Goal: Task Accomplishment & Management: Complete application form

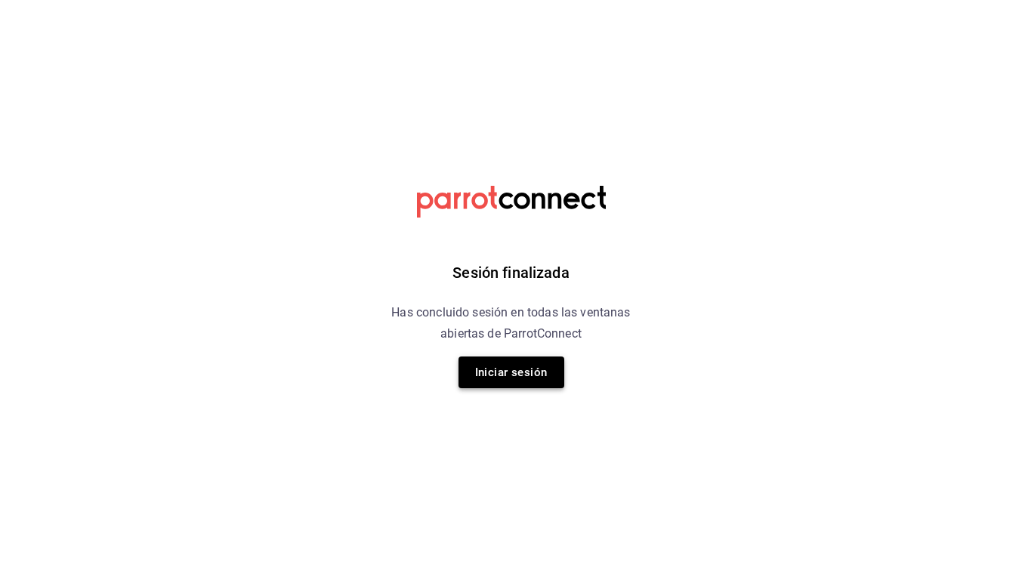
click at [488, 381] on button "Iniciar sesión" at bounding box center [512, 373] width 106 height 32
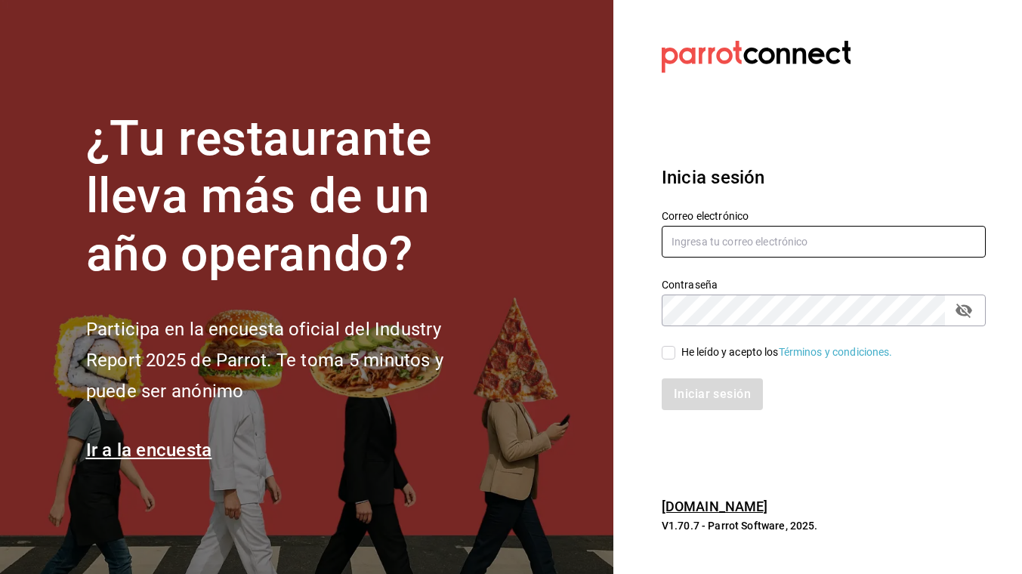
type input "eescandon@elduxdevenecia.com"
click at [669, 359] on input "He leído y acepto los Términos y condiciones." at bounding box center [669, 353] width 14 height 14
checkbox input "true"
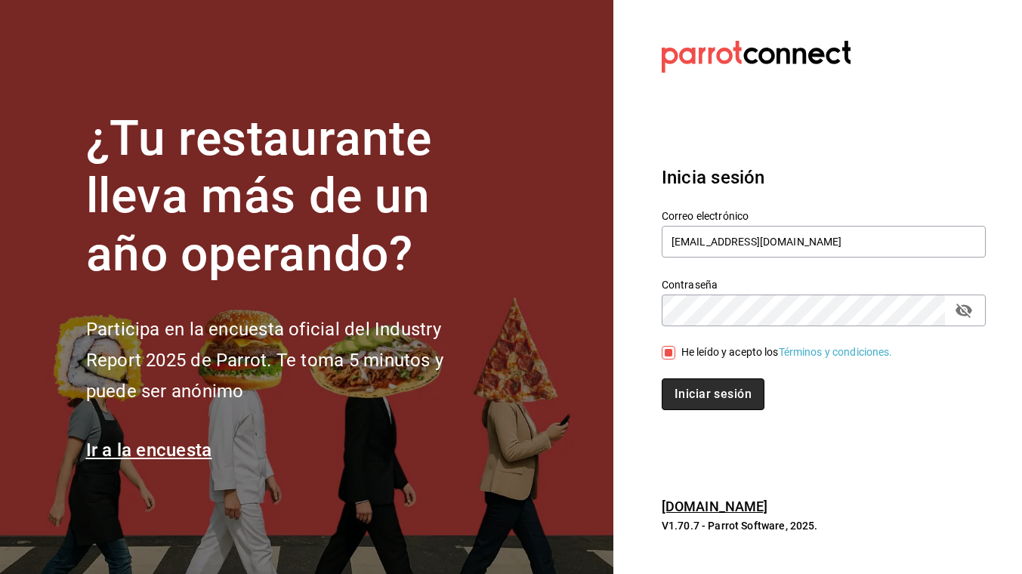
click at [701, 401] on button "Iniciar sesión" at bounding box center [713, 395] width 103 height 32
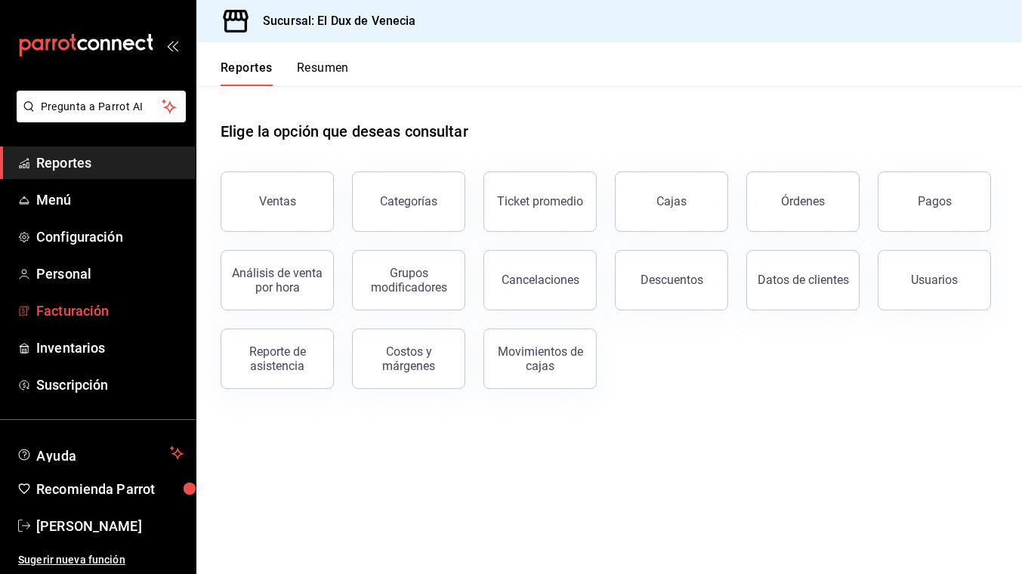
click at [79, 306] on span "Facturación" at bounding box center [109, 311] width 147 height 20
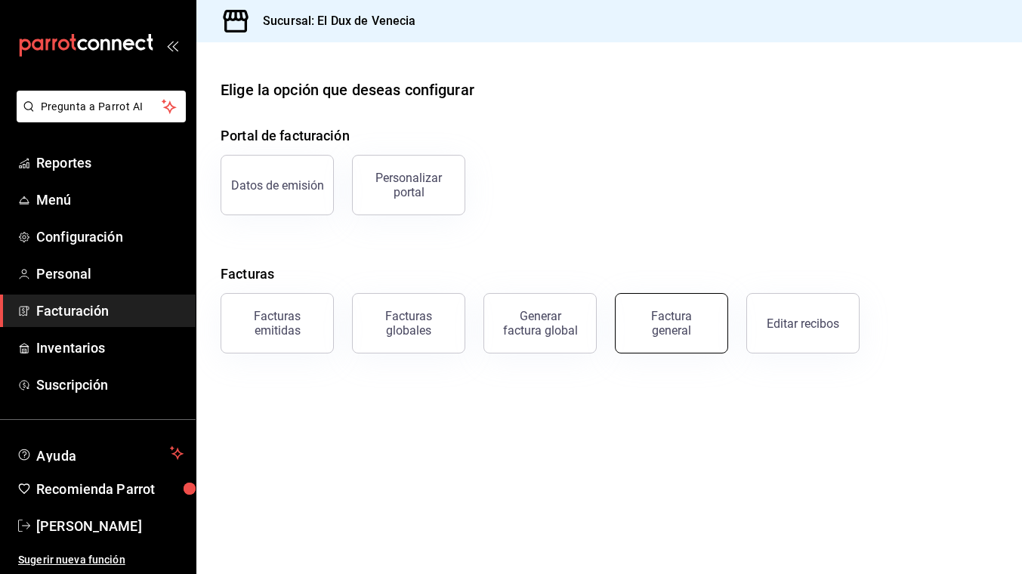
click at [661, 322] on div "Factura general" at bounding box center [672, 323] width 76 height 29
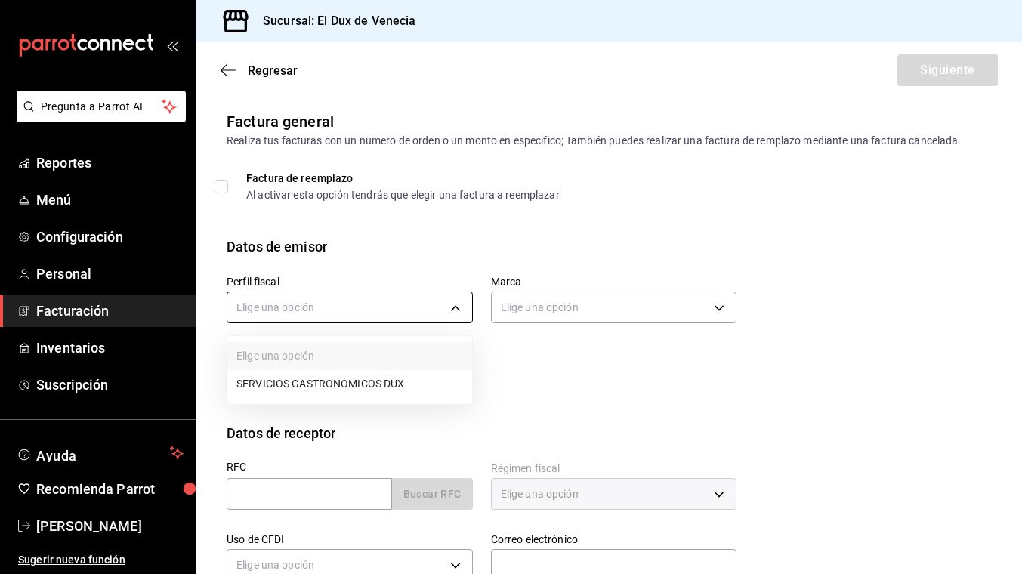
click at [442, 312] on body "Pregunta a Parrot AI Reportes Menú Configuración Personal Facturación Inventari…" at bounding box center [511, 287] width 1022 height 574
click at [403, 387] on li "SERVICIOS GASTRONOMICOS DUX" at bounding box center [349, 384] width 245 height 28
type input "ad96cacb-92e8-4d2f-92ca-51e359d4344b"
type input "aa834bd9-f698-407f-808f-611ad9be46c8"
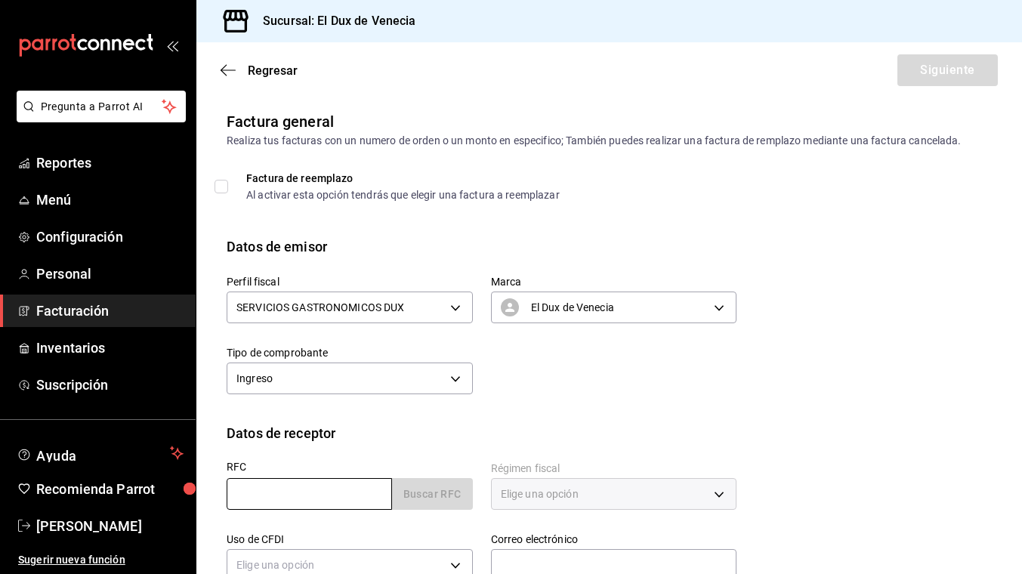
click at [317, 483] on input "text" at bounding box center [309, 494] width 165 height 32
type input "WDS120605LI6"
click at [556, 490] on body "Pregunta a Parrot AI Reportes Menú Configuración Personal Facturación Inventari…" at bounding box center [511, 287] width 1022 height 574
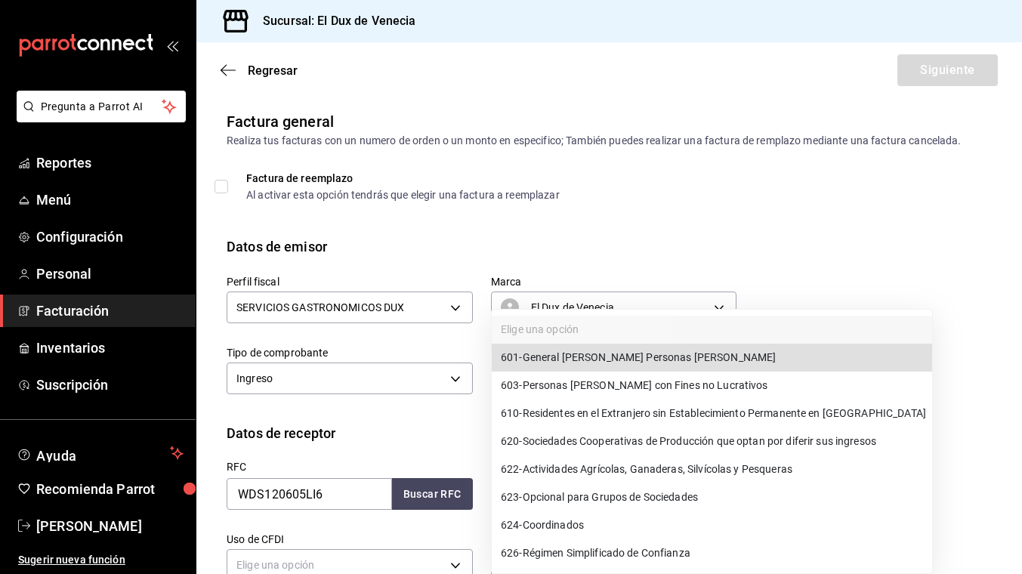
click at [541, 396] on li "603 - Personas [PERSON_NAME] con Fines no Lucrativos" at bounding box center [712, 386] width 440 height 28
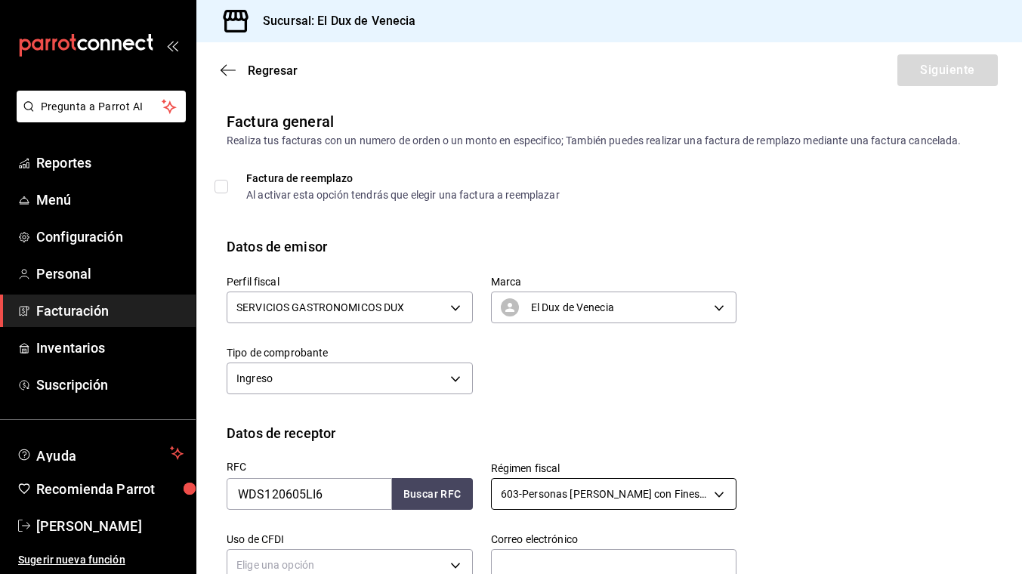
click at [578, 496] on body "Pregunta a Parrot AI Reportes Menú Configuración Personal Facturación Inventari…" at bounding box center [511, 287] width 1022 height 574
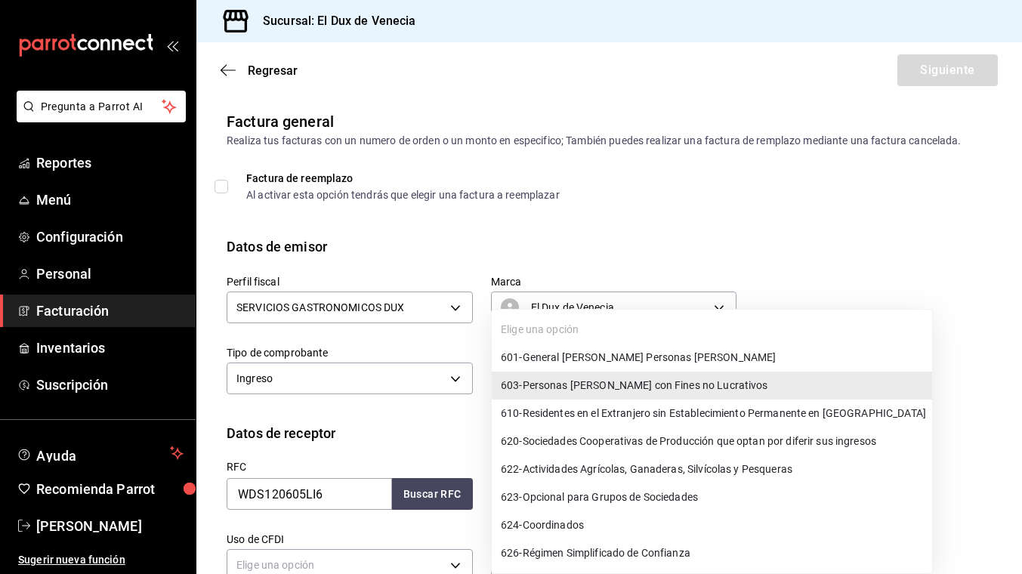
click at [558, 354] on span "601 - General [PERSON_NAME] Personas [PERSON_NAME]" at bounding box center [638, 358] width 275 height 16
type input "601"
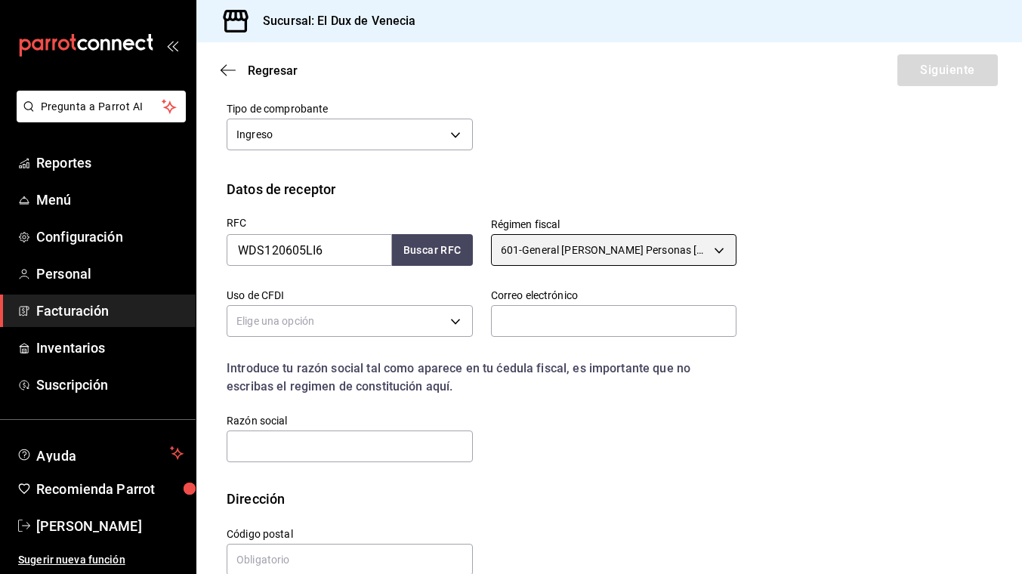
scroll to position [246, 0]
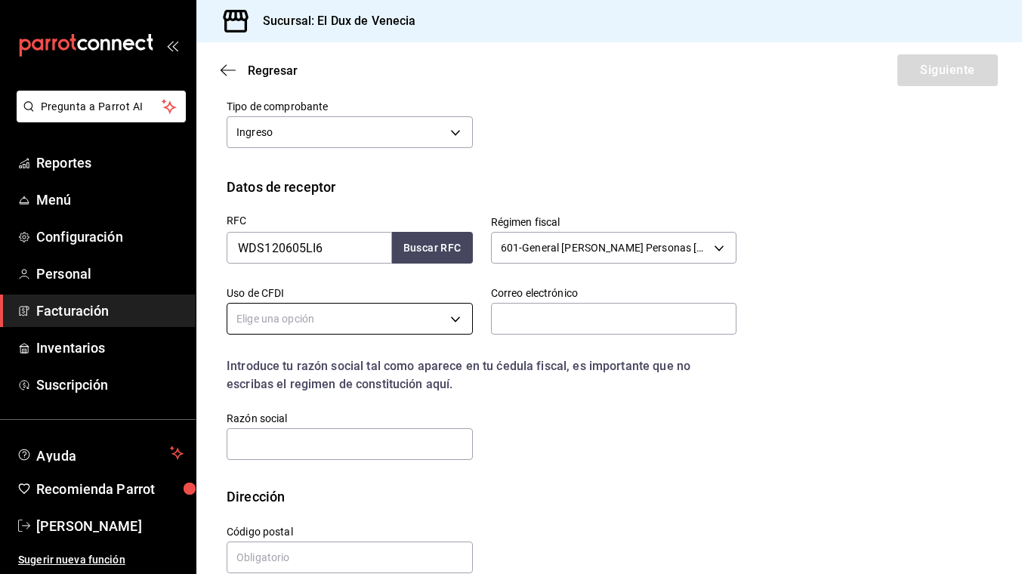
click at [394, 326] on body "Pregunta a Parrot AI Reportes Menú Configuración Personal Facturación Inventari…" at bounding box center [511, 287] width 1022 height 574
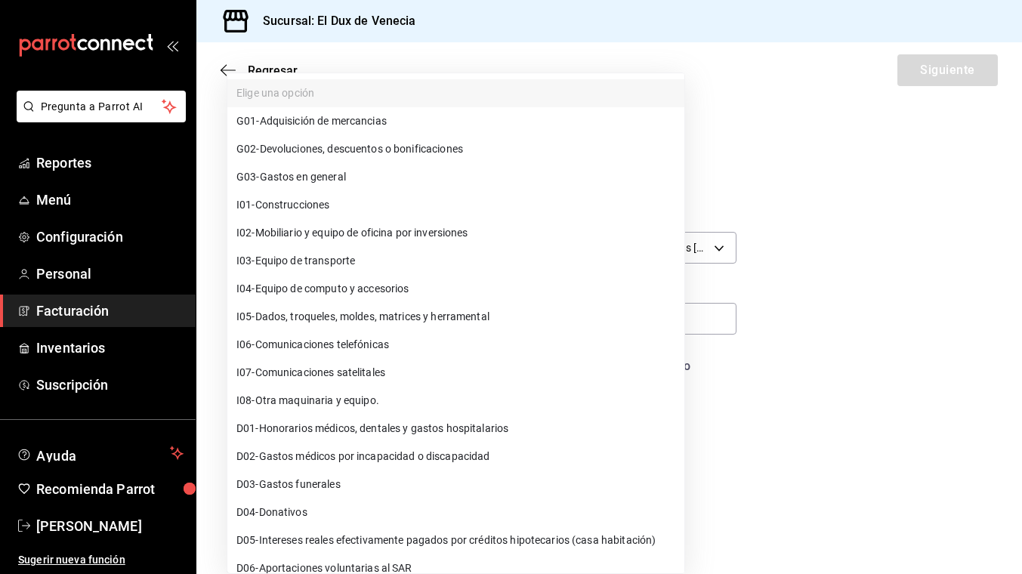
click at [360, 179] on li "G03 - Gastos en general" at bounding box center [455, 177] width 457 height 28
type input "G03"
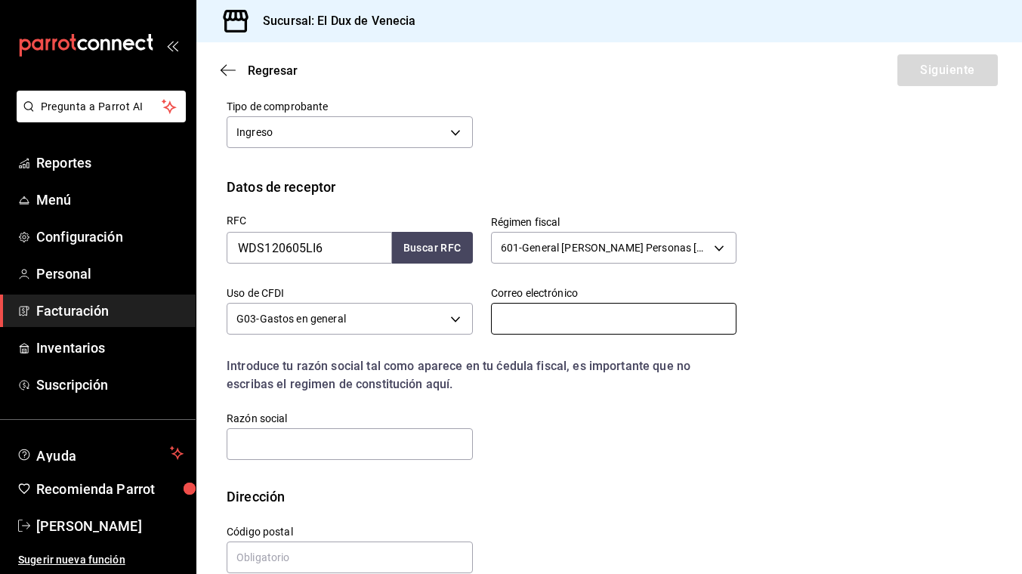
click at [533, 323] on input "text" at bounding box center [614, 319] width 246 height 32
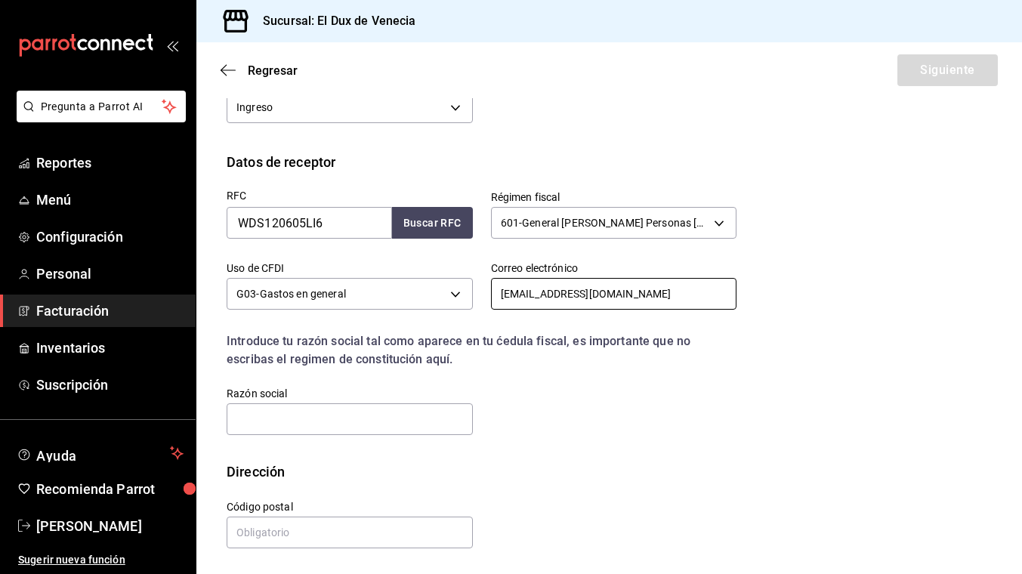
scroll to position [272, 0]
type input "[EMAIL_ADDRESS][DOMAIN_NAME]"
click at [385, 423] on input "text" at bounding box center [350, 419] width 246 height 32
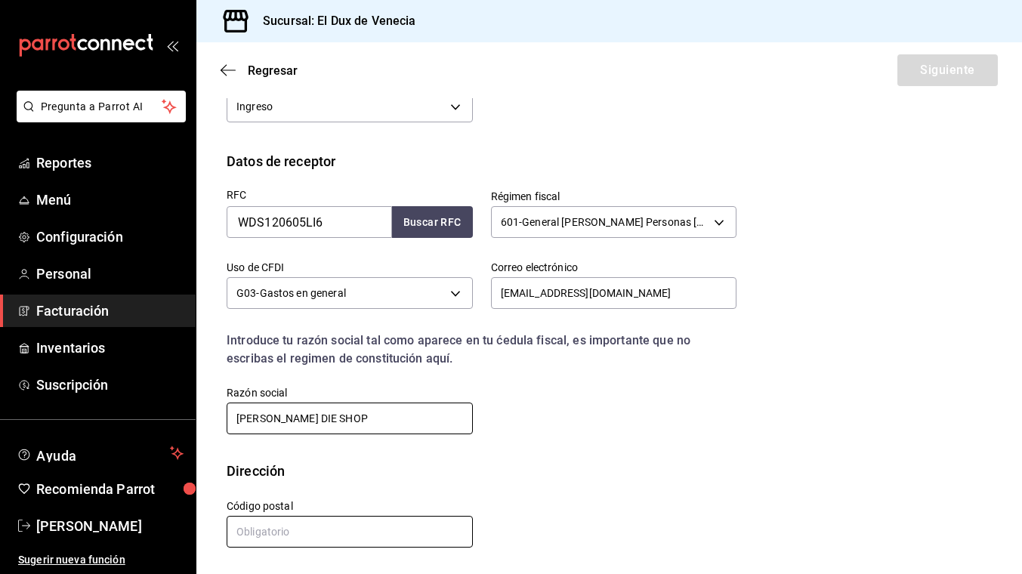
type input "[PERSON_NAME] DIE SHOP"
click at [267, 532] on input "text" at bounding box center [350, 532] width 246 height 32
type input "76118"
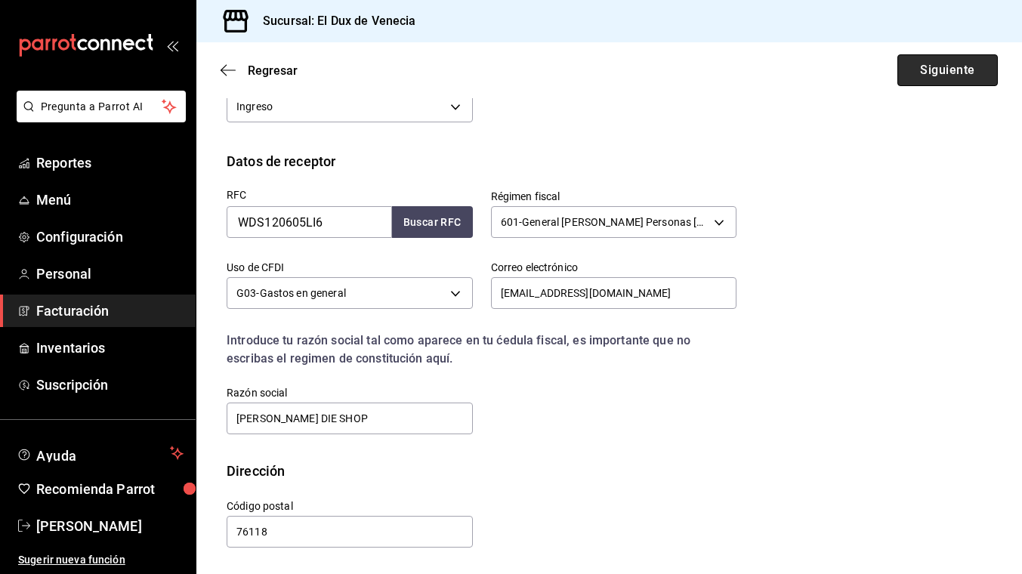
click at [935, 85] on button "Siguiente" at bounding box center [948, 70] width 100 height 32
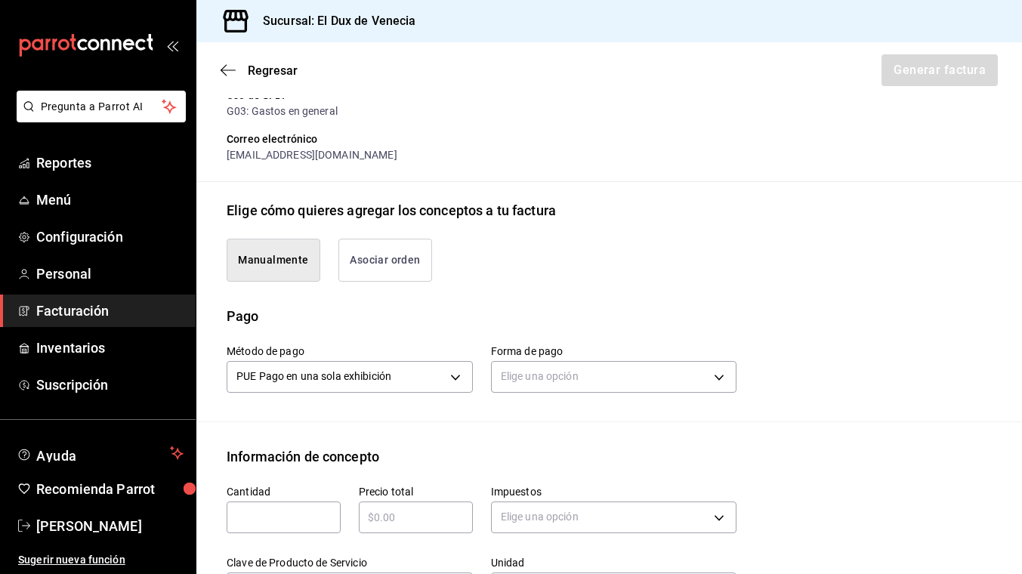
click at [388, 251] on button "Asociar orden" at bounding box center [385, 260] width 94 height 43
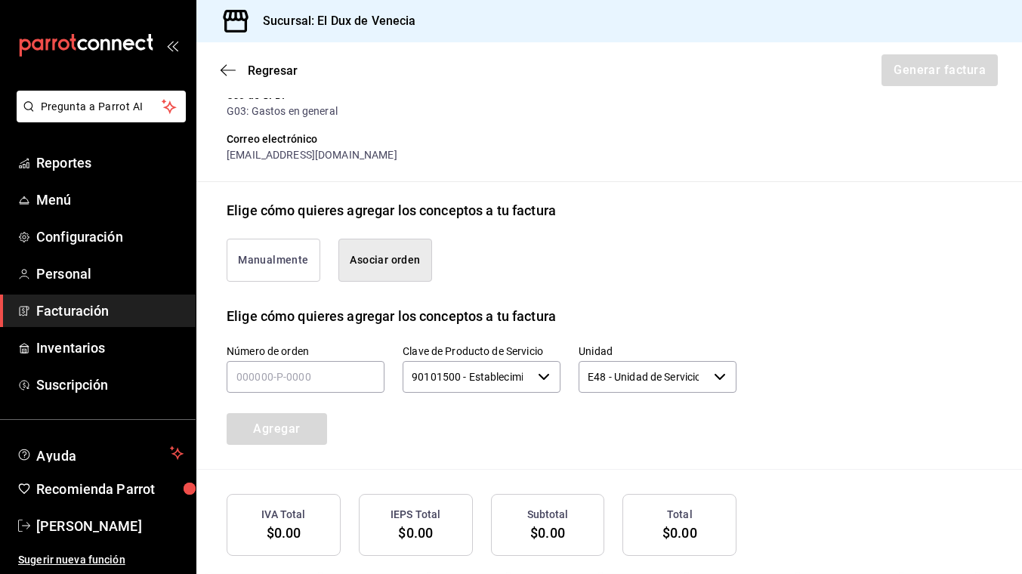
scroll to position [345, 0]
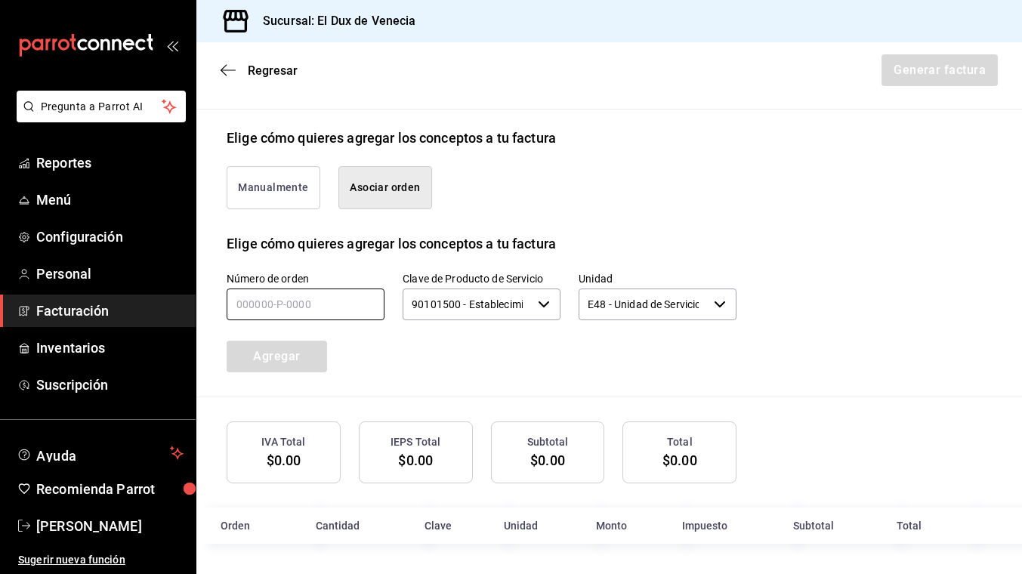
click at [323, 310] on input "text" at bounding box center [306, 305] width 158 height 32
type input "220925-p-0025"
click at [284, 349] on button "Agregar" at bounding box center [277, 357] width 100 height 32
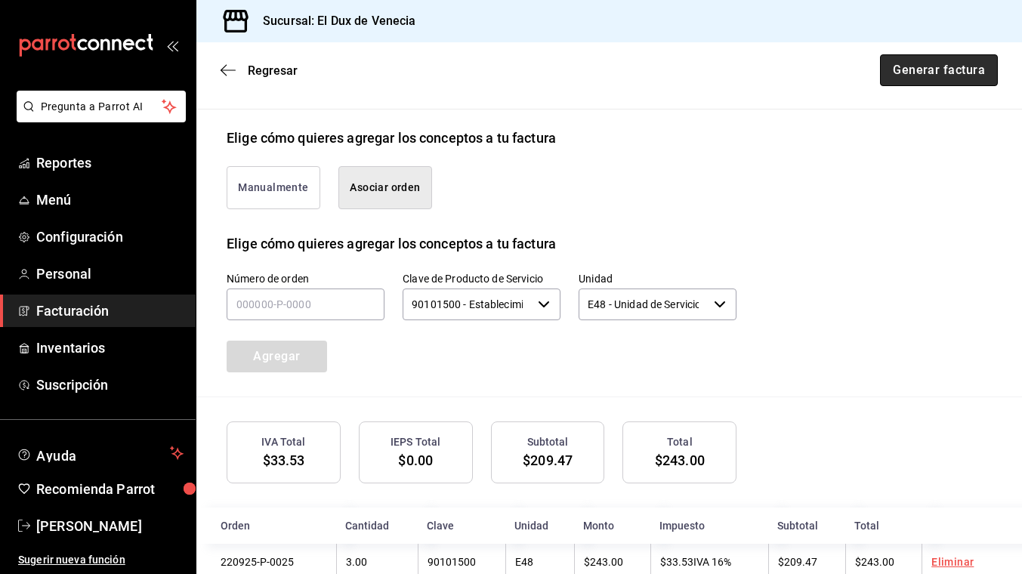
click at [926, 71] on button "Generar factura" at bounding box center [939, 70] width 118 height 32
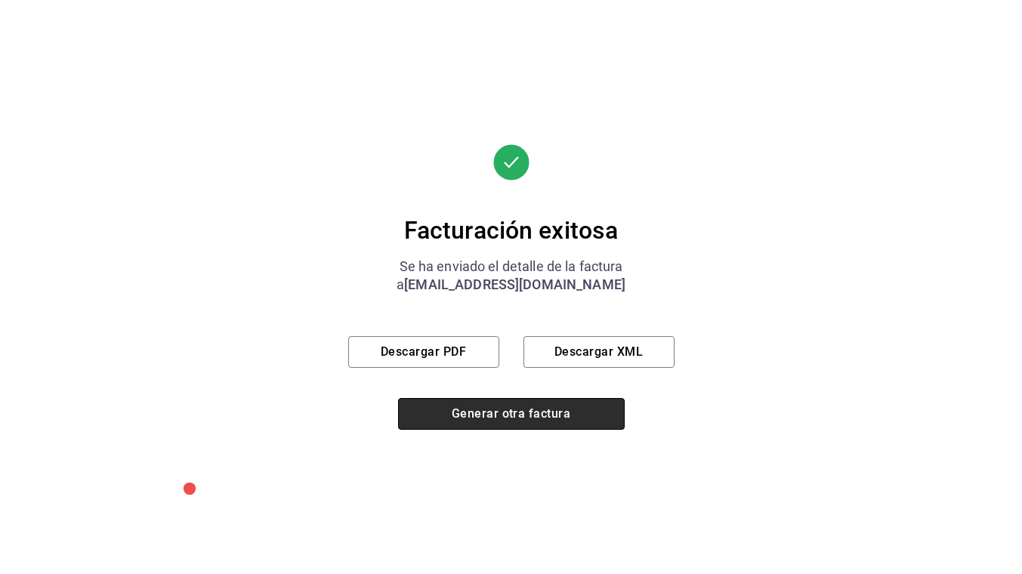
click at [481, 410] on button "Generar otra factura" at bounding box center [511, 414] width 227 height 32
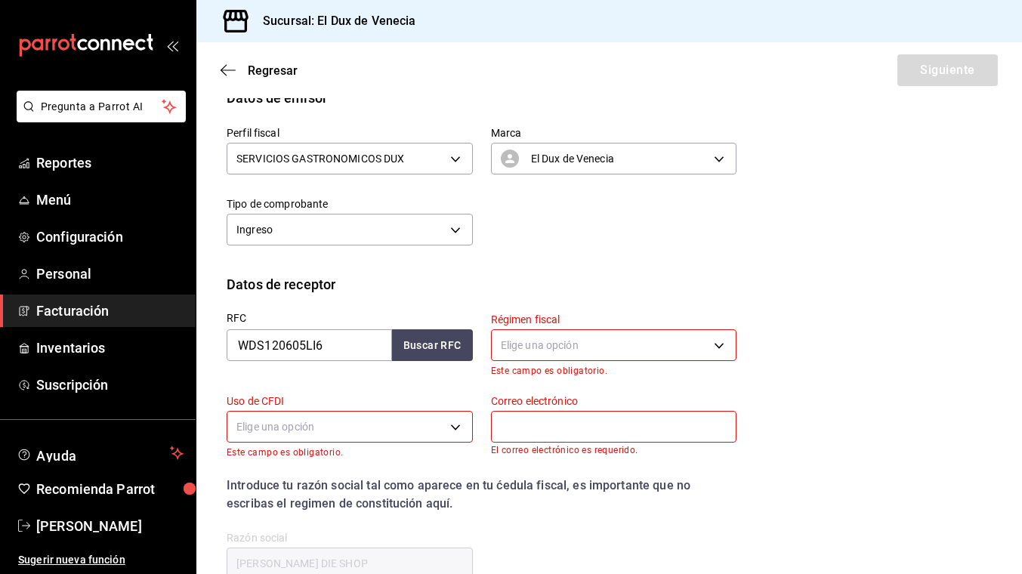
click at [585, 344] on body "Pregunta a Parrot AI Reportes Menú Configuración Personal Facturación Inventari…" at bounding box center [511, 287] width 1022 height 574
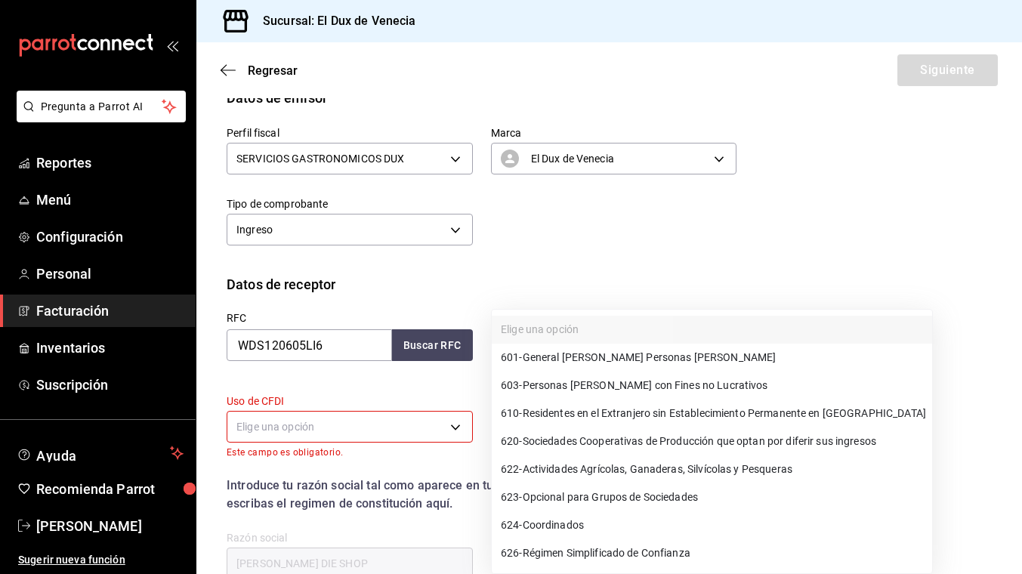
click at [584, 360] on span "601 - General [PERSON_NAME] Personas [PERSON_NAME]" at bounding box center [638, 358] width 275 height 16
type input "601"
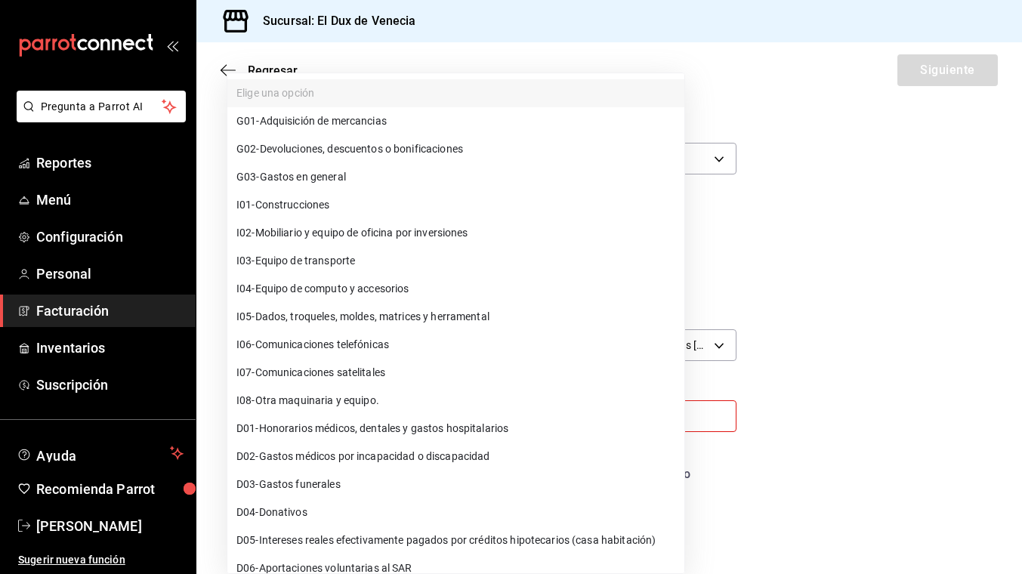
click at [326, 413] on body "Pregunta a Parrot AI Reportes Menú Configuración Personal Facturación Inventari…" at bounding box center [511, 287] width 1022 height 574
click at [310, 175] on span "G03 - Gastos en general" at bounding box center [291, 177] width 110 height 16
type input "G03"
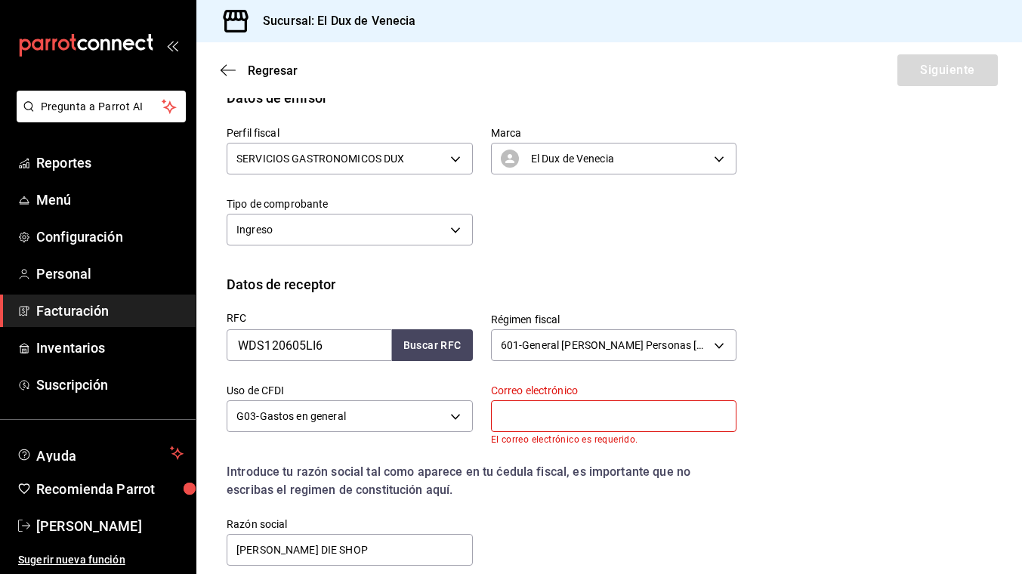
click at [601, 410] on input "text" at bounding box center [614, 416] width 246 height 32
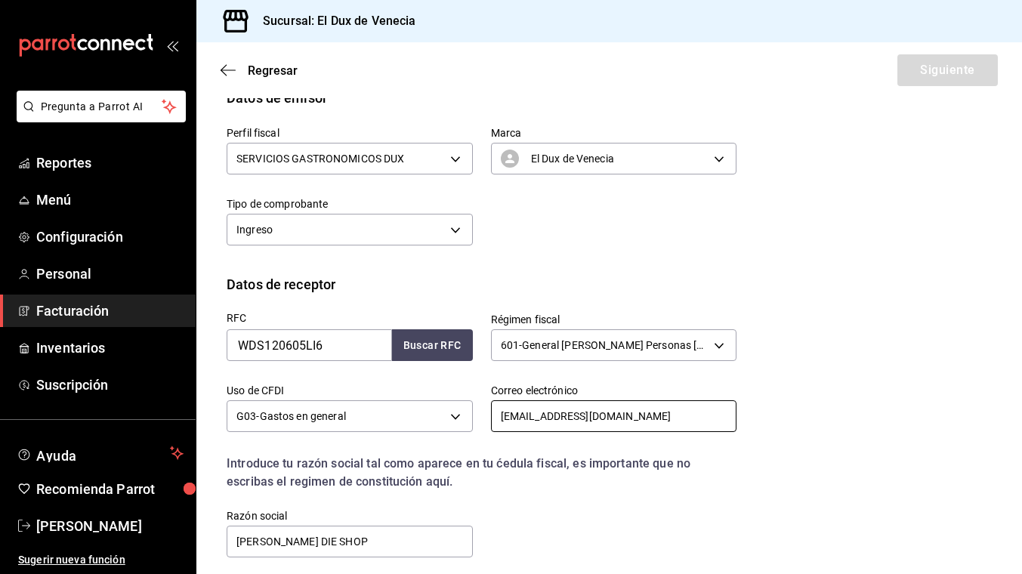
scroll to position [236, 0]
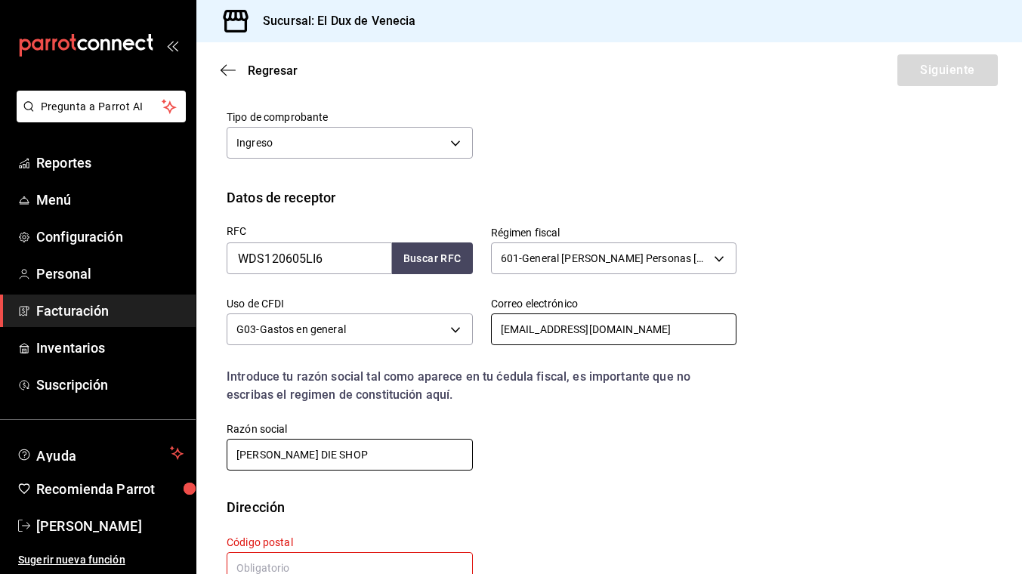
type input "[EMAIL_ADDRESS][DOMAIN_NAME]"
drag, startPoint x: 372, startPoint y: 462, endPoint x: 212, endPoint y: 447, distance: 160.9
click at [212, 447] on div "Razón social [PERSON_NAME] DIE SHOP" at bounding box center [341, 438] width 264 height 69
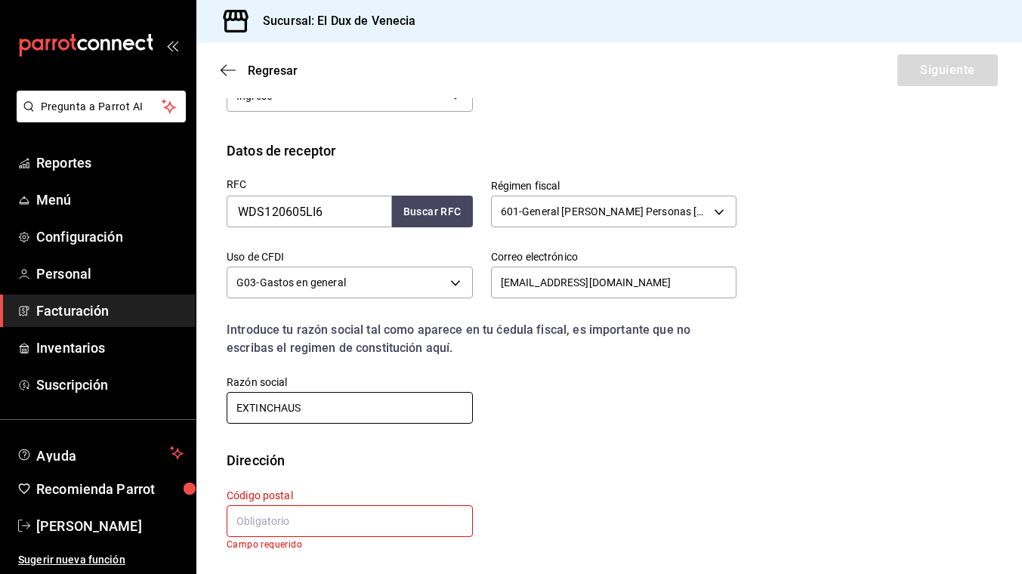
type input "EXTINCHAUS"
click at [255, 525] on input "text" at bounding box center [350, 521] width 246 height 32
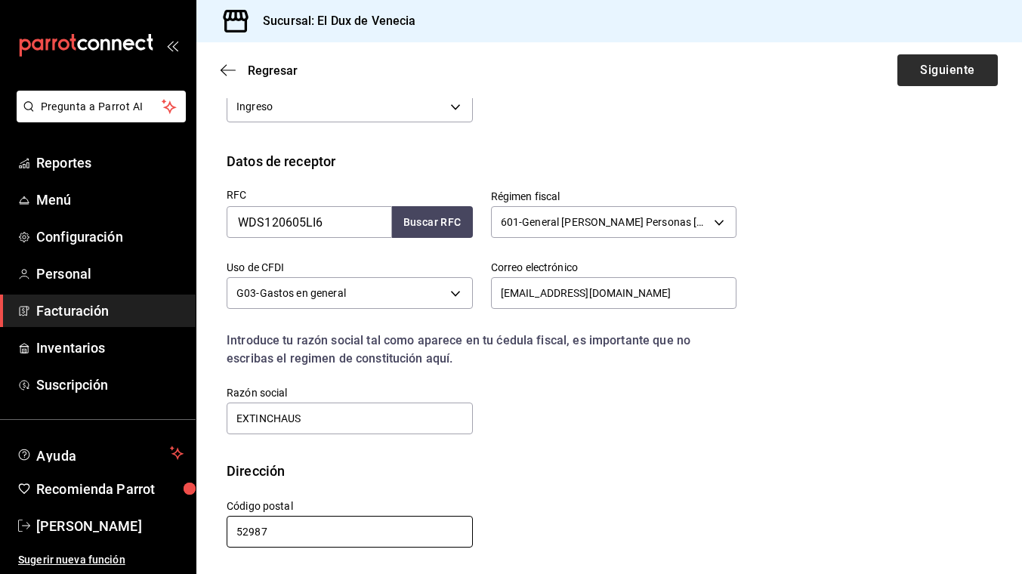
type input "52987"
click at [971, 73] on button "Siguiente" at bounding box center [948, 70] width 100 height 32
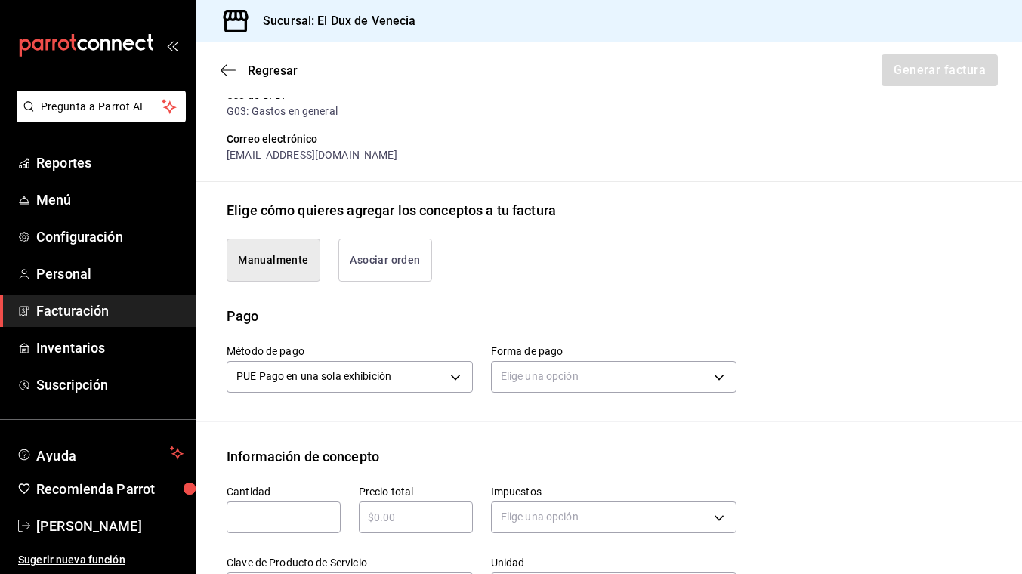
click at [416, 256] on button "Asociar orden" at bounding box center [385, 260] width 94 height 43
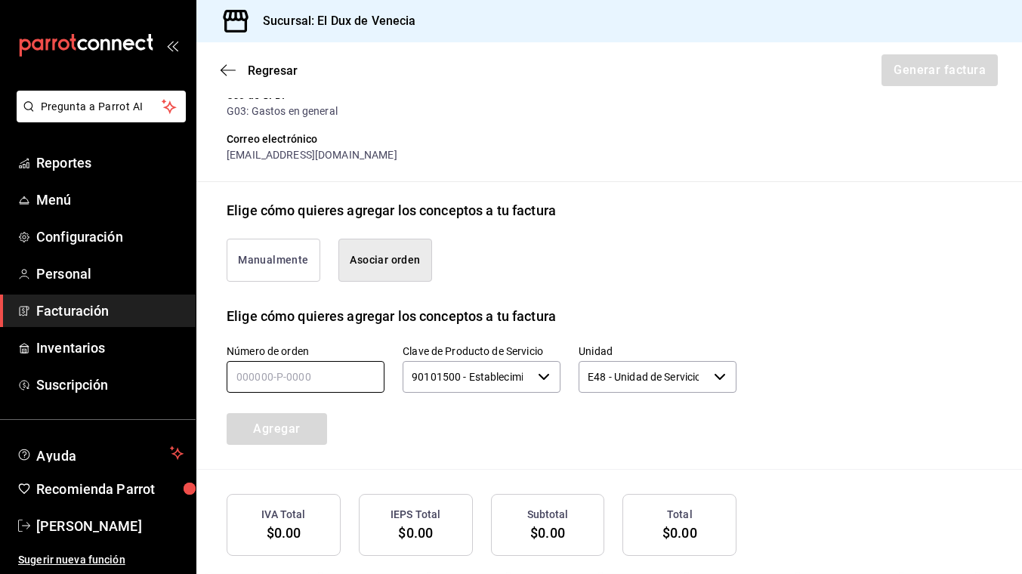
click at [318, 371] on input "text" at bounding box center [306, 377] width 158 height 32
type input "170925-p-0011"
click at [271, 437] on button "Agregar" at bounding box center [277, 429] width 100 height 32
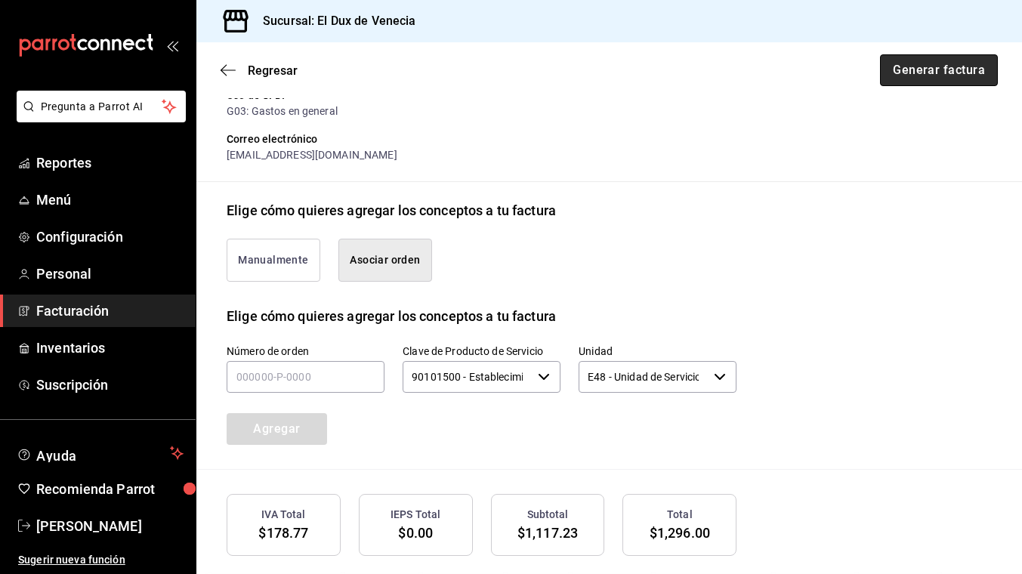
click at [907, 74] on button "Generar factura" at bounding box center [939, 70] width 118 height 32
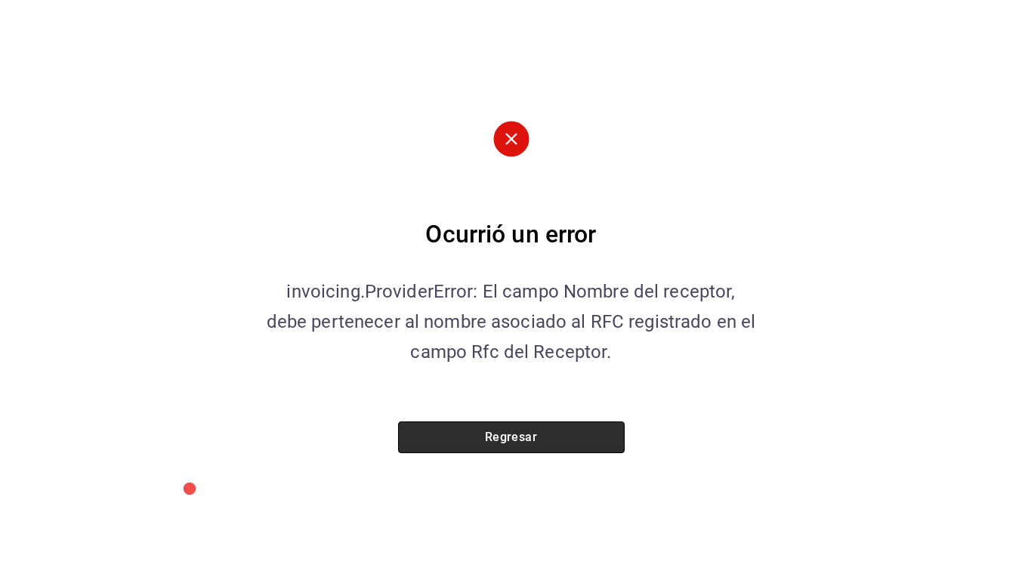
click at [569, 430] on button "Regresar" at bounding box center [511, 438] width 227 height 32
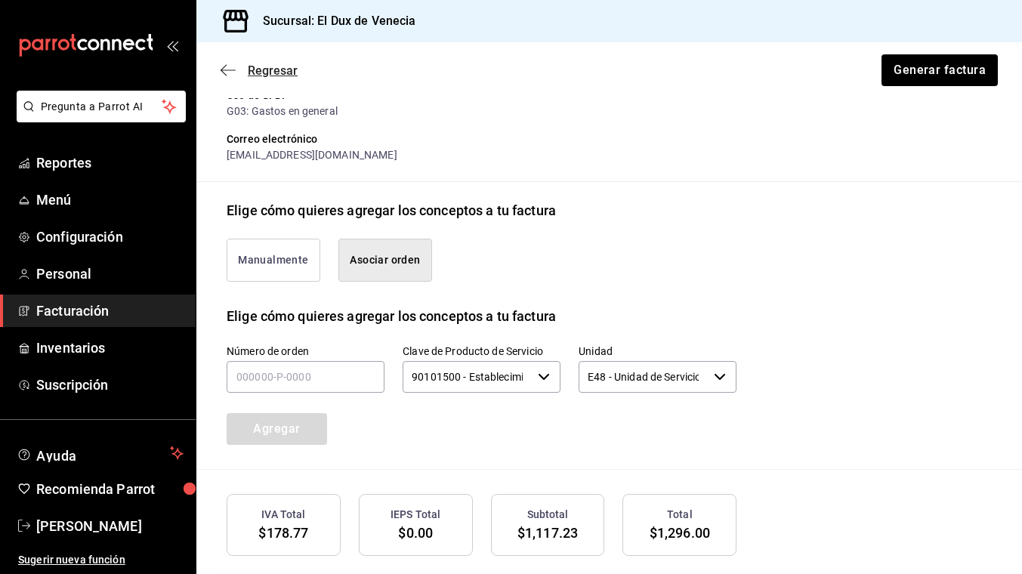
click at [277, 69] on span "Regresar" at bounding box center [273, 70] width 50 height 14
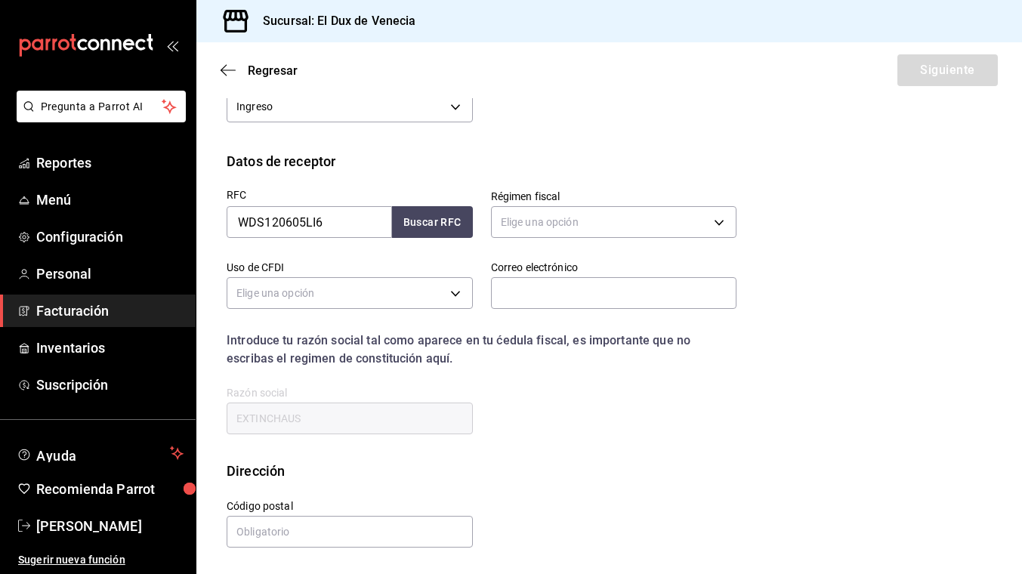
scroll to position [149, 0]
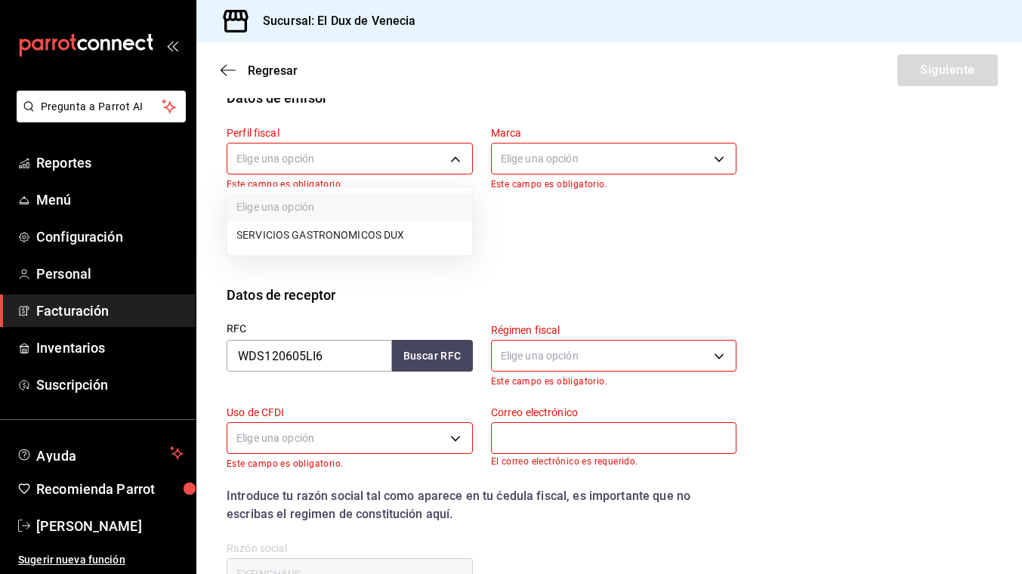
click at [363, 170] on body "Pregunta a Parrot AI Reportes Menú Configuración Personal Facturación Inventari…" at bounding box center [511, 287] width 1022 height 574
click at [352, 249] on li "SERVICIOS GASTRONOMICOS DUX" at bounding box center [349, 235] width 245 height 28
type input "ad96cacb-92e8-4d2f-92ca-51e359d4344b"
type input "aa834bd9-f698-407f-808f-611ad9be46c8"
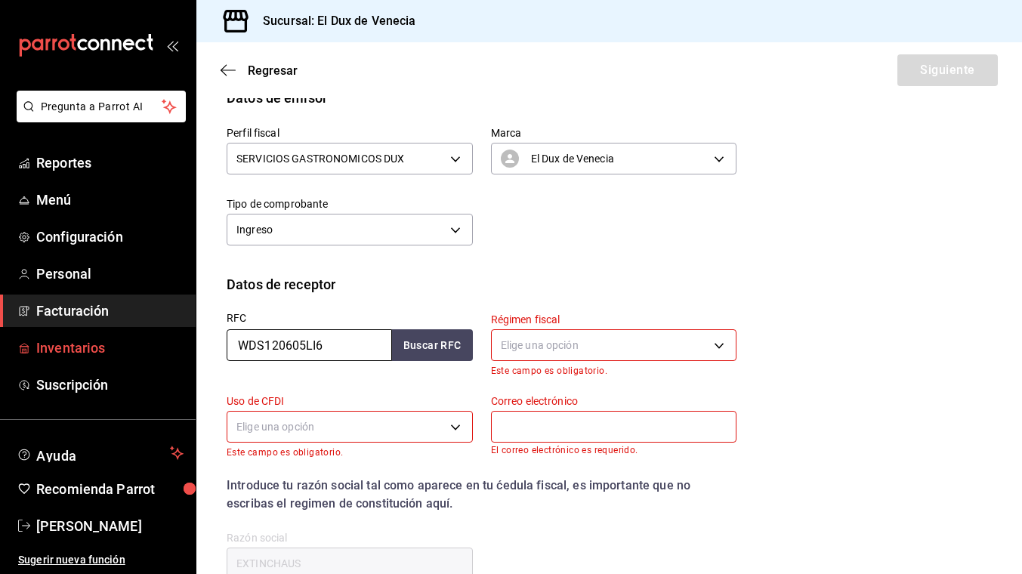
drag, startPoint x: 345, startPoint y: 342, endPoint x: 177, endPoint y: 335, distance: 168.6
click at [177, 335] on div "Pregunta a Parrot AI Reportes Menú Configuración Personal Facturación Inventari…" at bounding box center [511, 287] width 1022 height 574
type input "EXT2108232F8"
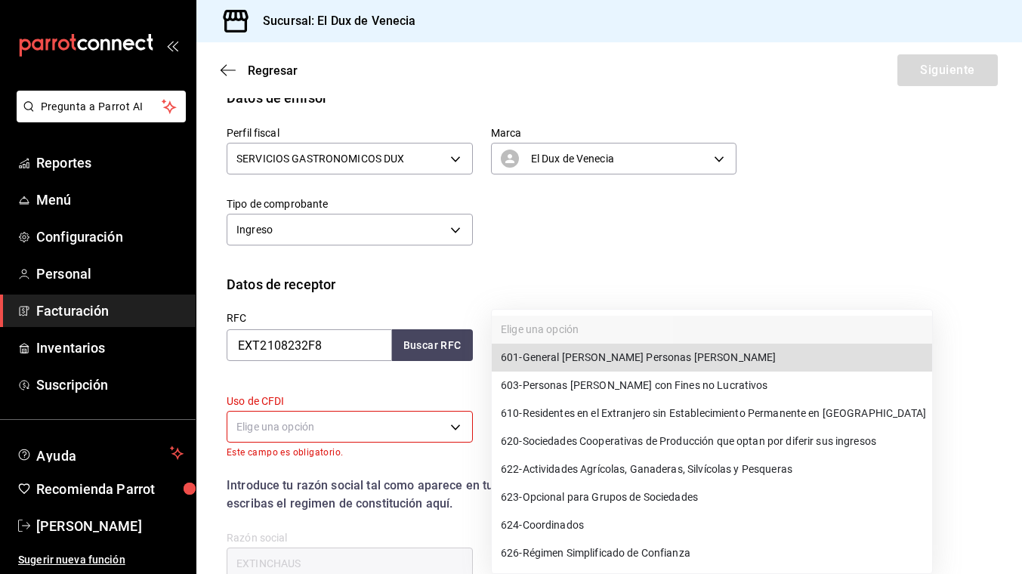
click at [598, 345] on body "Pregunta a Parrot AI Reportes Menú Configuración Personal Facturación Inventari…" at bounding box center [511, 287] width 1022 height 574
click at [598, 356] on span "601 - General [PERSON_NAME] Personas [PERSON_NAME]" at bounding box center [638, 358] width 275 height 16
type input "601"
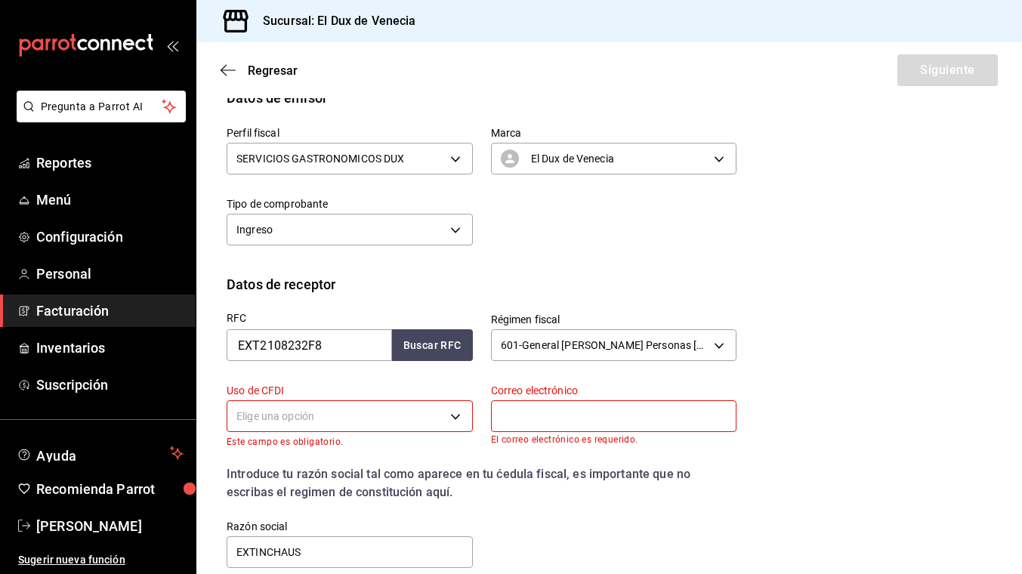
click at [331, 412] on body "Pregunta a Parrot AI Reportes Menú Configuración Personal Facturación Inventari…" at bounding box center [511, 287] width 1022 height 574
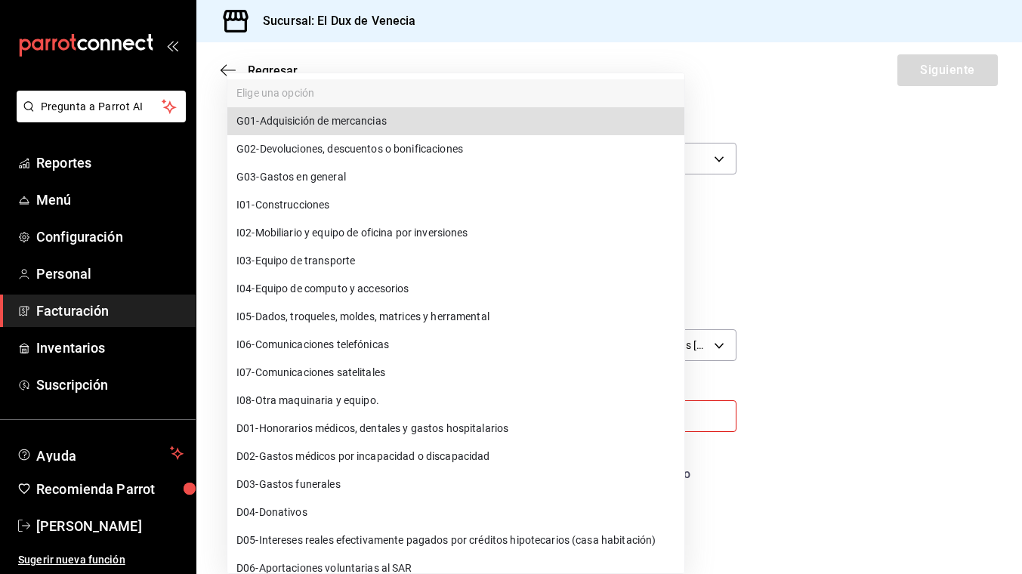
click at [328, 181] on span "G03 - Gastos en general" at bounding box center [291, 177] width 110 height 16
type input "G03"
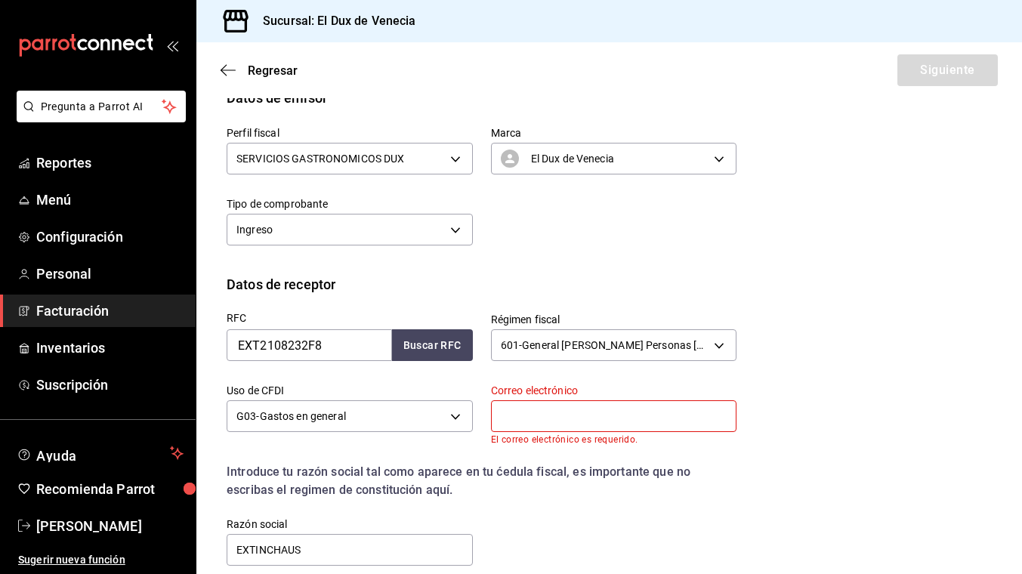
click at [634, 417] on input "text" at bounding box center [614, 416] width 246 height 32
type input "[EMAIL_ADDRESS][DOMAIN_NAME]"
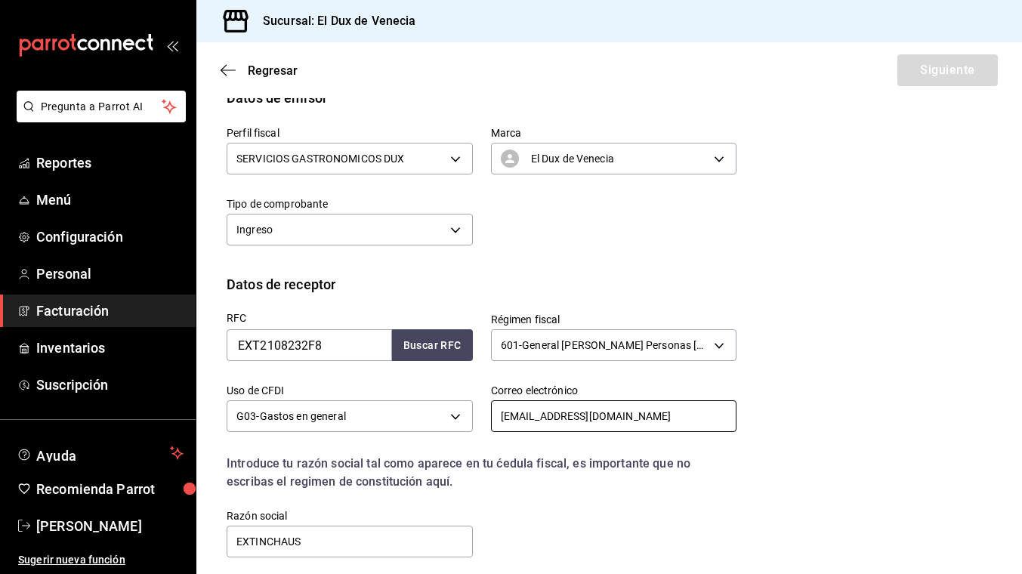
scroll to position [283, 0]
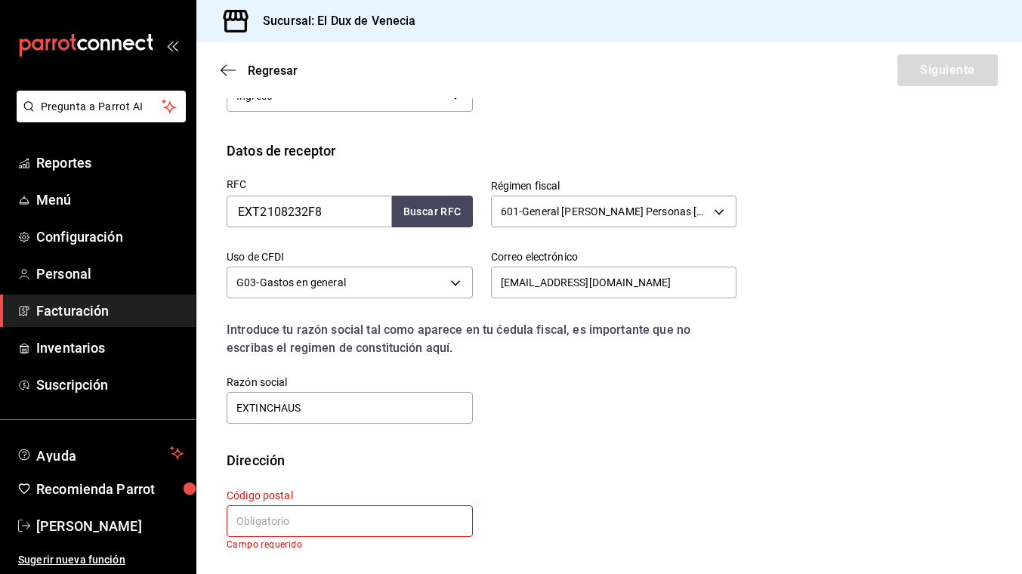
click at [366, 526] on input "text" at bounding box center [350, 521] width 246 height 32
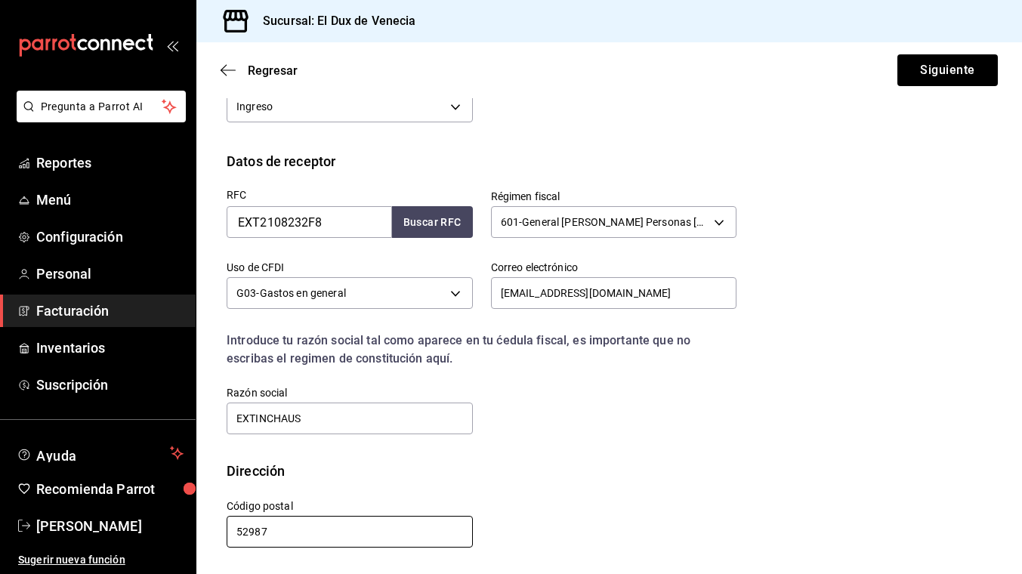
scroll to position [272, 0]
type input "52987"
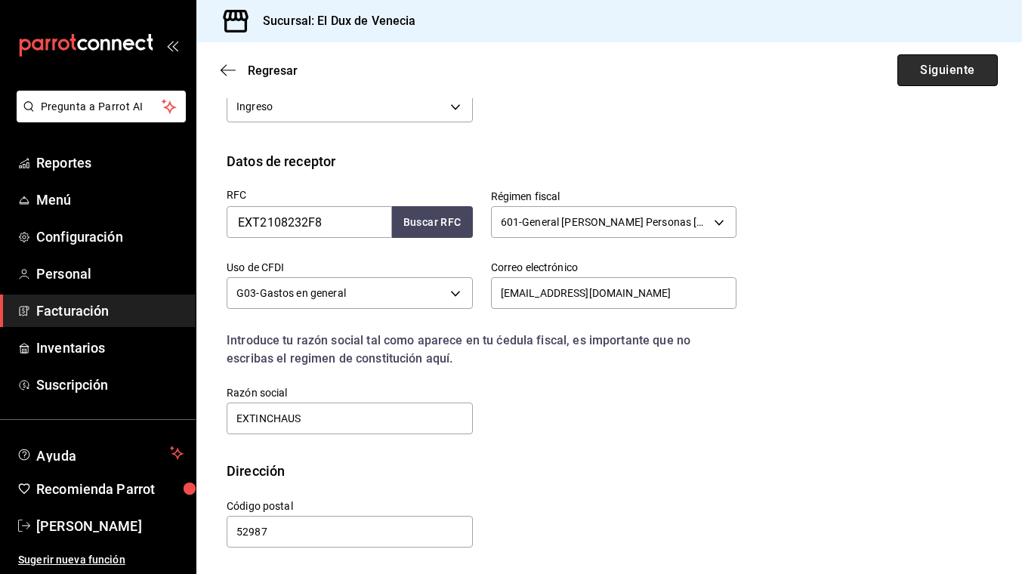
click at [936, 74] on button "Siguiente" at bounding box center [948, 70] width 100 height 32
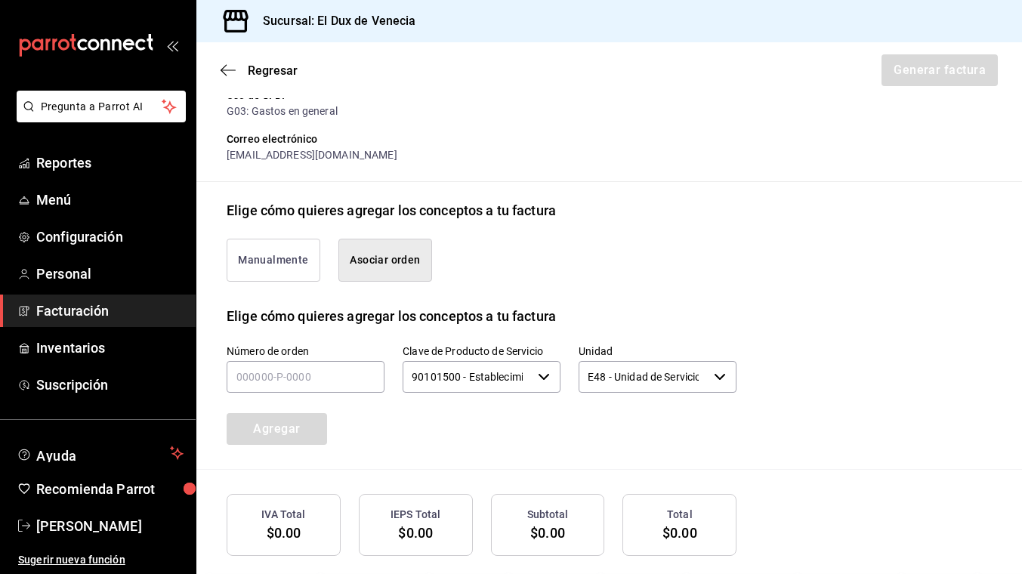
scroll to position [345, 0]
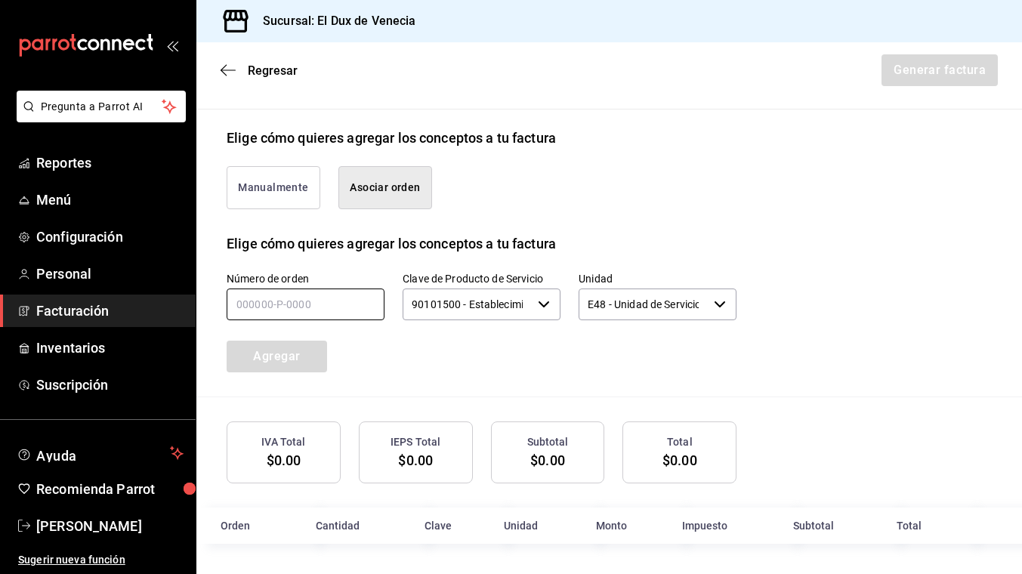
click at [373, 299] on input "text" at bounding box center [306, 305] width 158 height 32
type input "170925-P-0011"
click at [664, 355] on div "Número de orden 170925-P-0011 Clave de Producto de Servicio 90101500 - Establec…" at bounding box center [463, 304] width 546 height 137
click at [261, 354] on button "Agregar" at bounding box center [277, 357] width 100 height 32
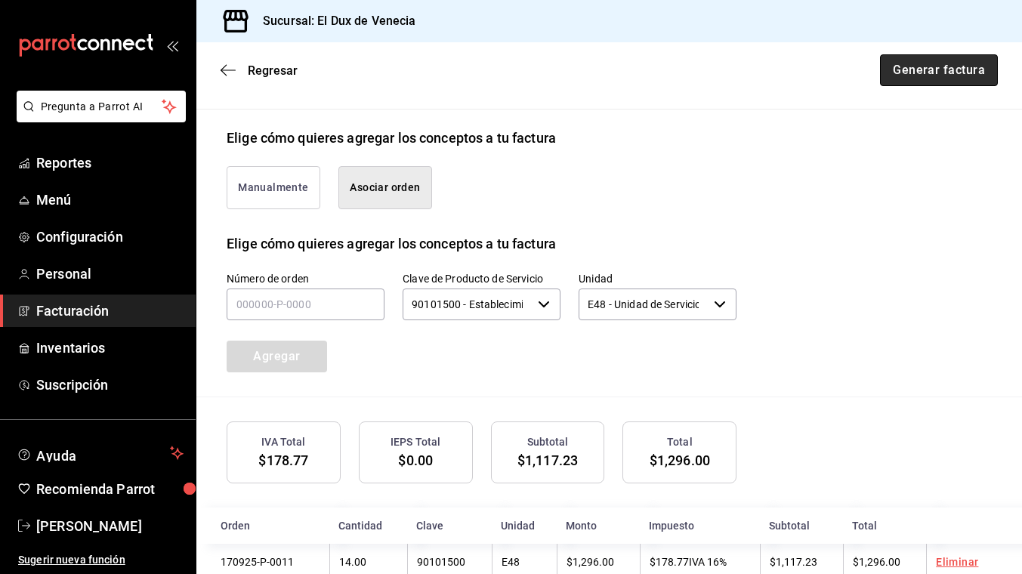
click at [903, 59] on button "Generar factura" at bounding box center [939, 70] width 118 height 32
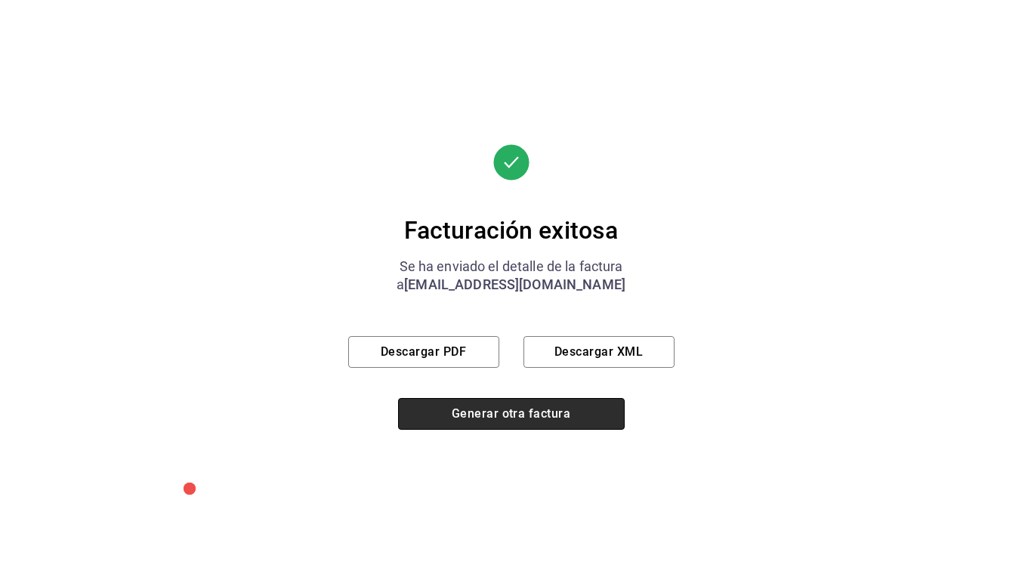
click at [544, 417] on button "Generar otra factura" at bounding box center [511, 414] width 227 height 32
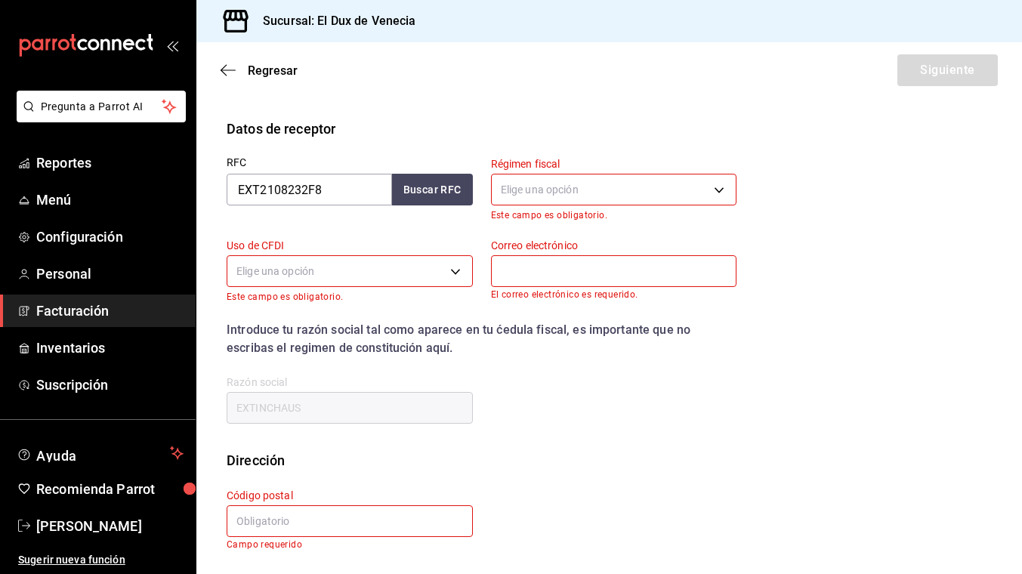
scroll to position [149, 0]
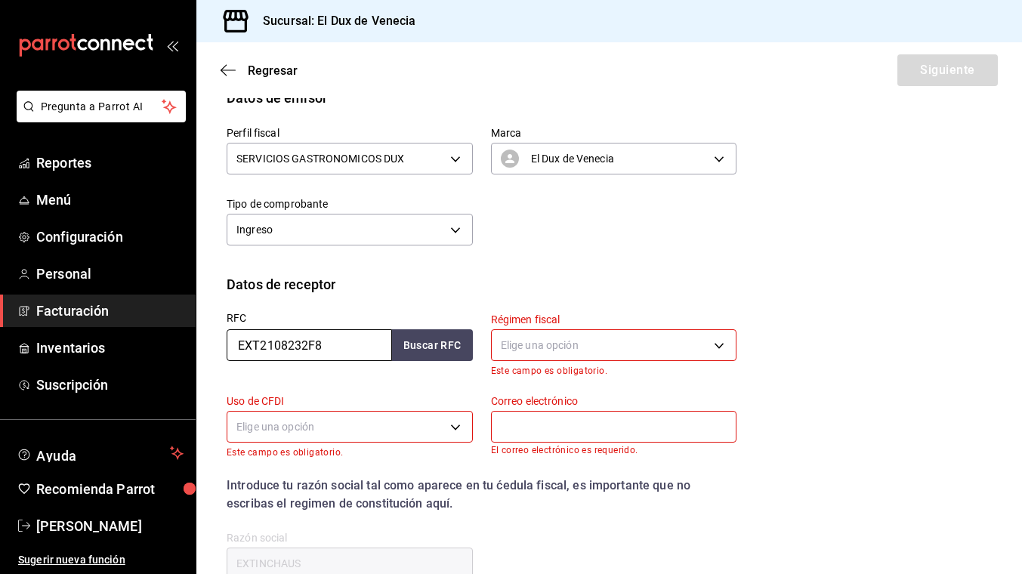
drag, startPoint x: 337, startPoint y: 348, endPoint x: 225, endPoint y: 324, distance: 114.4
click at [225, 324] on div "RFC EXT2108232F8 Buscar RFC" at bounding box center [341, 336] width 264 height 82
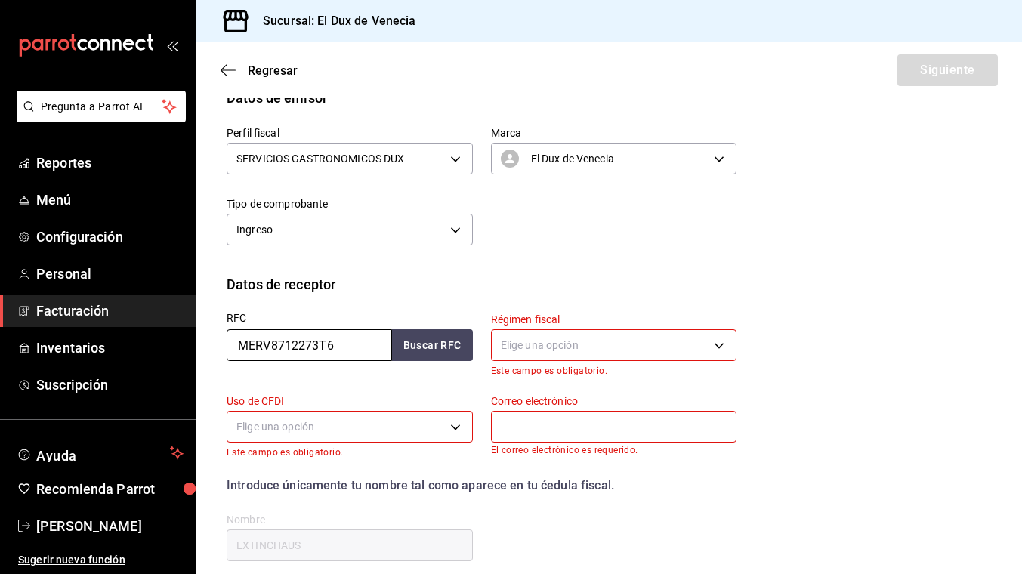
type input "MERV8712273T6"
click at [592, 340] on body "Pregunta a Parrot AI Reportes Menú Configuración Personal Facturación Inventari…" at bounding box center [511, 287] width 1022 height 574
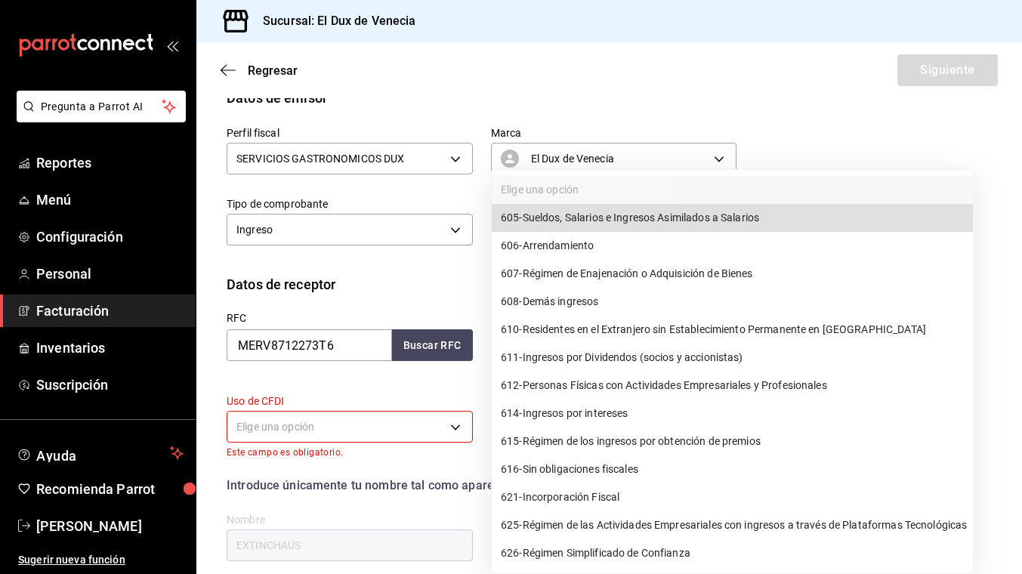
click at [579, 388] on span "612 - Personas Físicas con Actividades Empresariales y Profesionales" at bounding box center [664, 386] width 326 height 16
type input "612"
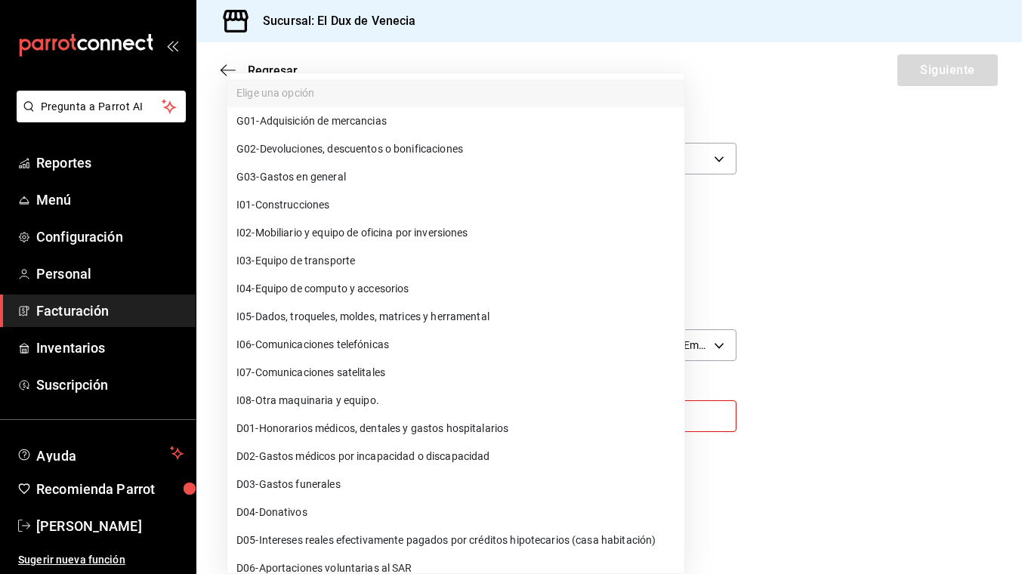
click at [357, 422] on body "Pregunta a Parrot AI Reportes Menú Configuración Personal Facturación Inventari…" at bounding box center [511, 287] width 1022 height 574
click at [331, 173] on span "G03 - Gastos en general" at bounding box center [291, 177] width 110 height 16
type input "G03"
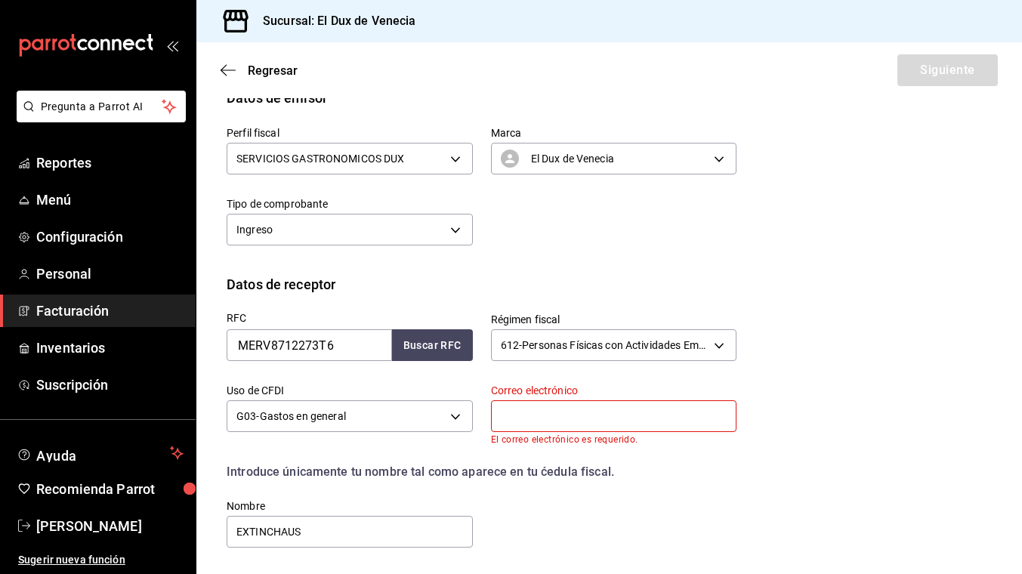
click at [611, 420] on input "text" at bounding box center [614, 416] width 246 height 32
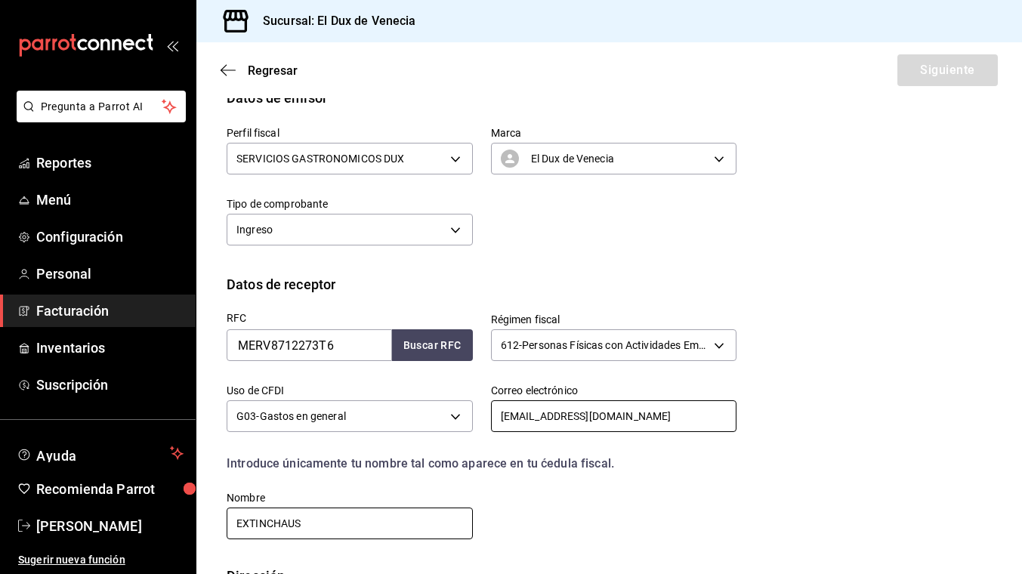
type input "[EMAIL_ADDRESS][DOMAIN_NAME]"
drag, startPoint x: 379, startPoint y: 528, endPoint x: 190, endPoint y: 514, distance: 189.4
click at [190, 514] on div "Pregunta a Parrot AI Reportes Menú Configuración Personal Facturación Inventari…" at bounding box center [511, 287] width 1022 height 574
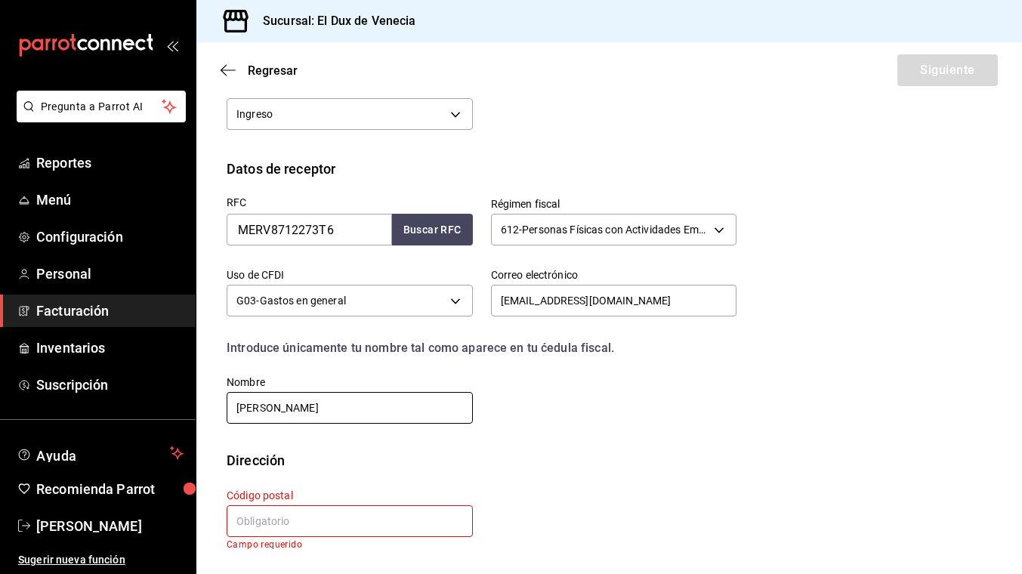
type input "[PERSON_NAME]"
click at [335, 521] on input "text" at bounding box center [350, 521] width 246 height 32
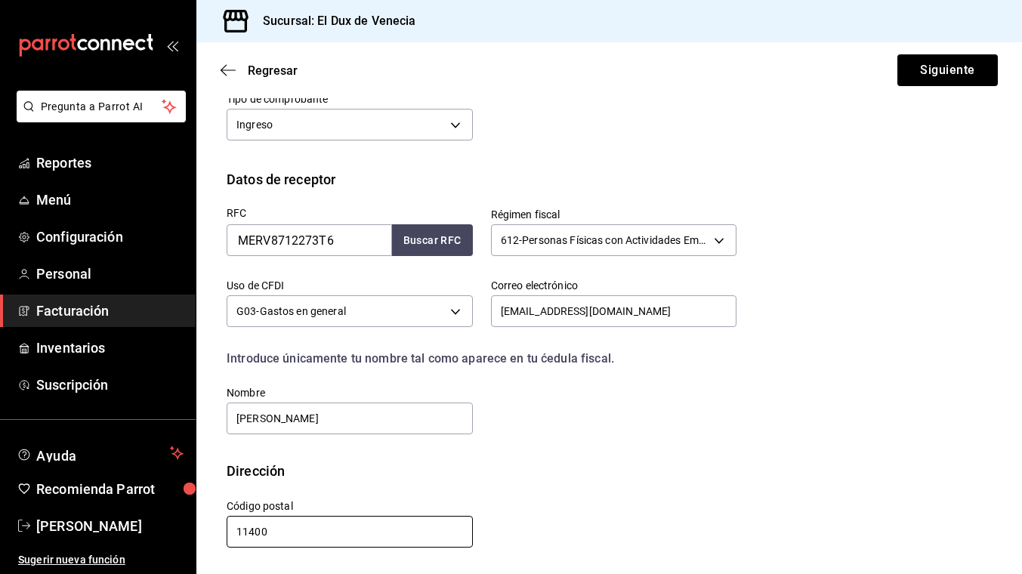
scroll to position [254, 0]
type input "11400"
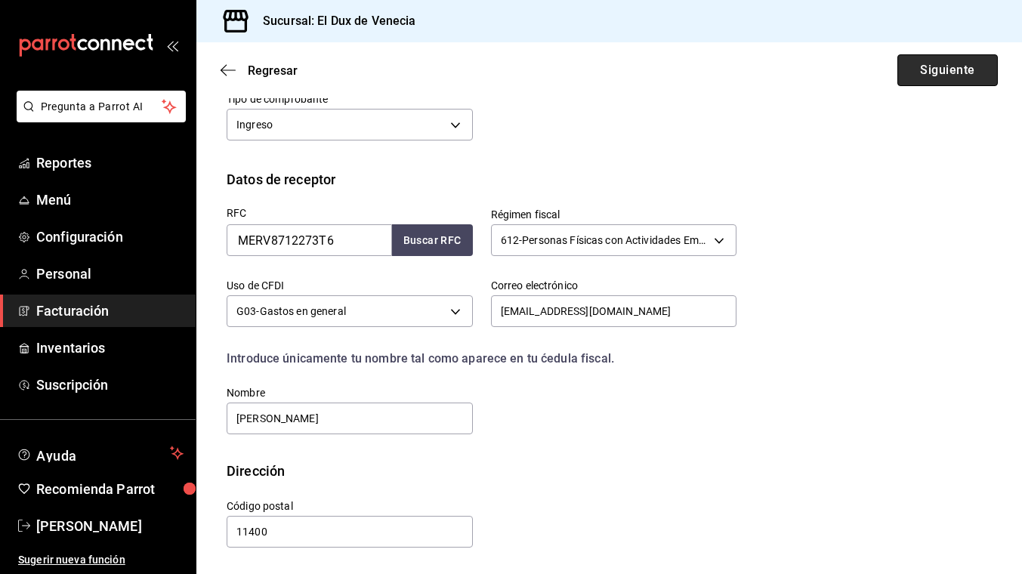
click at [975, 60] on button "Siguiente" at bounding box center [948, 70] width 100 height 32
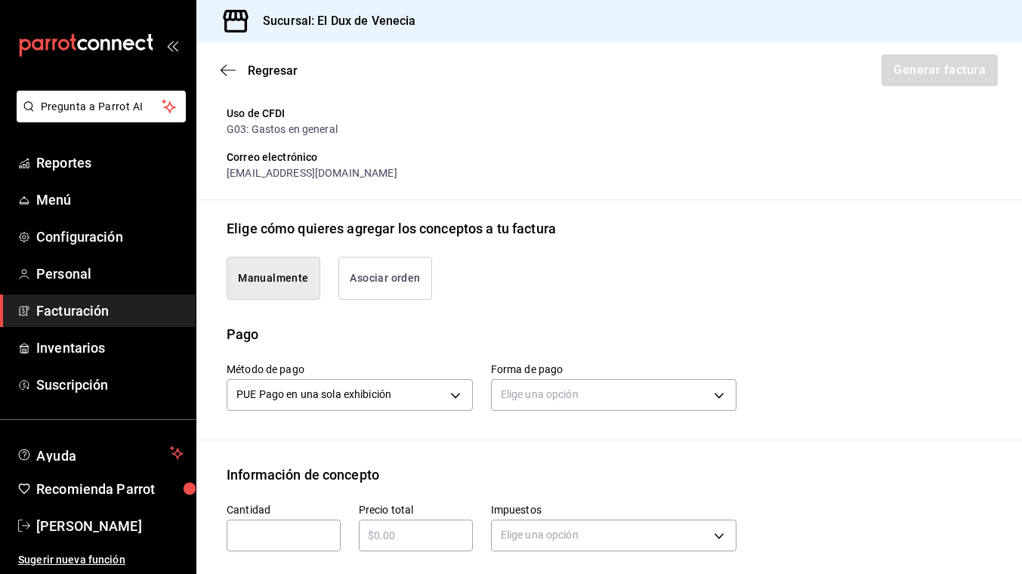
click at [371, 288] on button "Asociar orden" at bounding box center [385, 278] width 94 height 43
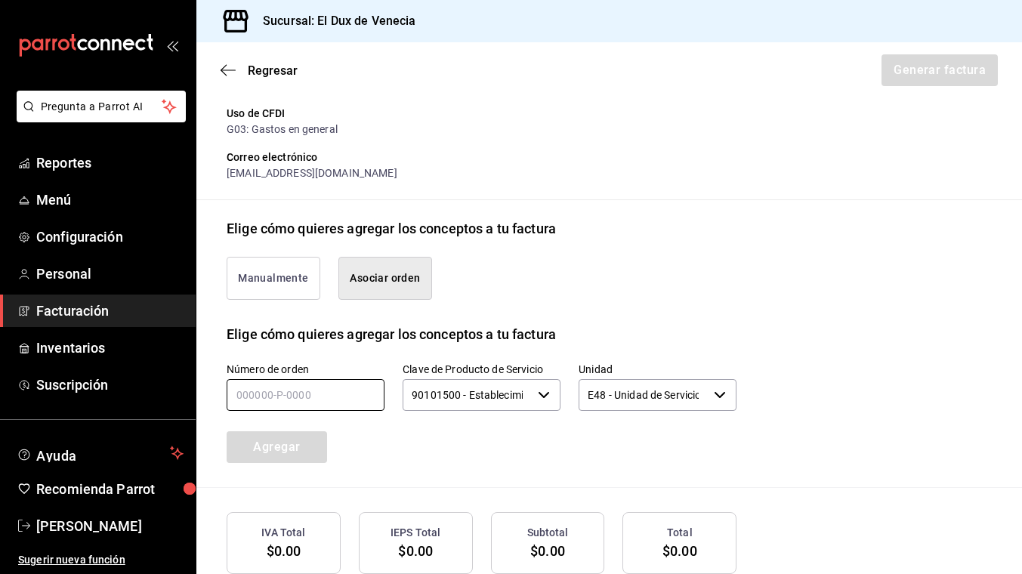
click at [300, 406] on input "text" at bounding box center [306, 395] width 158 height 32
type input "120925-p-0056"
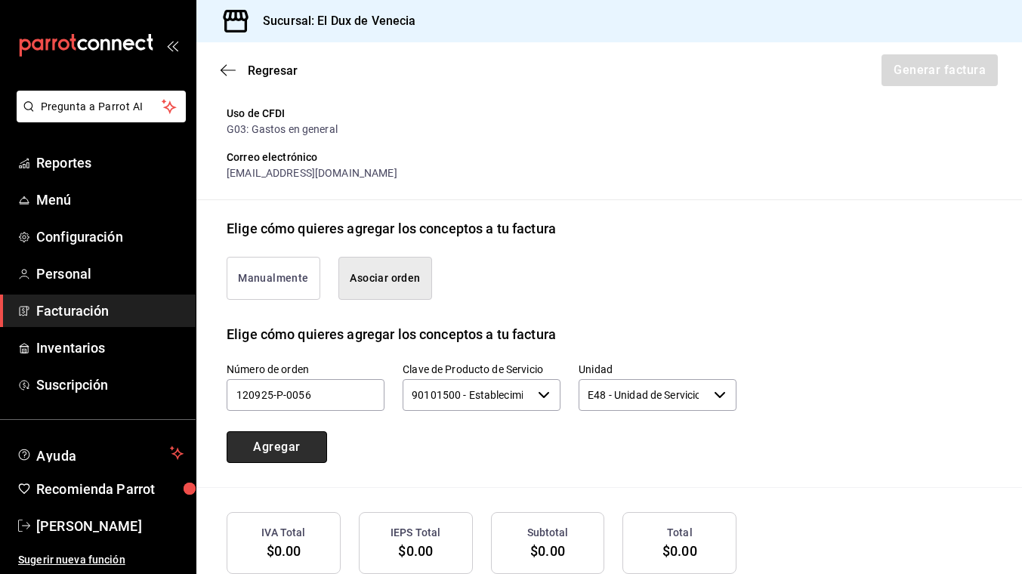
click at [283, 463] on button "Agregar" at bounding box center [277, 447] width 100 height 32
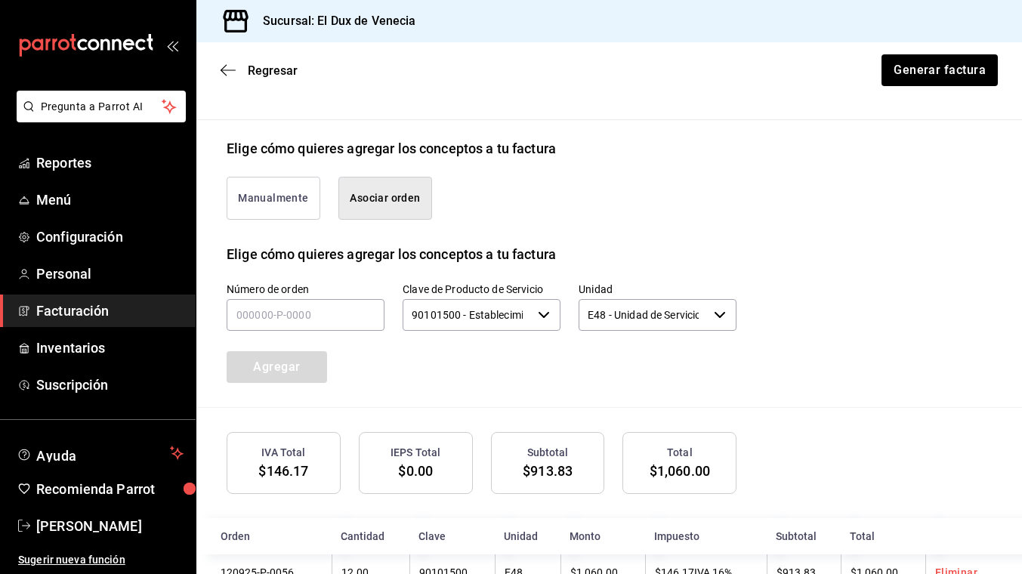
scroll to position [397, 0]
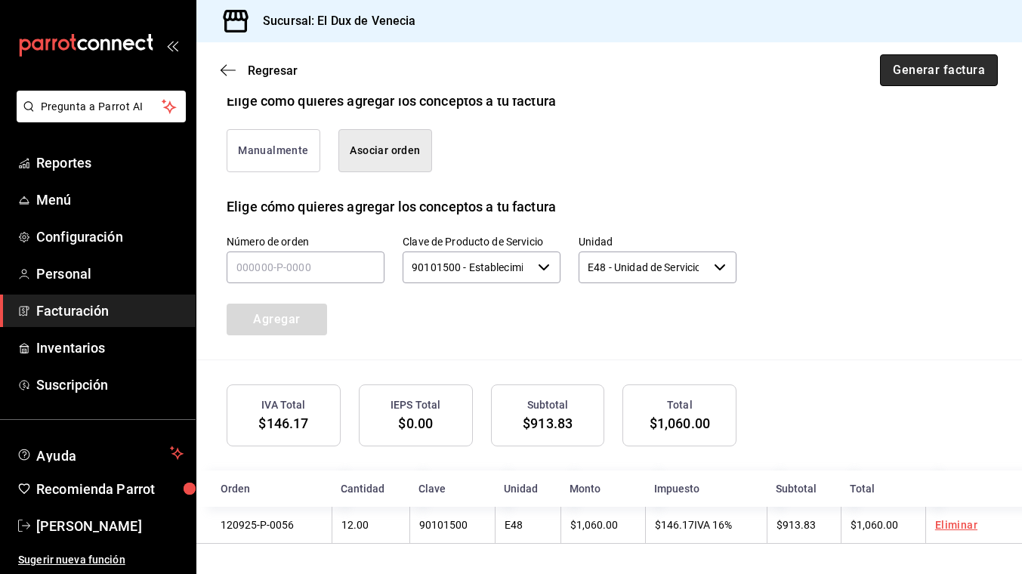
click at [921, 75] on button "Generar factura" at bounding box center [939, 70] width 118 height 32
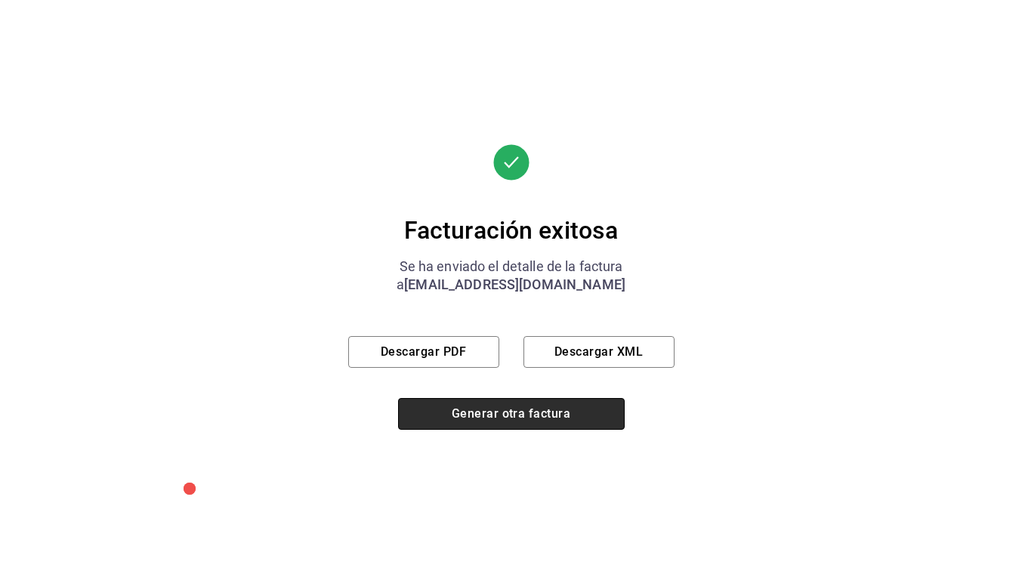
click at [428, 419] on button "Generar otra factura" at bounding box center [511, 414] width 227 height 32
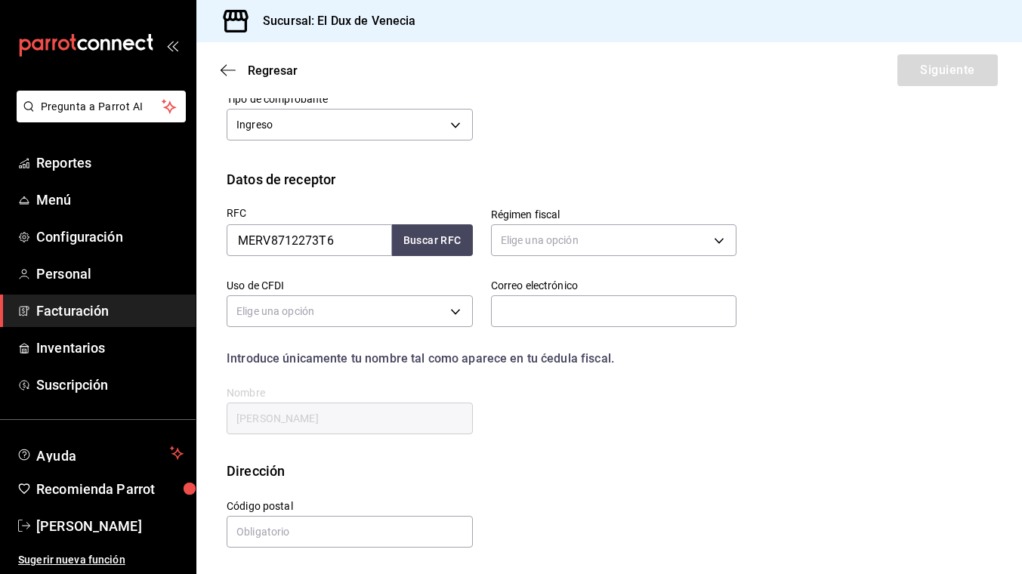
scroll to position [149, 0]
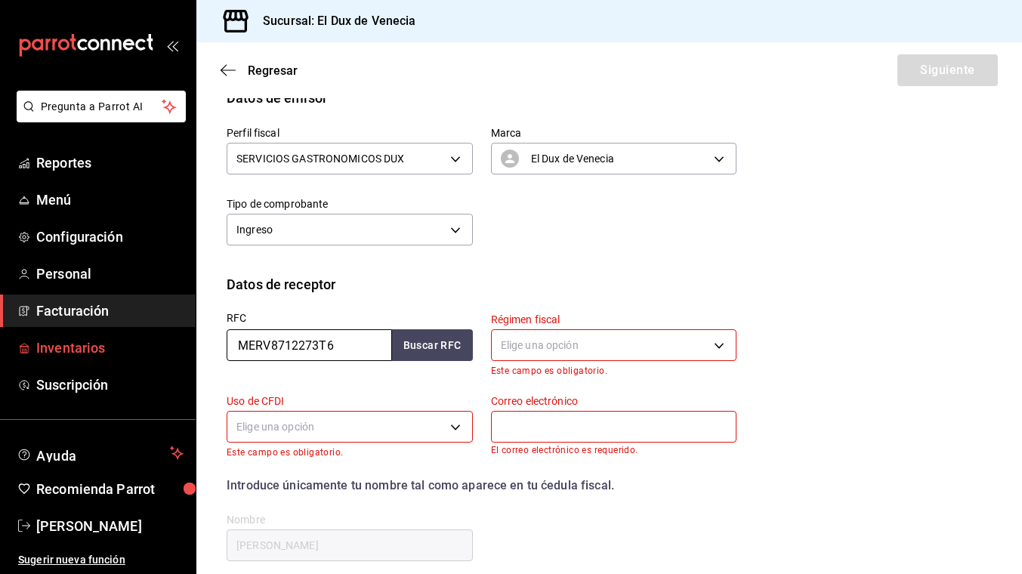
drag, startPoint x: 358, startPoint y: 350, endPoint x: 172, endPoint y: 348, distance: 185.9
click at [172, 348] on div "Pregunta a Parrot AI Reportes Menú Configuración Personal Facturación Inventari…" at bounding box center [511, 287] width 1022 height 574
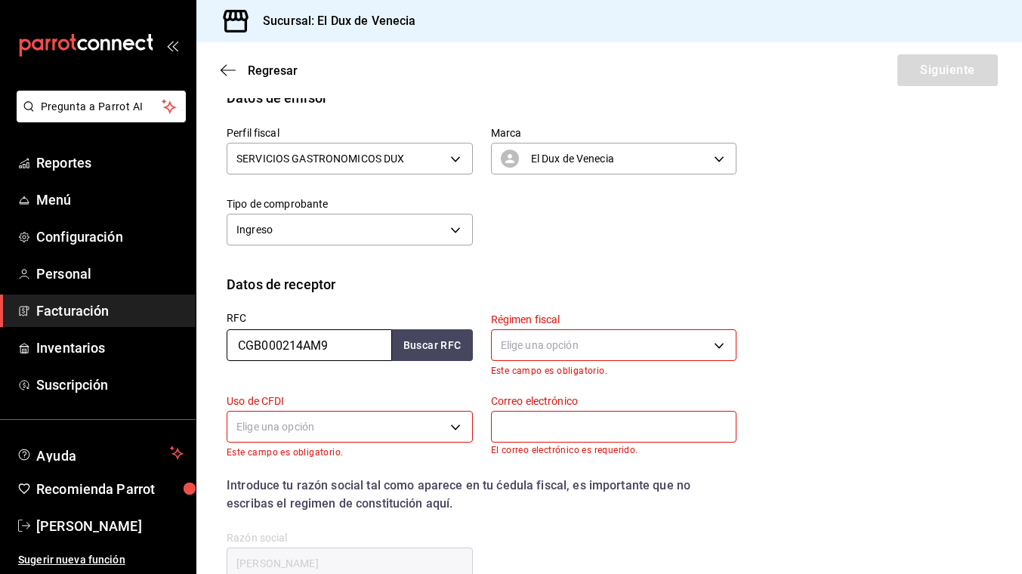
type input "CGB000214AM9"
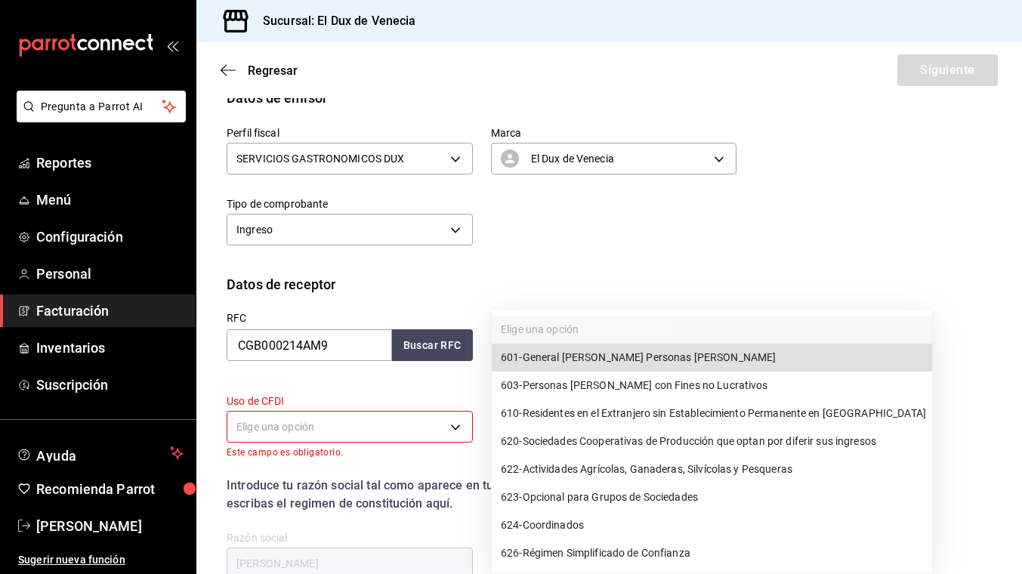
click at [588, 341] on body "Pregunta a Parrot AI Reportes Menú Configuración Personal Facturación Inventari…" at bounding box center [511, 287] width 1022 height 574
click at [589, 355] on span "601 - General [PERSON_NAME] Personas [PERSON_NAME]" at bounding box center [638, 358] width 275 height 16
type input "601"
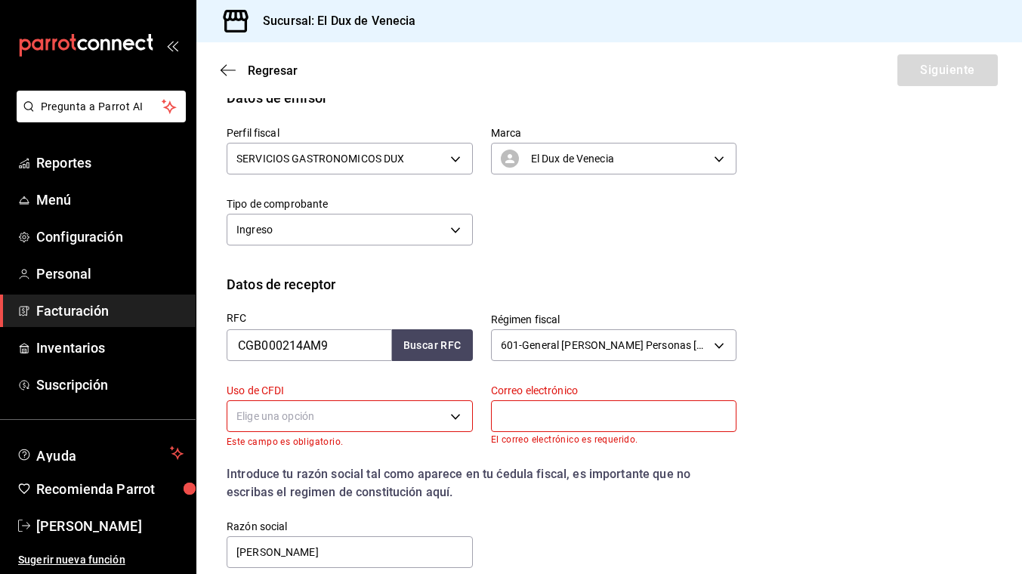
click at [427, 424] on body "Pregunta a Parrot AI Reportes Menú Configuración Personal Facturación Inventari…" at bounding box center [511, 287] width 1022 height 574
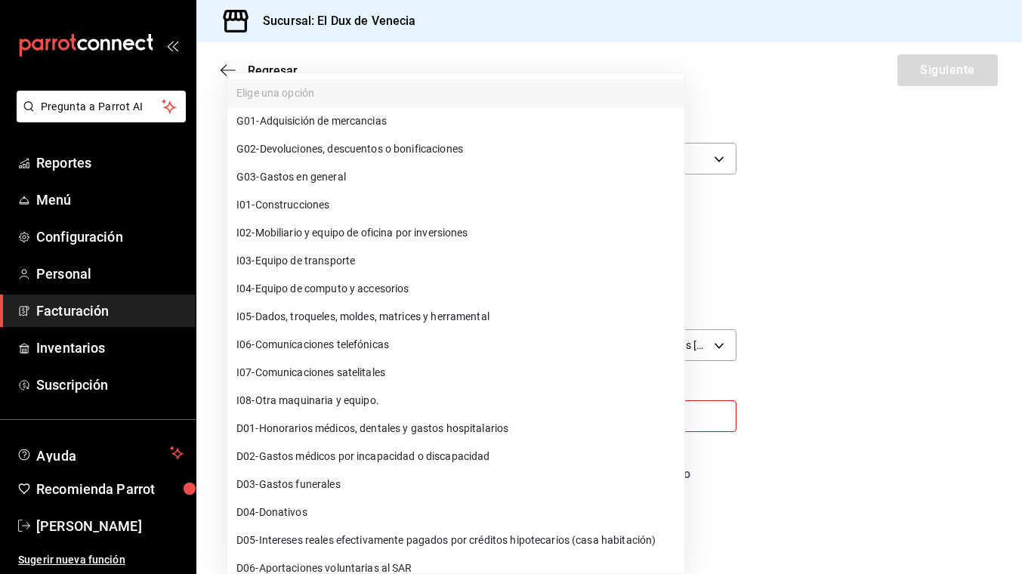
click at [385, 182] on li "G03 - Gastos en general" at bounding box center [455, 177] width 457 height 28
type input "G03"
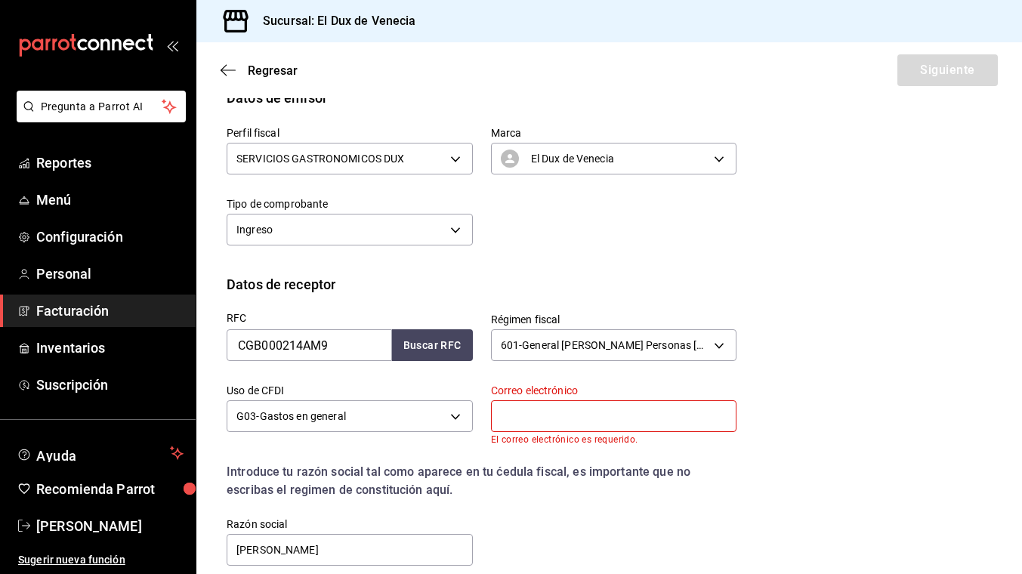
click at [650, 422] on input "text" at bounding box center [614, 416] width 246 height 32
type input "C"
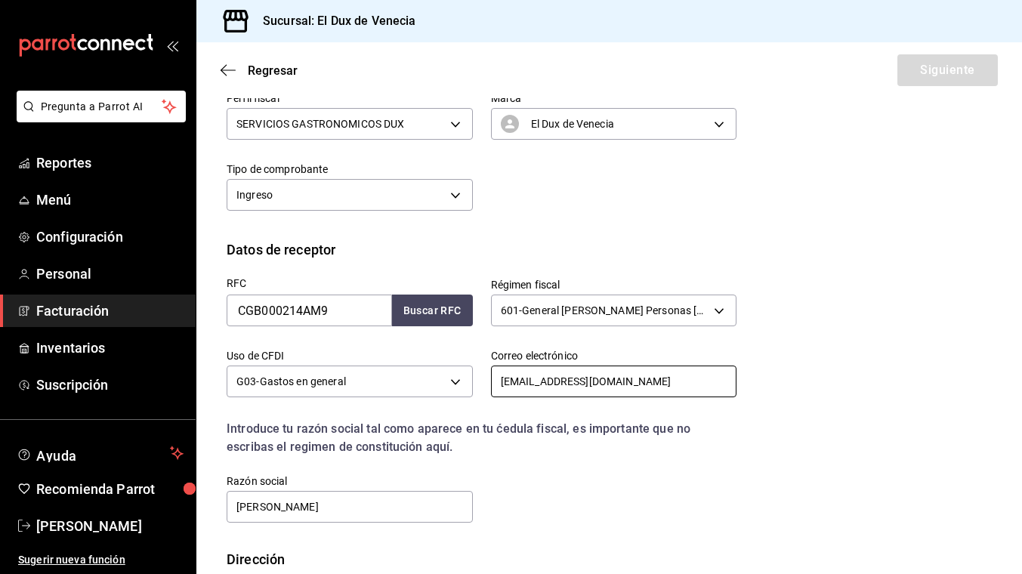
scroll to position [219, 0]
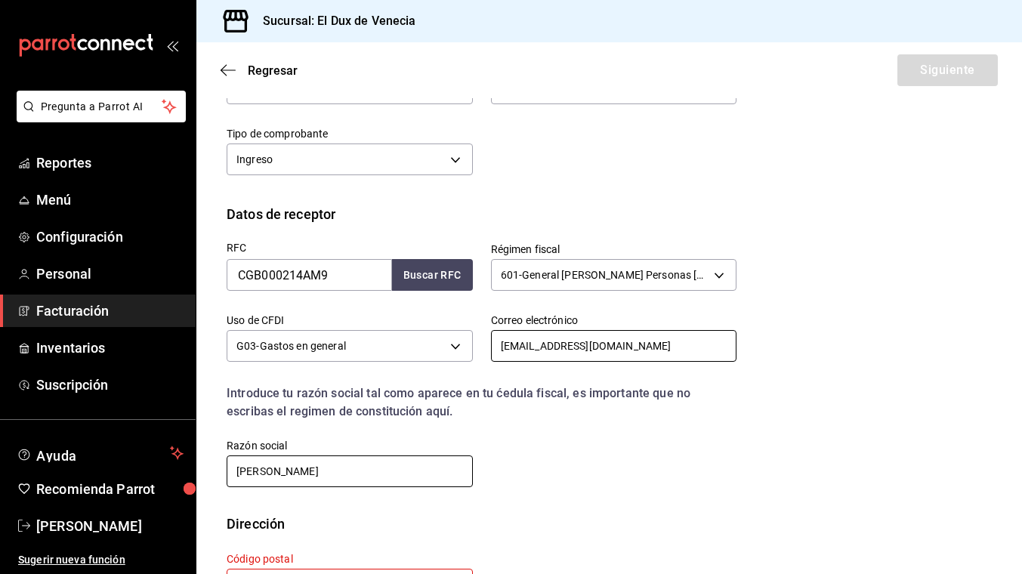
type input "[EMAIL_ADDRESS][DOMAIN_NAME]"
drag, startPoint x: 431, startPoint y: 474, endPoint x: 212, endPoint y: 460, distance: 220.3
click at [212, 460] on div "Razón social [PERSON_NAME]" at bounding box center [341, 455] width 264 height 69
type input "G"
type input "CORPORATIVO GRUPO BALO"
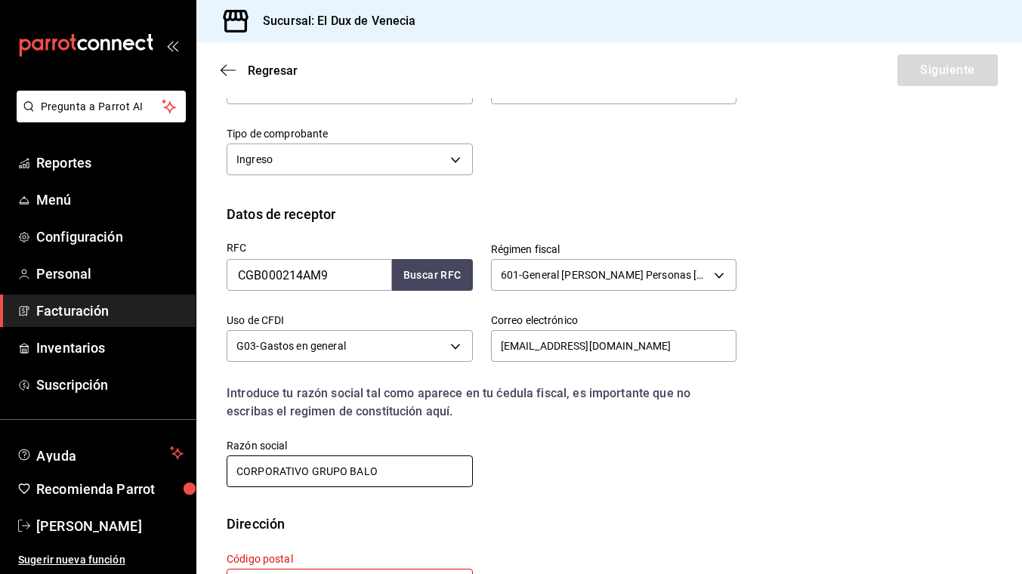
scroll to position [283, 0]
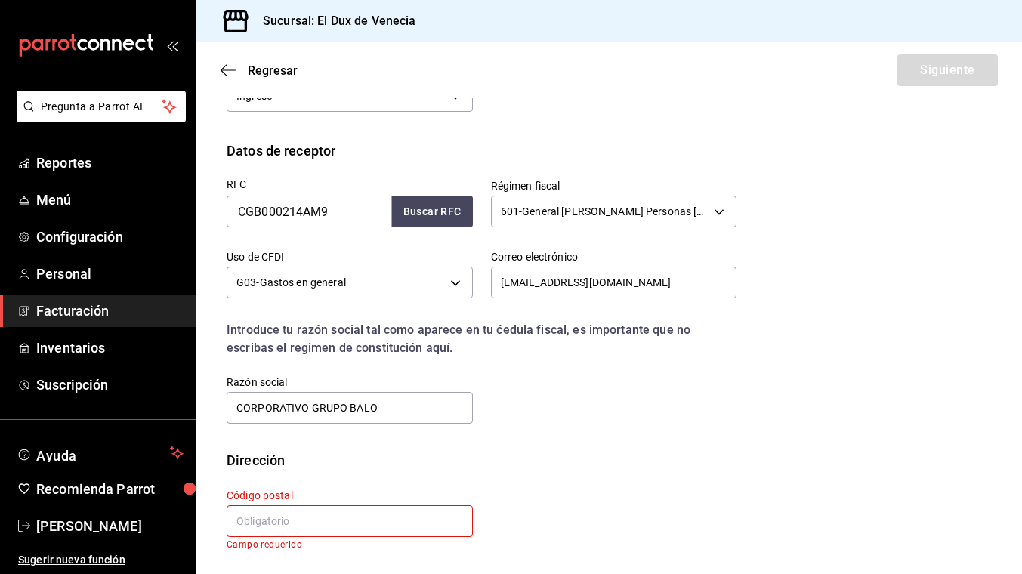
click at [293, 519] on input "text" at bounding box center [350, 521] width 246 height 32
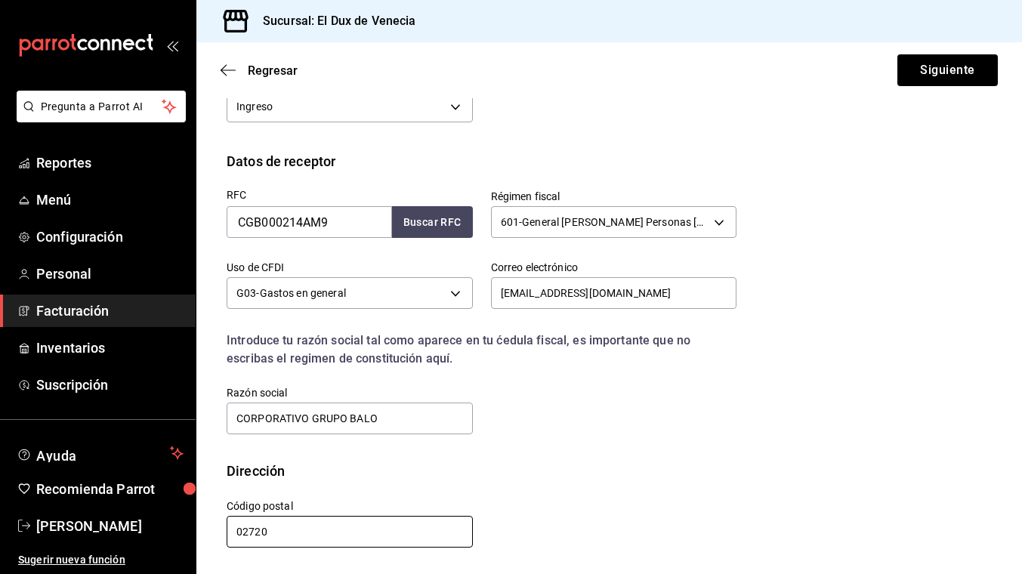
scroll to position [272, 0]
type input "02720"
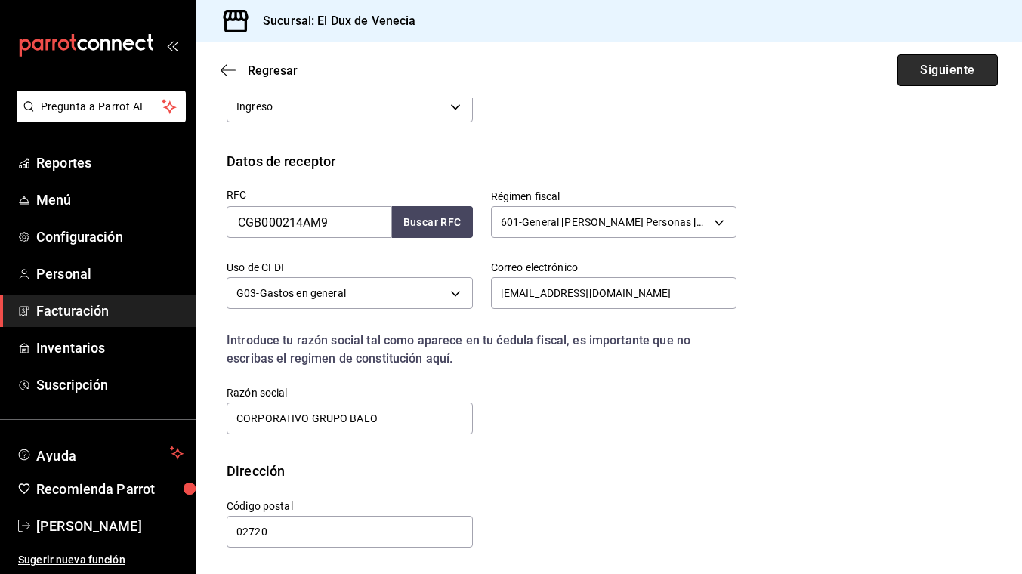
click at [957, 76] on button "Siguiente" at bounding box center [948, 70] width 100 height 32
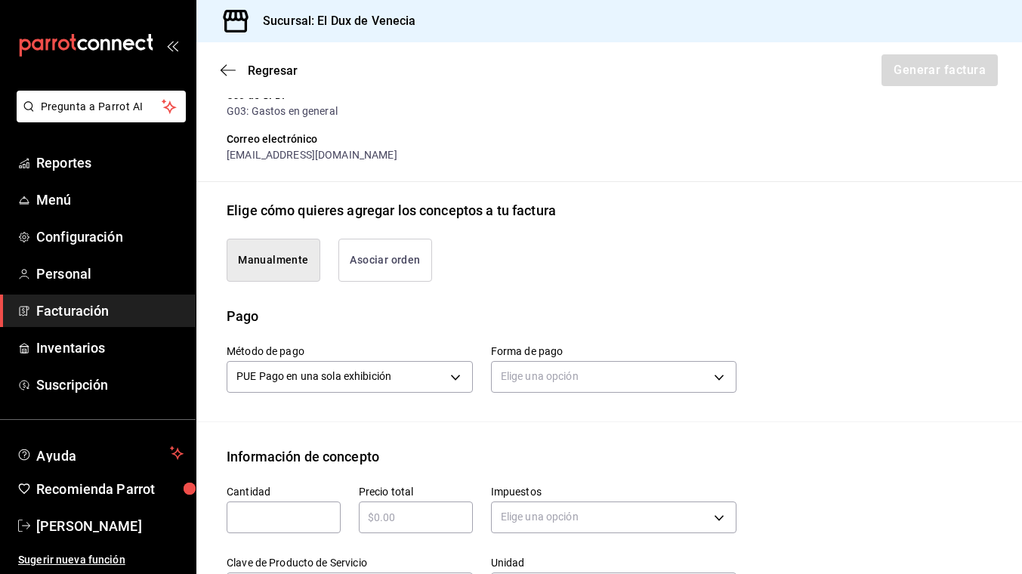
click at [386, 269] on button "Asociar orden" at bounding box center [385, 260] width 94 height 43
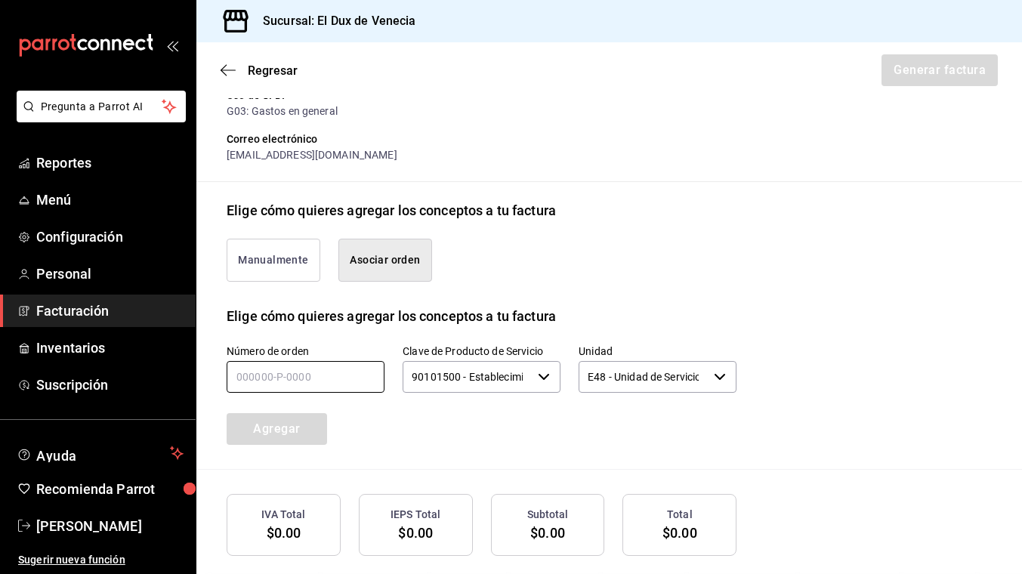
click at [292, 382] on input "text" at bounding box center [306, 377] width 158 height 32
type input "180825-p-0014"
click at [287, 423] on button "Agregar" at bounding box center [277, 429] width 100 height 32
click at [281, 73] on span "Regresar" at bounding box center [273, 70] width 50 height 14
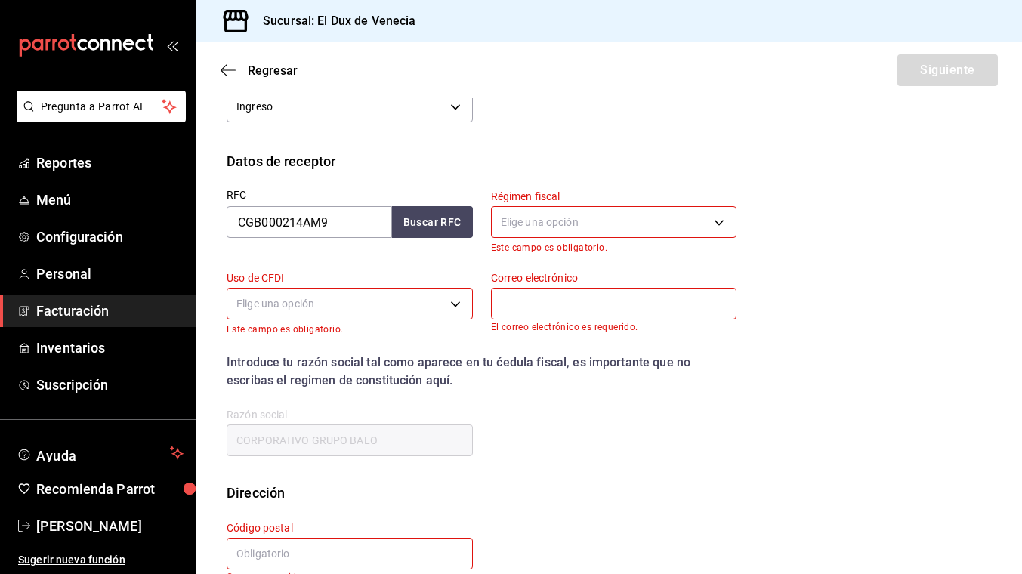
scroll to position [149, 0]
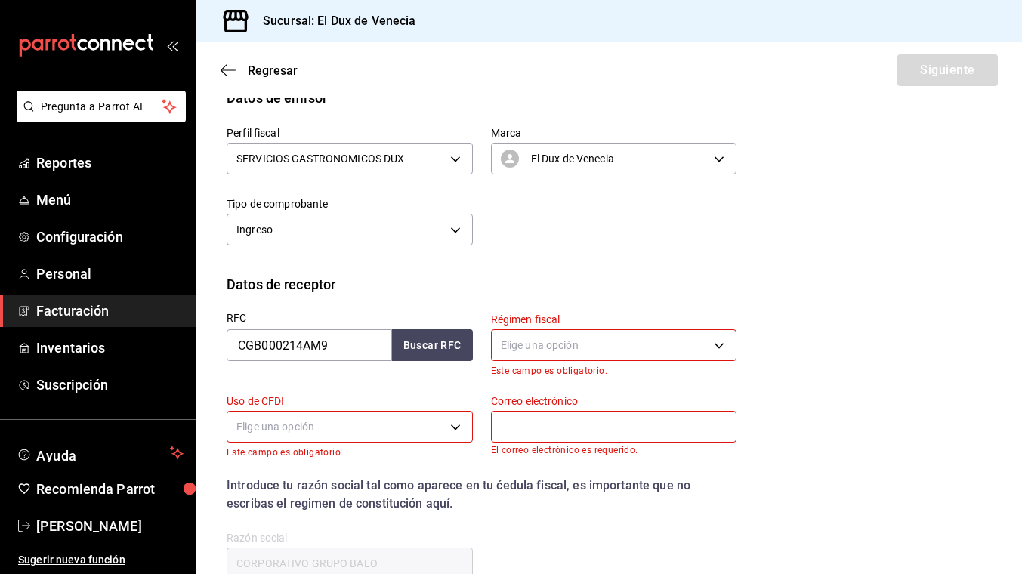
click at [600, 343] on body "Pregunta a Parrot AI Reportes Menú Configuración Personal Facturación Inventari…" at bounding box center [511, 287] width 1022 height 574
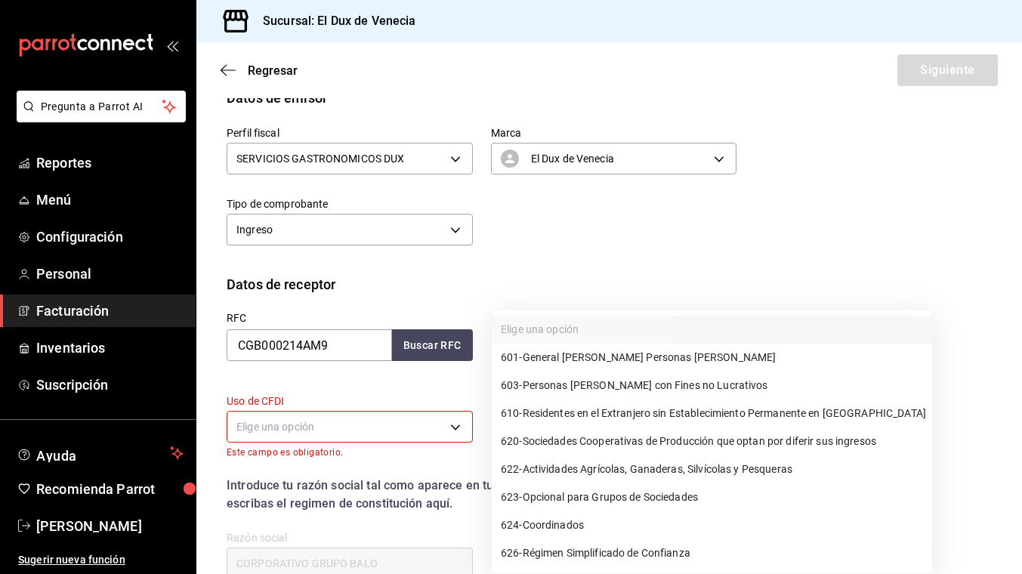
click at [604, 360] on span "601 - General [PERSON_NAME] Personas [PERSON_NAME]" at bounding box center [638, 358] width 275 height 16
type input "601"
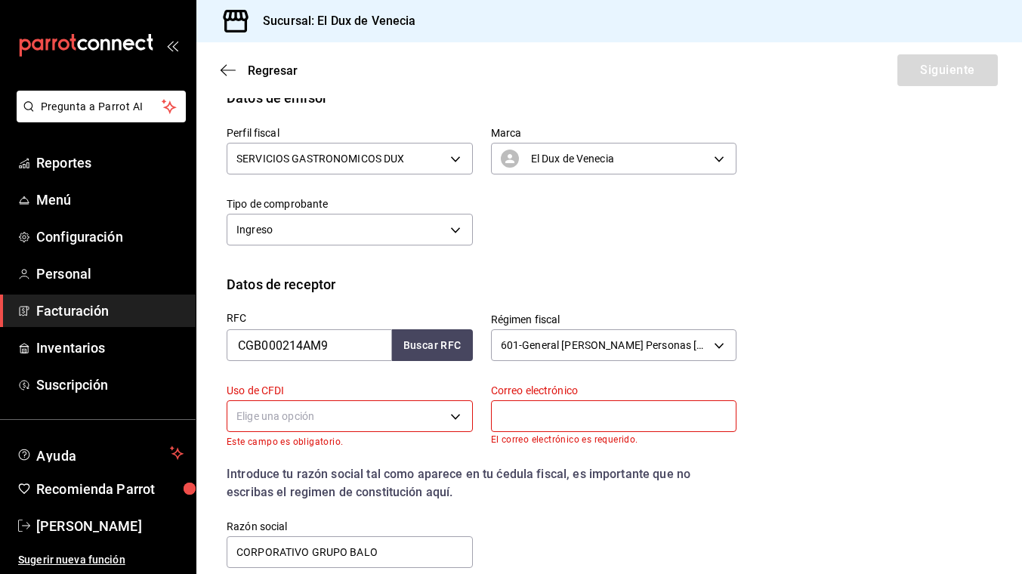
click at [430, 411] on body "Pregunta a Parrot AI Reportes Menú Configuración Personal Facturación Inventari…" at bounding box center [511, 287] width 1022 height 574
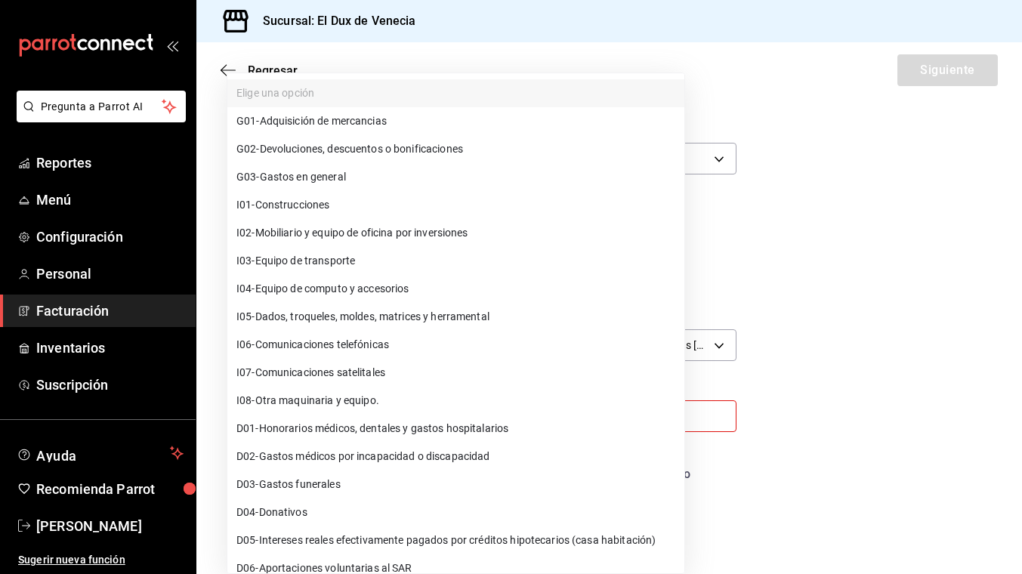
click at [383, 185] on li "G03 - Gastos en general" at bounding box center [455, 177] width 457 height 28
type input "G03"
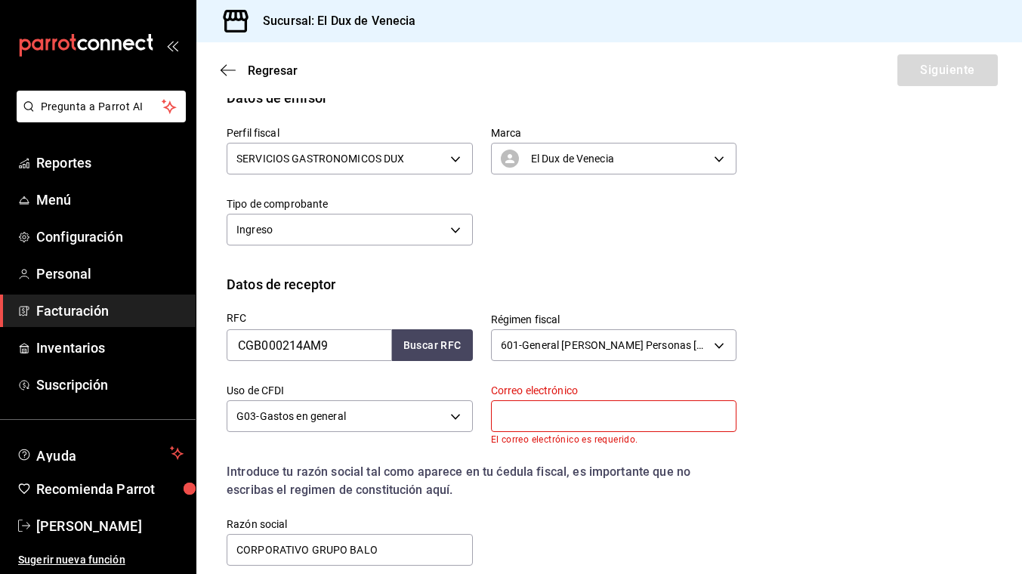
click at [588, 414] on input "text" at bounding box center [614, 416] width 246 height 32
type input "tr"
click at [588, 539] on div "RFC CGB000214AM9 Buscar RFC Régimen fiscal 601 - General [PERSON_NAME] Personas…" at bounding box center [473, 431] width 528 height 273
drag, startPoint x: 394, startPoint y: 555, endPoint x: 204, endPoint y: 537, distance: 190.4
click at [204, 537] on div "Datos de receptor RFC CGB000214AM9 Buscar RFC Régimen fiscal 601 - General [PER…" at bounding box center [609, 433] width 826 height 318
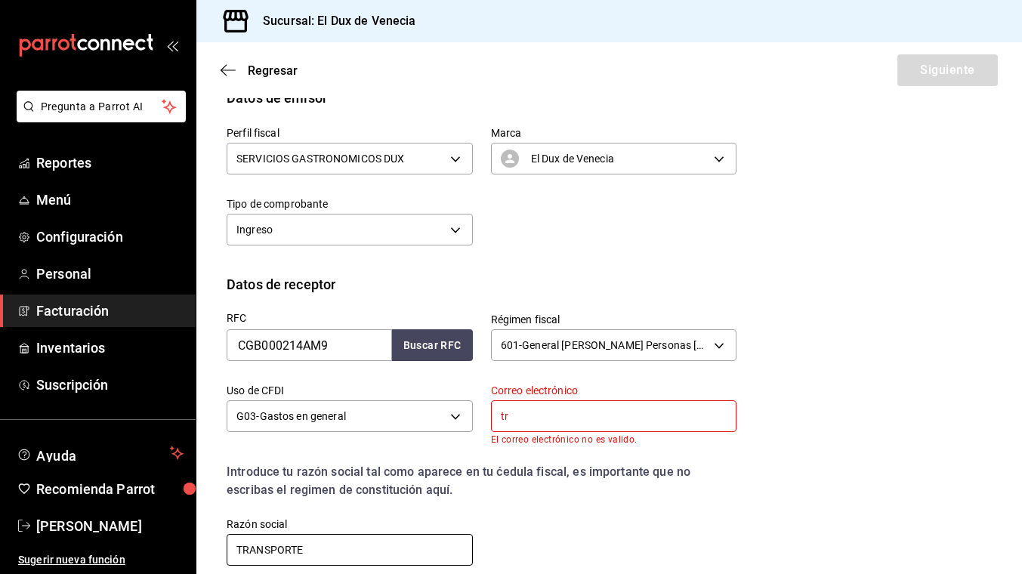
type input "TRANSPORTES [PERSON_NAME] E HIJOS"
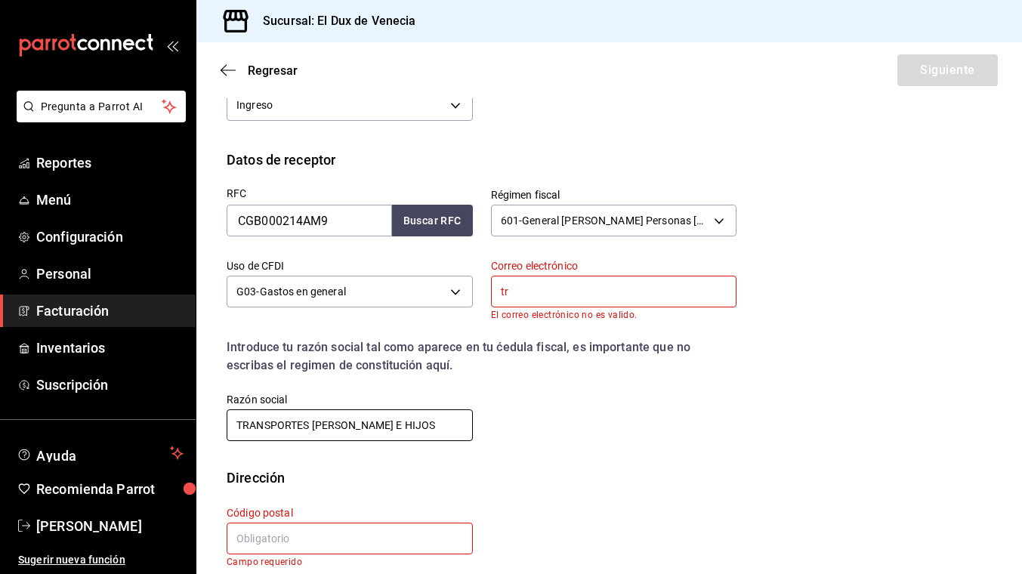
scroll to position [292, 0]
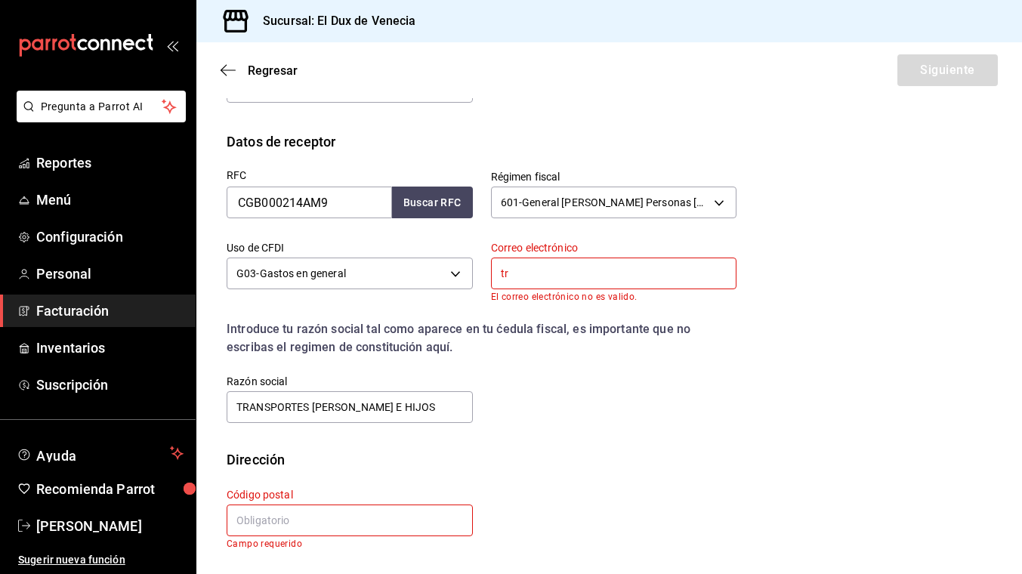
click at [363, 524] on input "text" at bounding box center [350, 521] width 246 height 32
type input "02129"
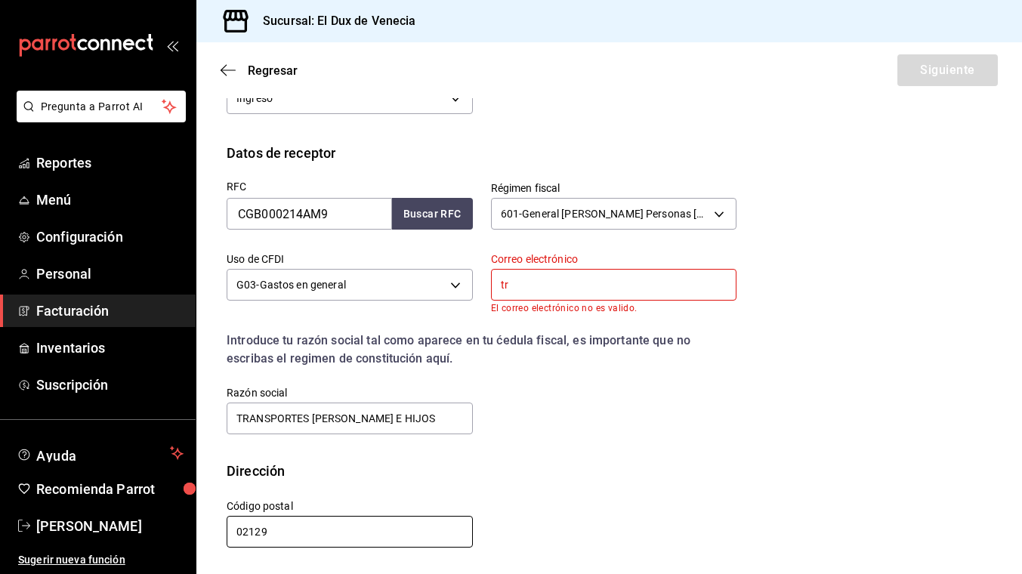
scroll to position [280, 0]
click at [702, 285] on input "tr" at bounding box center [614, 285] width 246 height 32
type input "[EMAIL_ADDRESS][DOMAIN_NAME]"
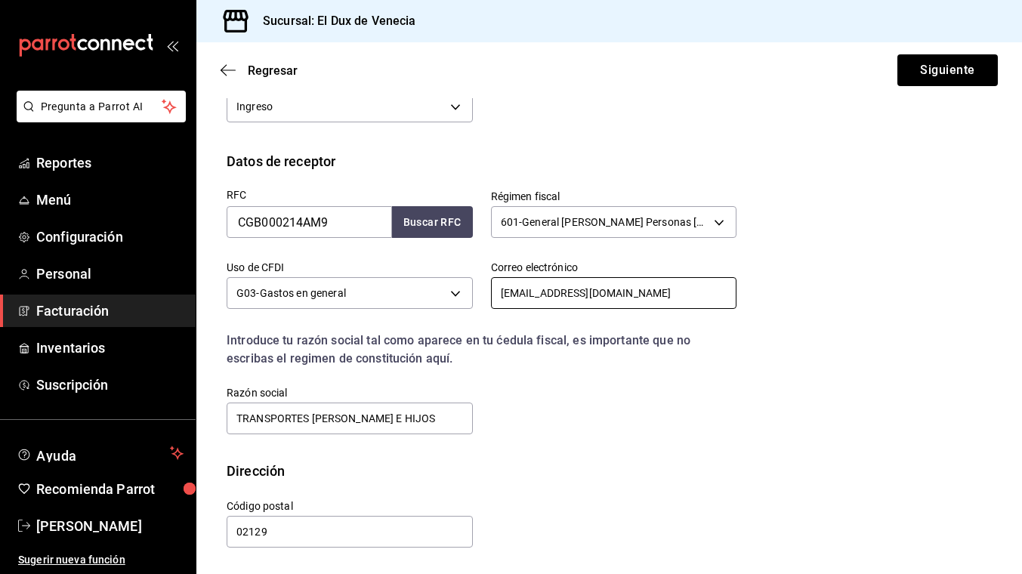
scroll to position [272, 0]
click at [927, 73] on button "Siguiente" at bounding box center [948, 70] width 100 height 32
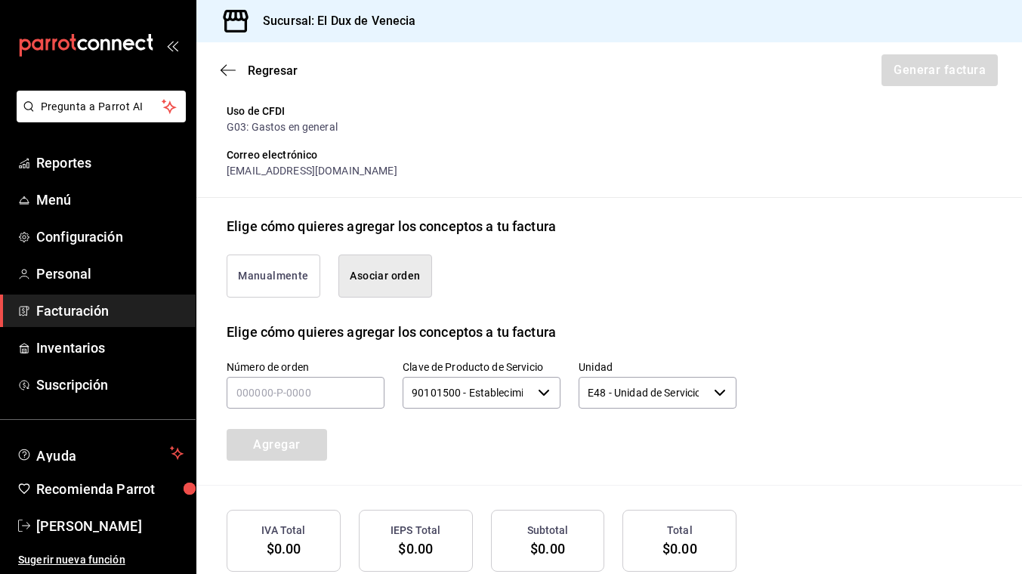
click at [384, 269] on button "Asociar orden" at bounding box center [385, 276] width 94 height 43
click at [337, 392] on input "text" at bounding box center [306, 393] width 158 height 32
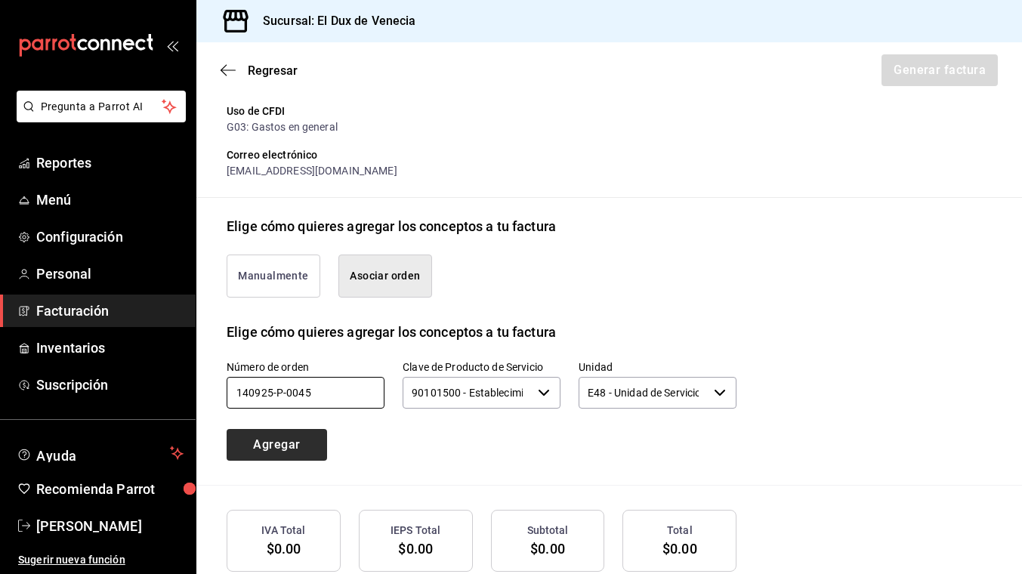
type input "140925-p-0045"
click at [309, 443] on button "Agregar" at bounding box center [277, 445] width 100 height 32
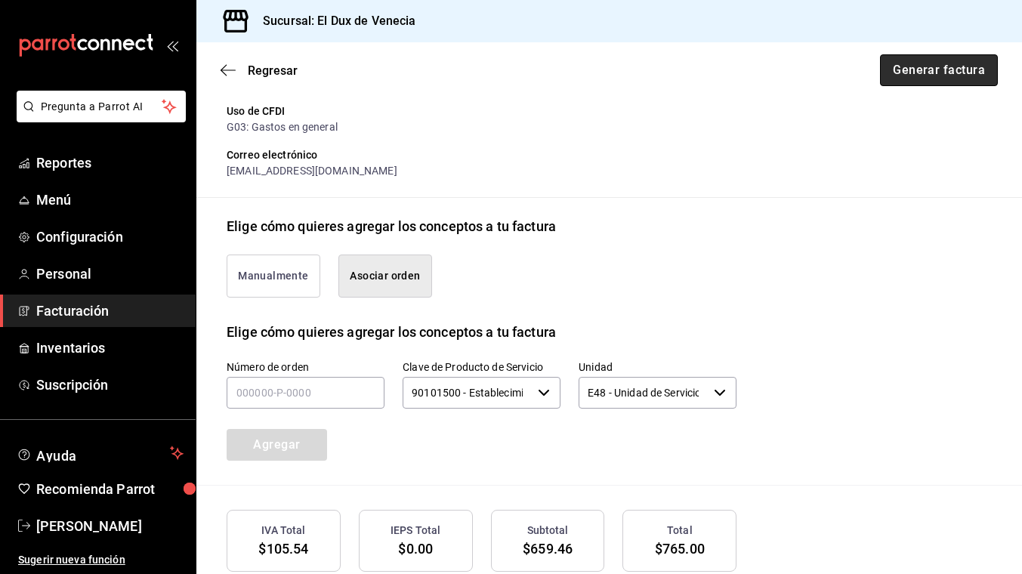
click at [903, 79] on button "Generar factura" at bounding box center [939, 70] width 118 height 32
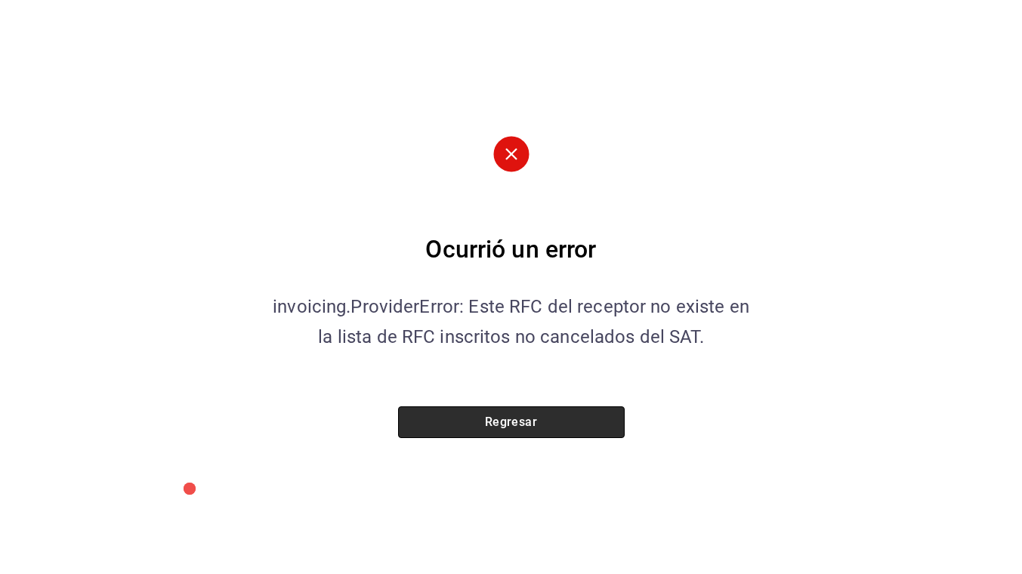
click at [530, 430] on button "Regresar" at bounding box center [511, 422] width 227 height 32
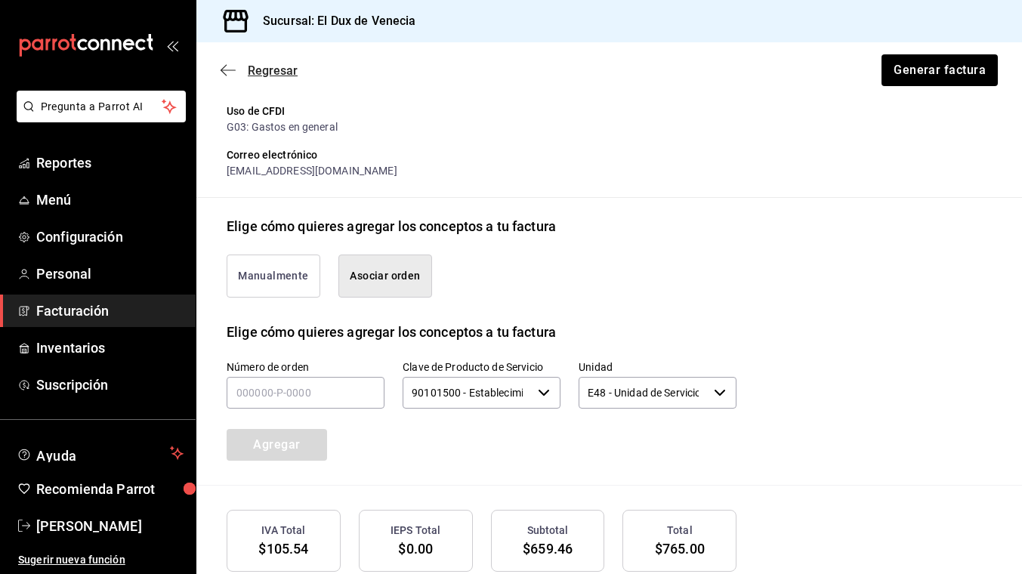
click at [273, 65] on span "Regresar" at bounding box center [273, 70] width 50 height 14
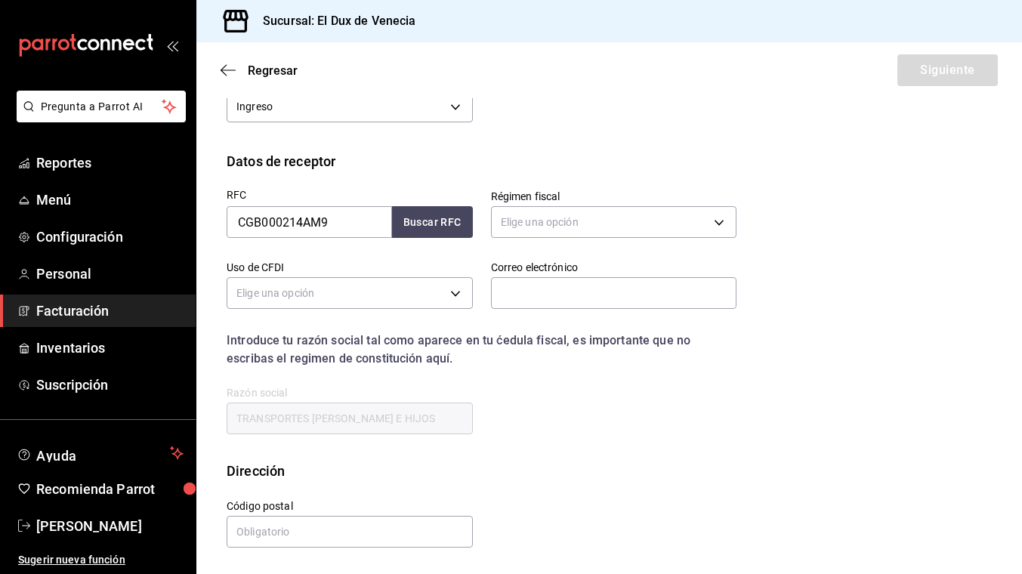
scroll to position [149, 0]
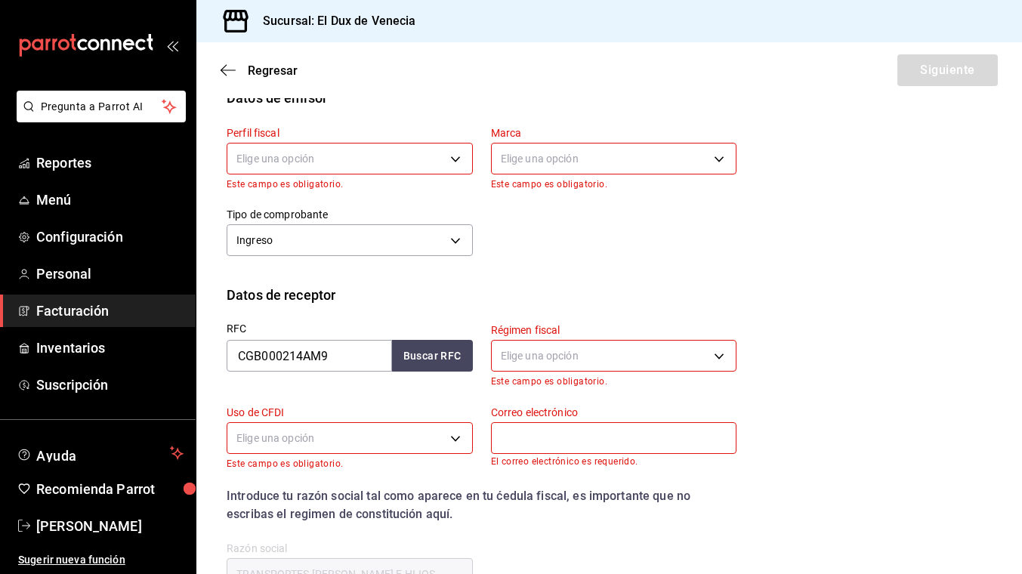
click at [351, 149] on body "Pregunta a Parrot AI Reportes Menú Configuración Personal Facturación Inventari…" at bounding box center [511, 287] width 1022 height 574
click at [339, 235] on li "SERVICIOS GASTRONOMICOS DUX" at bounding box center [349, 235] width 245 height 28
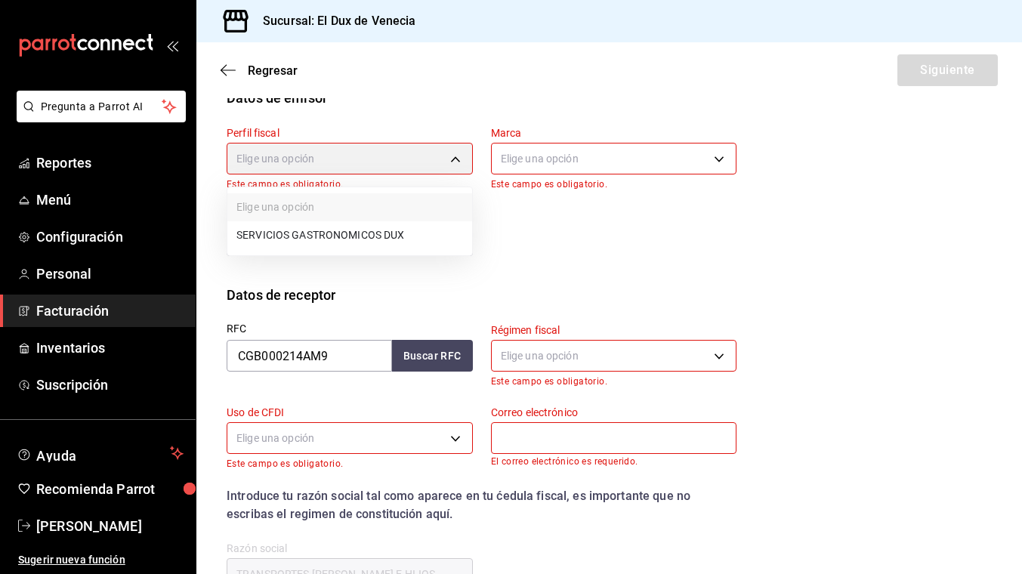
type input "ad96cacb-92e8-4d2f-92ca-51e359d4344b"
type input "aa834bd9-f698-407f-808f-611ad9be46c8"
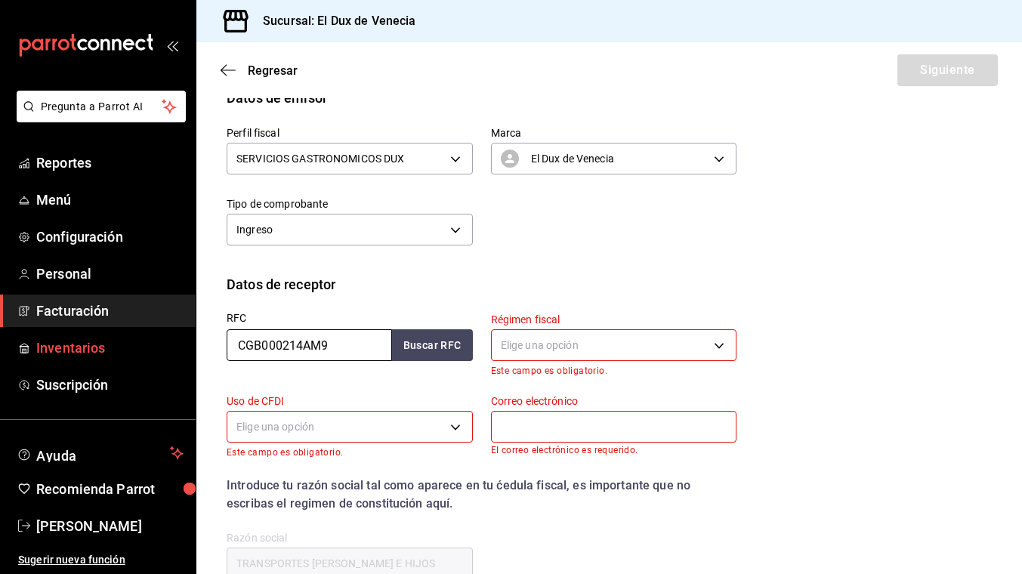
drag, startPoint x: 340, startPoint y: 341, endPoint x: 116, endPoint y: 338, distance: 223.6
click at [116, 338] on div "Pregunta a Parrot AI Reportes Menú Configuración Personal Facturación Inventari…" at bounding box center [511, 287] width 1022 height 574
type input "CEM240320G16"
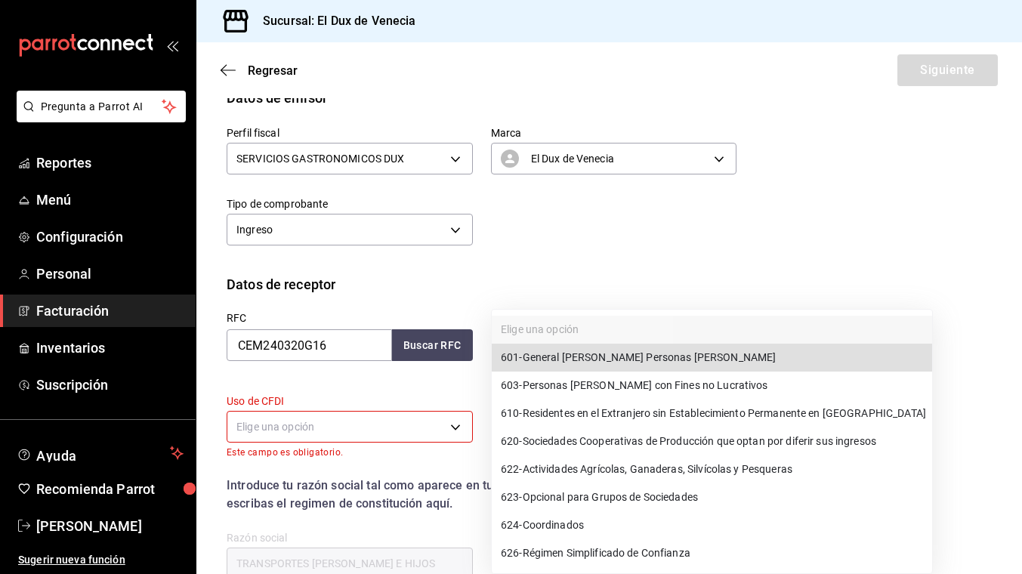
click at [592, 343] on body "Pregunta a Parrot AI Reportes Menú Configuración Personal Facturación Inventari…" at bounding box center [511, 287] width 1022 height 574
click at [593, 363] on span "601 - General [PERSON_NAME] Personas [PERSON_NAME]" at bounding box center [638, 358] width 275 height 16
type input "601"
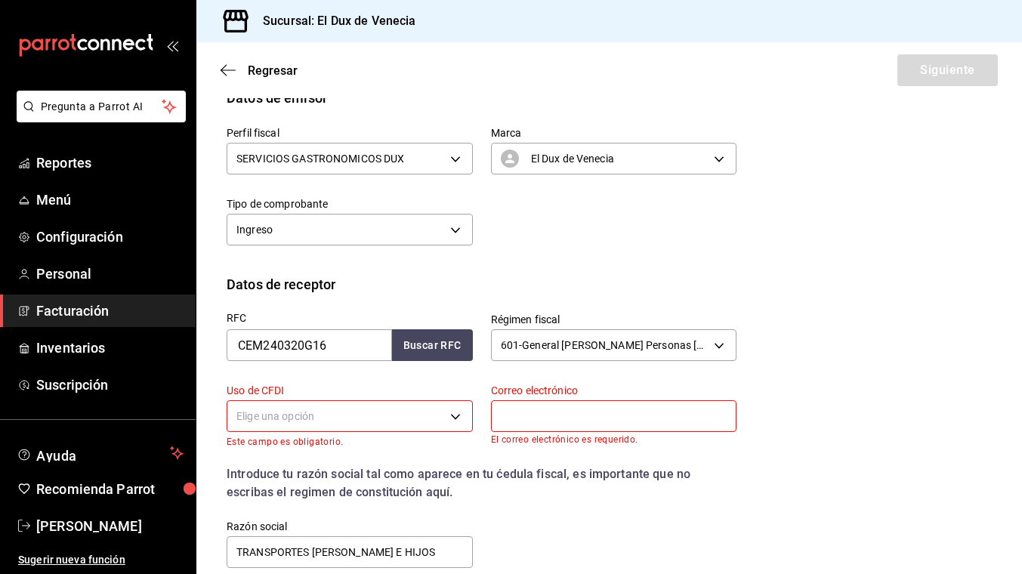
click at [361, 414] on body "Pregunta a Parrot AI Reportes Menú Configuración Personal Facturación Inventari…" at bounding box center [511, 287] width 1022 height 574
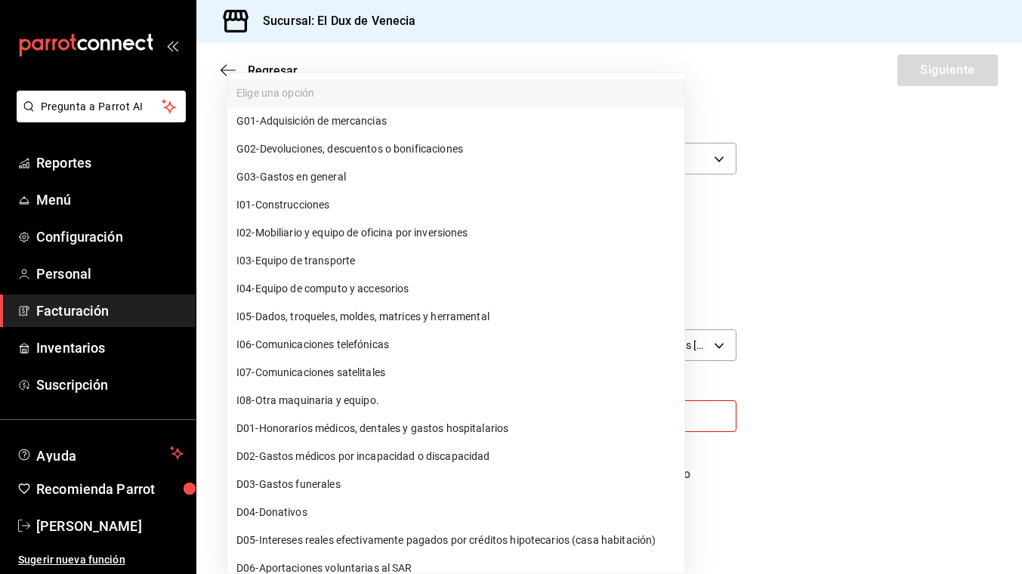
click at [354, 172] on li "G03 - Gastos en general" at bounding box center [455, 177] width 457 height 28
type input "G03"
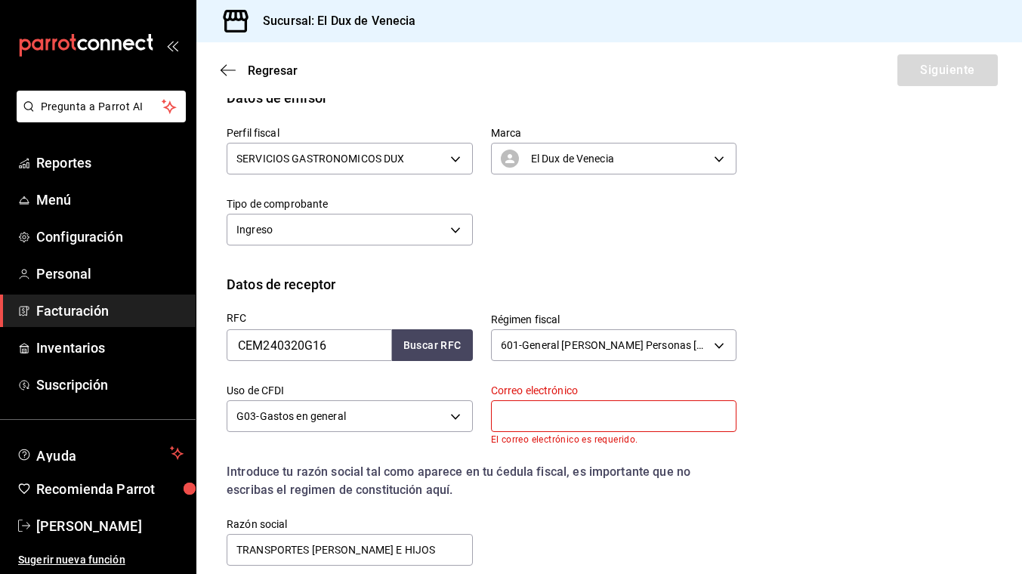
click at [623, 425] on input "text" at bounding box center [614, 416] width 246 height 32
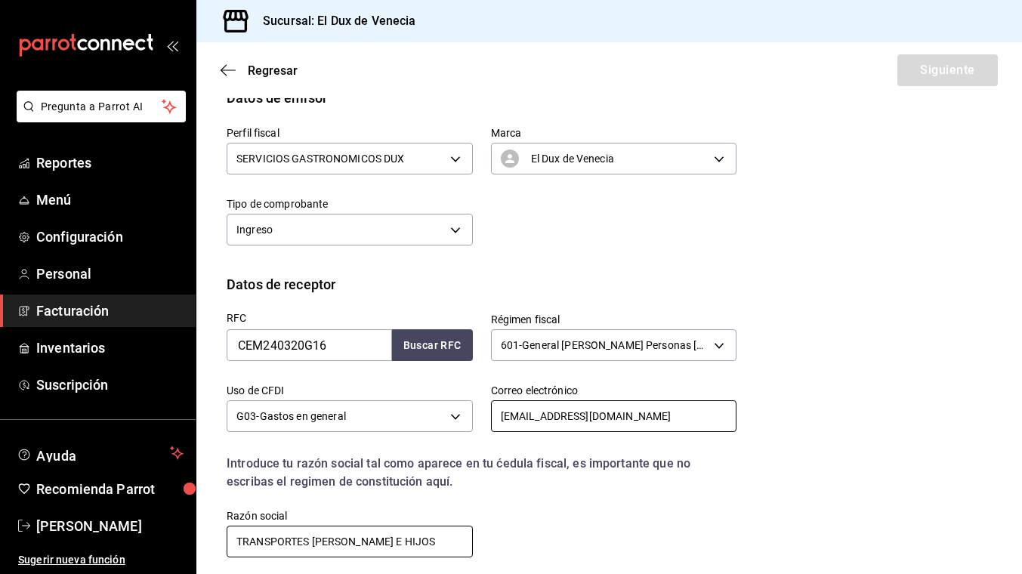
type input "[EMAIL_ADDRESS][DOMAIN_NAME]"
drag, startPoint x: 412, startPoint y: 545, endPoint x: 230, endPoint y: 528, distance: 182.2
click at [230, 528] on input "TRANSPORTES [PERSON_NAME] E HIJOS" at bounding box center [350, 542] width 246 height 32
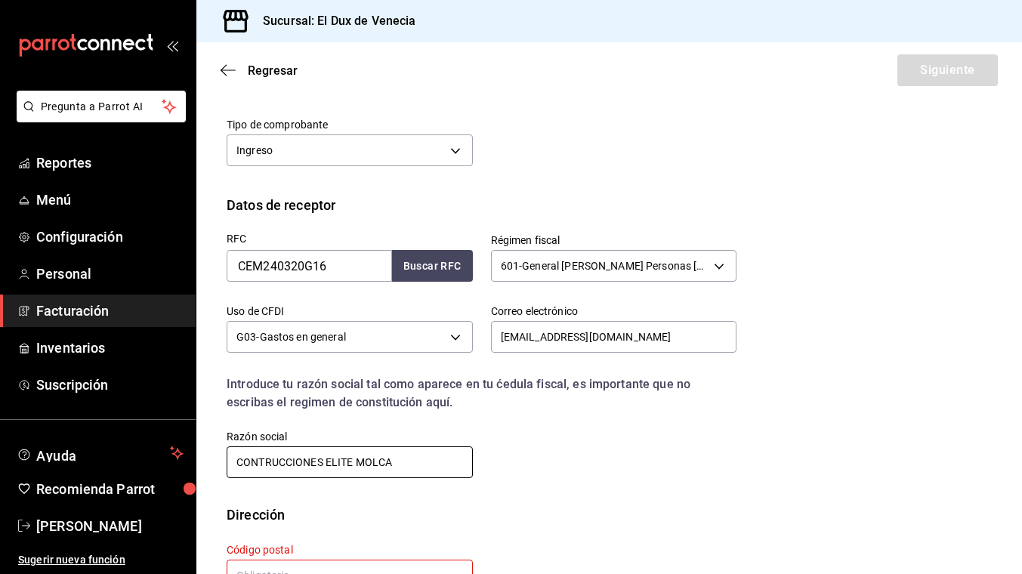
scroll to position [283, 0]
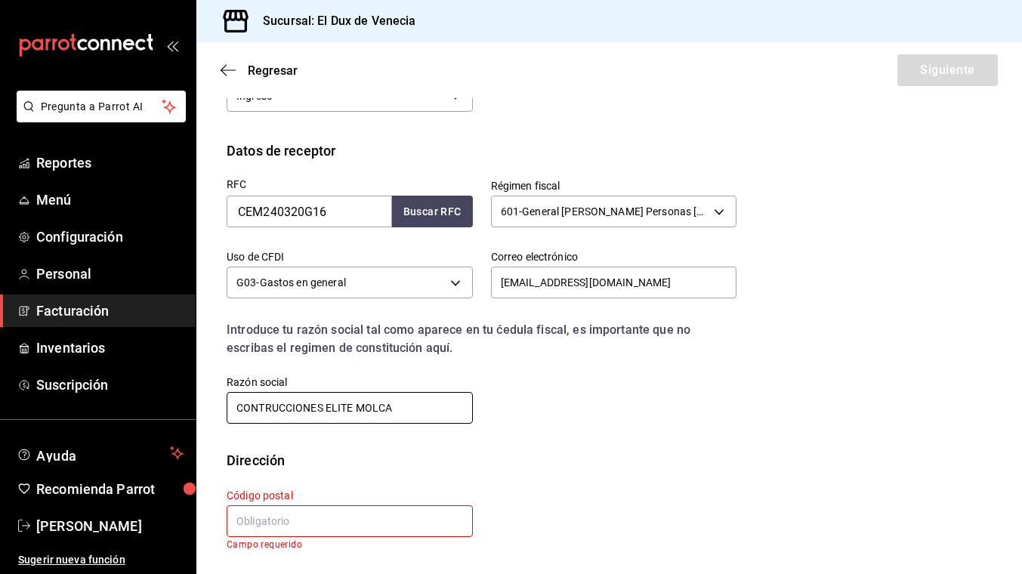
type input "CONTRUCCIONES ELITE MOLCA"
click at [286, 515] on input "text" at bounding box center [350, 521] width 246 height 32
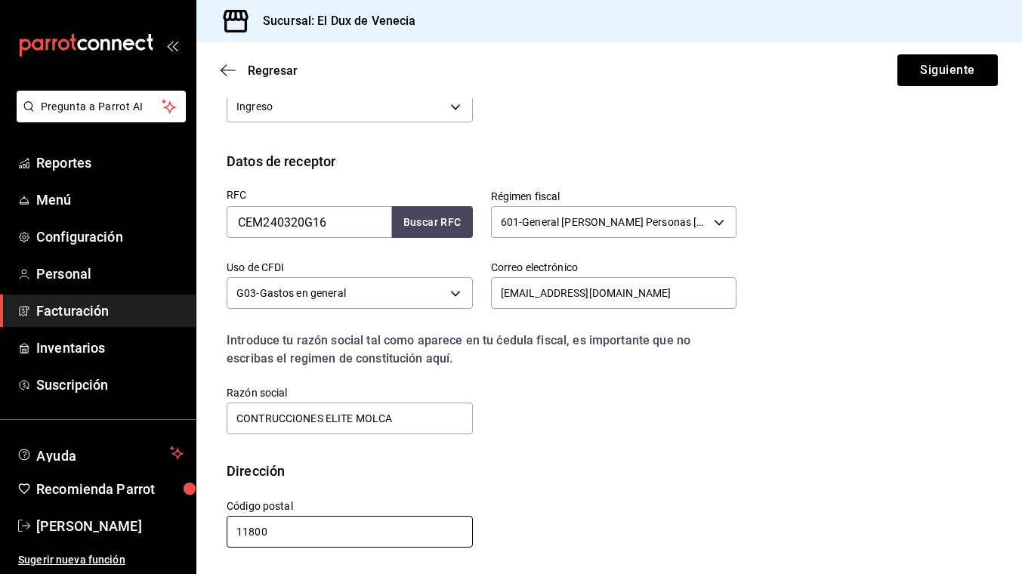
scroll to position [272, 0]
type input "11800"
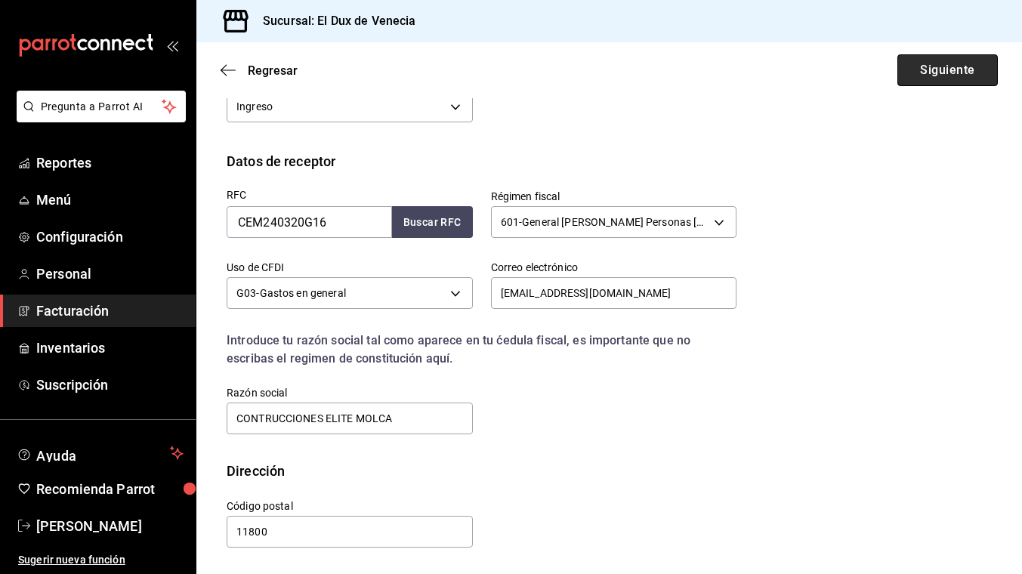
click at [953, 61] on button "Siguiente" at bounding box center [948, 70] width 100 height 32
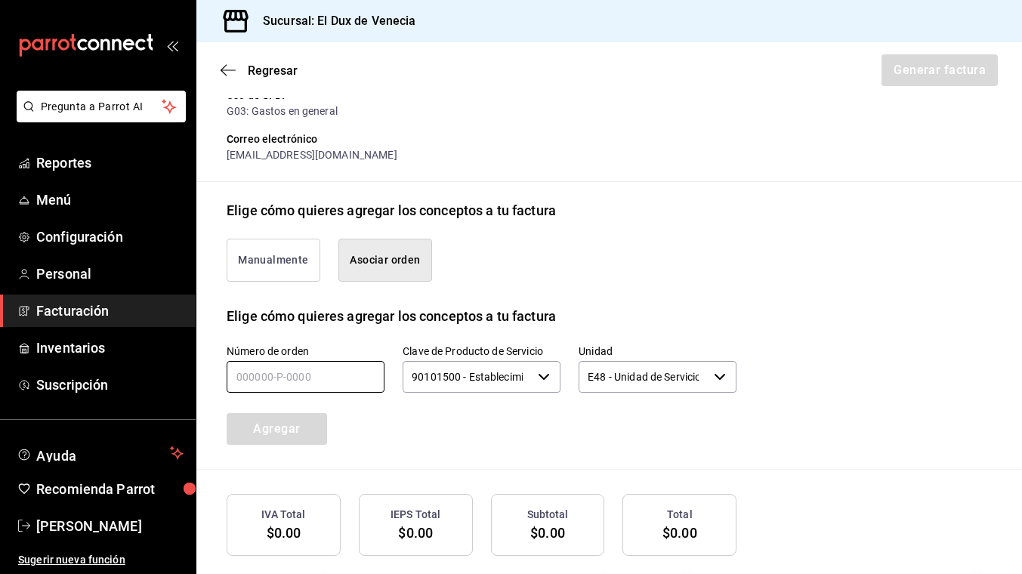
click at [314, 375] on input "text" at bounding box center [306, 377] width 158 height 32
type input "190925-p-0028"
click at [302, 431] on button "Agregar" at bounding box center [277, 429] width 100 height 32
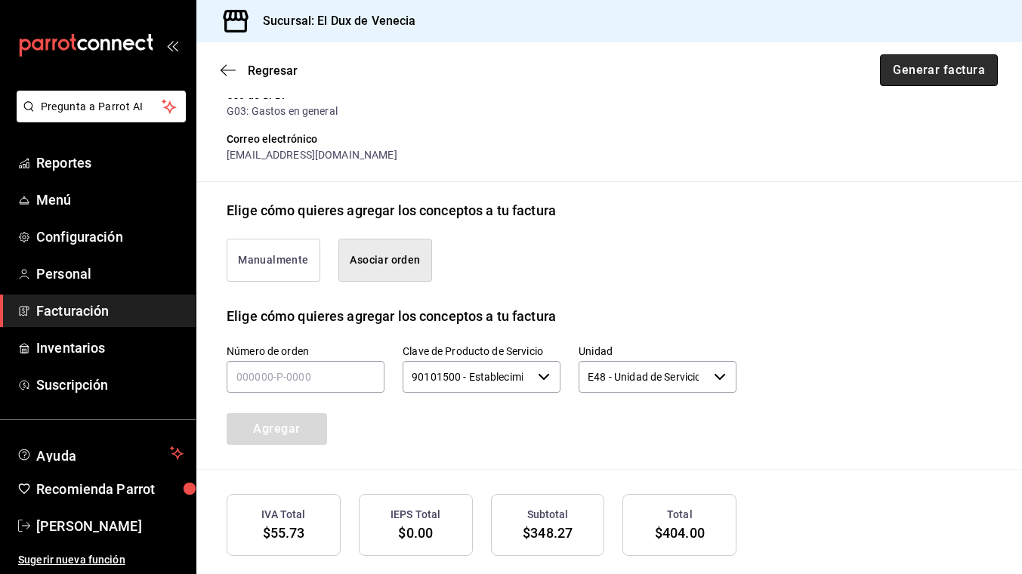
click at [932, 66] on button "Generar factura" at bounding box center [939, 70] width 118 height 32
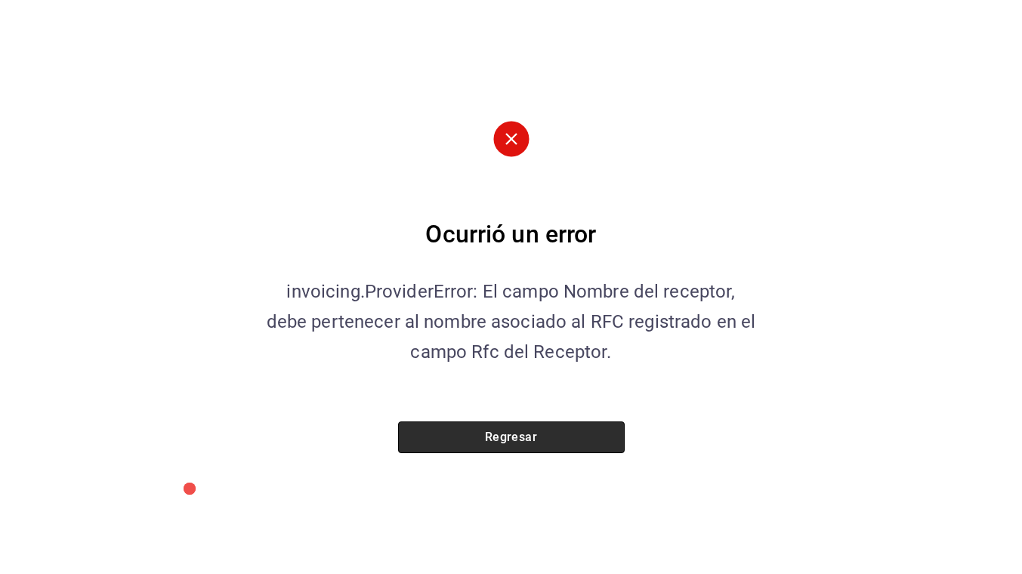
click at [447, 445] on button "Regresar" at bounding box center [511, 438] width 227 height 32
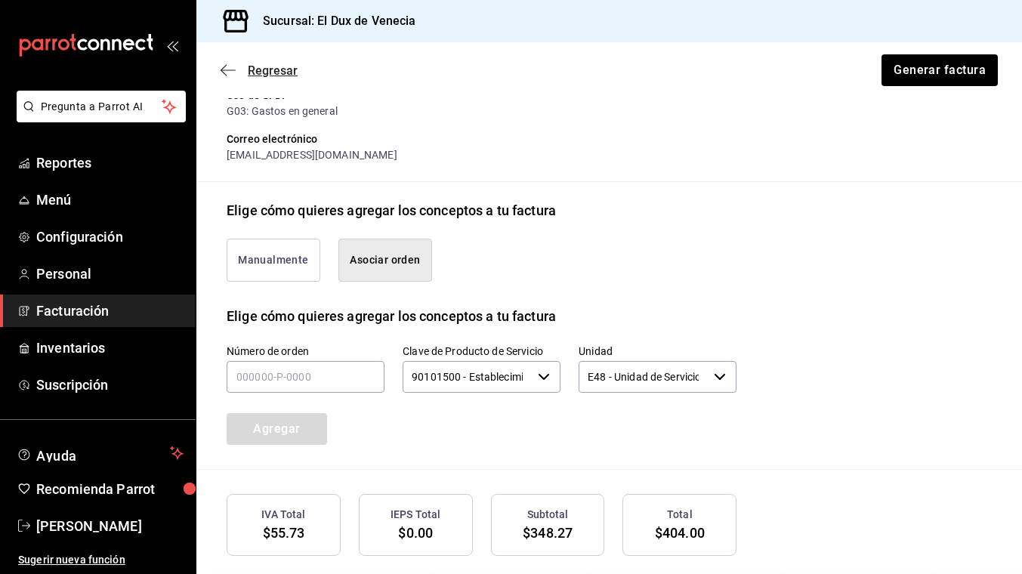
click at [274, 70] on span "Regresar" at bounding box center [273, 70] width 50 height 14
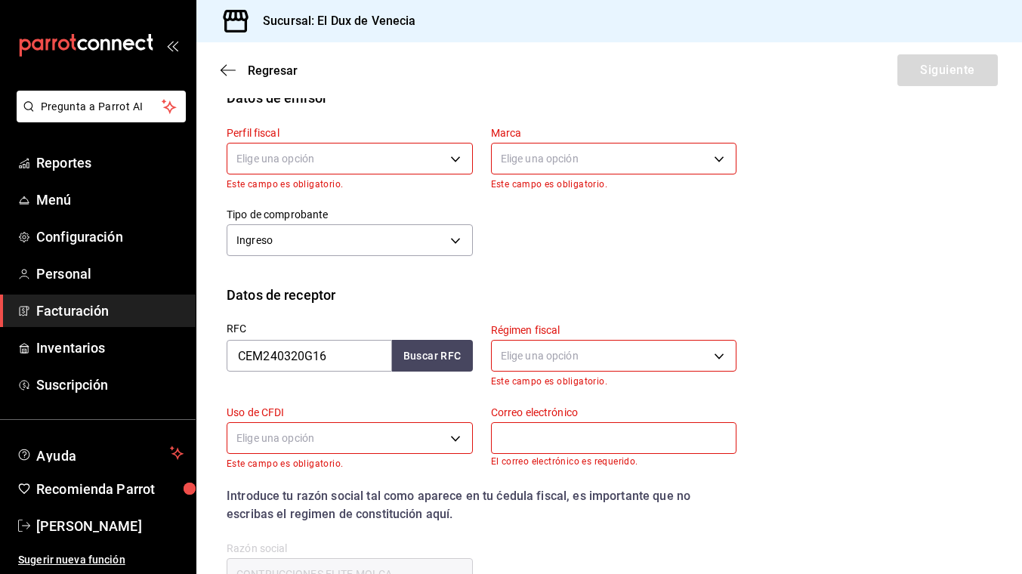
click at [348, 165] on body "Pregunta a Parrot AI Reportes Menú Configuración Personal Facturación Inventari…" at bounding box center [511, 287] width 1022 height 574
click at [339, 233] on li "SERVICIOS GASTRONOMICOS DUX" at bounding box center [349, 235] width 245 height 28
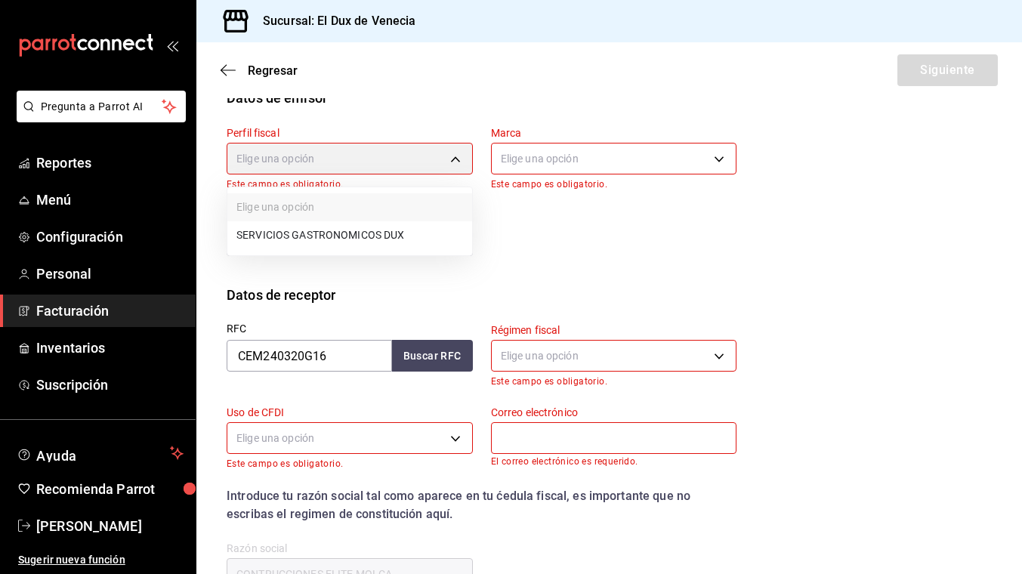
type input "ad96cacb-92e8-4d2f-92ca-51e359d4344b"
type input "aa834bd9-f698-407f-808f-611ad9be46c8"
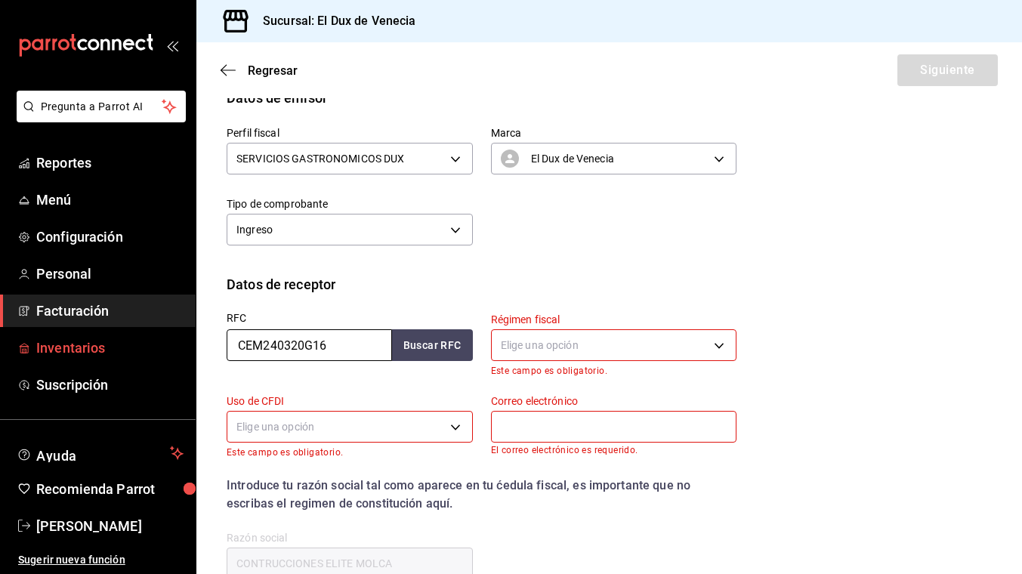
drag, startPoint x: 336, startPoint y: 344, endPoint x: 178, endPoint y: 338, distance: 158.0
click at [178, 338] on div "Pregunta a Parrot AI Reportes Menú Configuración Personal Facturación Inventari…" at bounding box center [511, 287] width 1022 height 574
type input "SIM210908LT3"
click at [558, 343] on body "Pregunta a Parrot AI Reportes Menú Configuración Personal Facturación Inventari…" at bounding box center [511, 287] width 1022 height 574
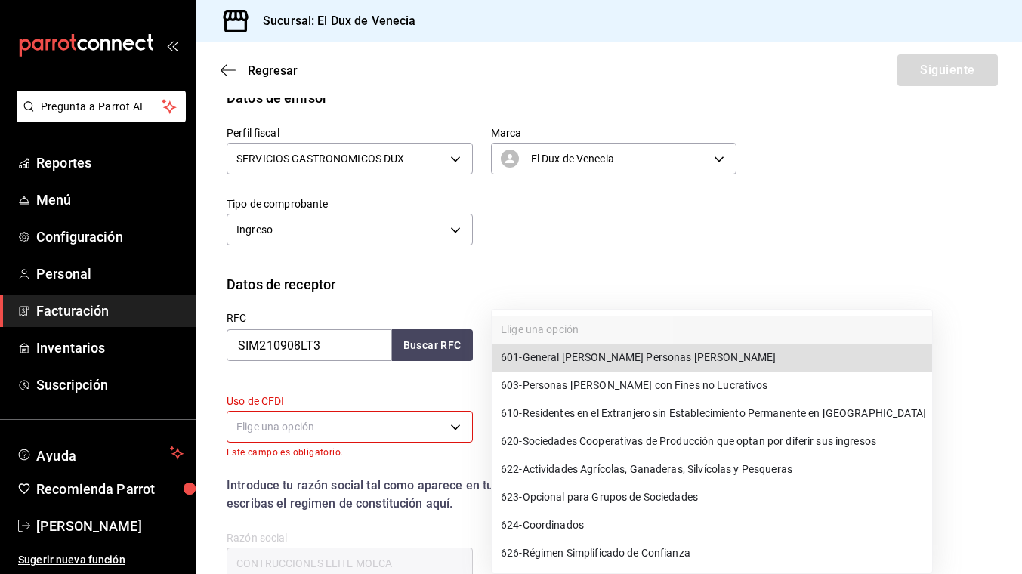
click at [561, 351] on span "601 - General [PERSON_NAME] Personas [PERSON_NAME]" at bounding box center [638, 358] width 275 height 16
type input "601"
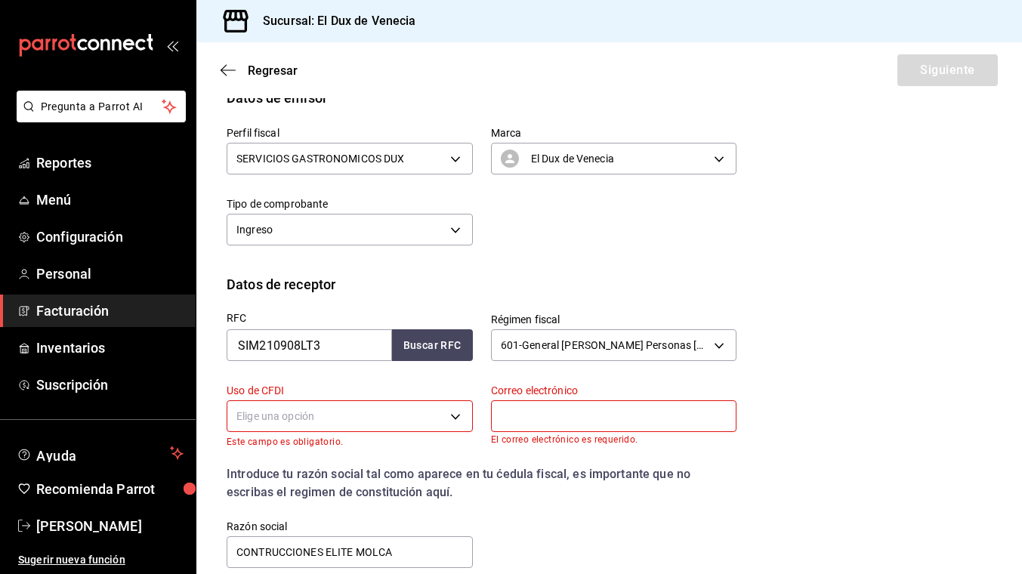
click at [447, 419] on body "Pregunta a Parrot AI Reportes Menú Configuración Personal Facturación Inventari…" at bounding box center [511, 287] width 1022 height 574
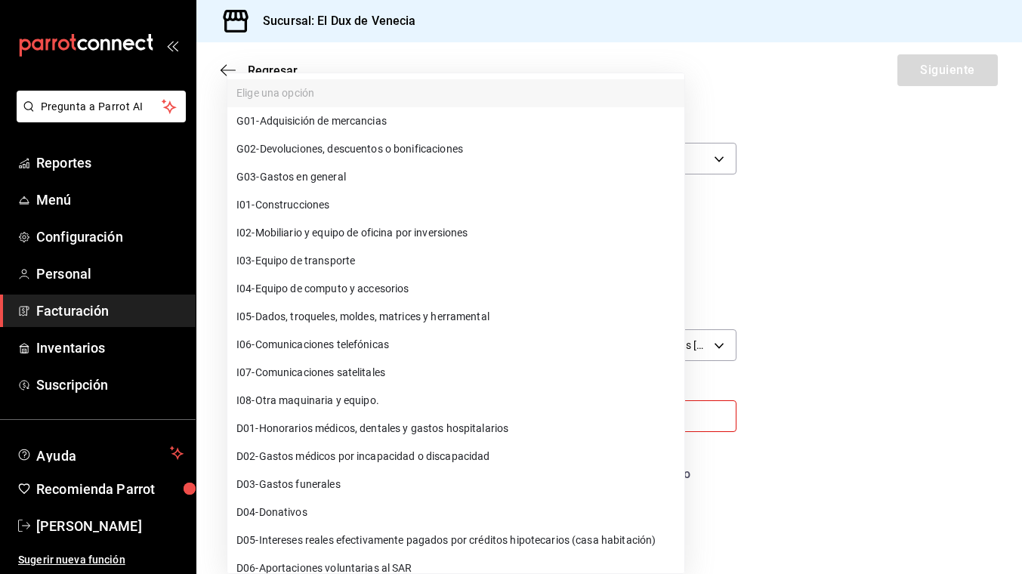
click at [330, 178] on span "G03 - Gastos en general" at bounding box center [291, 177] width 110 height 16
type input "G03"
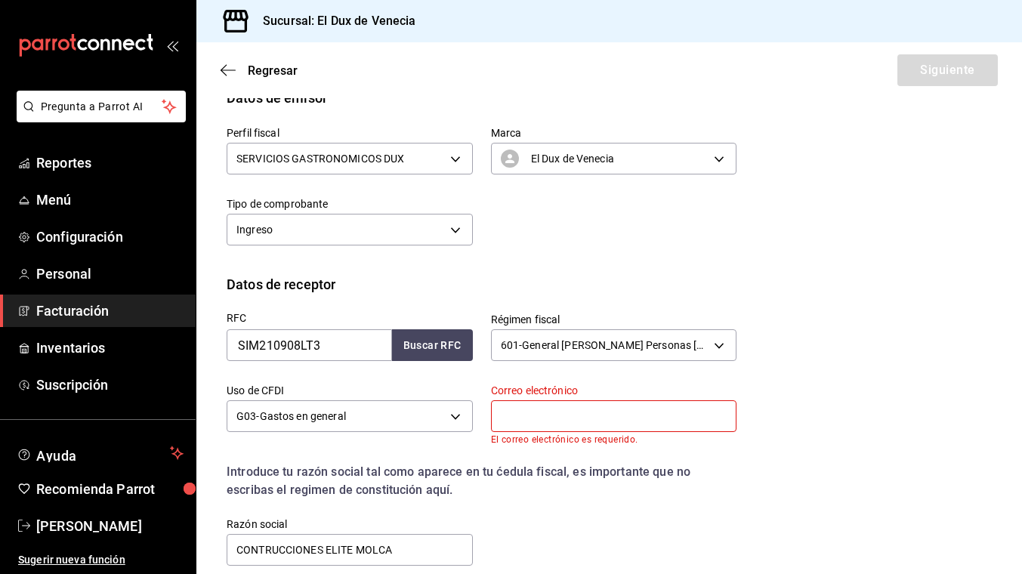
click at [564, 416] on input "text" at bounding box center [614, 416] width 246 height 32
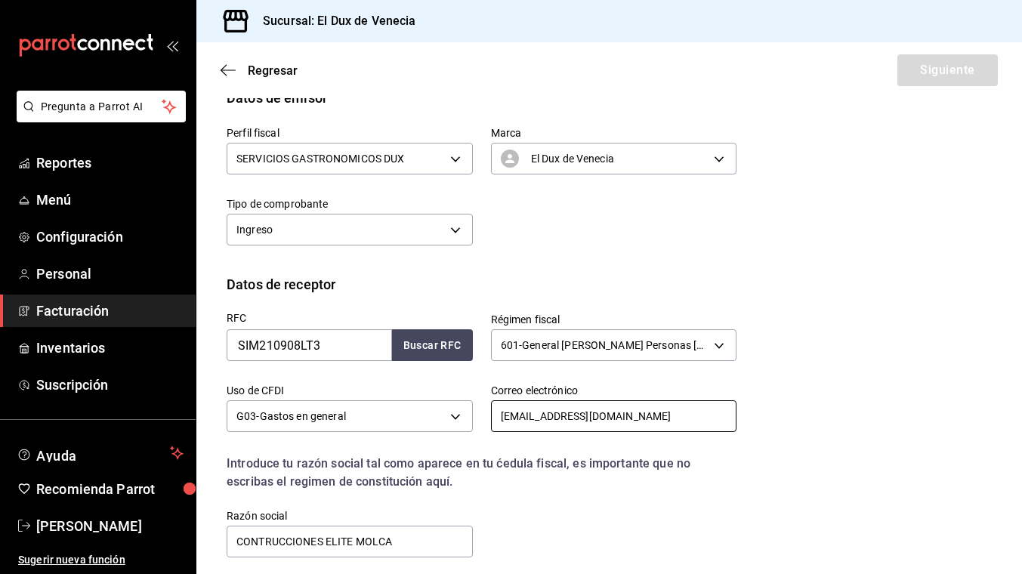
scroll to position [224, 0]
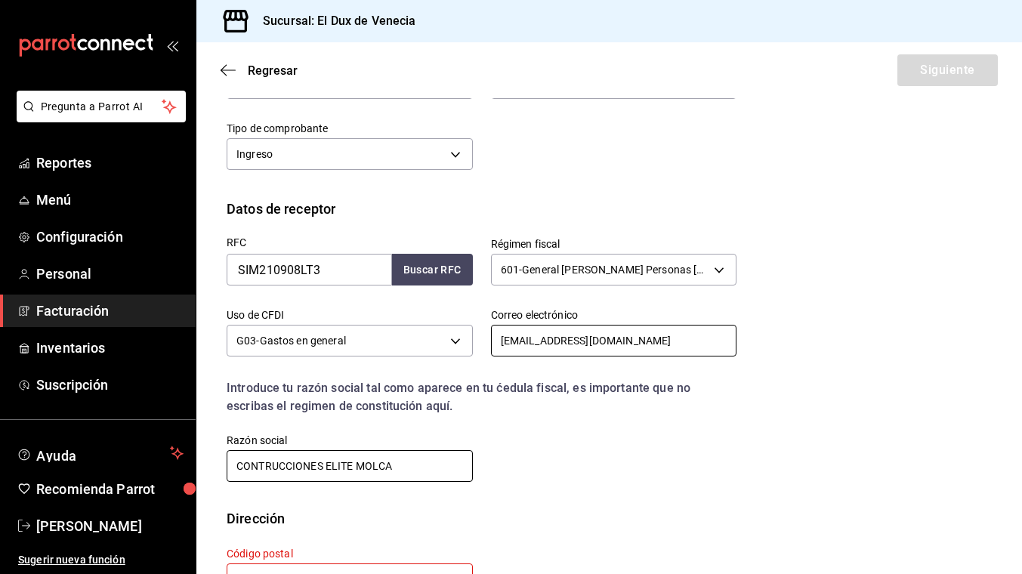
type input "[EMAIL_ADDRESS][DOMAIN_NAME]"
drag, startPoint x: 414, startPoint y: 465, endPoint x: 186, endPoint y: 460, distance: 228.2
click at [186, 460] on div "Pregunta a Parrot AI Reportes Menú Configuración Personal Facturación Inventari…" at bounding box center [511, 287] width 1022 height 574
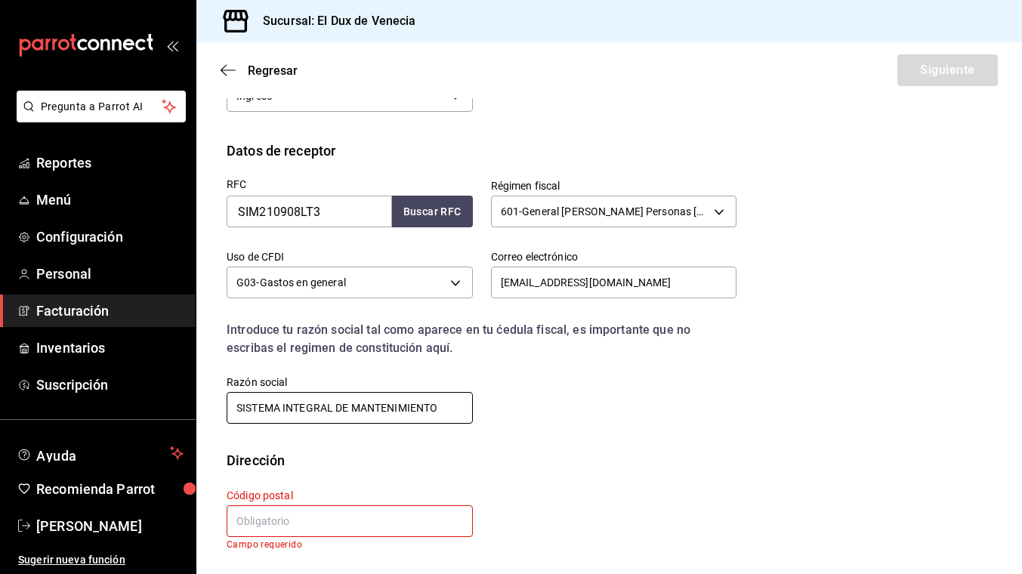
type input "SISTEMA INTEGRAL DE MANTENIMIENTO"
click at [348, 517] on input "text" at bounding box center [350, 521] width 246 height 32
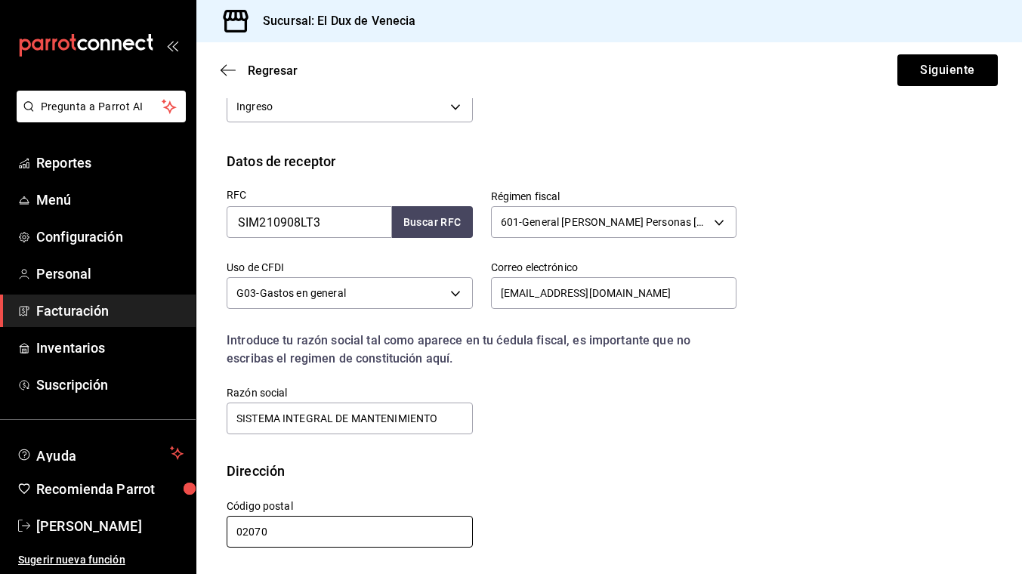
scroll to position [272, 0]
type input "02070"
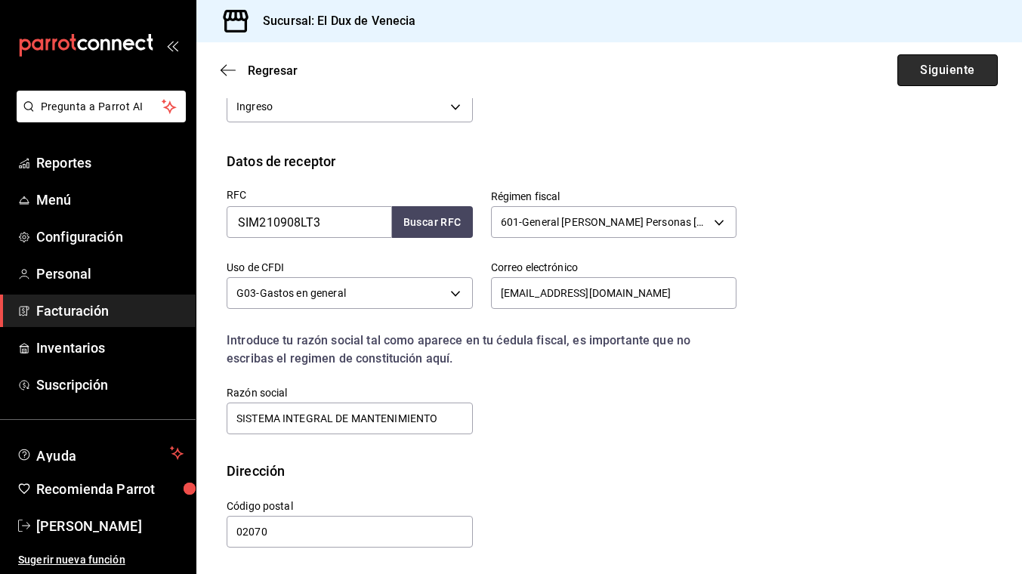
click at [925, 72] on button "Siguiente" at bounding box center [948, 70] width 100 height 32
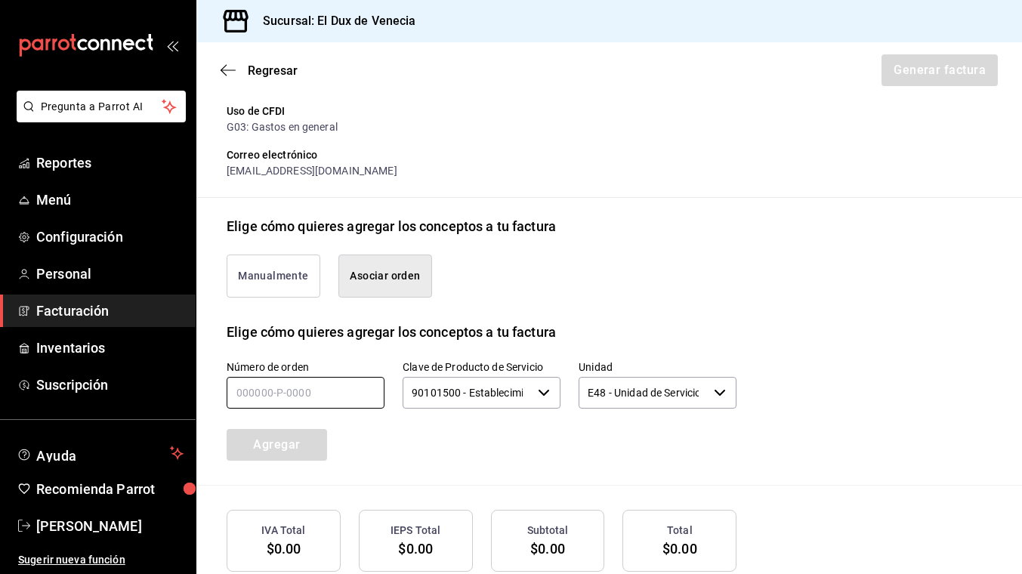
click at [315, 388] on input "text" at bounding box center [306, 393] width 158 height 32
type input "200925-p-0037"
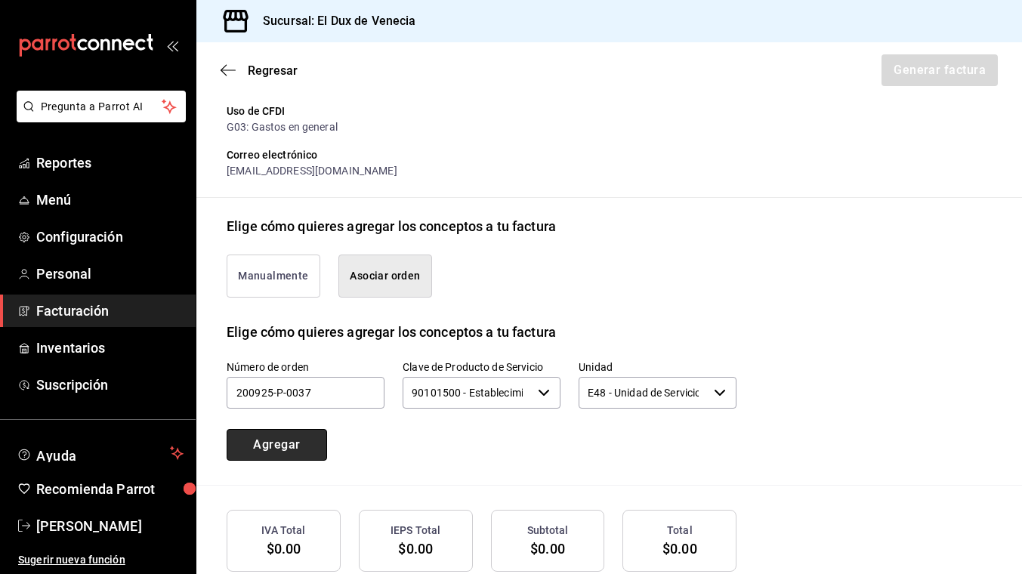
click at [303, 449] on button "Agregar" at bounding box center [277, 445] width 100 height 32
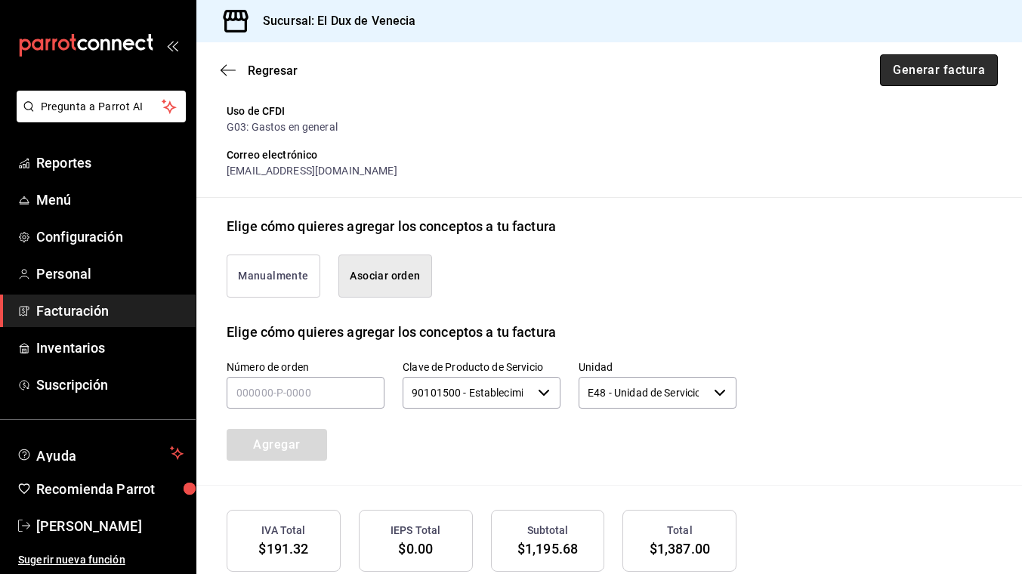
click at [894, 84] on button "Generar factura" at bounding box center [939, 70] width 118 height 32
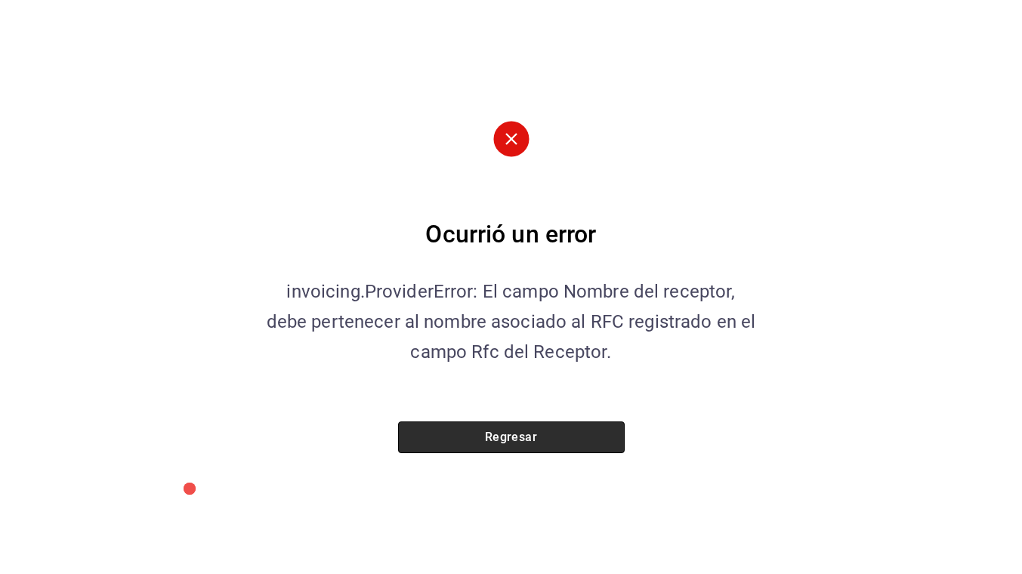
click at [517, 447] on button "Regresar" at bounding box center [511, 438] width 227 height 32
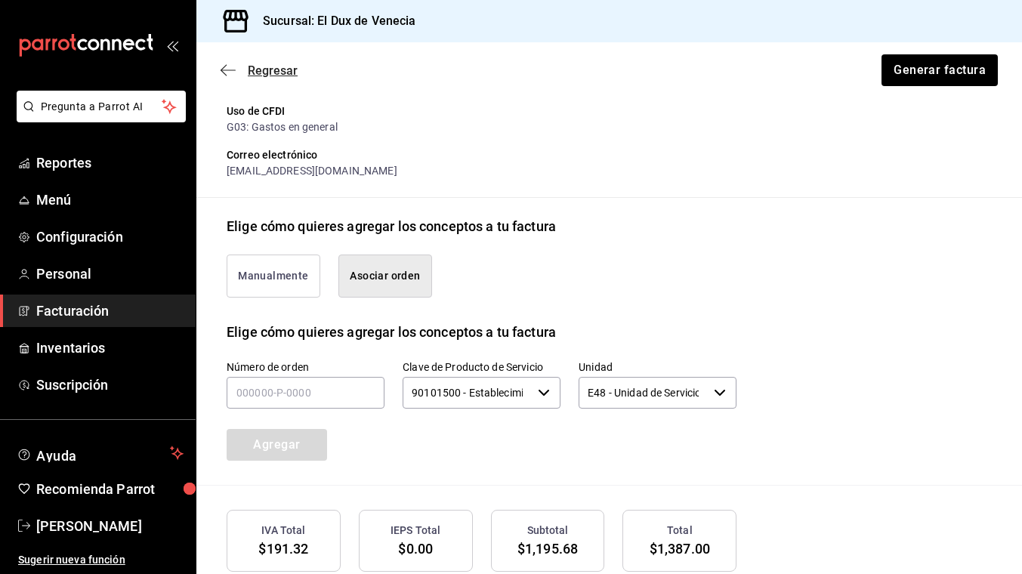
click at [283, 63] on span "Regresar" at bounding box center [273, 70] width 50 height 14
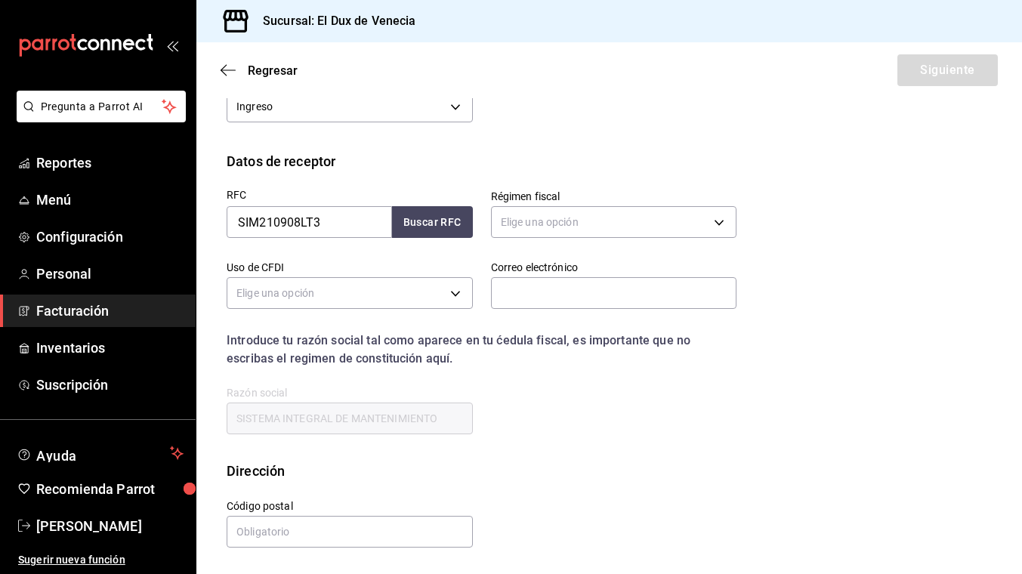
scroll to position [149, 0]
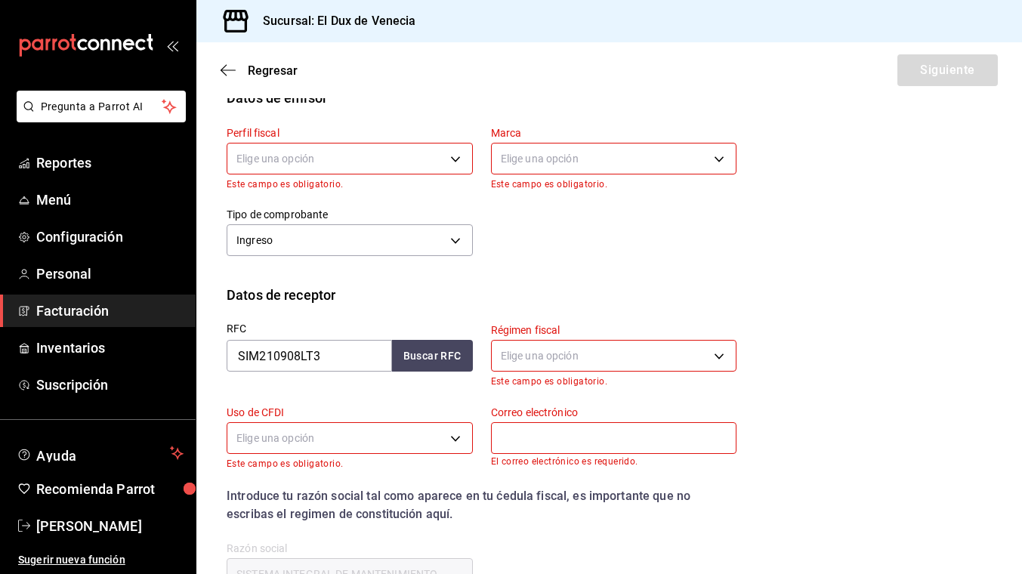
click at [332, 161] on body "Pregunta a Parrot AI Reportes Menú Configuración Personal Facturación Inventari…" at bounding box center [511, 287] width 1022 height 574
click at [326, 234] on li "SERVICIOS GASTRONOMICOS DUX" at bounding box center [349, 235] width 245 height 28
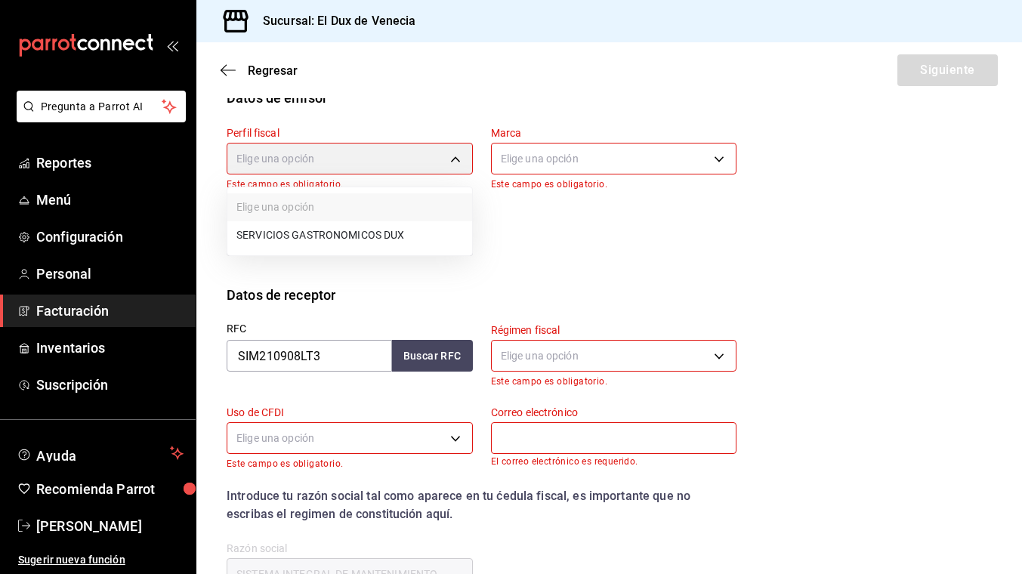
type input "ad96cacb-92e8-4d2f-92ca-51e359d4344b"
type input "aa834bd9-f698-407f-808f-611ad9be46c8"
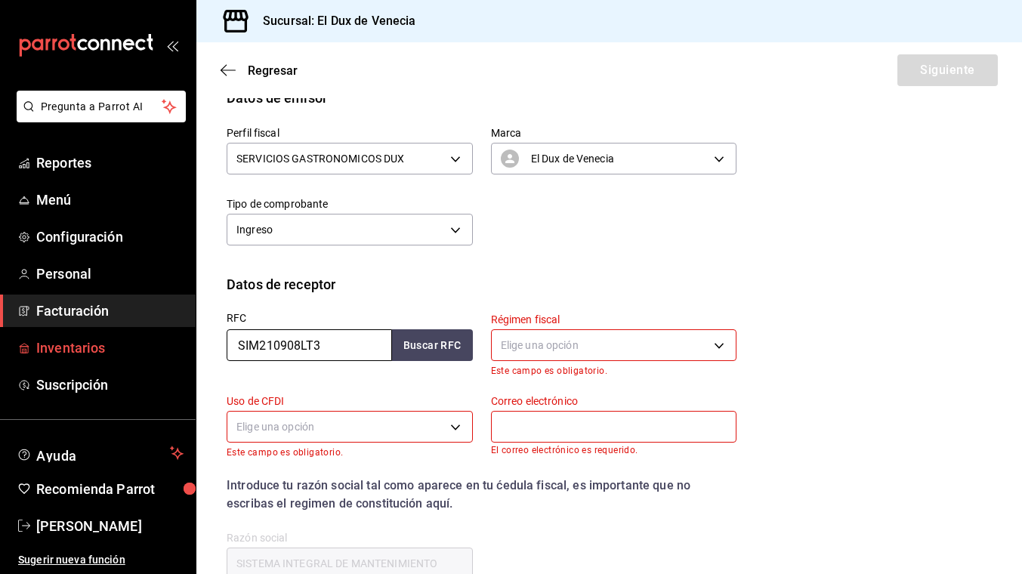
drag, startPoint x: 335, startPoint y: 345, endPoint x: 130, endPoint y: 348, distance: 204.8
click at [130, 348] on div "Pregunta a Parrot AI Reportes Menú Configuración Personal Facturación Inventari…" at bounding box center [511, 287] width 1022 height 574
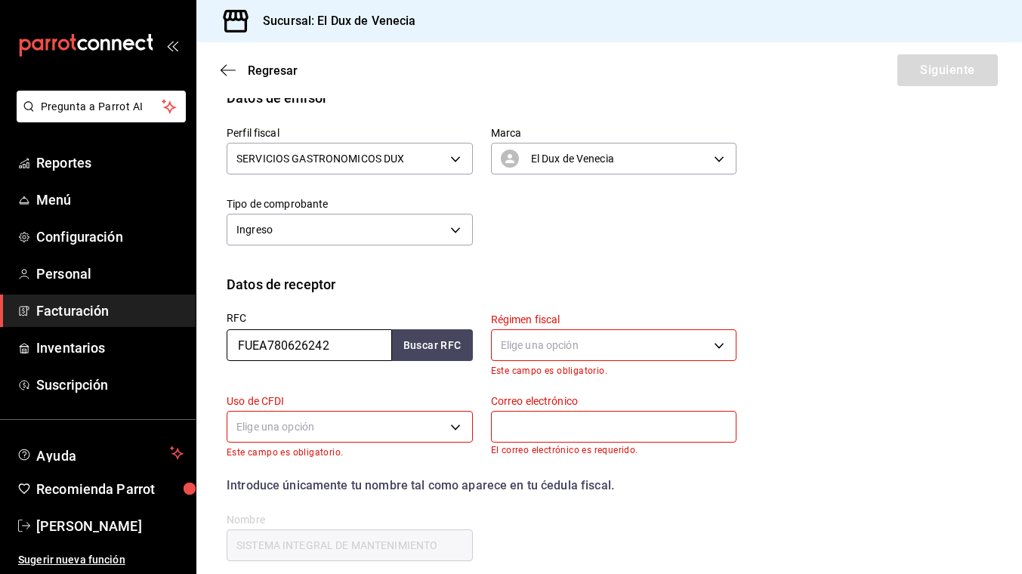
type input "FUEA780626242"
click at [601, 345] on body "Pregunta a Parrot AI Reportes Menú Configuración Personal Facturación Inventari…" at bounding box center [511, 287] width 1022 height 574
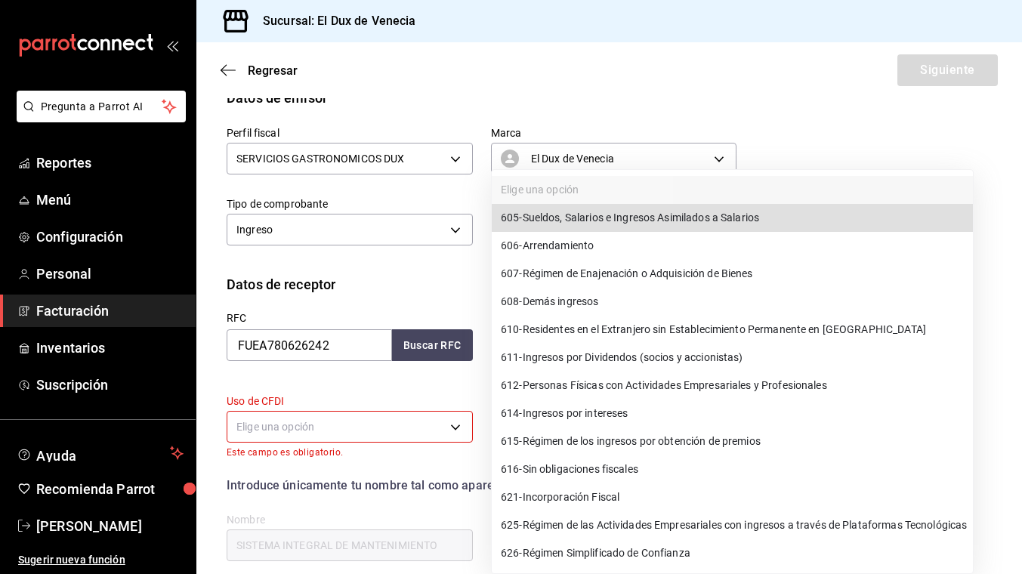
click at [612, 388] on span "612 - Personas Físicas con Actividades Empresariales y Profesionales" at bounding box center [664, 386] width 326 height 16
type input "612"
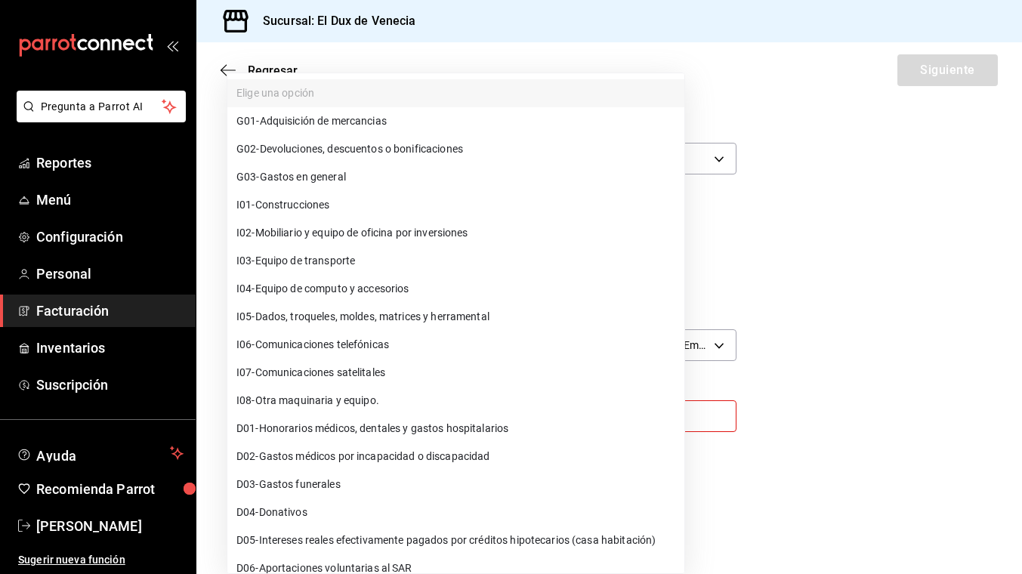
click at [365, 424] on body "Pregunta a Parrot AI Reportes Menú Configuración Personal Facturación Inventari…" at bounding box center [511, 287] width 1022 height 574
click at [341, 173] on span "G03 - Gastos en general" at bounding box center [291, 177] width 110 height 16
type input "G03"
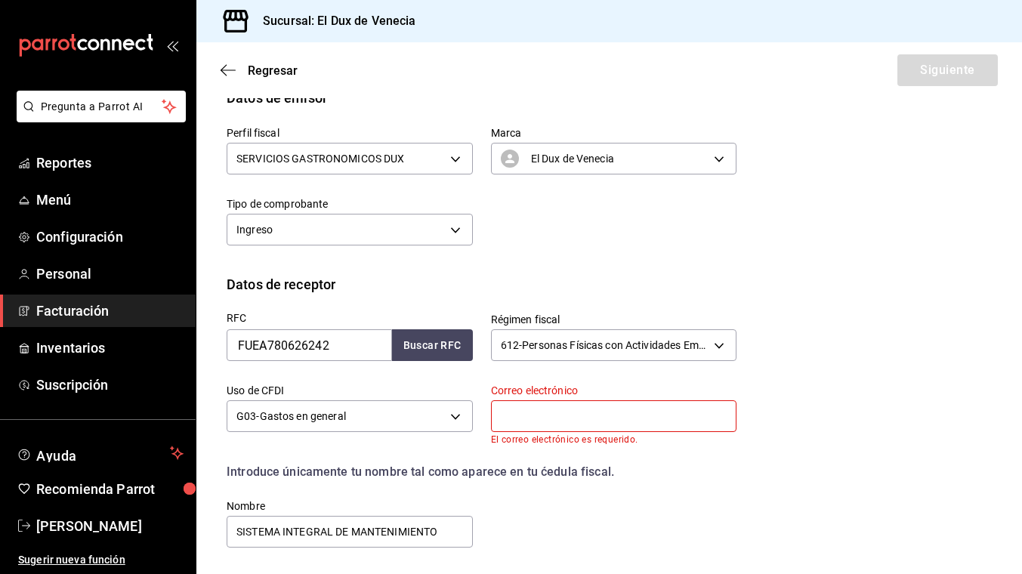
click at [584, 419] on input "text" at bounding box center [614, 416] width 246 height 32
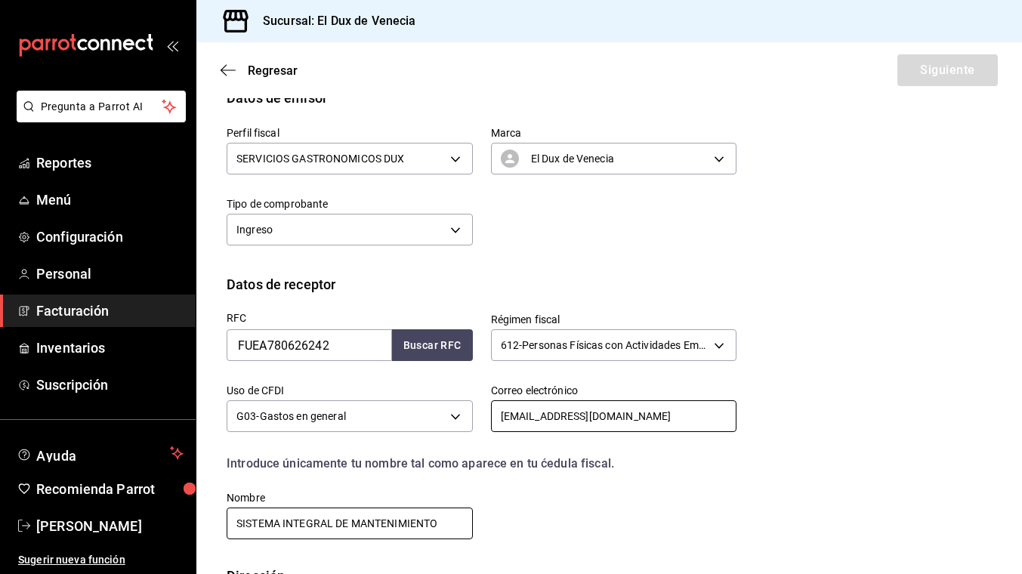
type input "[EMAIL_ADDRESS][DOMAIN_NAME]"
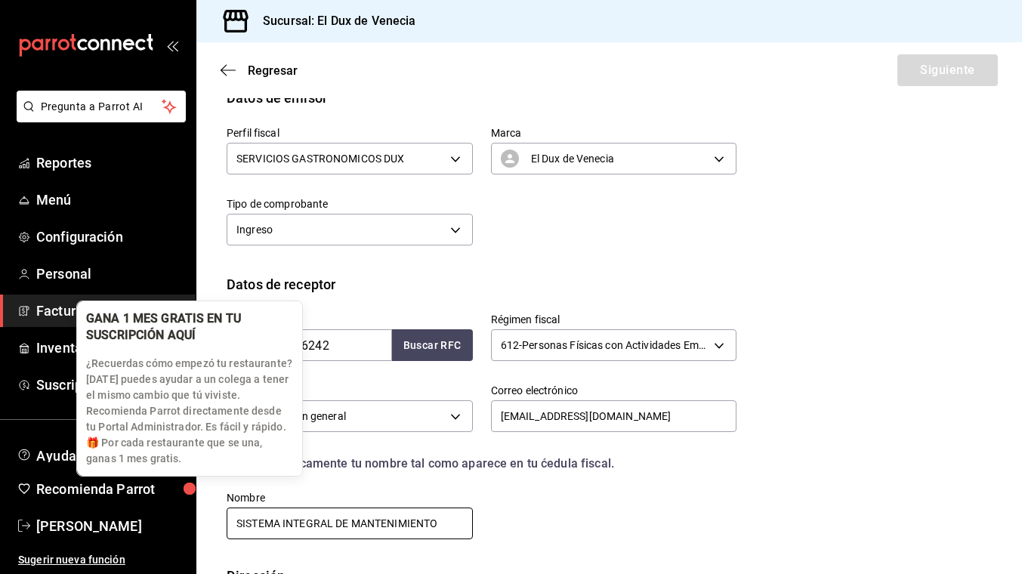
drag, startPoint x: 453, startPoint y: 521, endPoint x: 202, endPoint y: 504, distance: 251.4
click at [202, 504] on body "Pregunta a Parrot AI Reportes Menú Configuración Personal Facturación Inventari…" at bounding box center [511, 287] width 1022 height 574
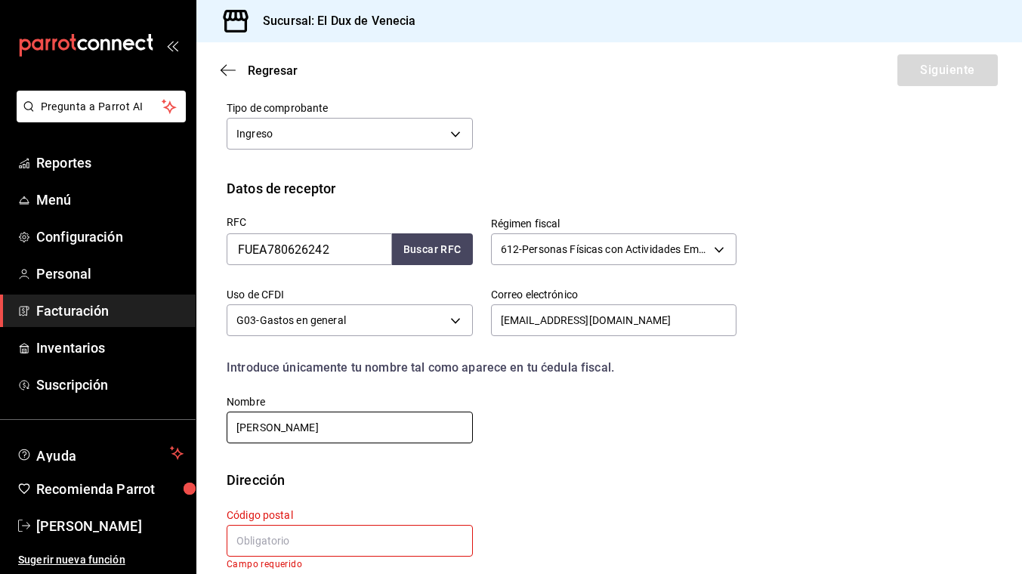
scroll to position [264, 0]
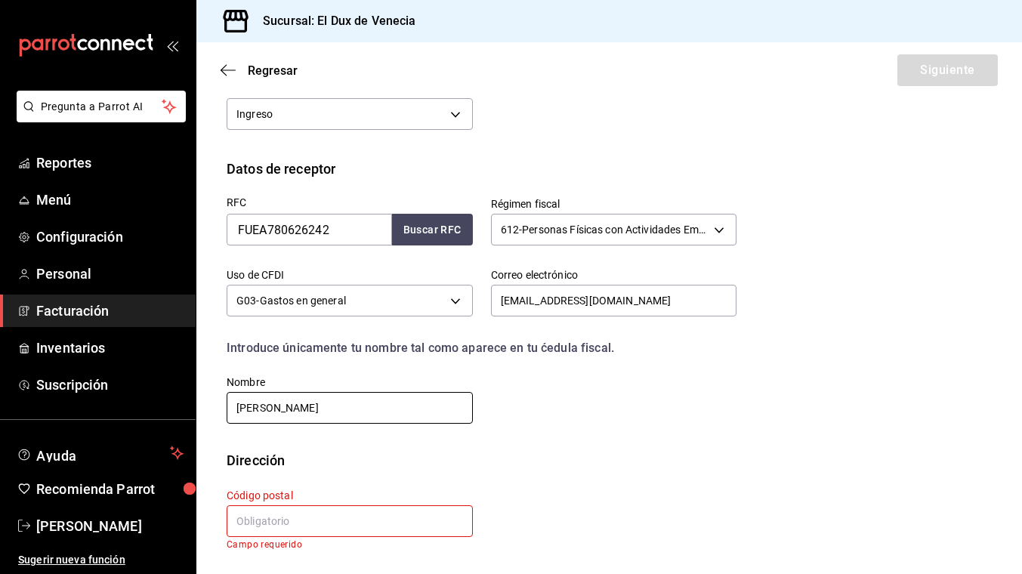
type input "[PERSON_NAME]"
click at [338, 528] on input "text" at bounding box center [350, 521] width 246 height 32
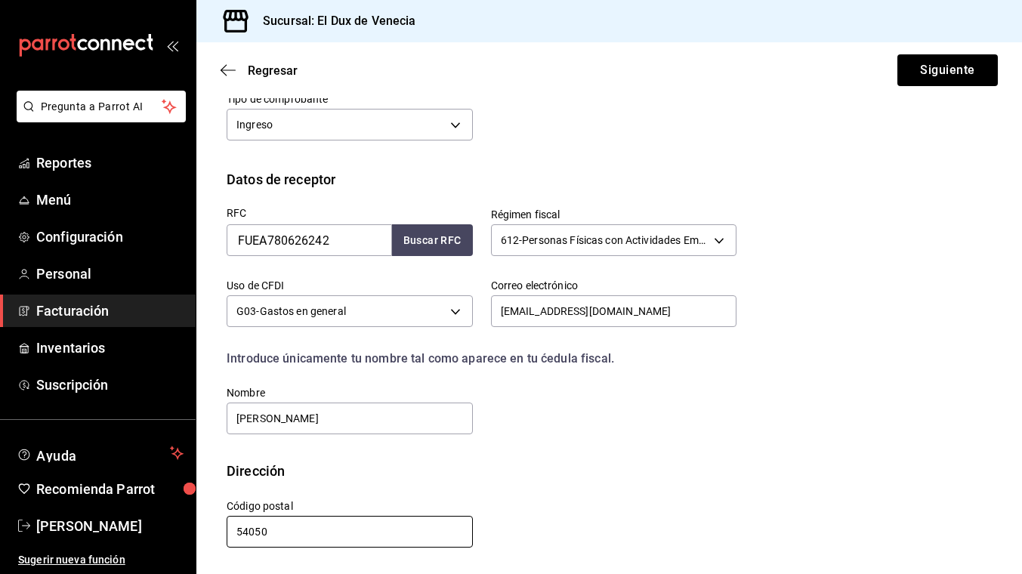
scroll to position [254, 0]
type input "54050"
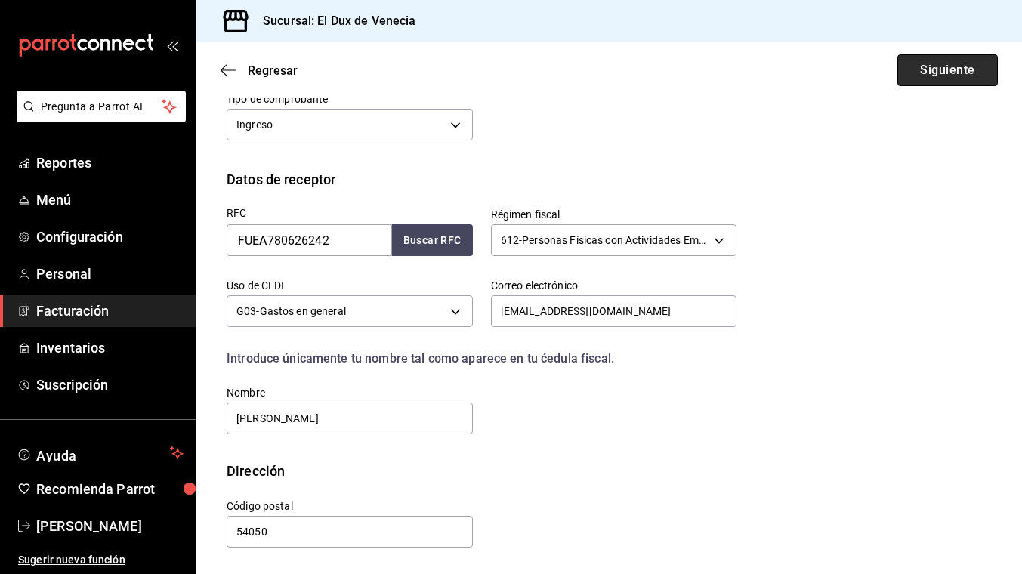
click at [949, 68] on button "Siguiente" at bounding box center [948, 70] width 100 height 32
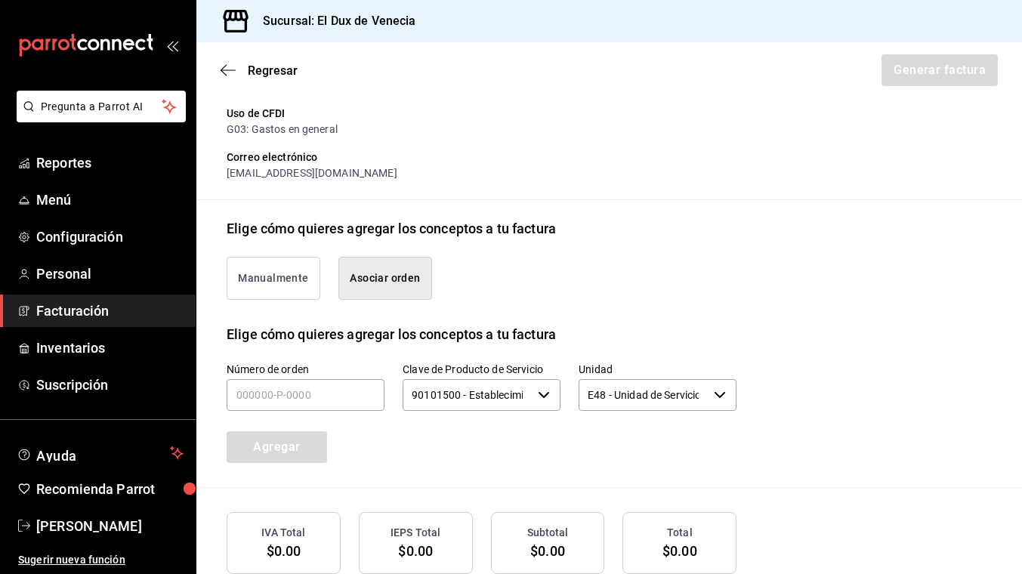
click at [402, 269] on button "Asociar orden" at bounding box center [385, 278] width 94 height 43
click at [319, 393] on input "text" at bounding box center [306, 395] width 158 height 32
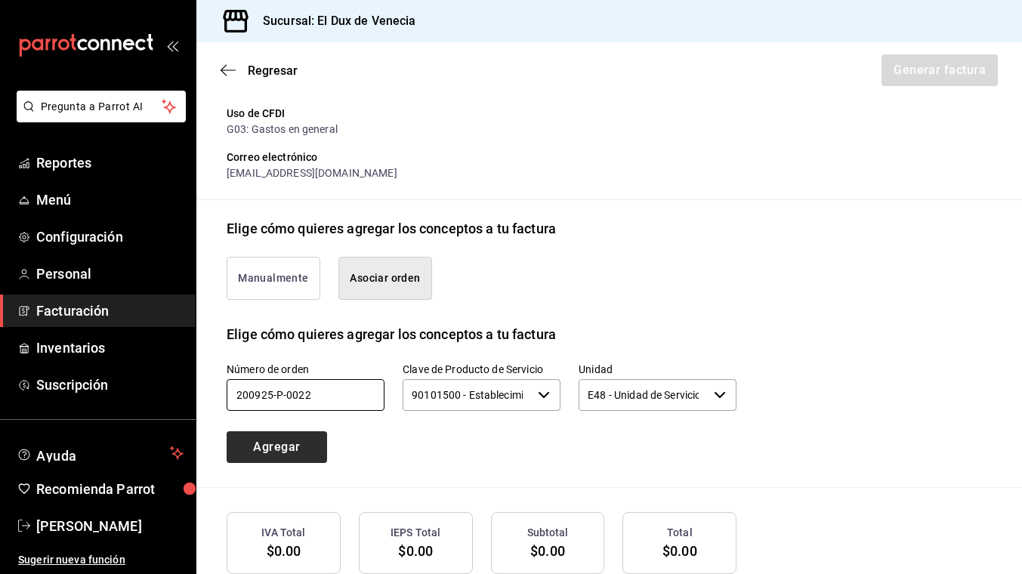
type input "200925-p-0022"
click at [283, 453] on button "Agregar" at bounding box center [277, 447] width 100 height 32
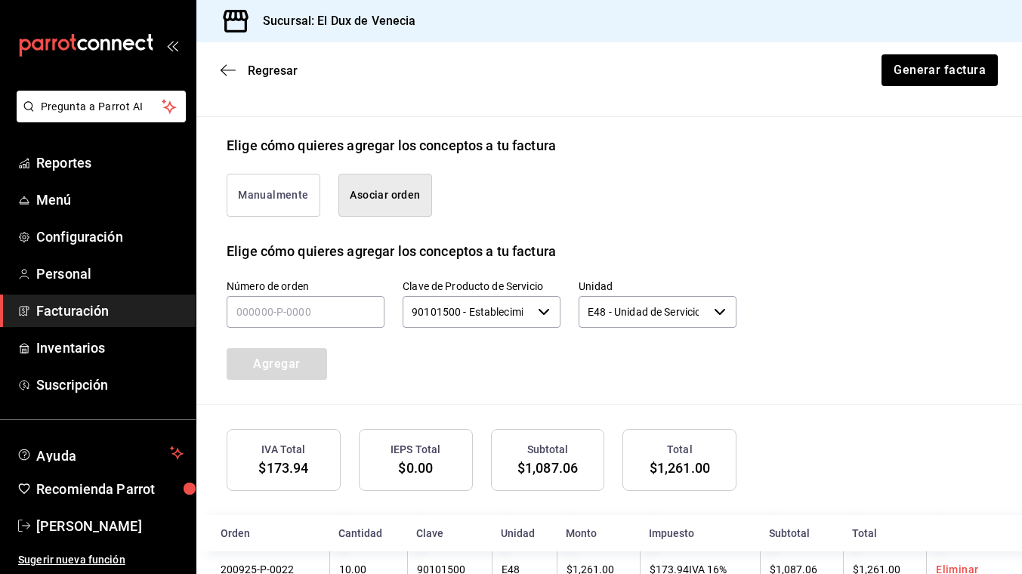
scroll to position [343, 0]
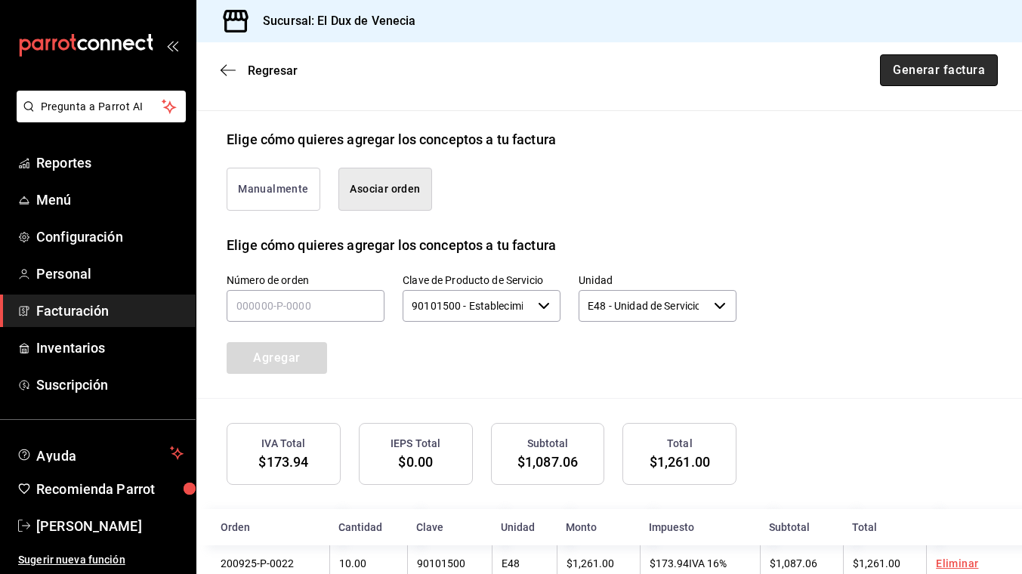
click at [922, 70] on button "Generar factura" at bounding box center [939, 70] width 118 height 32
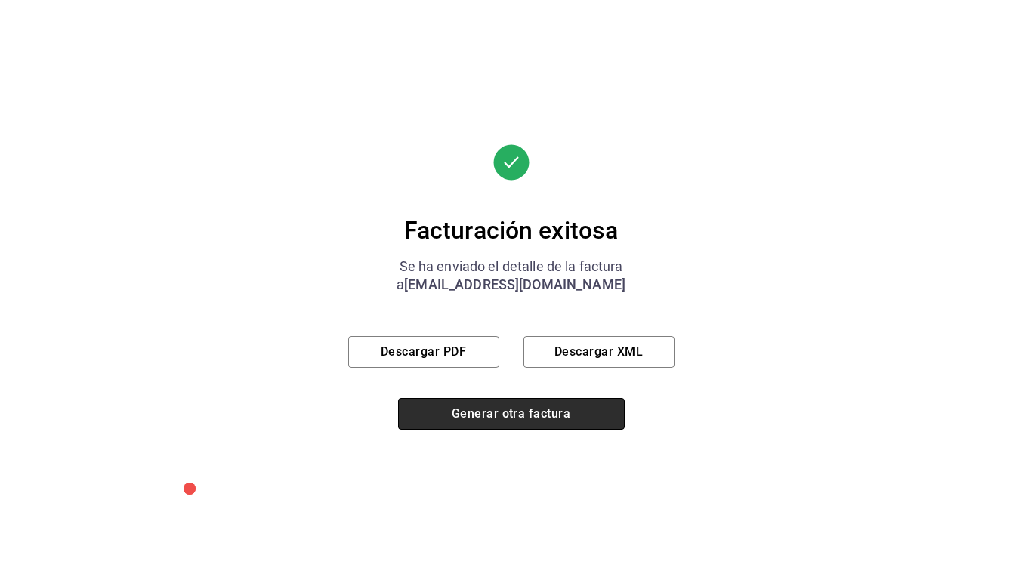
click at [613, 413] on button "Generar otra factura" at bounding box center [511, 414] width 227 height 32
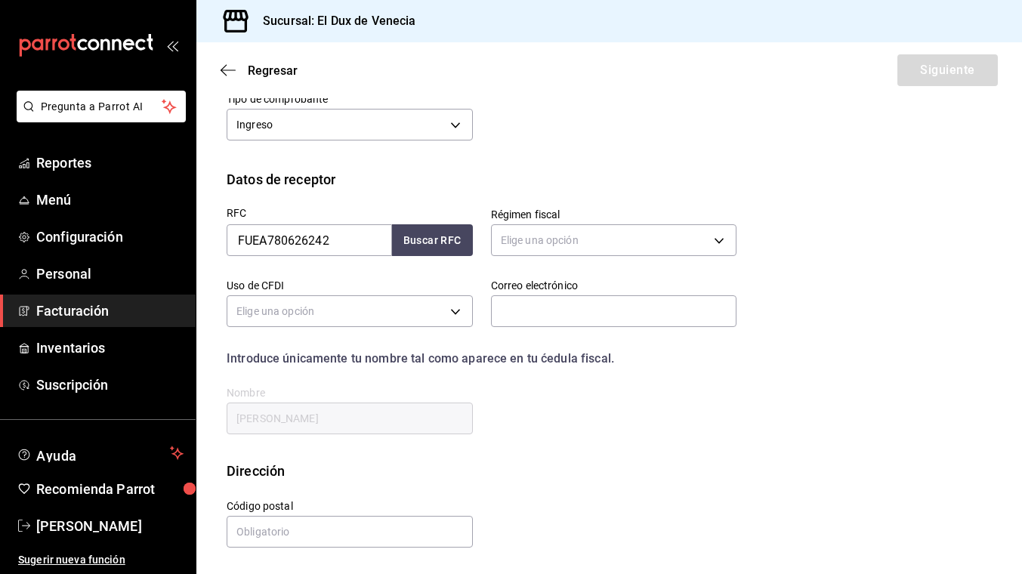
scroll to position [149, 0]
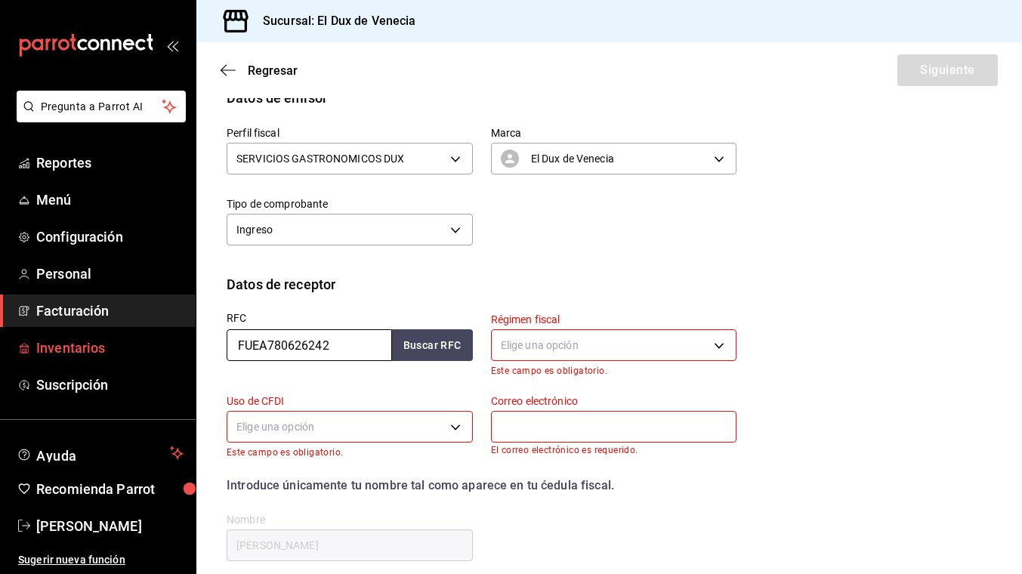
drag, startPoint x: 337, startPoint y: 349, endPoint x: 146, endPoint y: 348, distance: 191.1
click at [146, 348] on div "Pregunta a Parrot AI Reportes Menú Configuración Personal Facturación Inventari…" at bounding box center [511, 287] width 1022 height 574
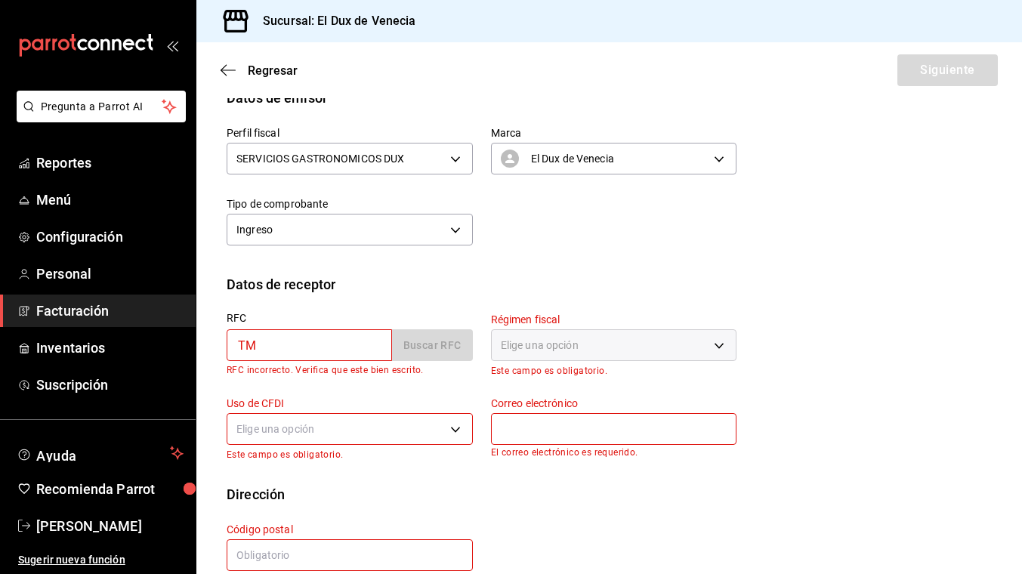
type input "TMH200815CI4"
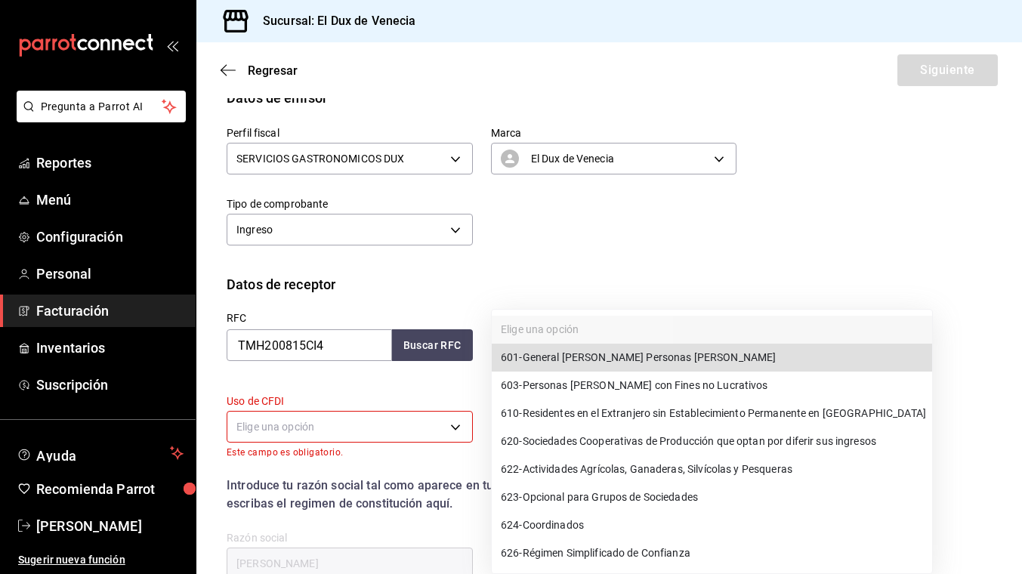
click at [590, 345] on body "Pregunta a Parrot AI Reportes Menú Configuración Personal Facturación Inventari…" at bounding box center [511, 287] width 1022 height 574
click at [591, 355] on span "601 - General [PERSON_NAME] Personas [PERSON_NAME]" at bounding box center [638, 358] width 275 height 16
type input "601"
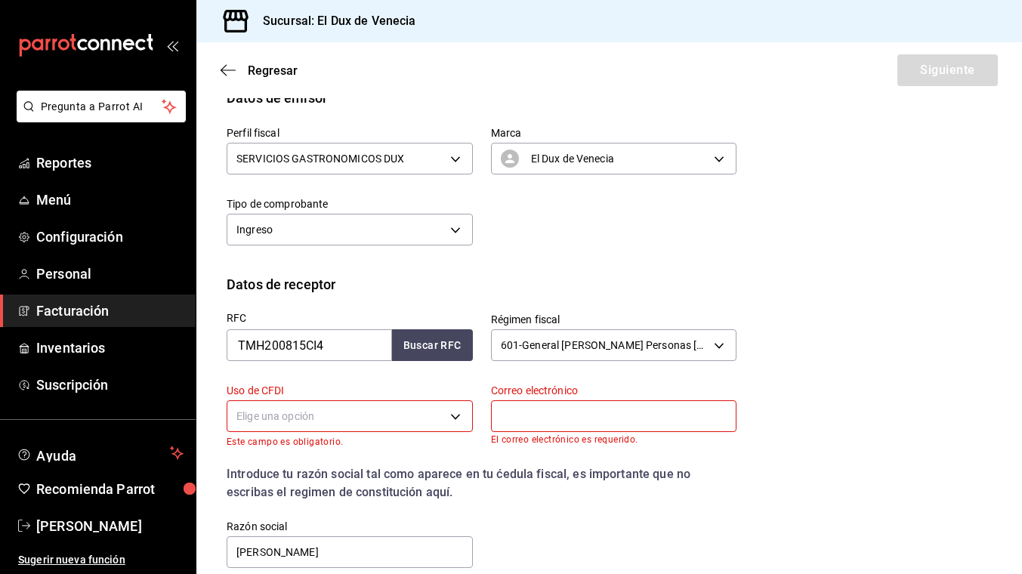
click at [421, 420] on body "Pregunta a Parrot AI Reportes Menú Configuración Personal Facturación Inventari…" at bounding box center [511, 287] width 1022 height 574
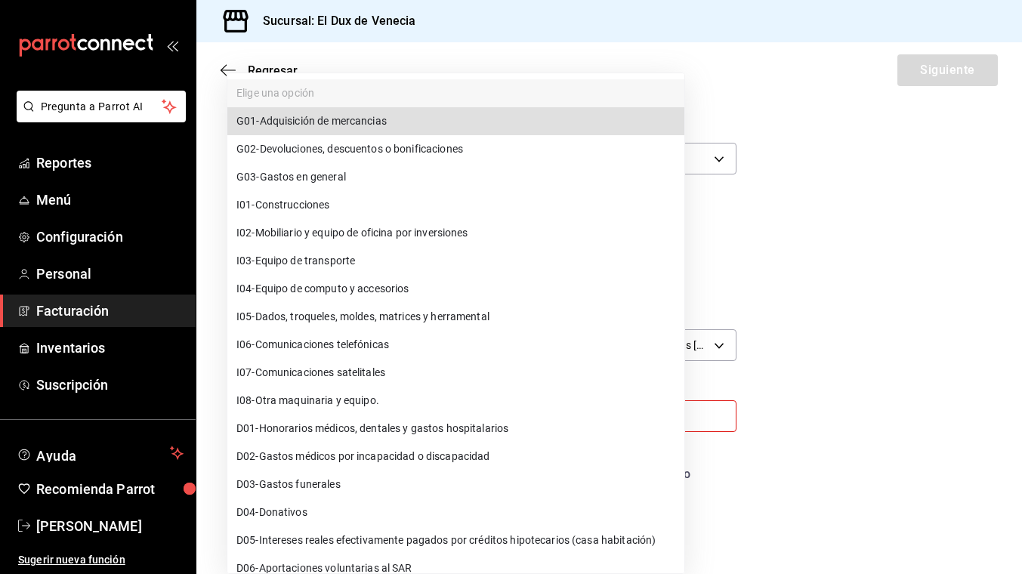
click at [364, 183] on li "G03 - Gastos en general" at bounding box center [455, 177] width 457 height 28
type input "G03"
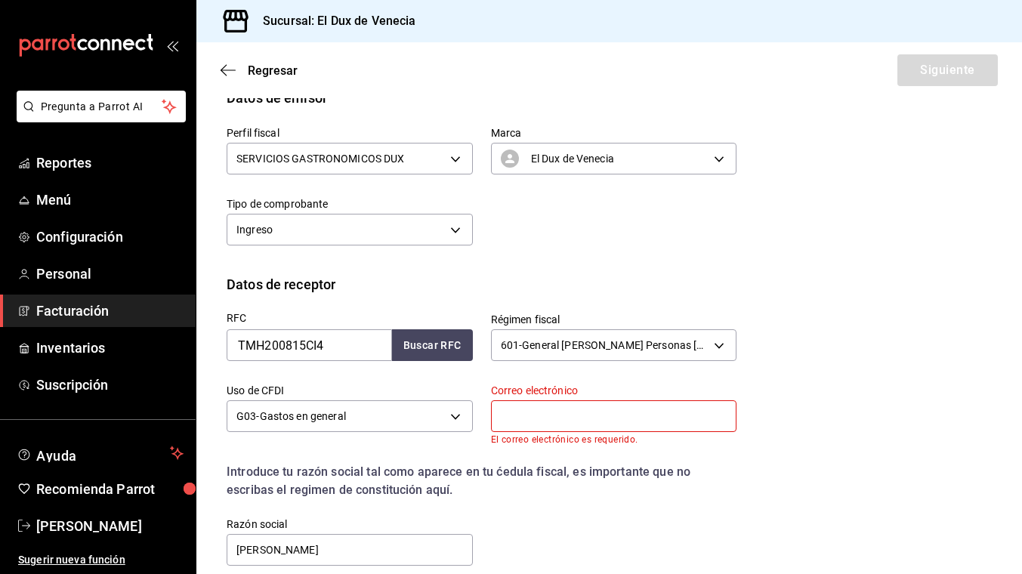
click at [553, 419] on input "text" at bounding box center [614, 416] width 246 height 32
type input "[EMAIL_ADDRESS][DOMAIN_NAME]"
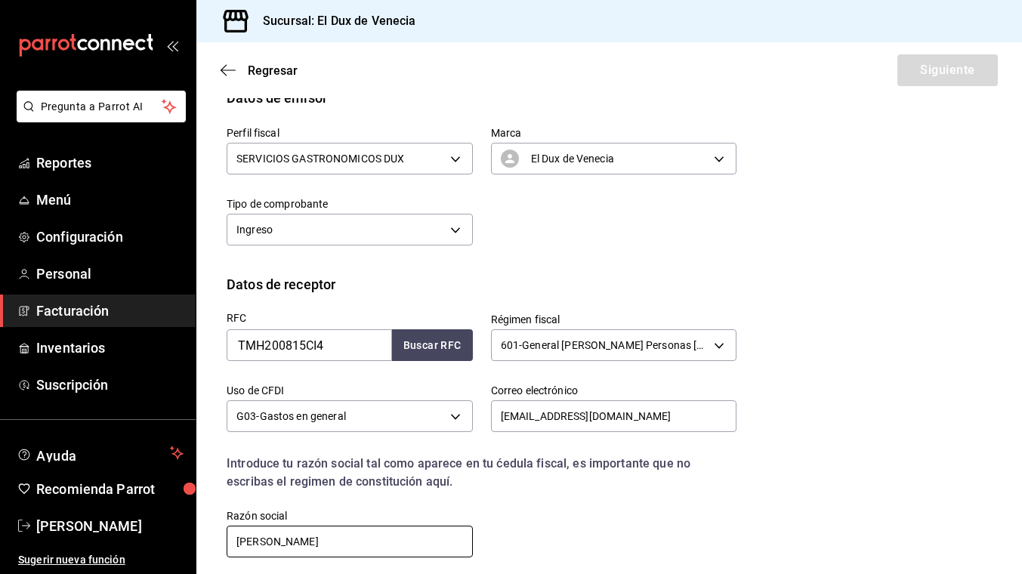
drag, startPoint x: 409, startPoint y: 545, endPoint x: 199, endPoint y: 533, distance: 210.3
click at [199, 533] on div "Datos de receptor RFC TMH200815CI4 Buscar RFC Régimen fiscal 601 - General [PER…" at bounding box center [609, 429] width 826 height 310
type input "TRANSPORTES [PERSON_NAME] E HIJOS"
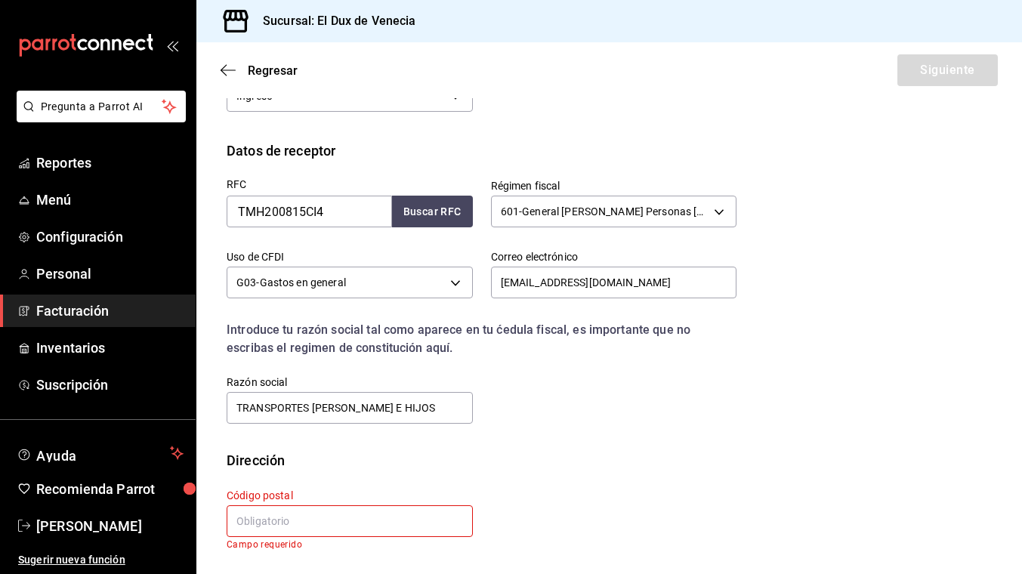
click at [344, 526] on input "text" at bounding box center [350, 521] width 246 height 32
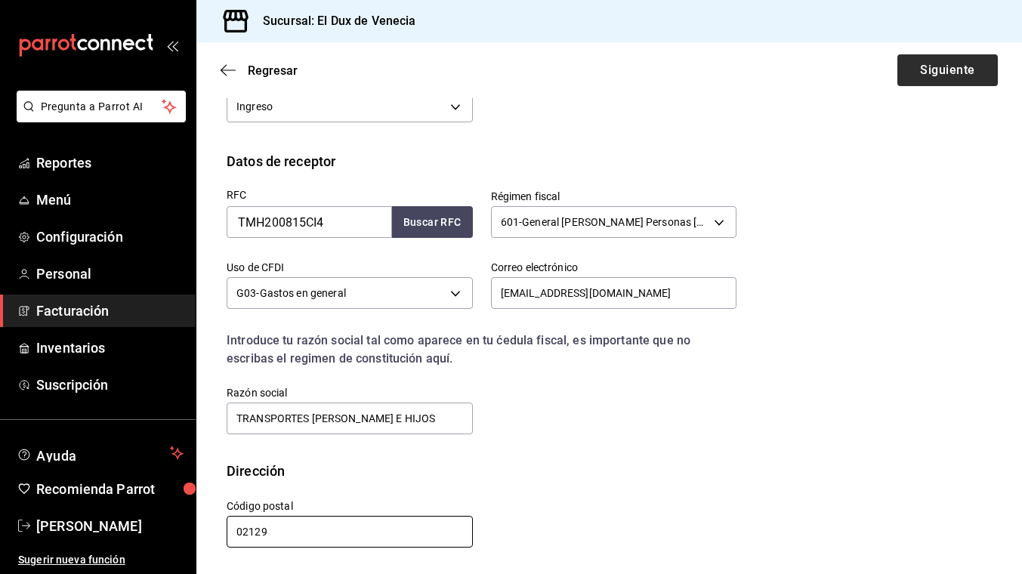
type input "02129"
click at [920, 75] on button "Siguiente" at bounding box center [948, 70] width 100 height 32
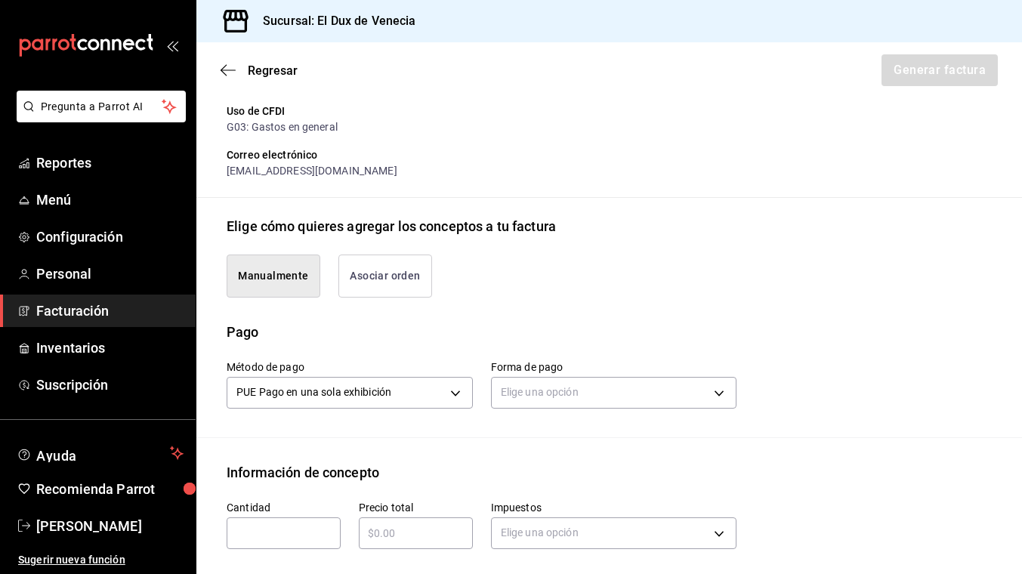
click at [368, 283] on button "Asociar orden" at bounding box center [385, 276] width 94 height 43
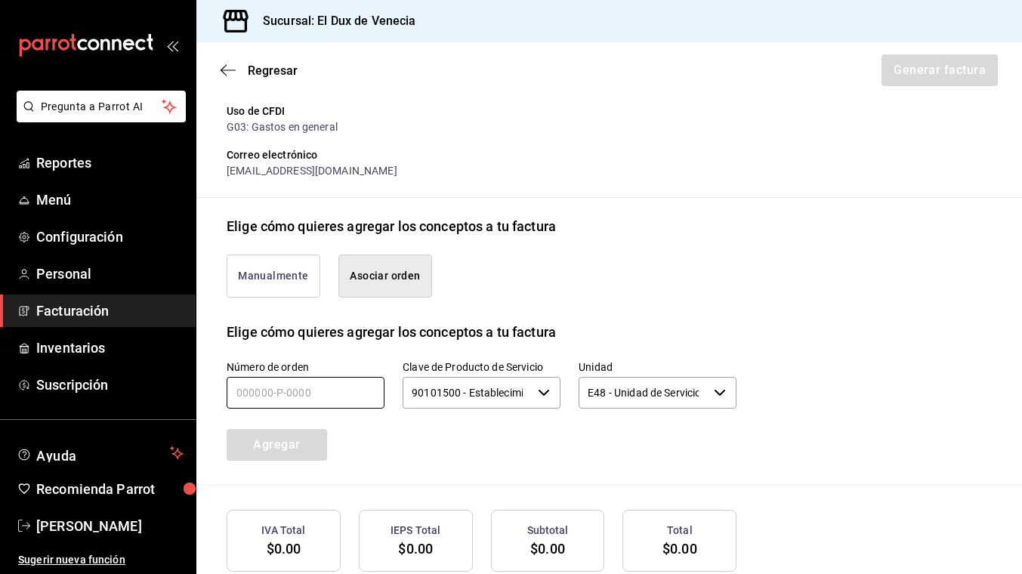
click at [307, 393] on input "text" at bounding box center [306, 393] width 158 height 32
type input "140925-p-0045"
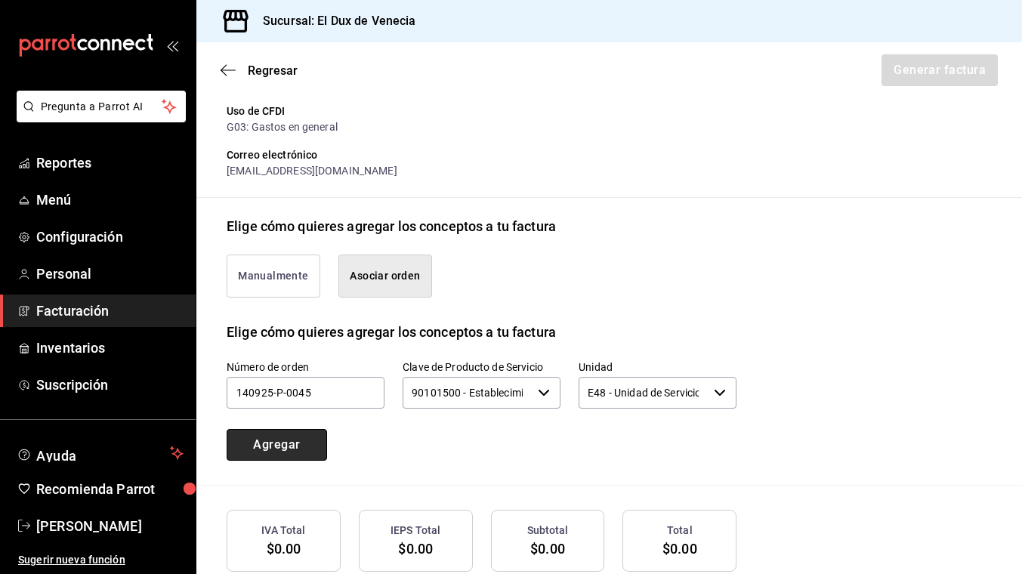
click at [293, 437] on button "Agregar" at bounding box center [277, 445] width 100 height 32
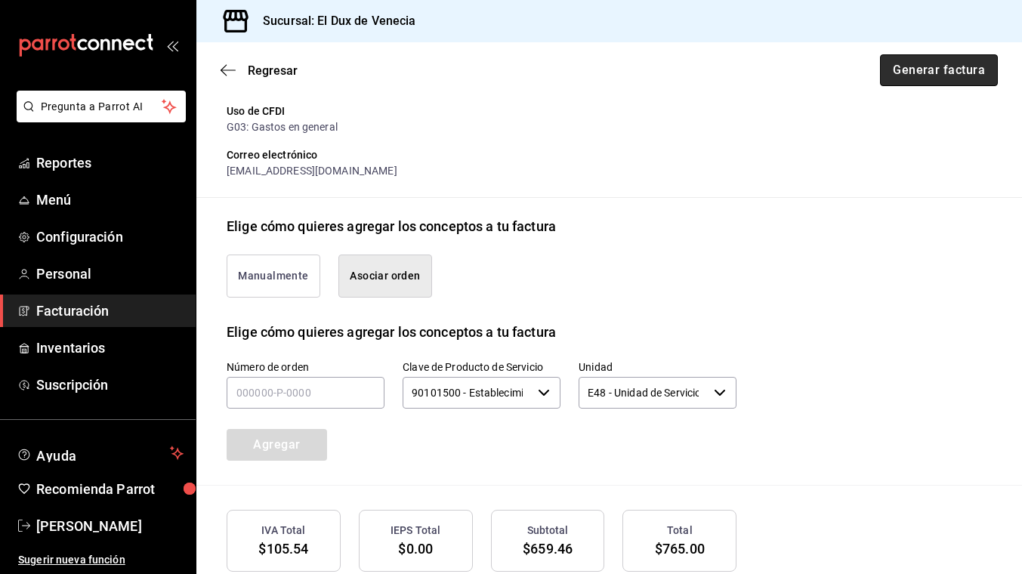
click at [923, 79] on button "Generar factura" at bounding box center [939, 70] width 118 height 32
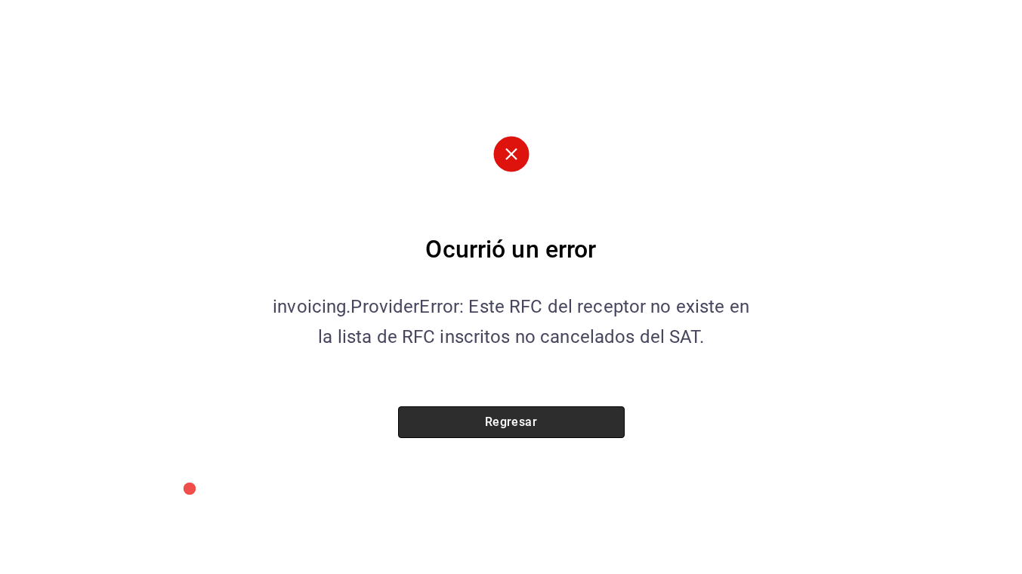
click at [551, 419] on button "Regresar" at bounding box center [511, 422] width 227 height 32
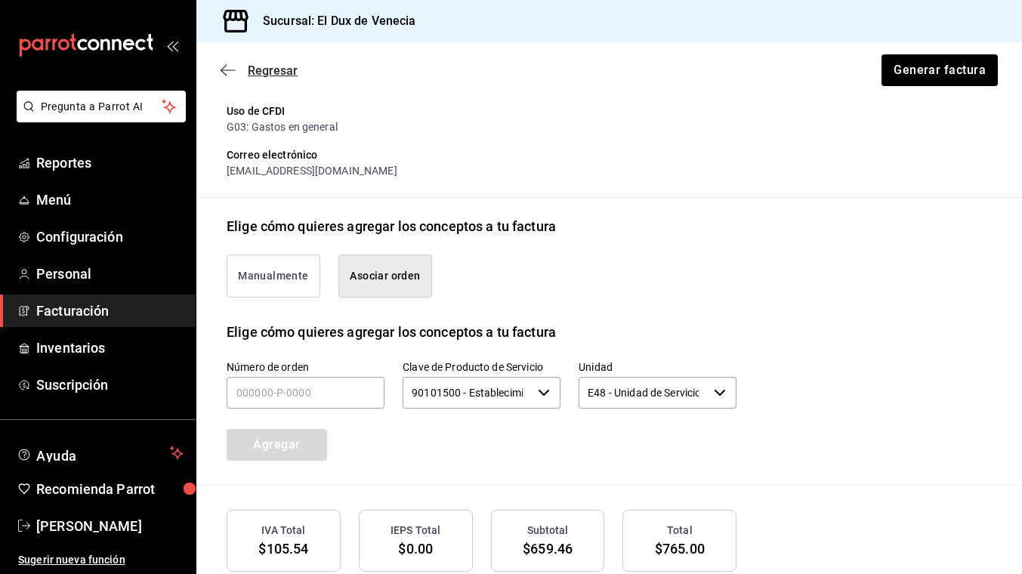
click at [267, 72] on span "Regresar" at bounding box center [273, 70] width 50 height 14
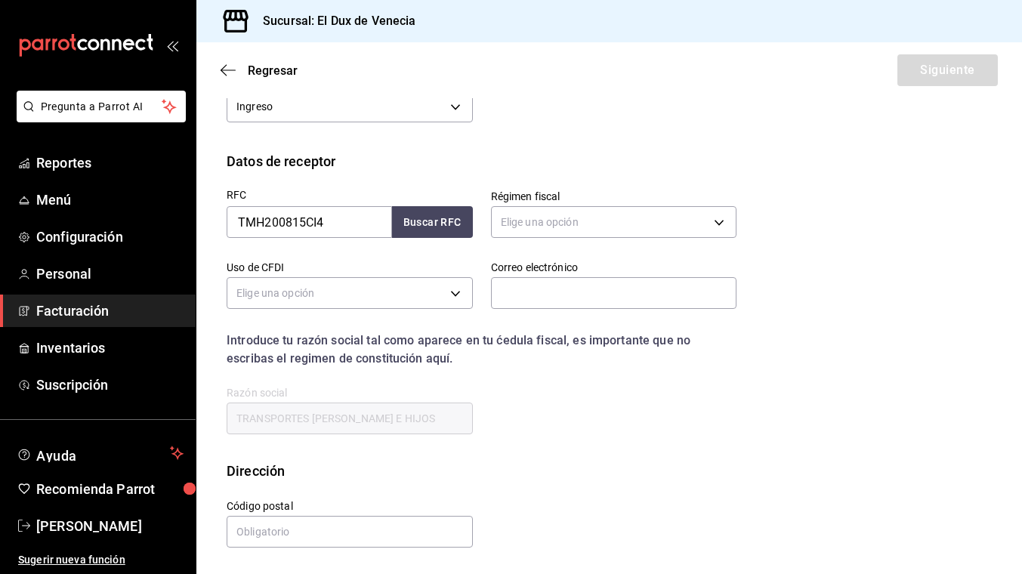
scroll to position [149, 0]
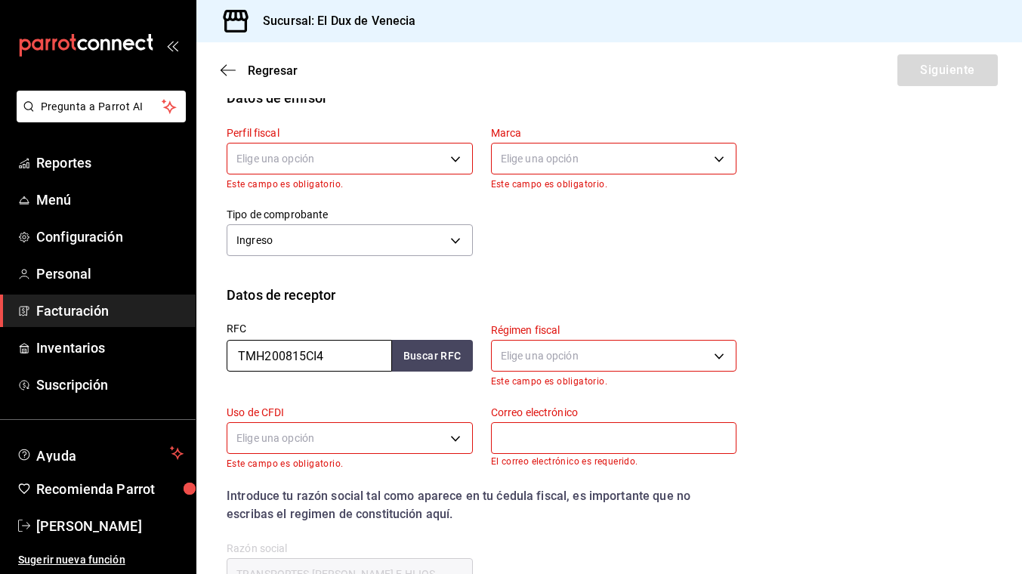
click at [333, 357] on input "TMH200815CI4" at bounding box center [309, 356] width 165 height 32
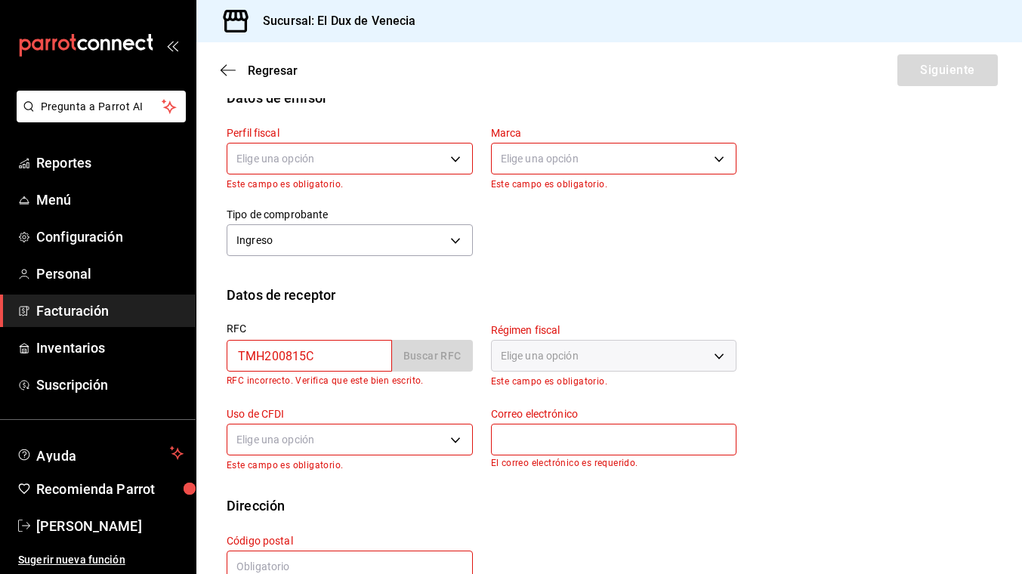
type input "TMH200815C14"
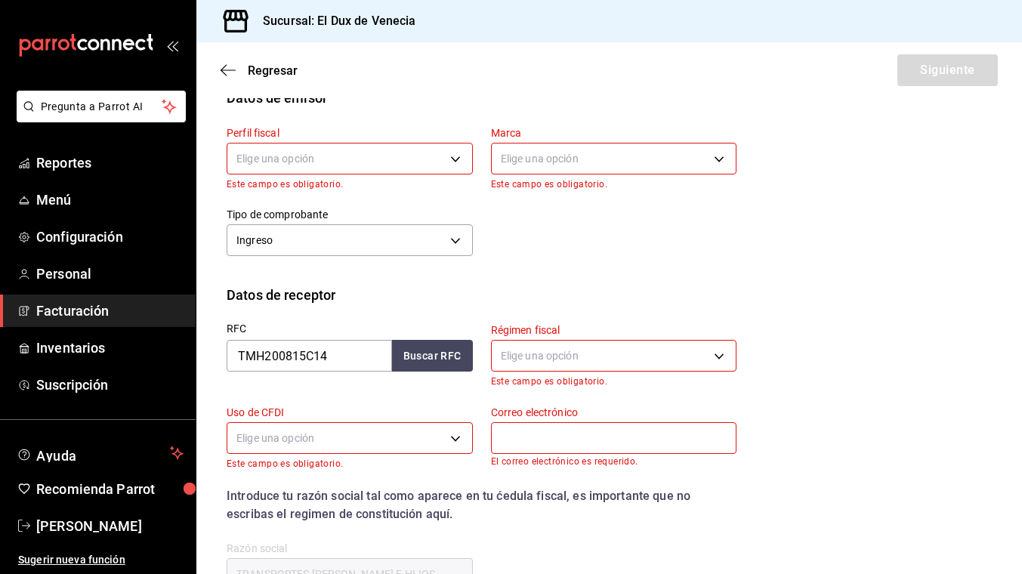
click at [413, 156] on body "Pregunta a Parrot AI Reportes Menú Configuración Personal Facturación Inventari…" at bounding box center [511, 287] width 1022 height 574
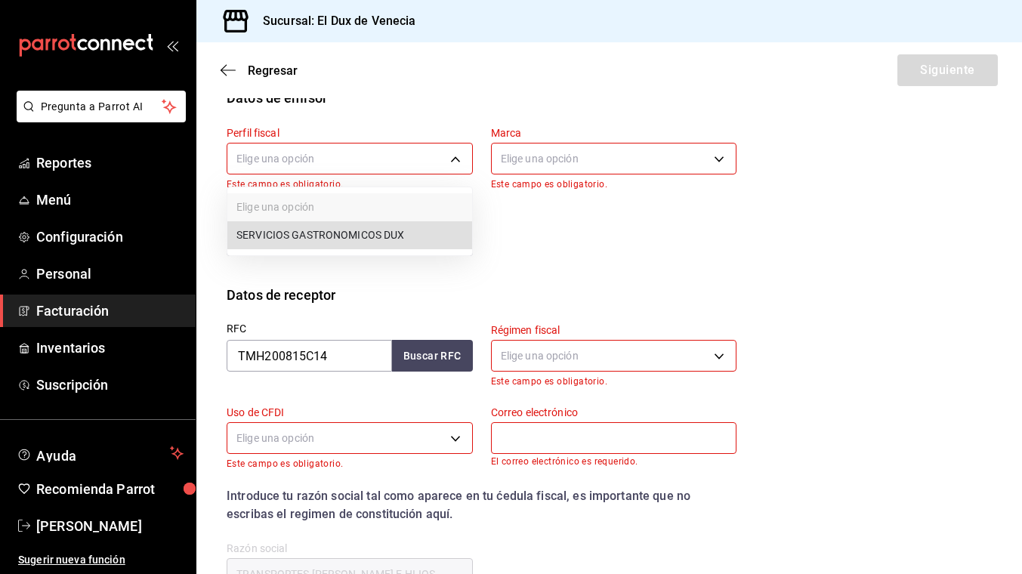
click at [394, 233] on li "SERVICIOS GASTRONOMICOS DUX" at bounding box center [349, 235] width 245 height 28
type input "ad96cacb-92e8-4d2f-92ca-51e359d4344b"
type input "aa834bd9-f698-407f-808f-611ad9be46c8"
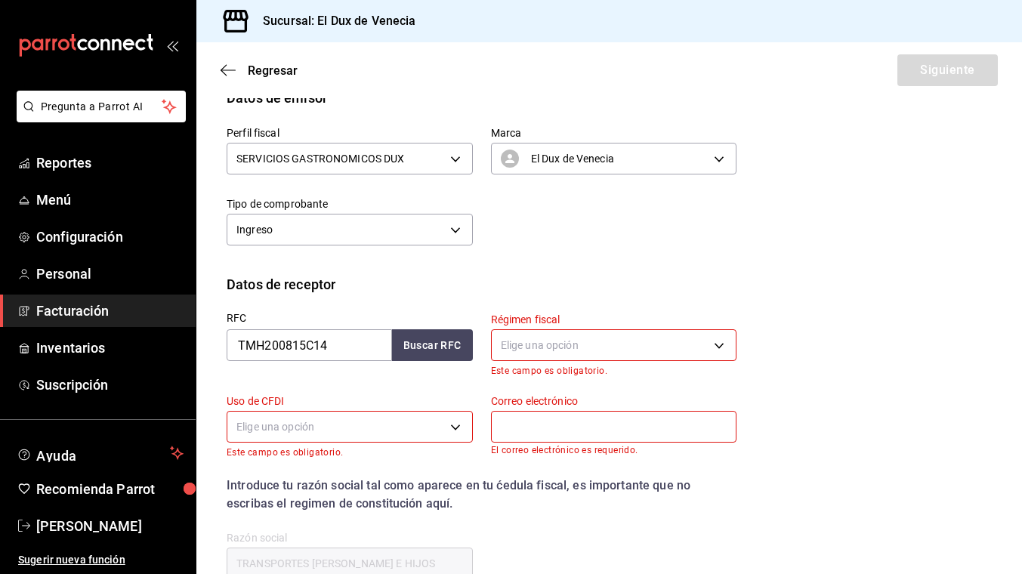
click at [569, 356] on body "Pregunta a Parrot AI Reportes Menú Configuración Personal Facturación Inventari…" at bounding box center [511, 287] width 1022 height 574
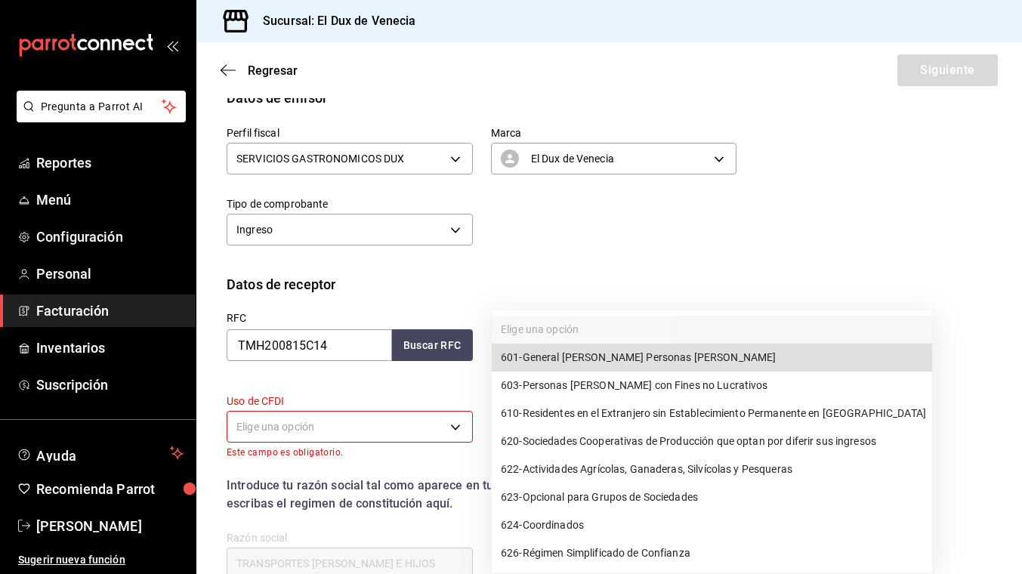
click at [584, 360] on span "601 - General [PERSON_NAME] Personas [PERSON_NAME]" at bounding box center [638, 358] width 275 height 16
type input "601"
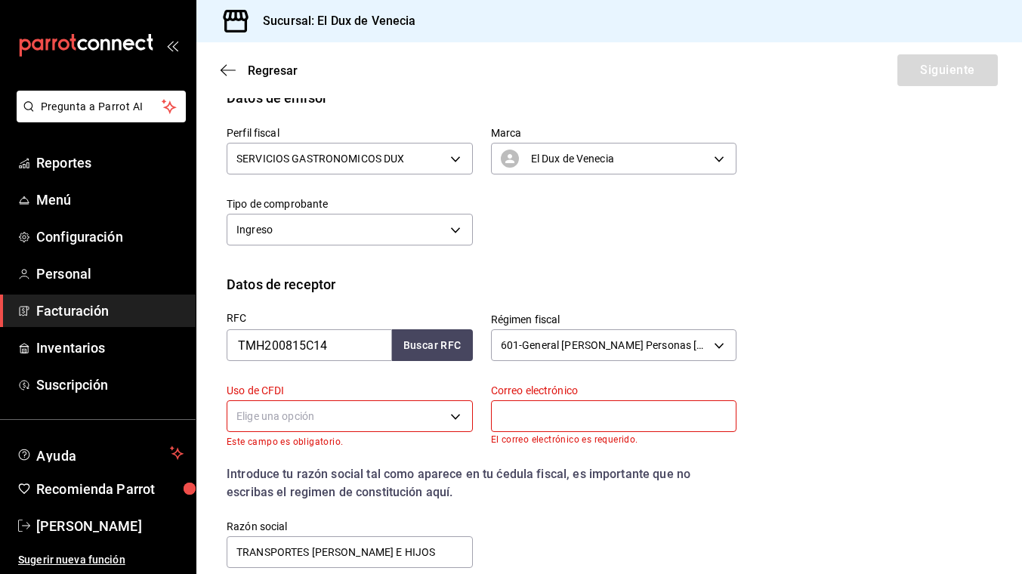
click at [422, 406] on body "Pregunta a Parrot AI Reportes Menú Configuración Personal Facturación Inventari…" at bounding box center [511, 287] width 1022 height 574
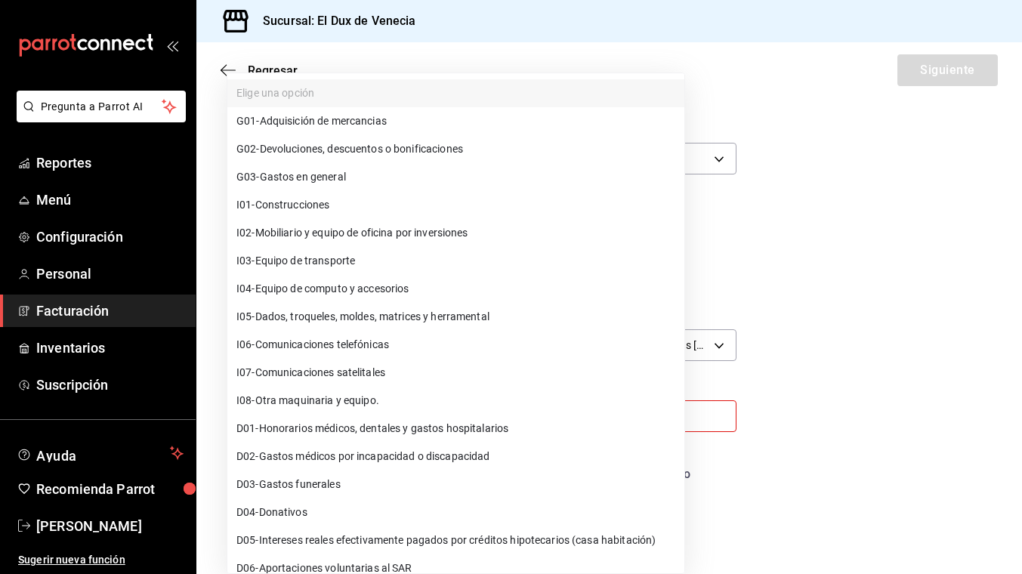
click at [391, 175] on li "G03 - Gastos en general" at bounding box center [455, 177] width 457 height 28
type input "G03"
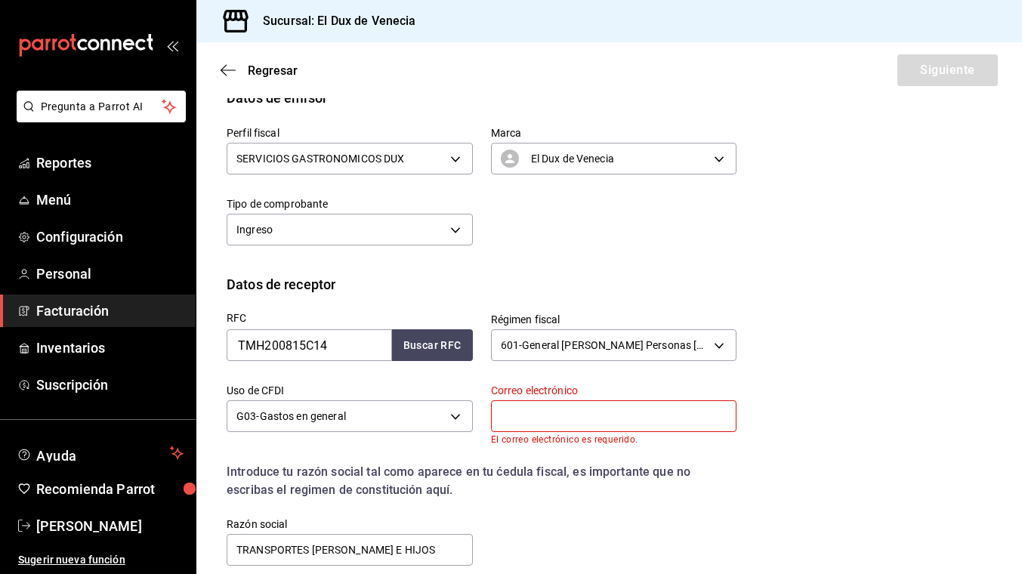
click at [586, 410] on input "text" at bounding box center [614, 416] width 246 height 32
type input "[EMAIL_ADDRESS][DOMAIN_NAME]"
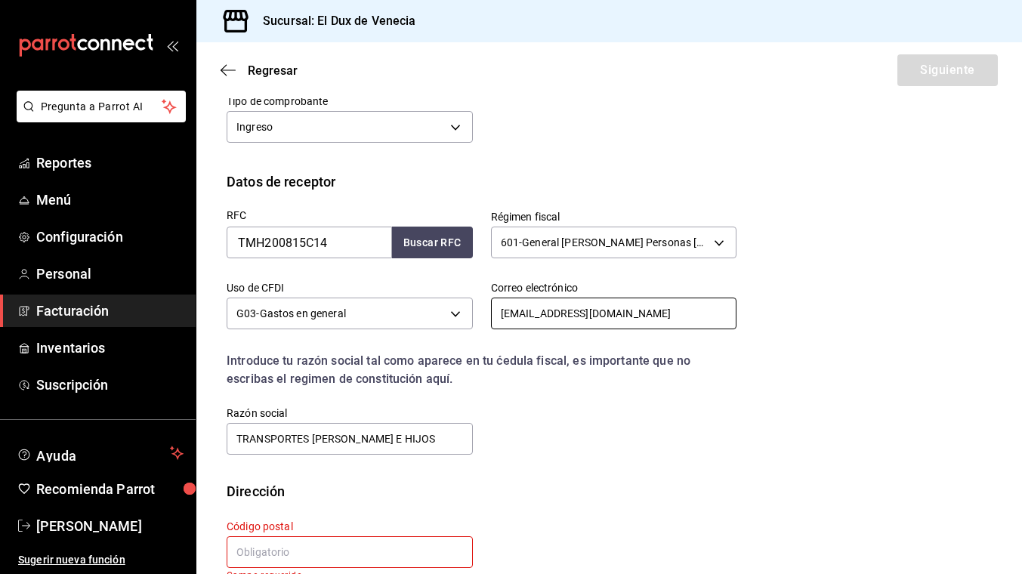
scroll to position [283, 0]
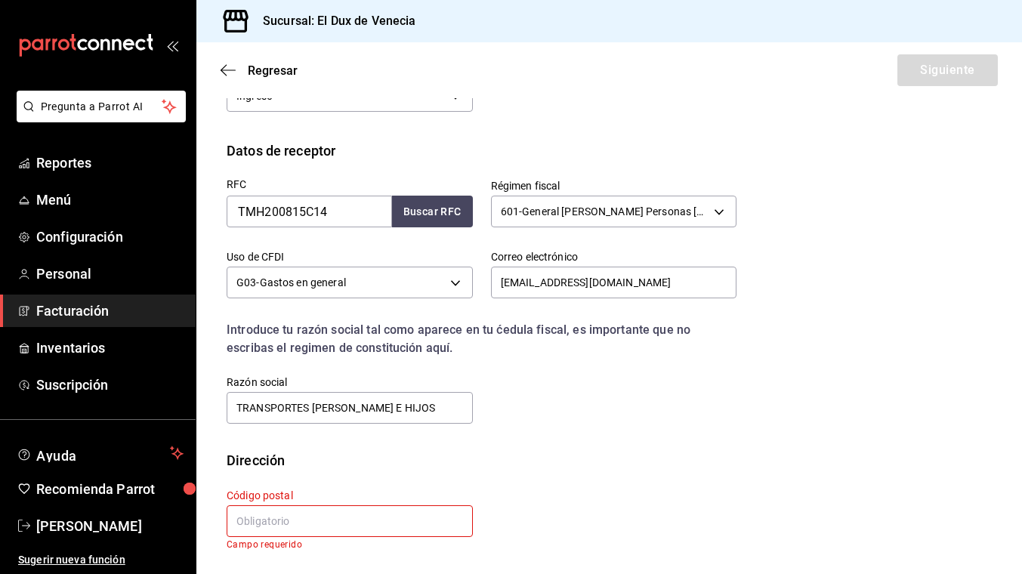
click at [357, 533] on input "text" at bounding box center [350, 521] width 246 height 32
type input "02129"
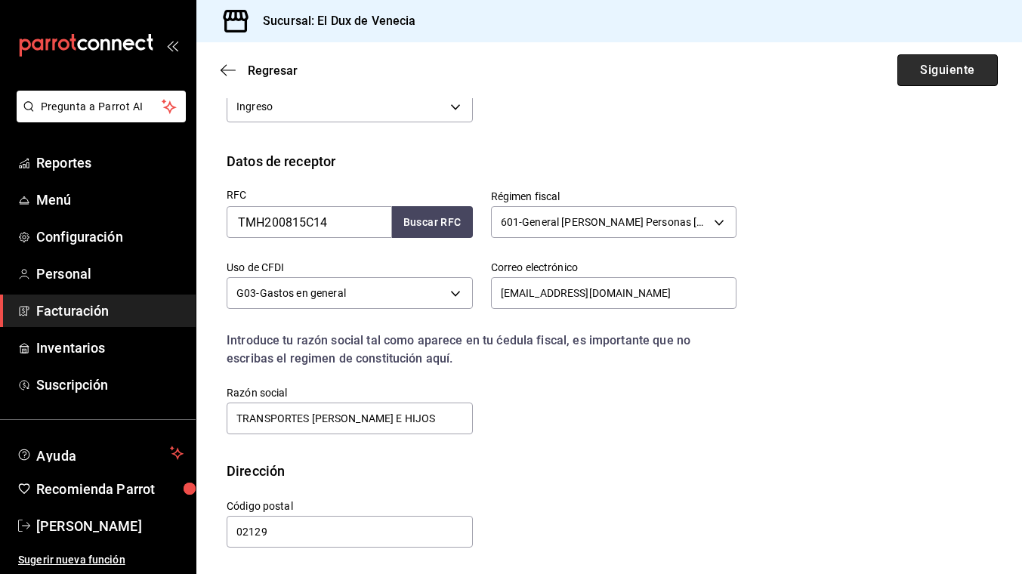
click at [924, 70] on button "Siguiente" at bounding box center [948, 70] width 100 height 32
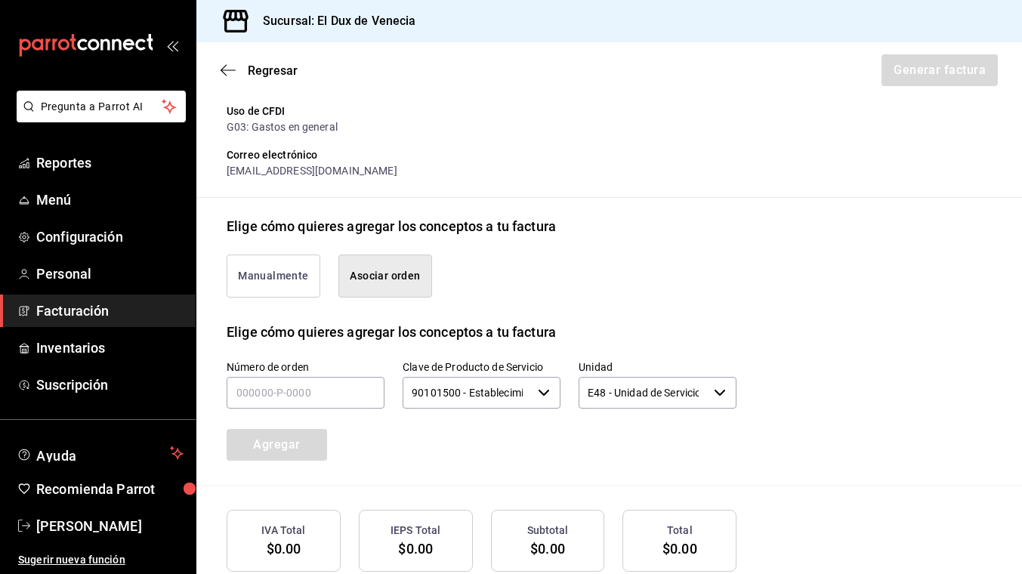
click at [387, 289] on button "Asociar orden" at bounding box center [385, 276] width 94 height 43
click at [292, 401] on input "text" at bounding box center [306, 393] width 158 height 32
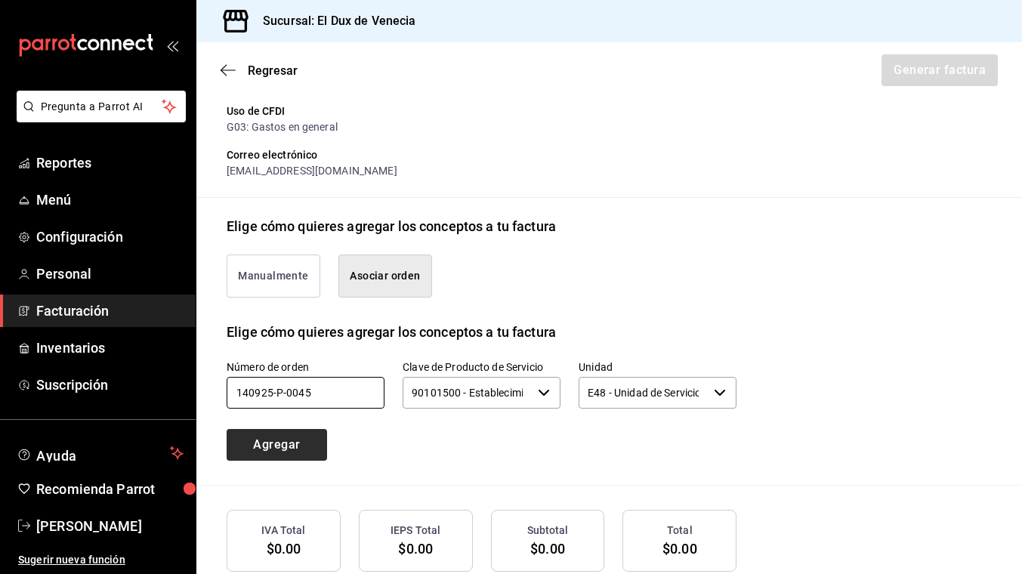
type input "140925-p-0045"
click at [296, 447] on button "Agregar" at bounding box center [277, 445] width 100 height 32
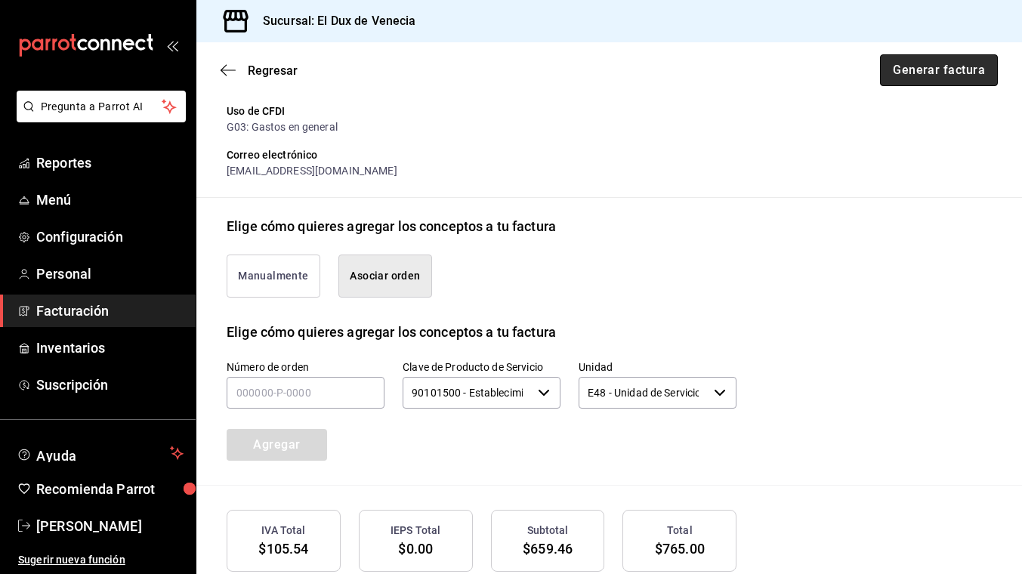
click at [917, 76] on button "Generar factura" at bounding box center [939, 70] width 118 height 32
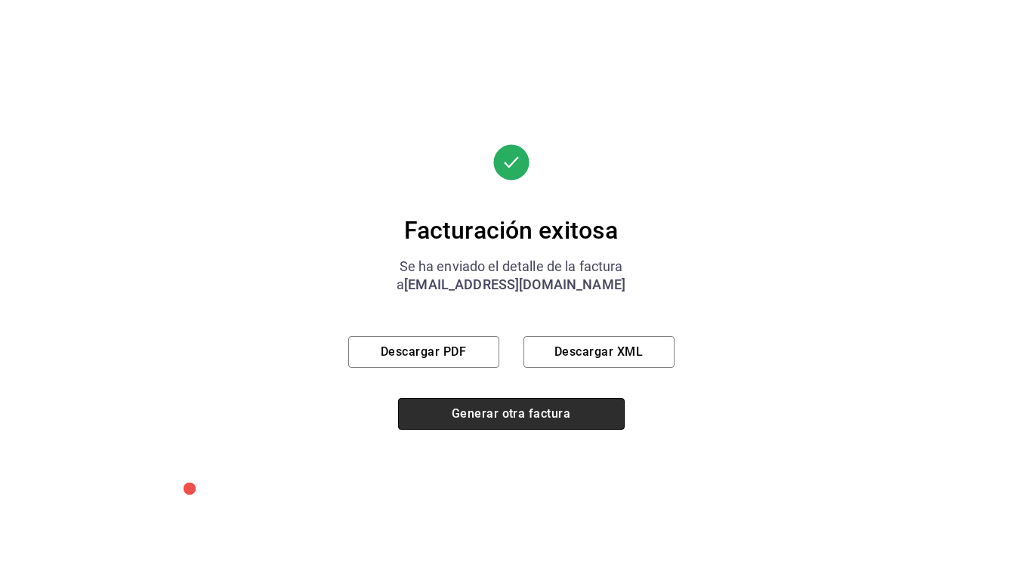
click at [437, 422] on button "Generar otra factura" at bounding box center [511, 414] width 227 height 32
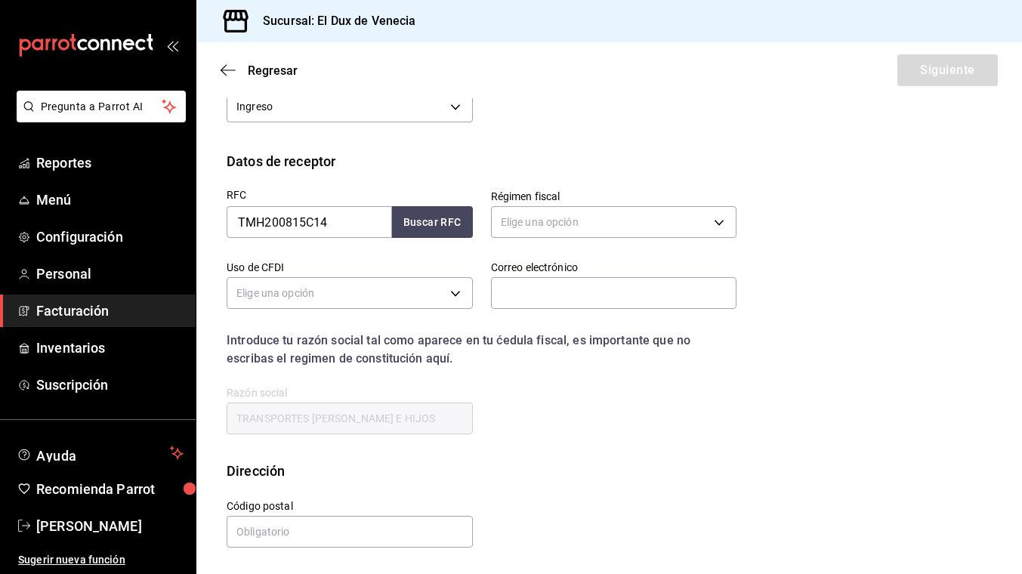
scroll to position [149, 0]
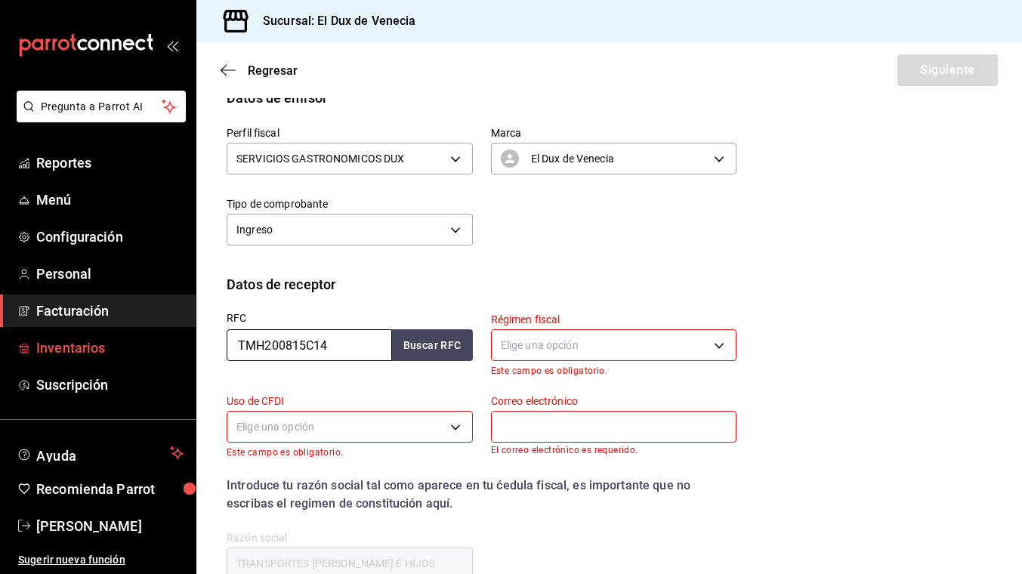
drag, startPoint x: 365, startPoint y: 348, endPoint x: 180, endPoint y: 337, distance: 185.4
click at [180, 337] on div "Pregunta a Parrot AI Reportes Menú Configuración Personal Facturación Inventari…" at bounding box center [511, 287] width 1022 height 574
type input "SIM210908LT3"
click at [557, 346] on body "Pregunta a Parrot AI Reportes Menú Configuración Personal Facturación Inventari…" at bounding box center [511, 287] width 1022 height 574
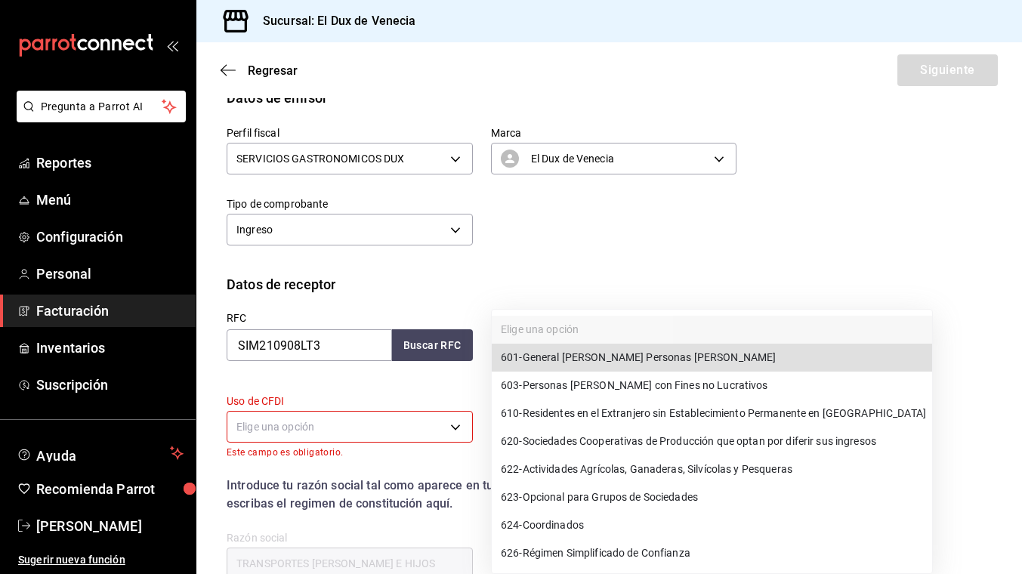
click at [582, 362] on span "601 - General [PERSON_NAME] Personas [PERSON_NAME]" at bounding box center [638, 358] width 275 height 16
type input "601"
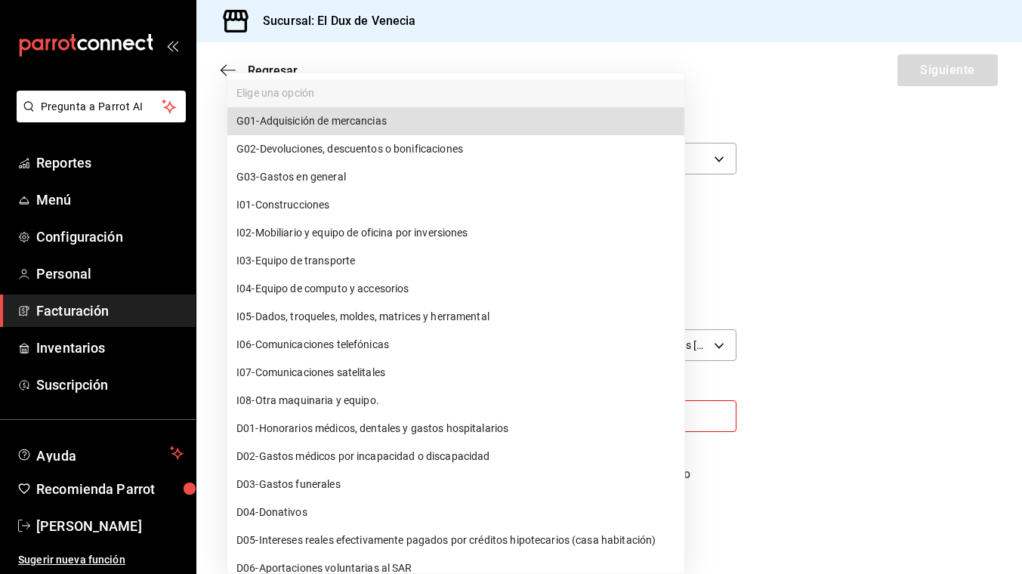
click at [388, 424] on body "Pregunta a Parrot AI Reportes Menú Configuración Personal Facturación Inventari…" at bounding box center [511, 287] width 1022 height 574
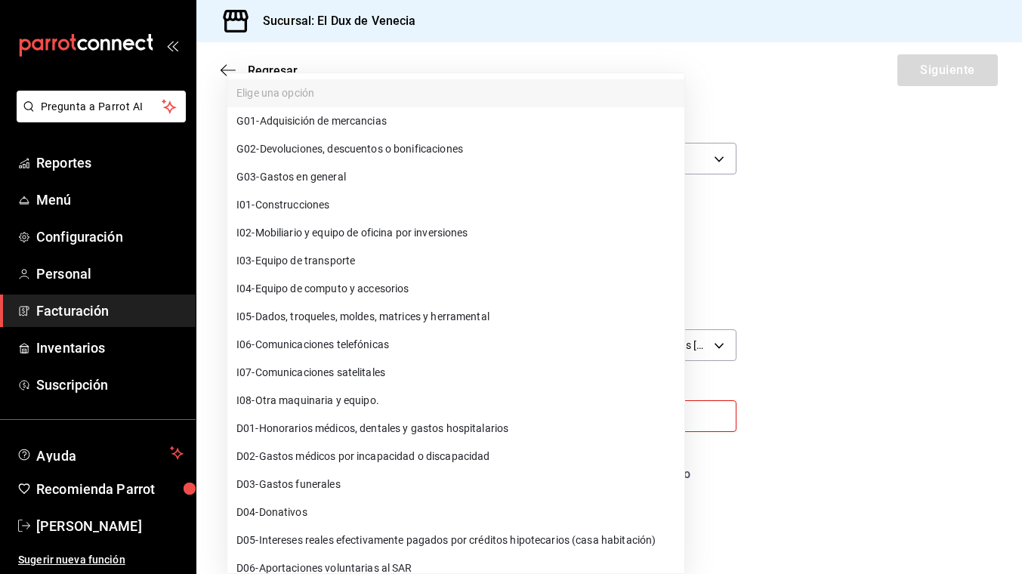
click at [359, 181] on li "G03 - Gastos en general" at bounding box center [455, 177] width 457 height 28
type input "G03"
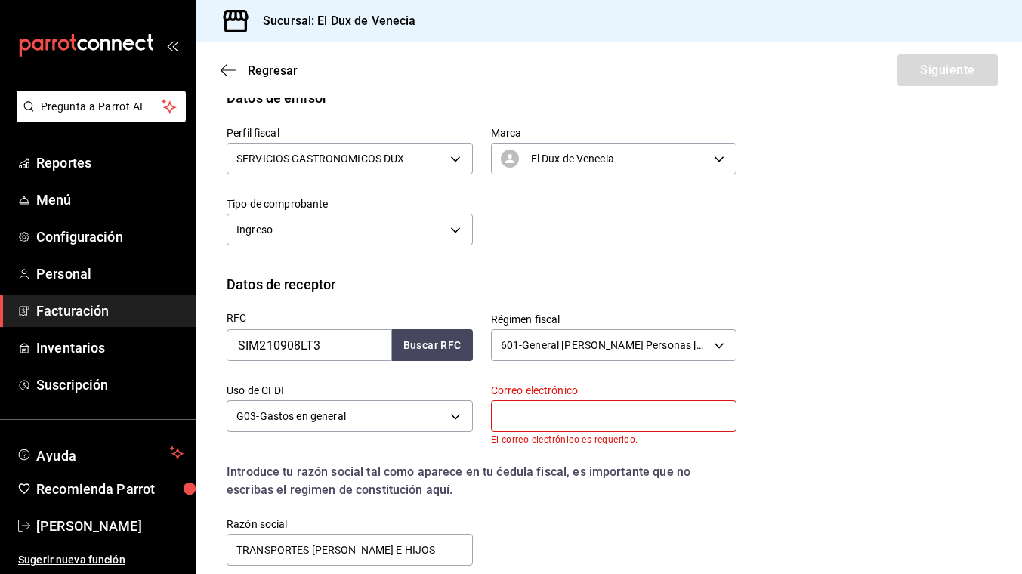
click at [587, 419] on input "text" at bounding box center [614, 416] width 246 height 32
type input "[EMAIL_ADDRESS][DOMAIN_NAME]"
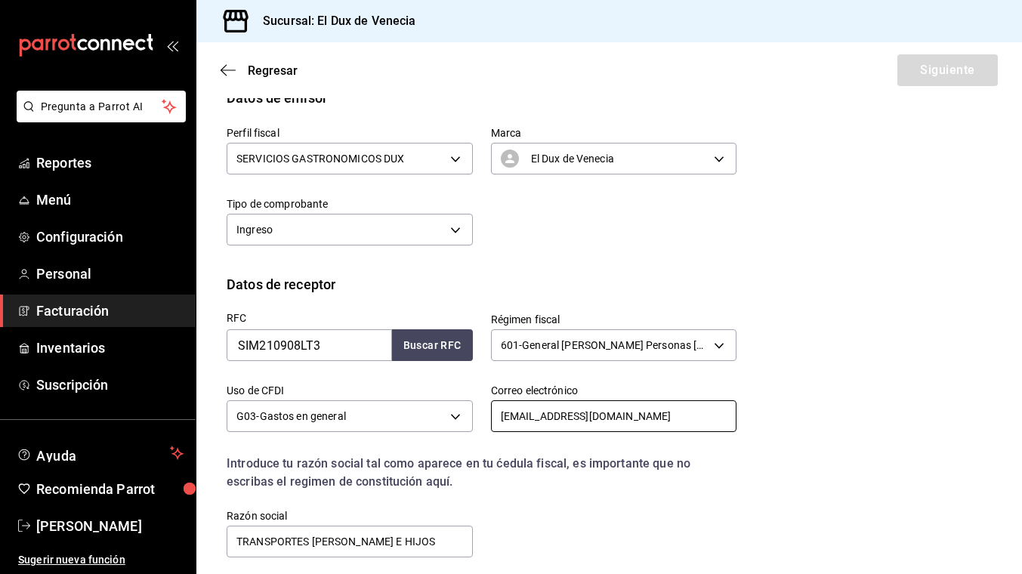
scroll to position [230, 0]
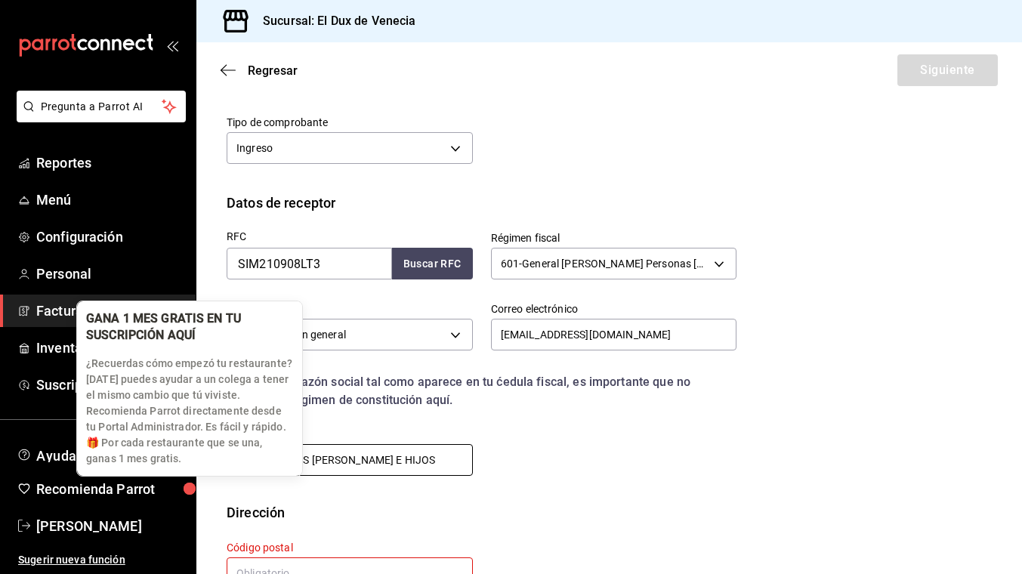
drag, startPoint x: 418, startPoint y: 462, endPoint x: 227, endPoint y: 471, distance: 190.6
click at [227, 471] on body "Pregunta a Parrot AI Reportes Menú Configuración Personal Facturación Inventari…" at bounding box center [511, 287] width 1022 height 574
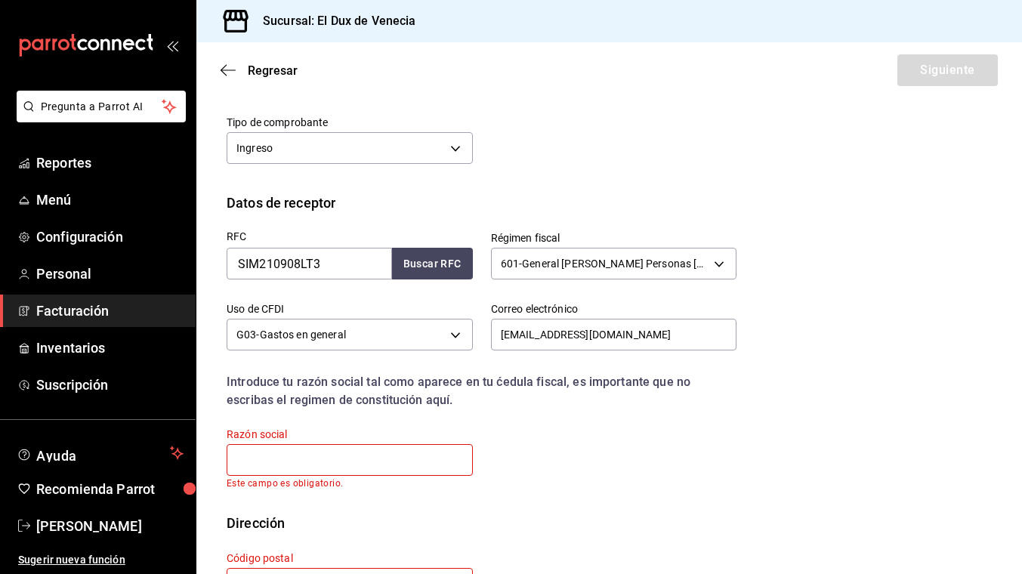
click at [397, 462] on input "text" at bounding box center [350, 460] width 246 height 32
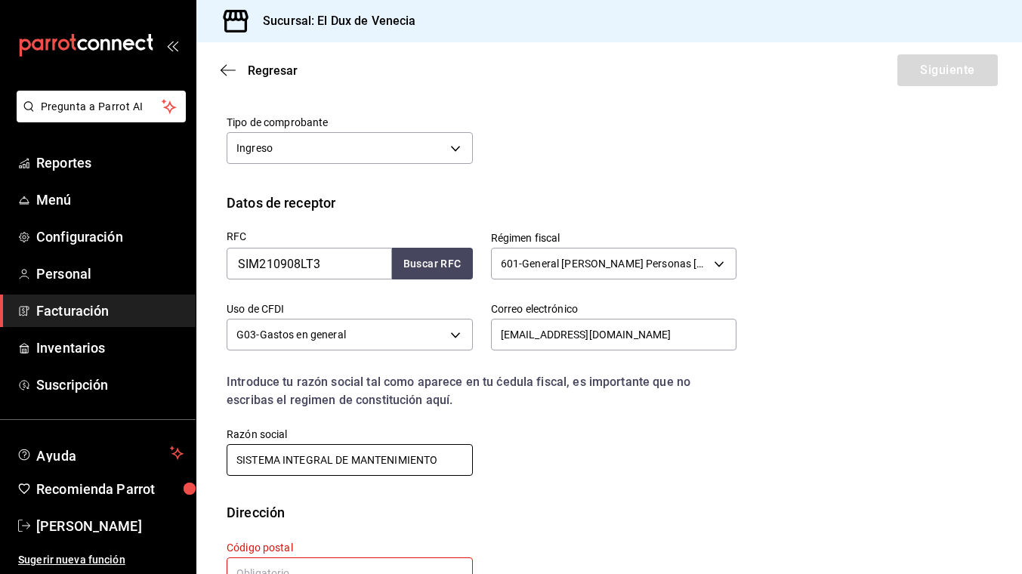
scroll to position [283, 0]
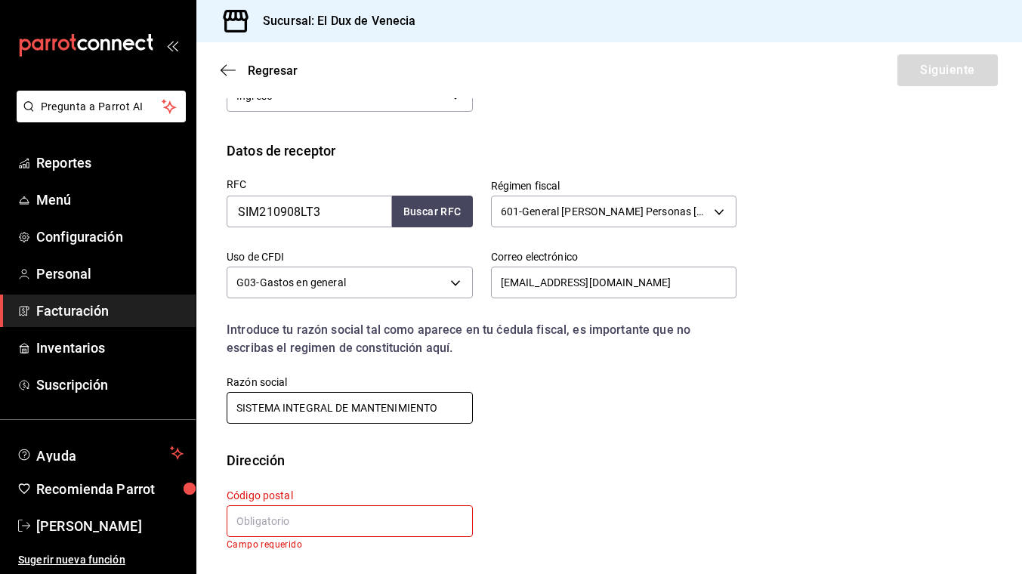
type input "SISTEMA INTEGRAL DE MANTENIMIENTO"
click at [326, 525] on input "text" at bounding box center [350, 521] width 246 height 32
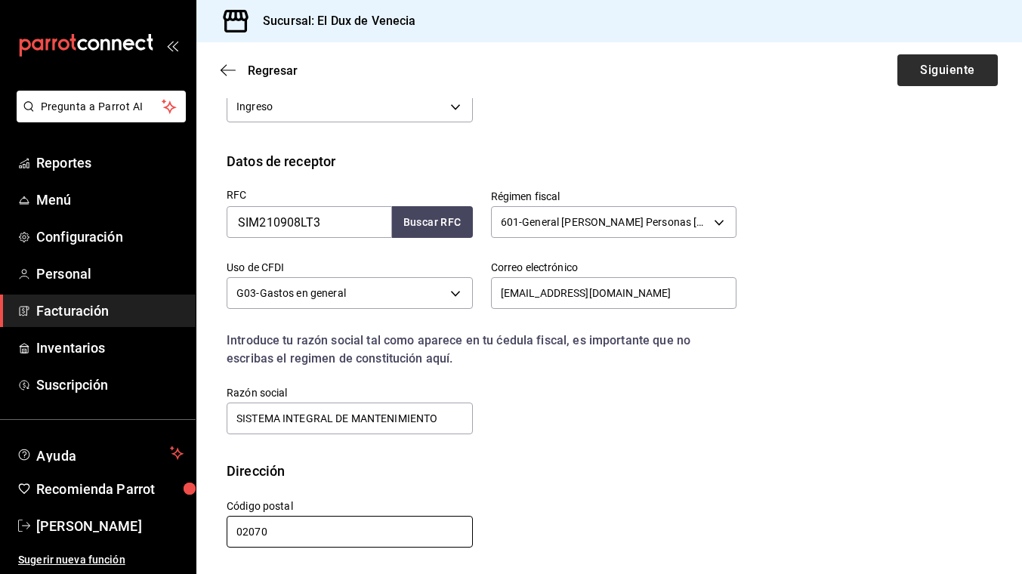
type input "02070"
click at [943, 64] on button "Siguiente" at bounding box center [948, 70] width 100 height 32
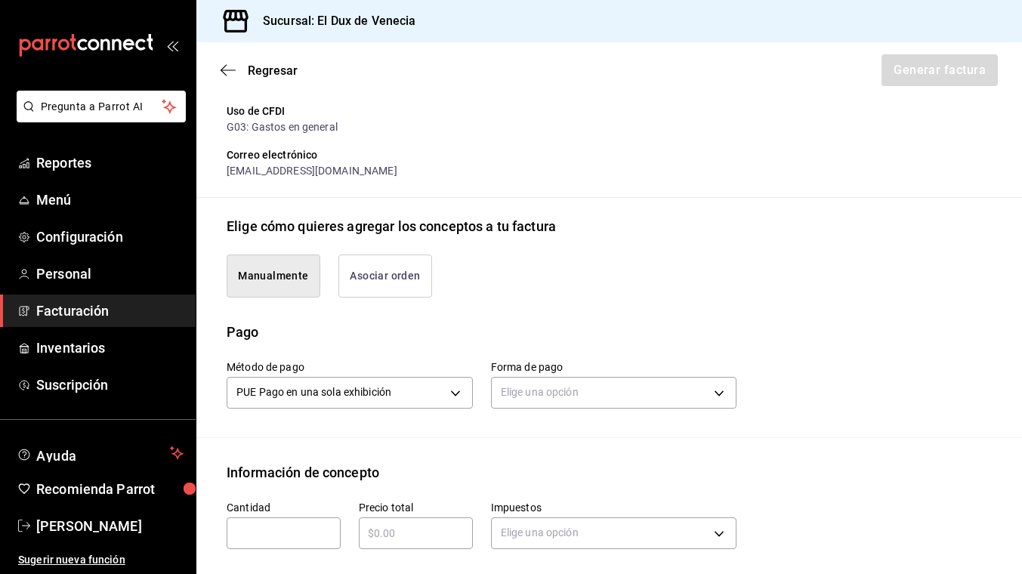
click at [391, 277] on button "Asociar orden" at bounding box center [385, 276] width 94 height 43
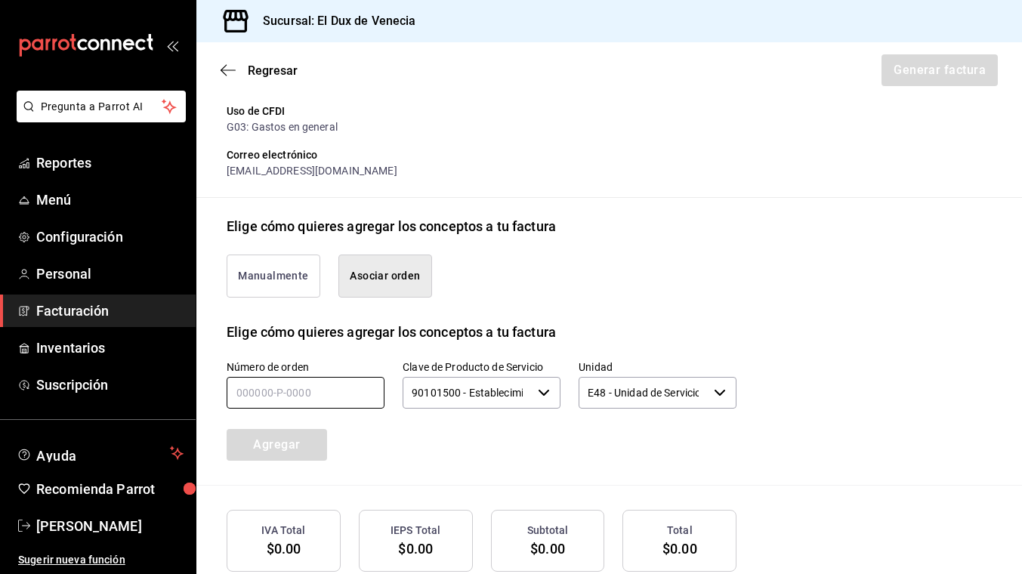
click at [301, 399] on input "text" at bounding box center [306, 393] width 158 height 32
type input "200925-p-0037"
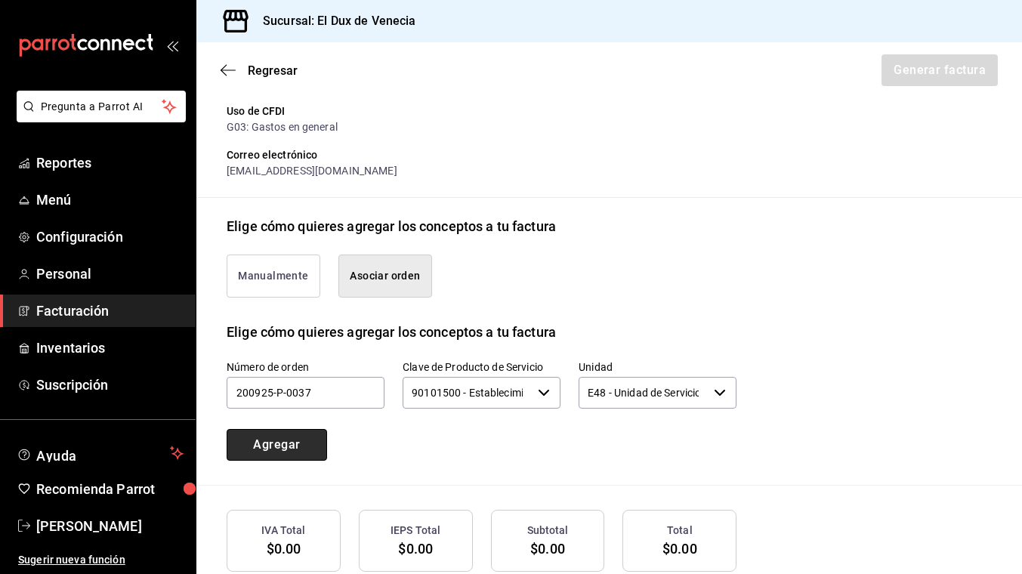
click at [278, 448] on button "Agregar" at bounding box center [277, 445] width 100 height 32
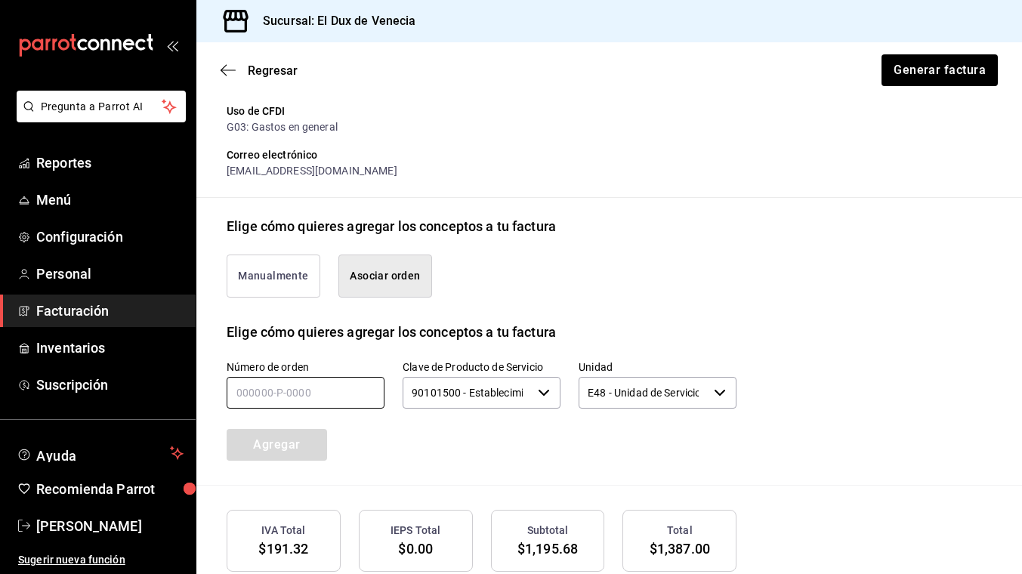
click at [295, 392] on input "text" at bounding box center [306, 393] width 158 height 32
type input "200925-p-0037"
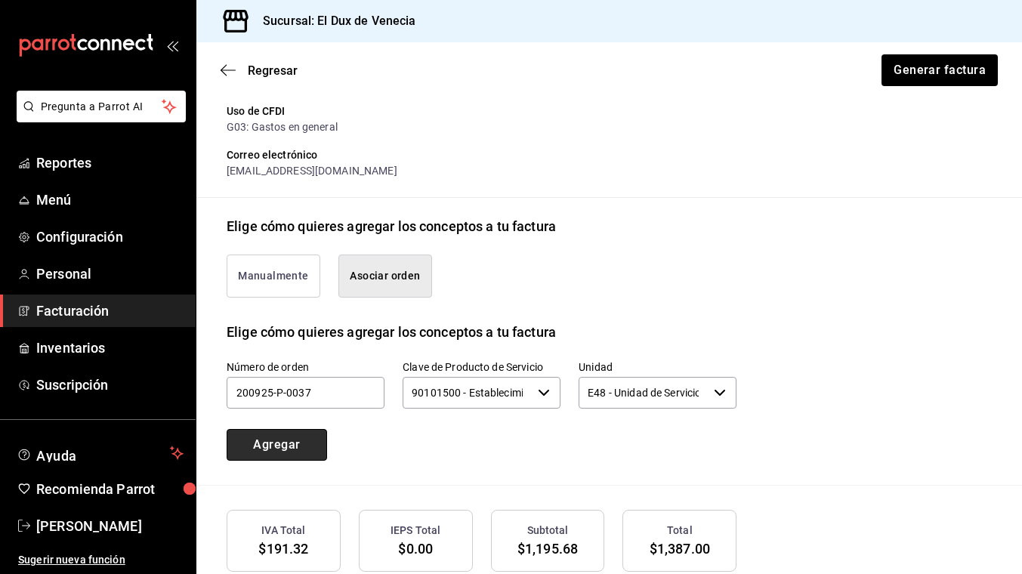
click at [295, 444] on button "Agregar" at bounding box center [277, 445] width 100 height 32
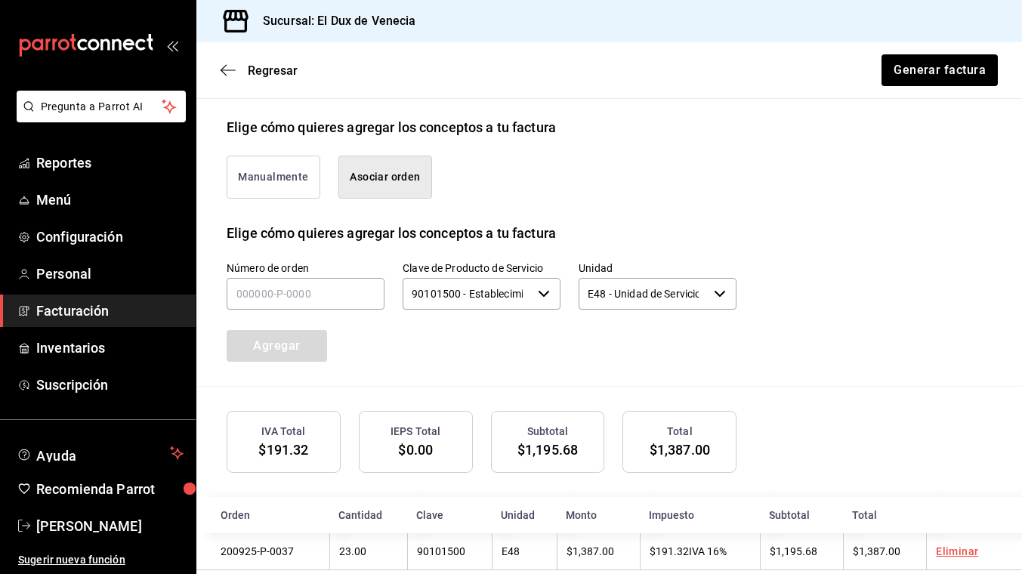
scroll to position [397, 0]
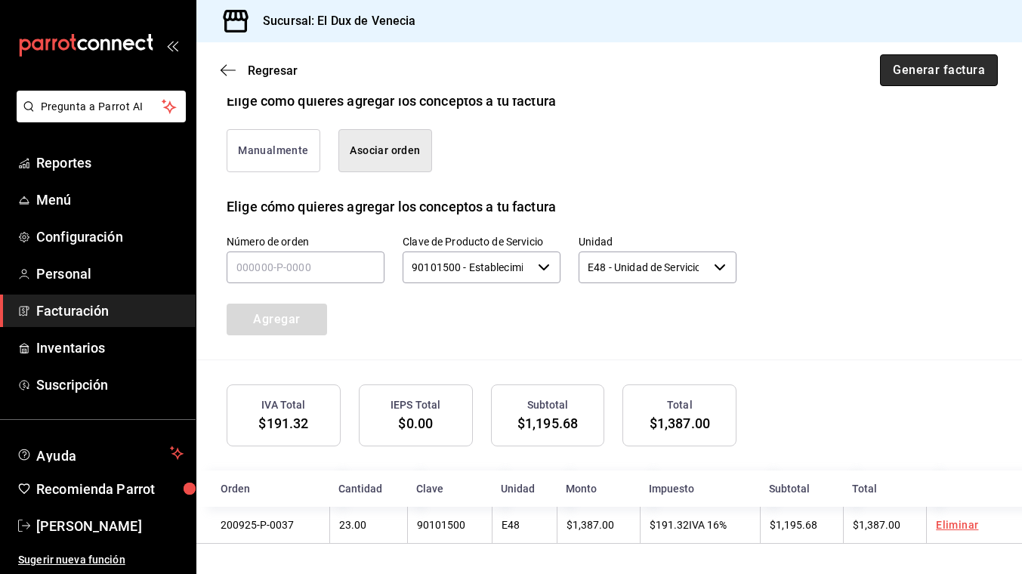
click at [938, 78] on button "Generar factura" at bounding box center [939, 70] width 118 height 32
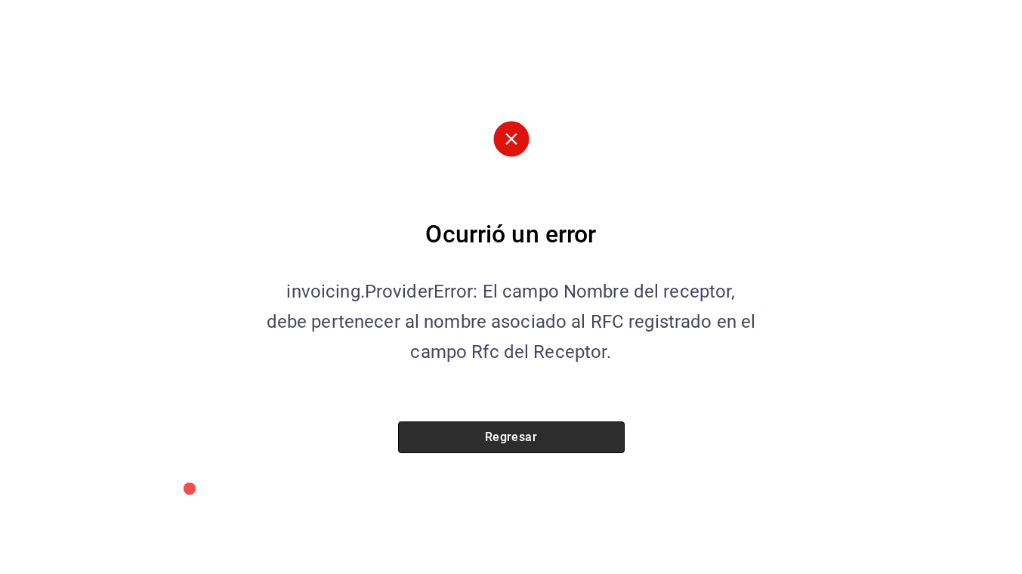
click at [533, 440] on button "Regresar" at bounding box center [511, 438] width 227 height 32
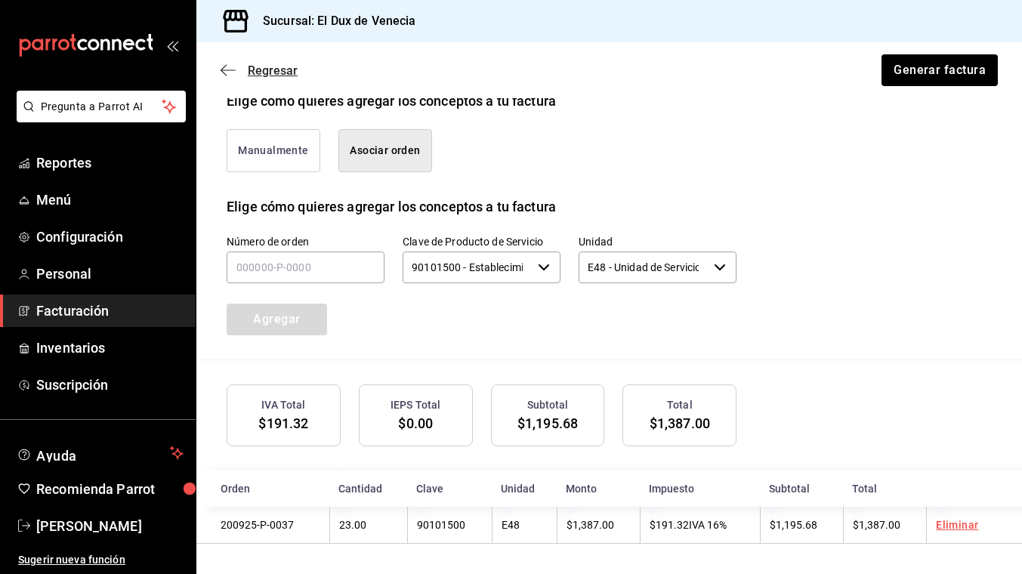
click at [277, 71] on span "Regresar" at bounding box center [273, 70] width 50 height 14
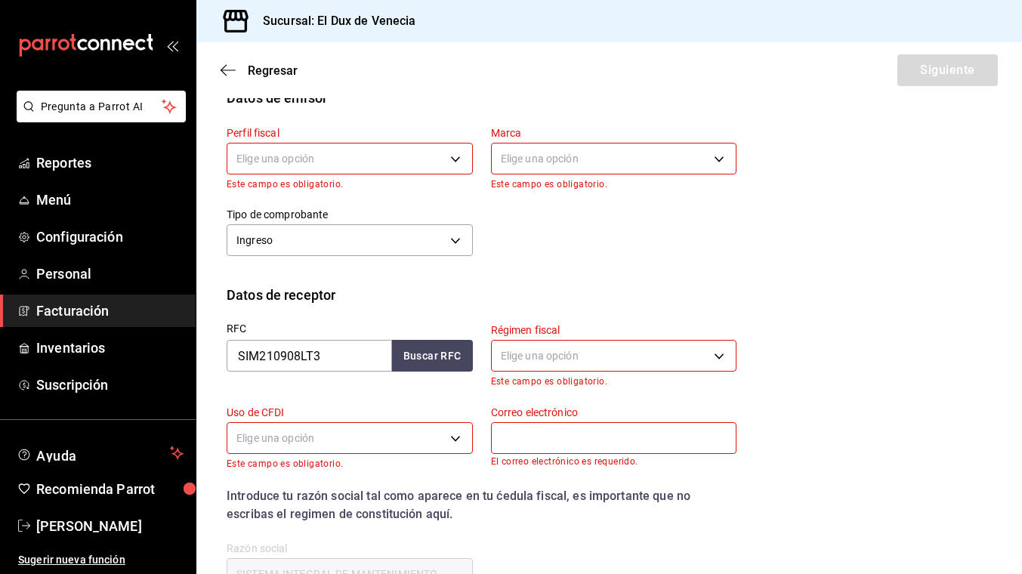
click at [295, 152] on body "Pregunta a Parrot AI Reportes Menú Configuración Personal Facturación Inventari…" at bounding box center [511, 287] width 1022 height 574
click at [296, 227] on li "SERVICIOS GASTRONOMICOS DUX" at bounding box center [349, 235] width 245 height 28
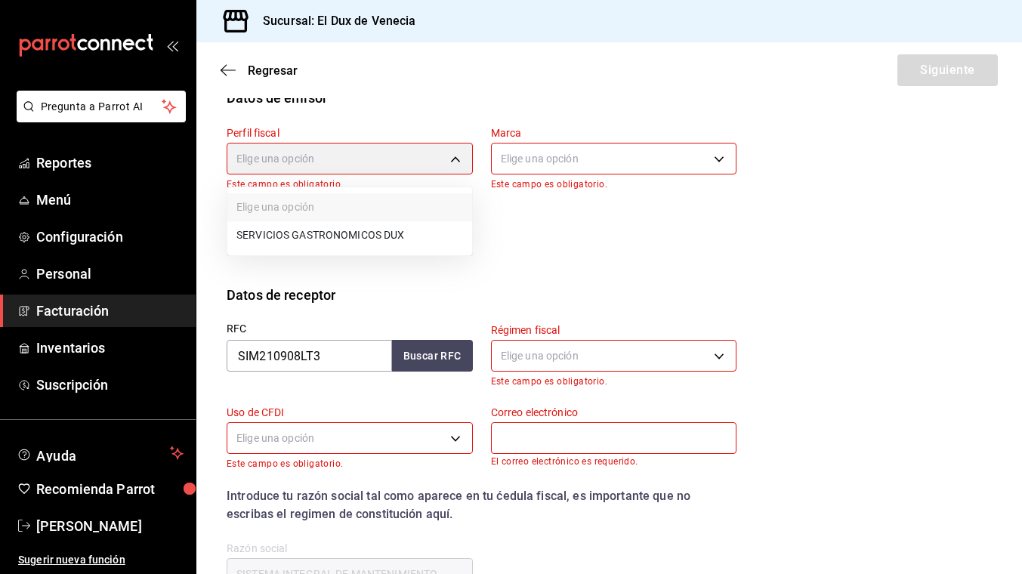
type input "ad96cacb-92e8-4d2f-92ca-51e359d4344b"
type input "aa834bd9-f698-407f-808f-611ad9be46c8"
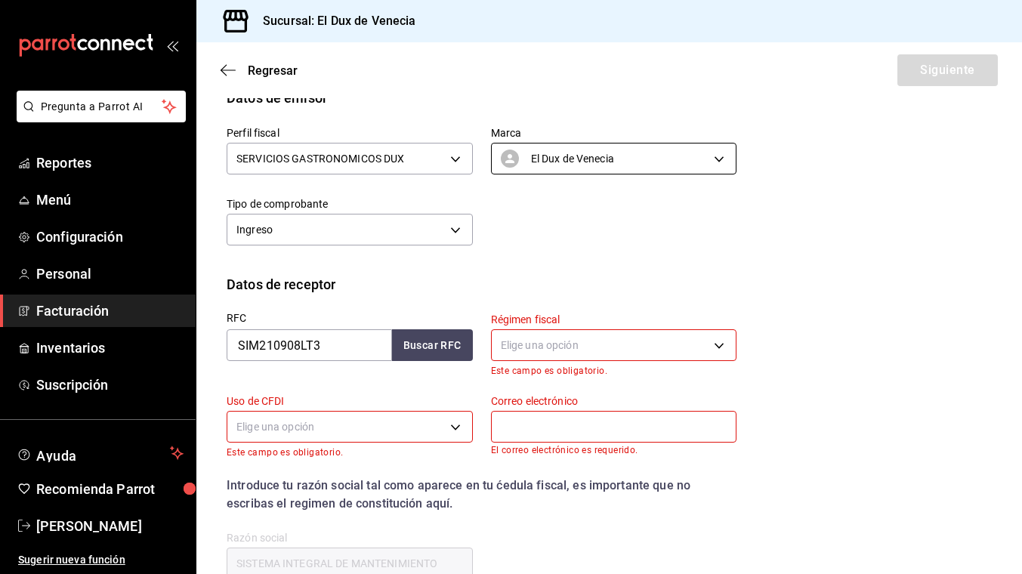
click at [606, 159] on body "Pregunta a Parrot AI Reportes Menú Configuración Personal Facturación Inventari…" at bounding box center [511, 287] width 1022 height 574
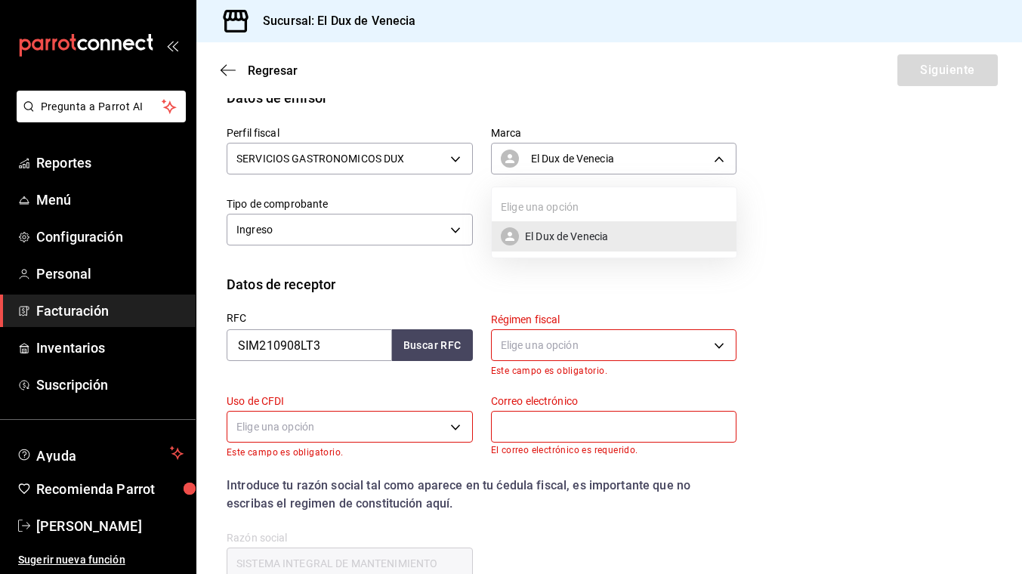
click at [589, 243] on span "El Dux de Venecia" at bounding box center [566, 237] width 83 height 16
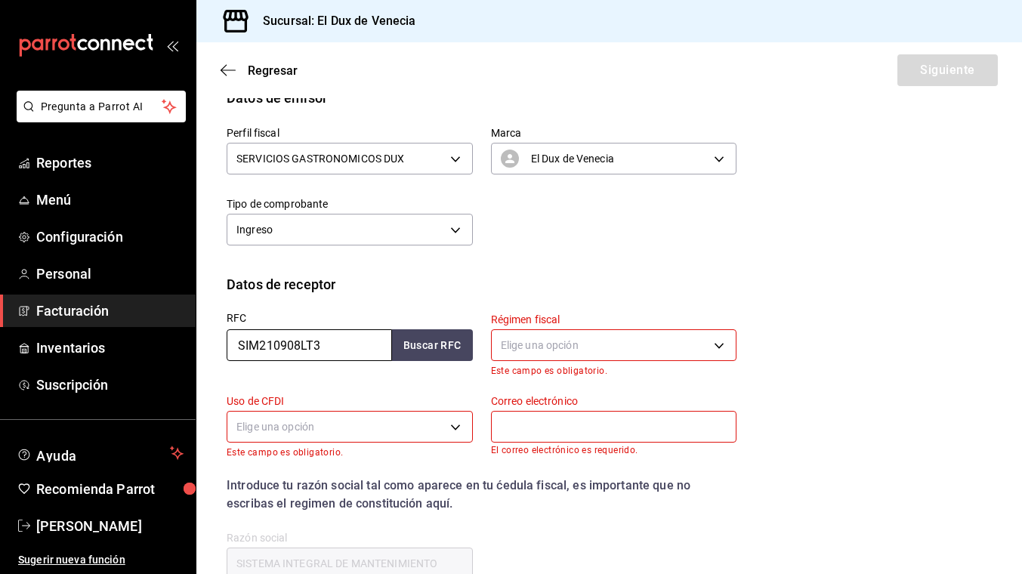
drag, startPoint x: 342, startPoint y: 351, endPoint x: 208, endPoint y: 347, distance: 134.5
click at [209, 347] on div "RFC SIM210908LT3 Buscar RFC" at bounding box center [341, 336] width 264 height 82
type input "CEM240320G16"
click at [552, 339] on body "Pregunta a Parrot AI Reportes Menú Configuración Personal Facturación Inventari…" at bounding box center [511, 287] width 1022 height 574
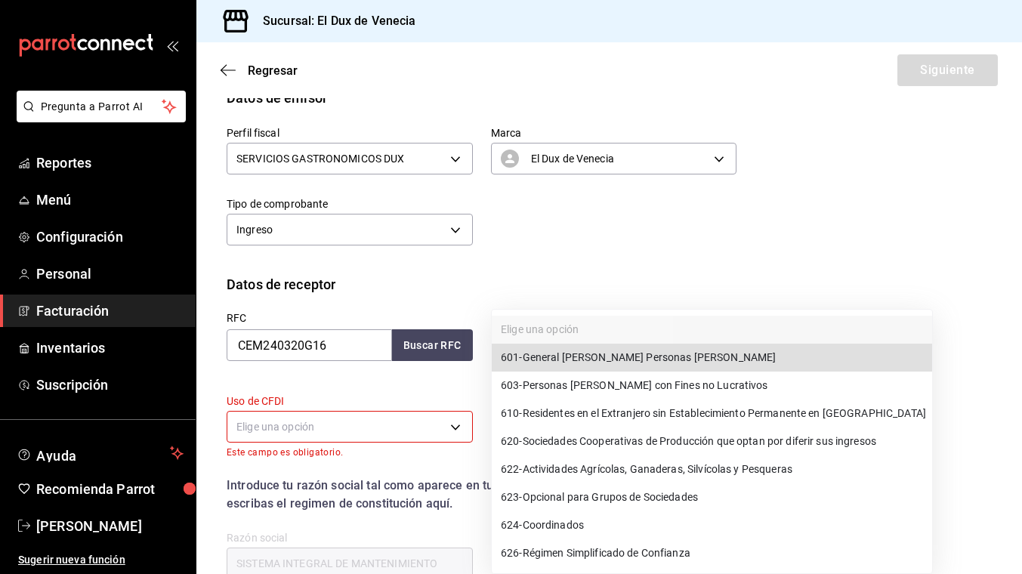
click at [557, 357] on span "601 - General [PERSON_NAME] Personas [PERSON_NAME]" at bounding box center [638, 358] width 275 height 16
type input "601"
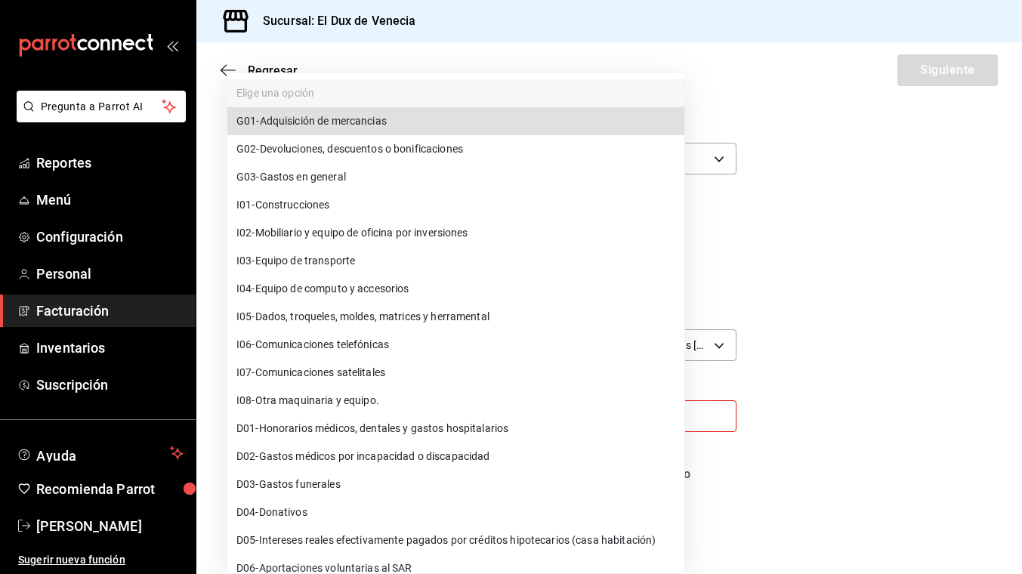
click at [376, 413] on body "Pregunta a Parrot AI Reportes Menú Configuración Personal Facturación Inventari…" at bounding box center [511, 287] width 1022 height 574
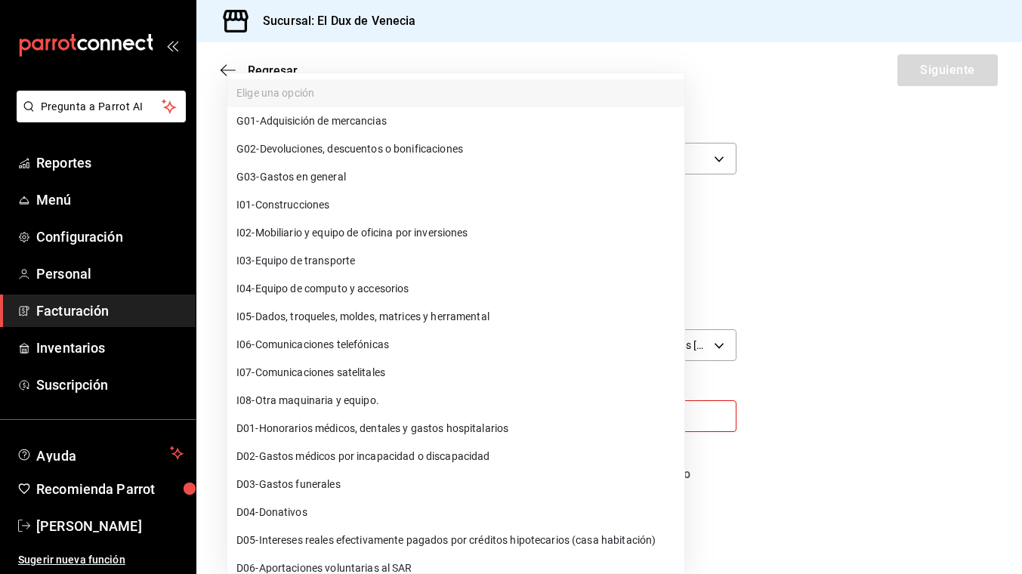
click at [364, 189] on li "G03 - Gastos en general" at bounding box center [455, 177] width 457 height 28
type input "G03"
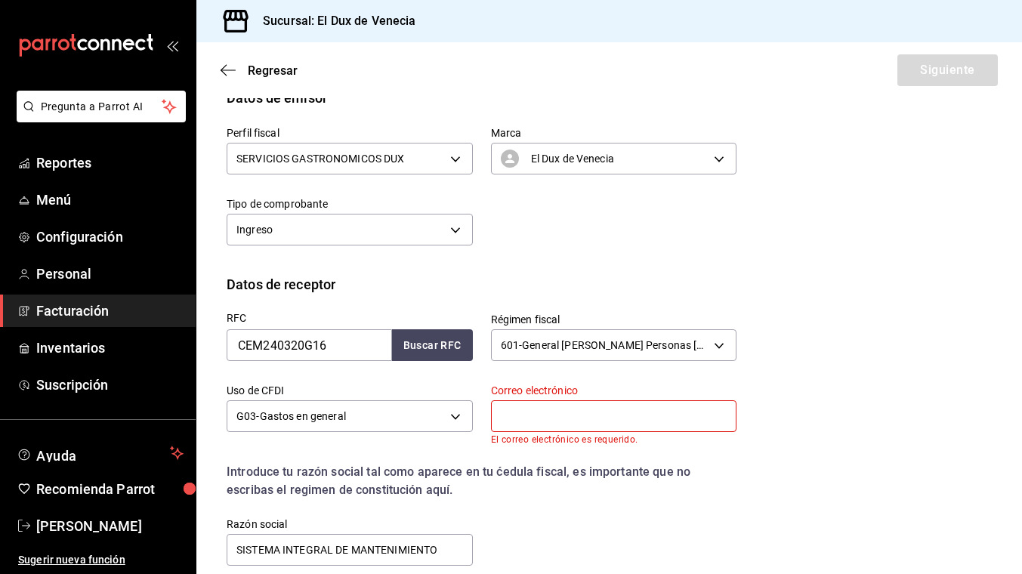
click at [561, 398] on div "Correo electrónico El correo electrónico es requerido." at bounding box center [614, 414] width 246 height 61
click at [561, 416] on input "text" at bounding box center [614, 416] width 246 height 32
type input "[EMAIL_ADDRESS][DOMAIN_NAME]"
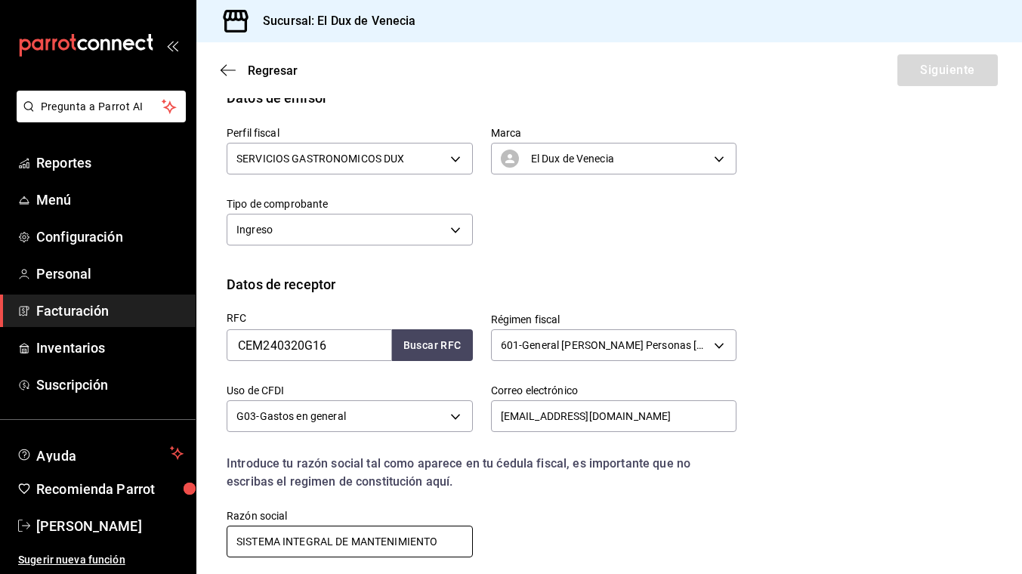
drag, startPoint x: 443, startPoint y: 542, endPoint x: 205, endPoint y: 536, distance: 238.8
click at [205, 536] on div "Datos de receptor RFC CEM240320G16 Buscar RFC Régimen fiscal 601 - General [PER…" at bounding box center [609, 429] width 826 height 310
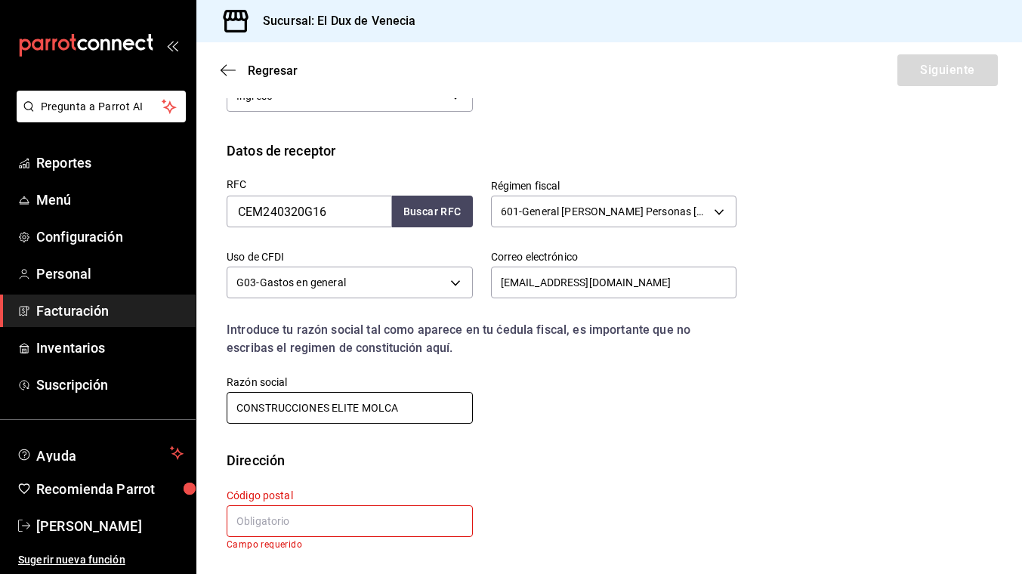
type input "CONSTRUCCIONES ELITE MOLCA"
click at [306, 524] on input "text" at bounding box center [350, 521] width 246 height 32
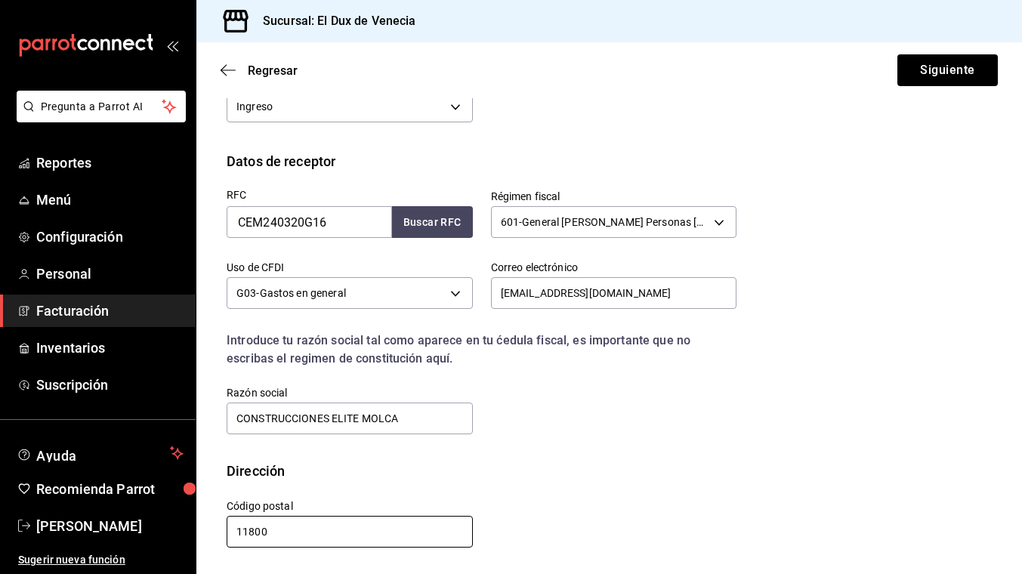
scroll to position [272, 0]
type input "11800"
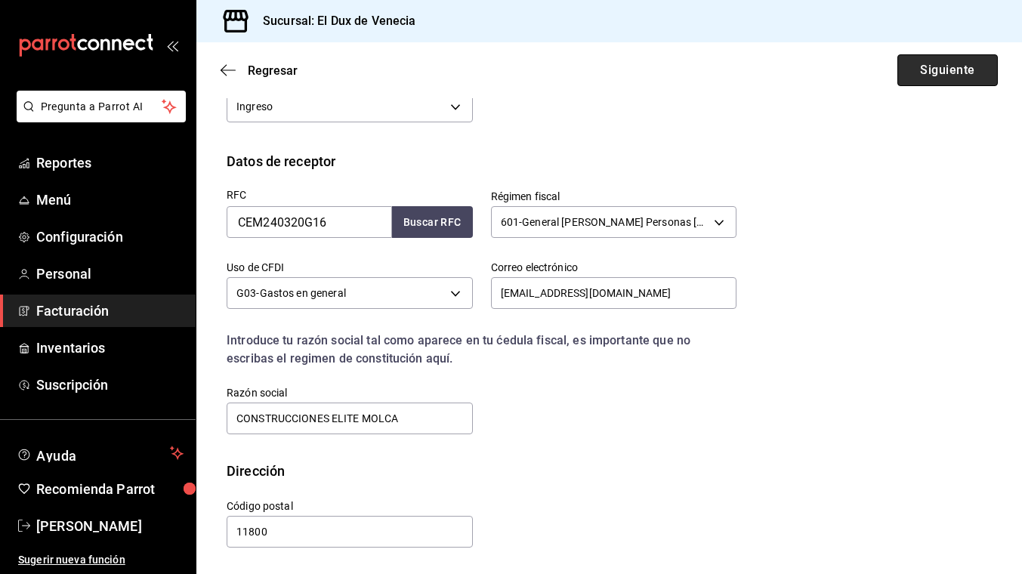
click at [919, 70] on button "Siguiente" at bounding box center [948, 70] width 100 height 32
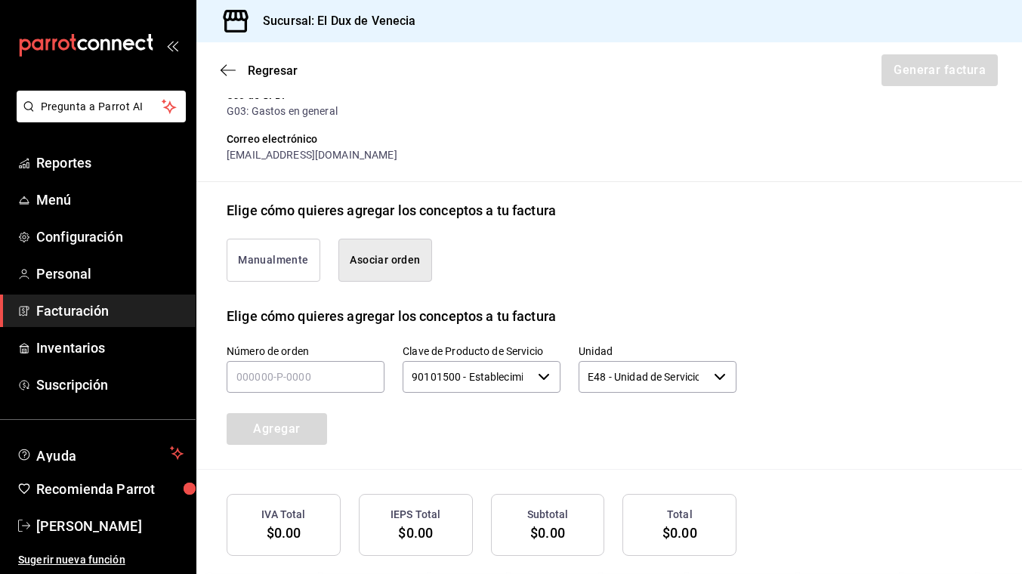
click at [384, 258] on button "Asociar orden" at bounding box center [385, 260] width 94 height 43
click at [301, 380] on input "text" at bounding box center [306, 377] width 158 height 32
type input "190925-p-0028"
click at [279, 428] on button "Agregar" at bounding box center [277, 429] width 100 height 32
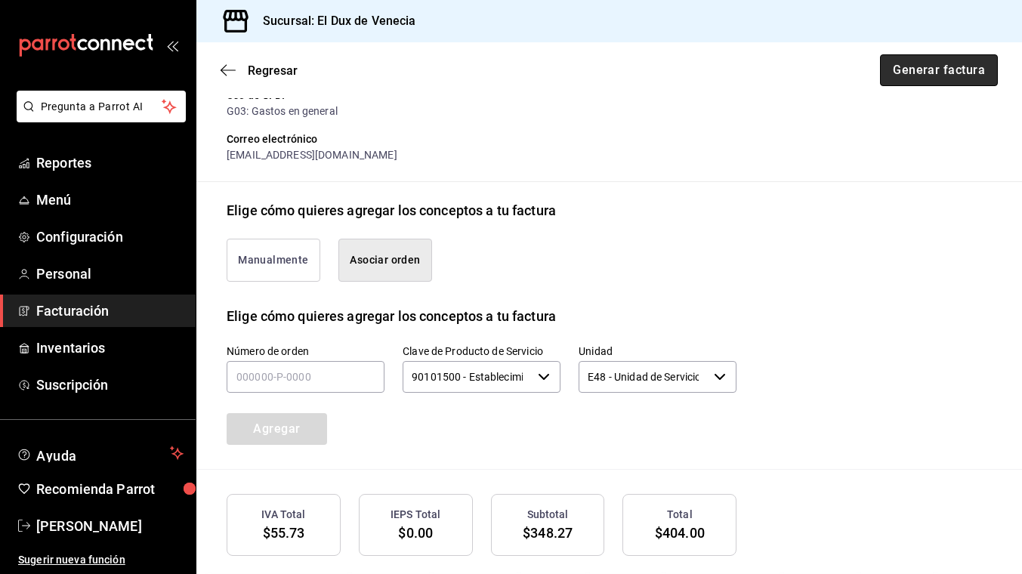
click at [917, 79] on button "Generar factura" at bounding box center [939, 70] width 118 height 32
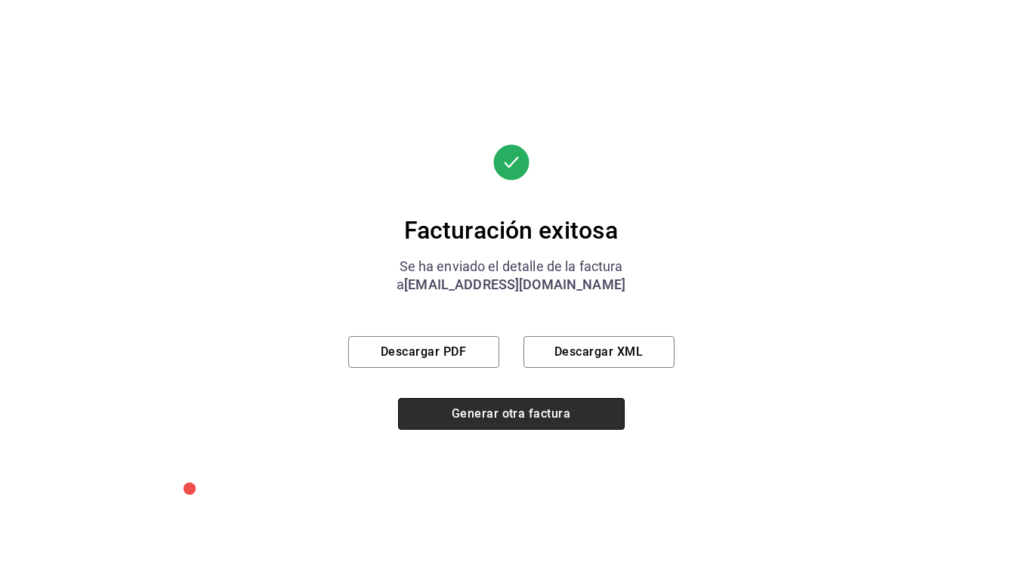
click at [535, 419] on button "Generar otra factura" at bounding box center [511, 414] width 227 height 32
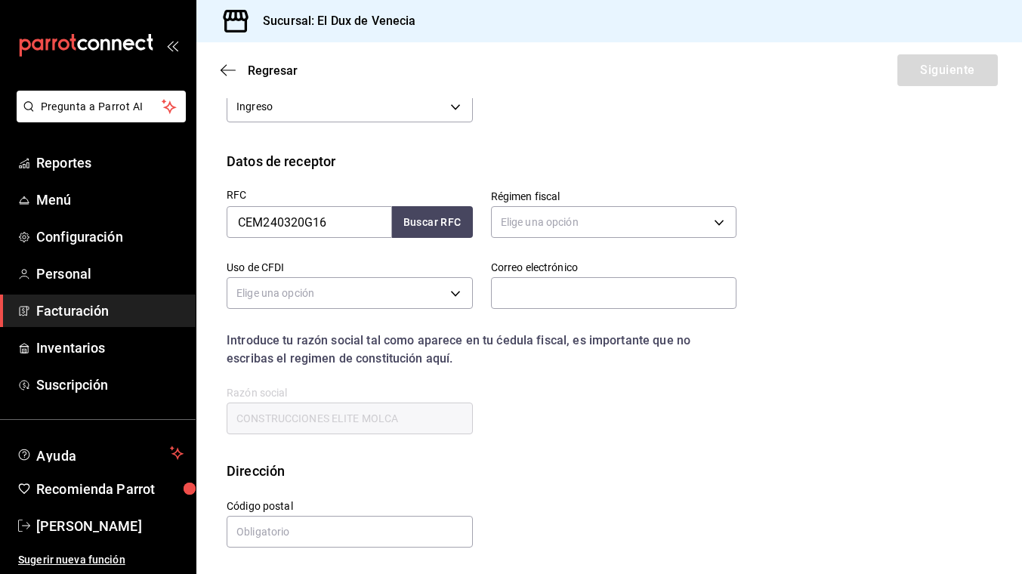
scroll to position [149, 0]
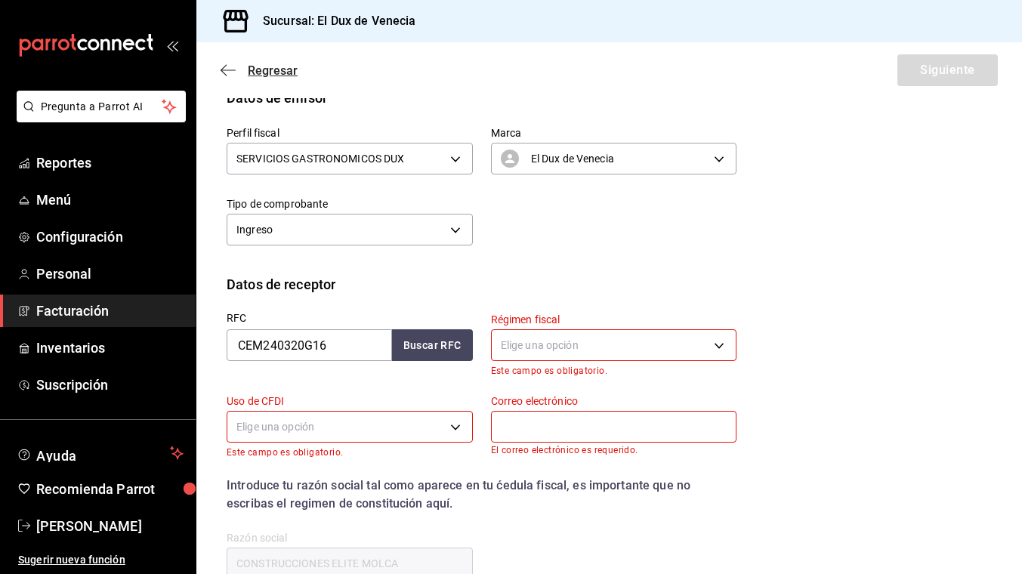
click at [246, 63] on span "Regresar" at bounding box center [259, 70] width 77 height 14
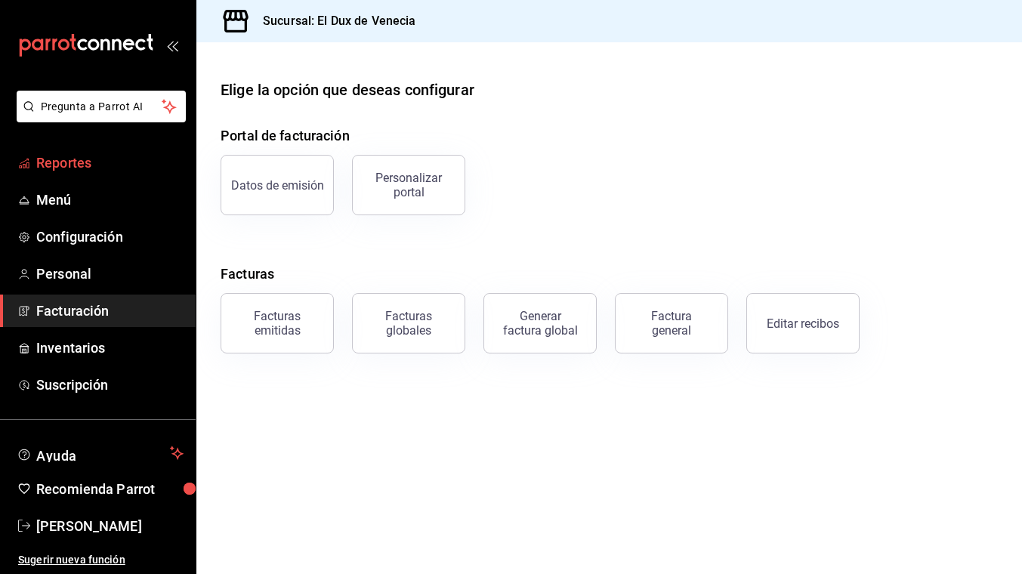
click at [61, 156] on span "Reportes" at bounding box center [109, 163] width 147 height 20
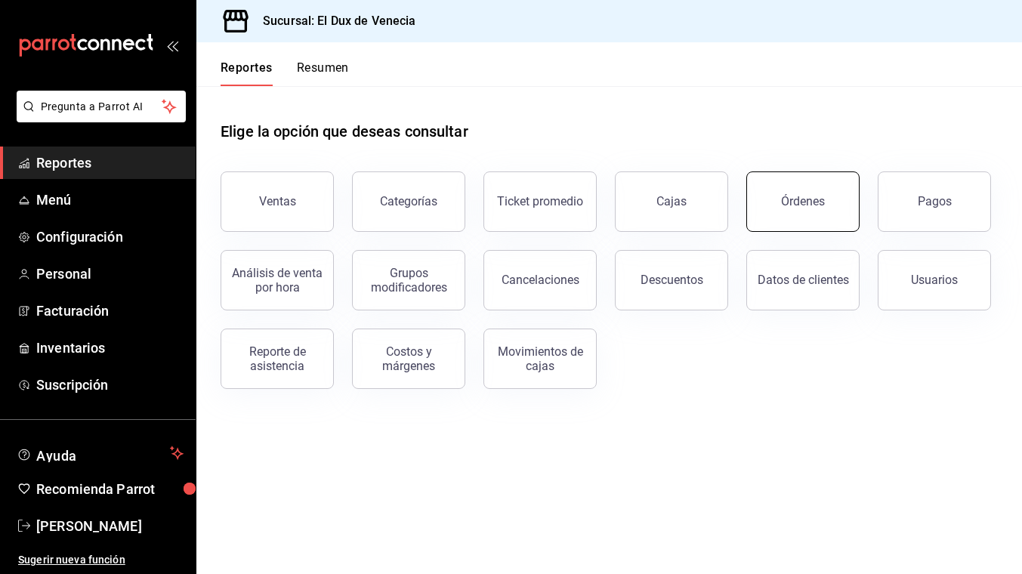
click at [811, 205] on div "Órdenes" at bounding box center [803, 201] width 44 height 14
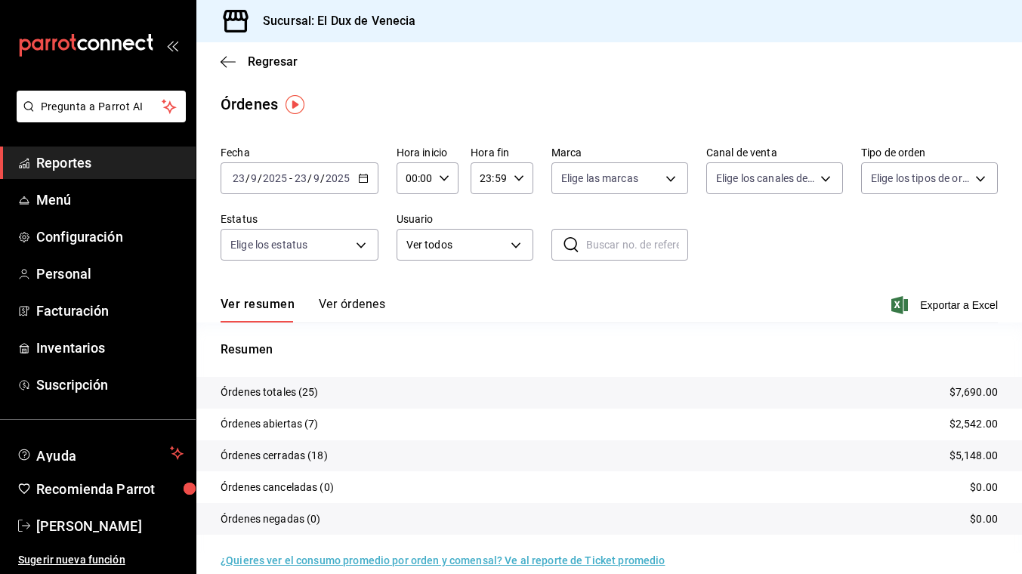
click at [359, 181] on icon "button" at bounding box center [363, 178] width 11 height 11
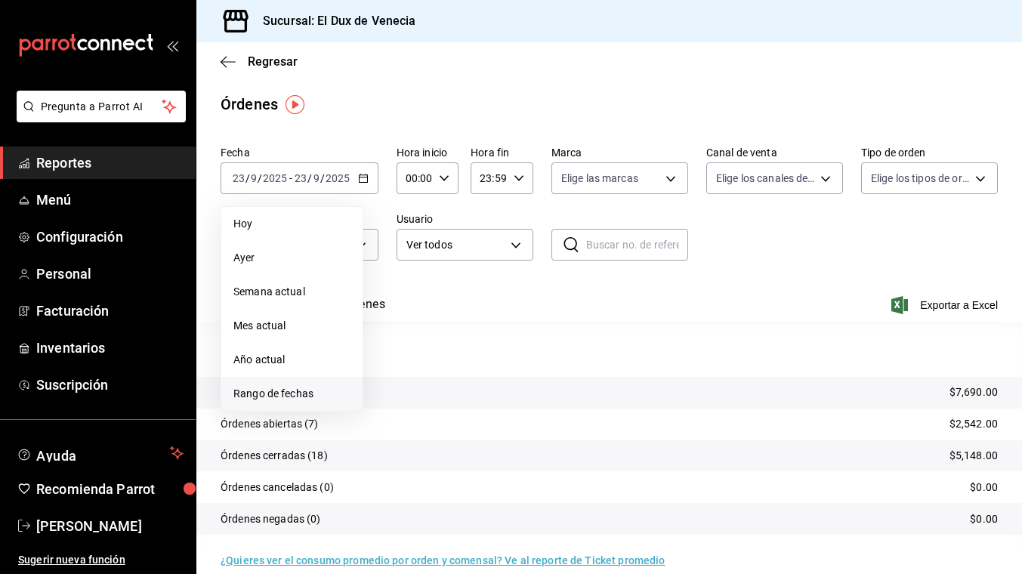
click at [303, 391] on span "Rango de fechas" at bounding box center [291, 394] width 117 height 16
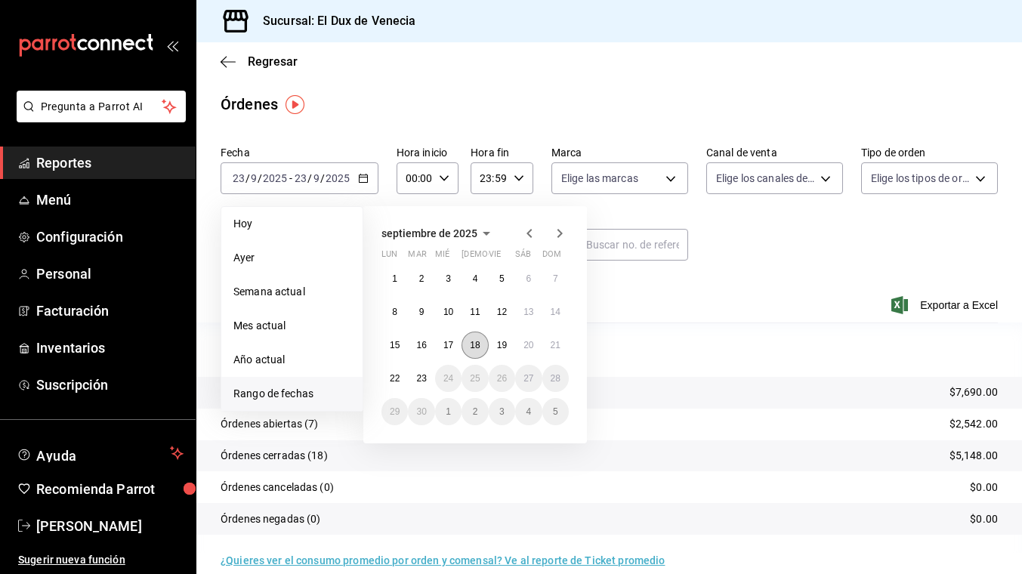
click at [484, 347] on button "18" at bounding box center [475, 345] width 26 height 27
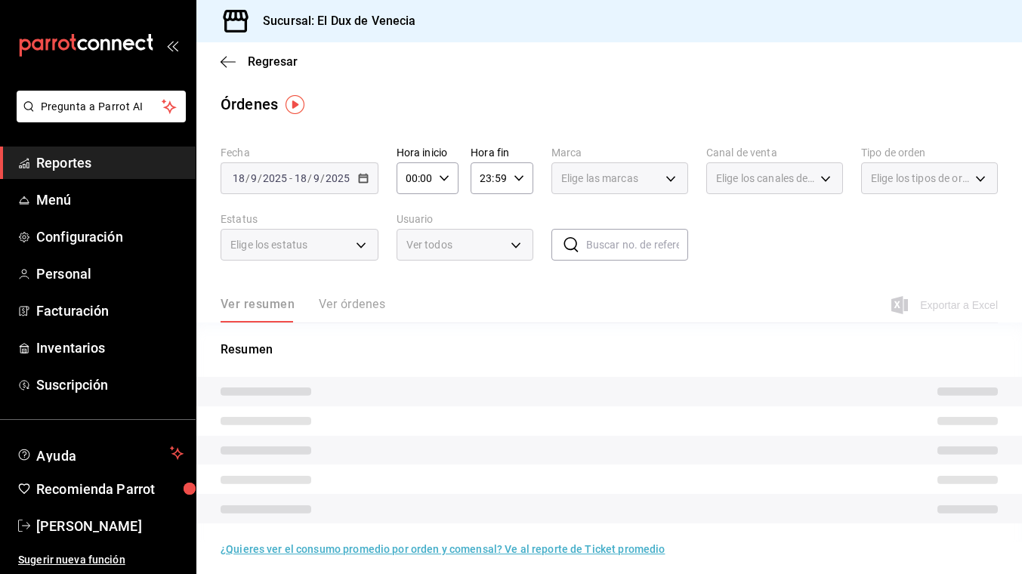
click at [484, 347] on p "Resumen" at bounding box center [609, 350] width 777 height 18
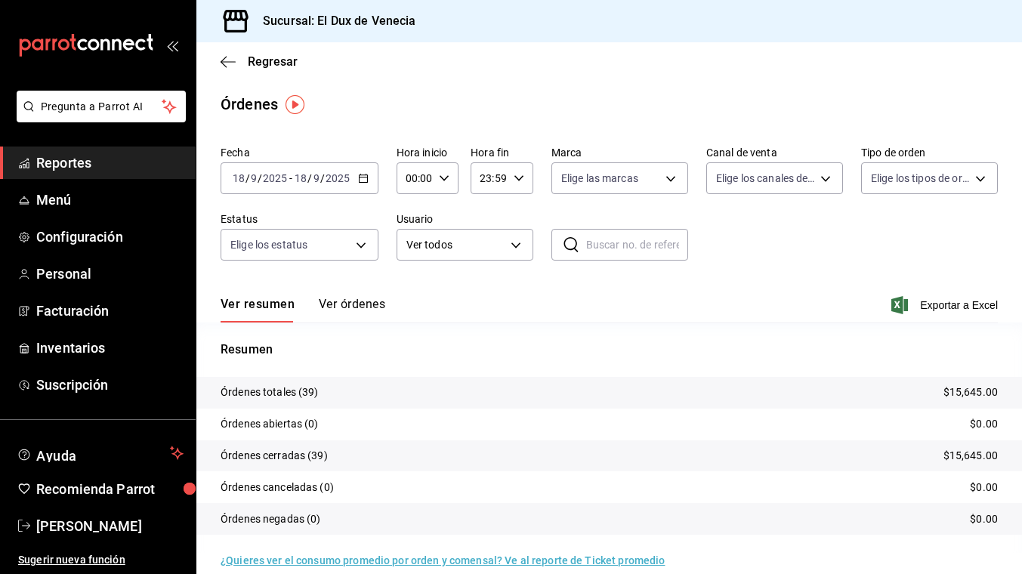
click at [358, 302] on button "Ver órdenes" at bounding box center [352, 310] width 66 height 26
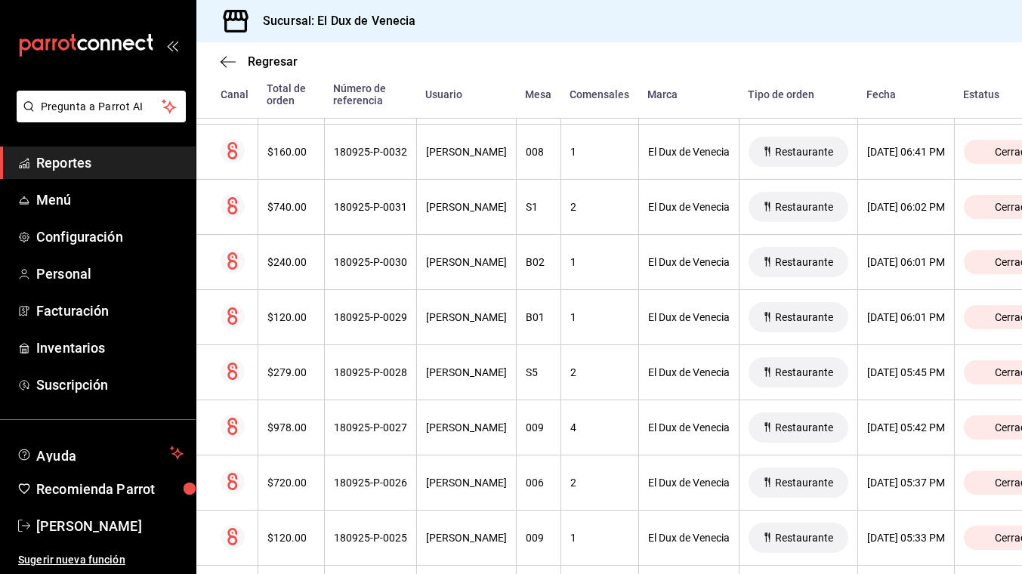
scroll to position [666, 0]
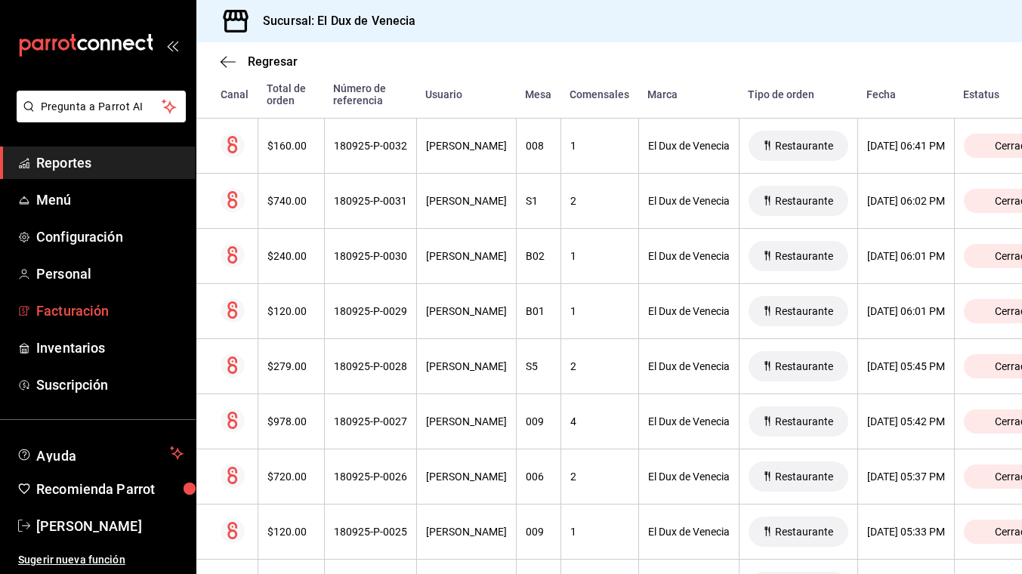
click at [45, 307] on span "Facturación" at bounding box center [109, 311] width 147 height 20
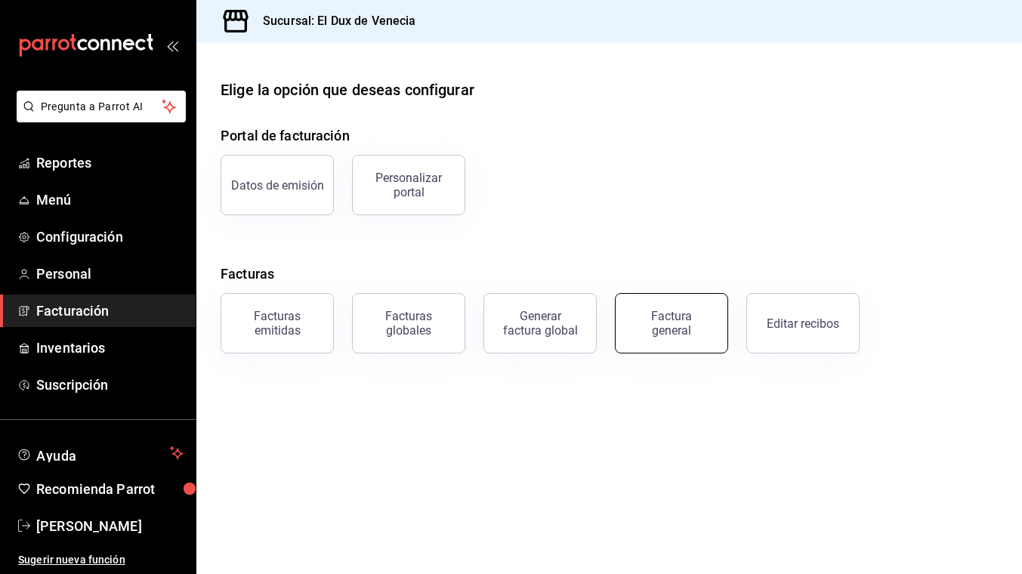
click at [669, 329] on div "Factura general" at bounding box center [672, 323] width 76 height 29
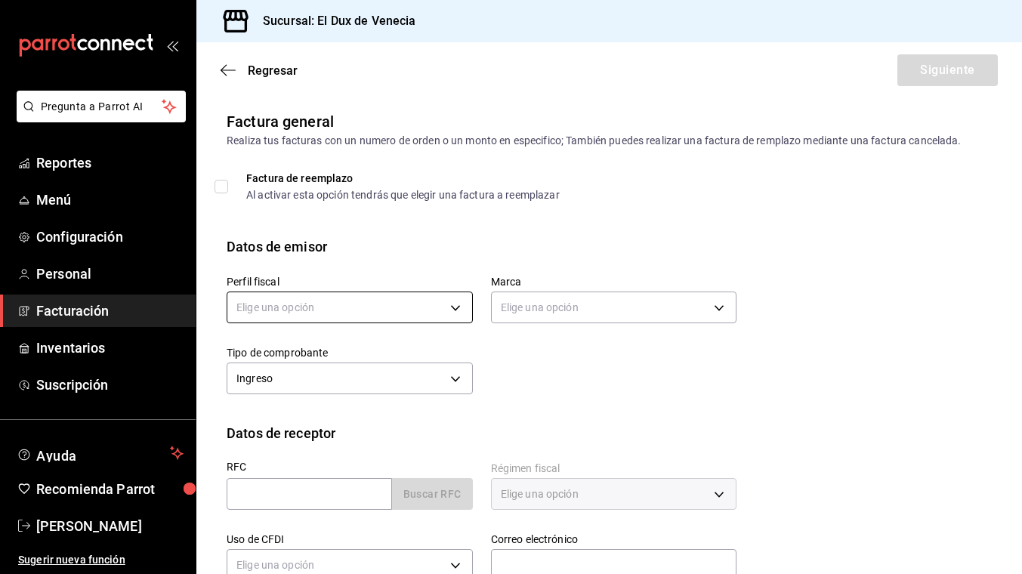
click at [329, 312] on body "Pregunta a Parrot AI Reportes Menú Configuración Personal Facturación Inventari…" at bounding box center [511, 287] width 1022 height 574
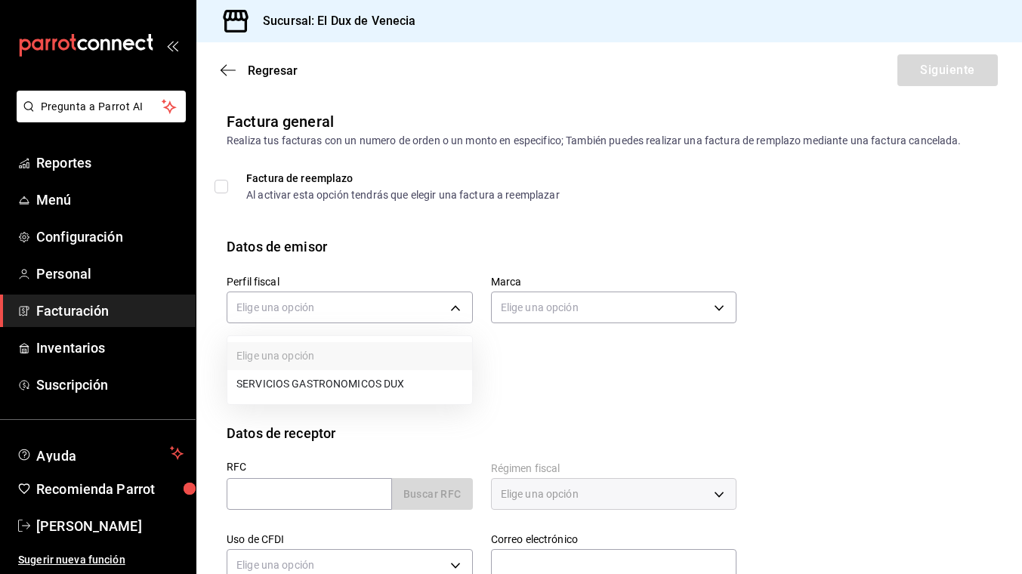
click at [332, 381] on li "SERVICIOS GASTRONOMICOS DUX" at bounding box center [349, 384] width 245 height 28
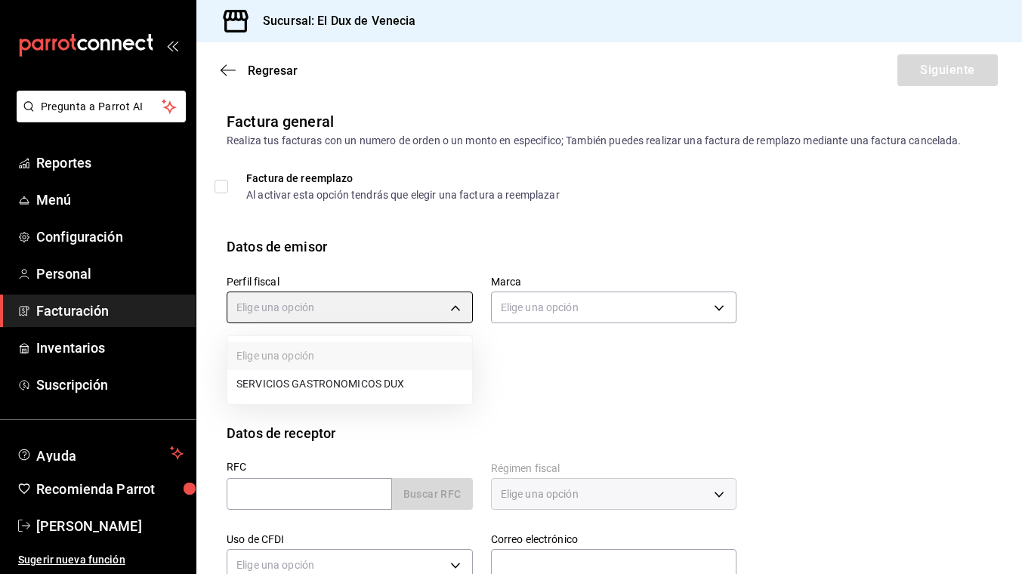
type input "ad96cacb-92e8-4d2f-92ca-51e359d4344b"
type input "aa834bd9-f698-407f-808f-611ad9be46c8"
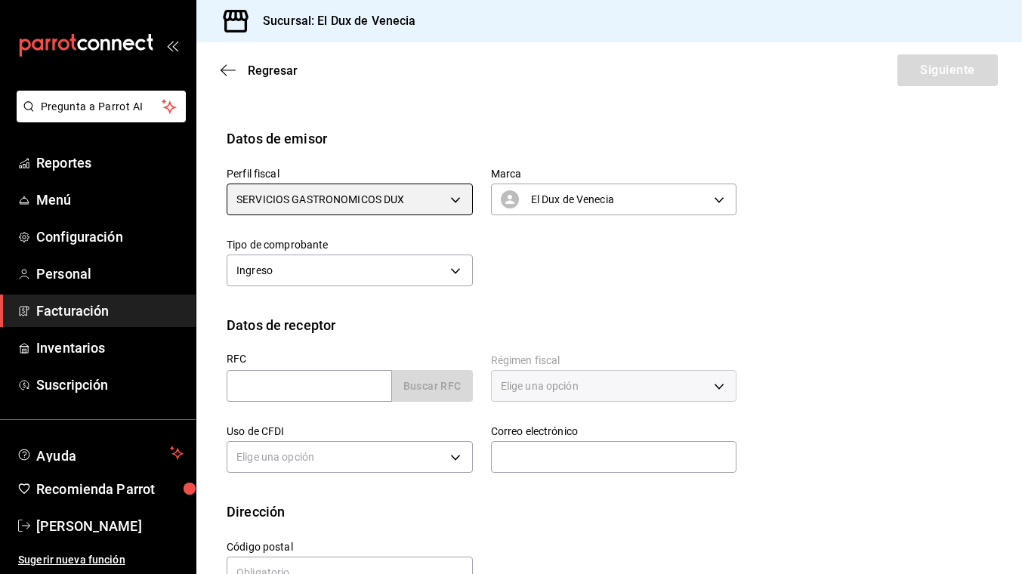
scroll to position [149, 0]
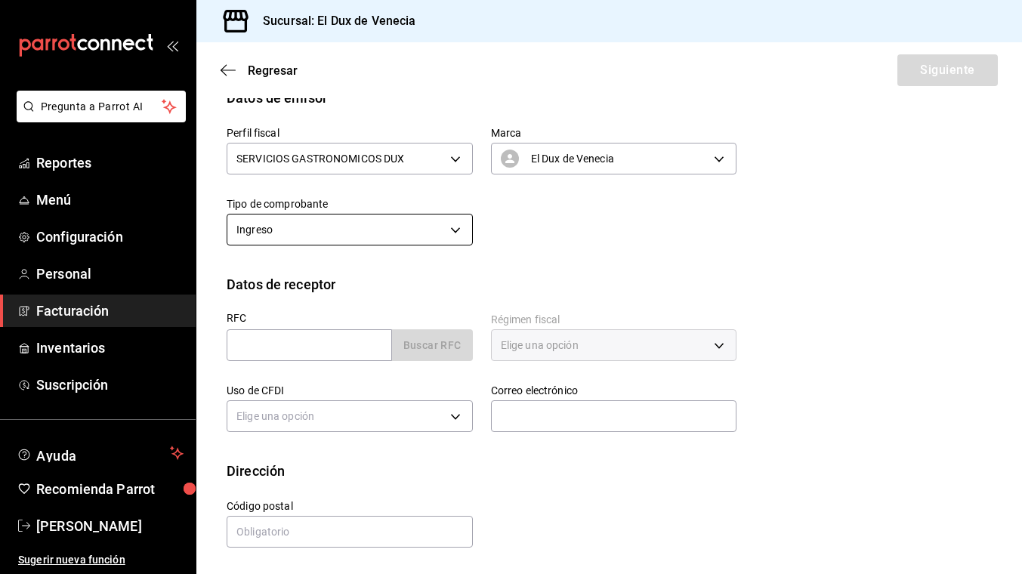
click at [413, 223] on body "Pregunta a Parrot AI Reportes Menú Configuración Personal Facturación Inventari…" at bounding box center [511, 287] width 1022 height 574
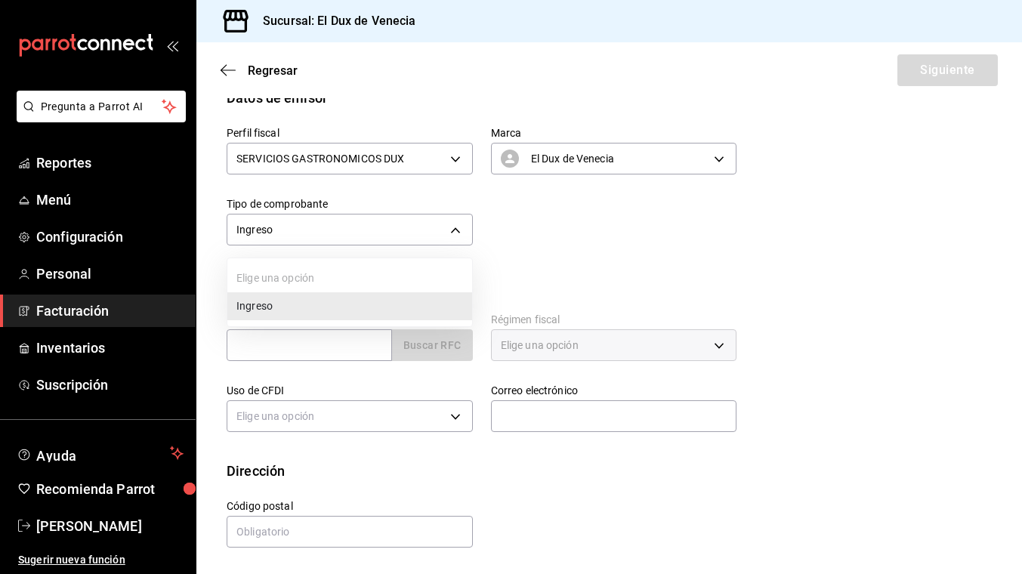
click at [539, 260] on div at bounding box center [511, 287] width 1022 height 574
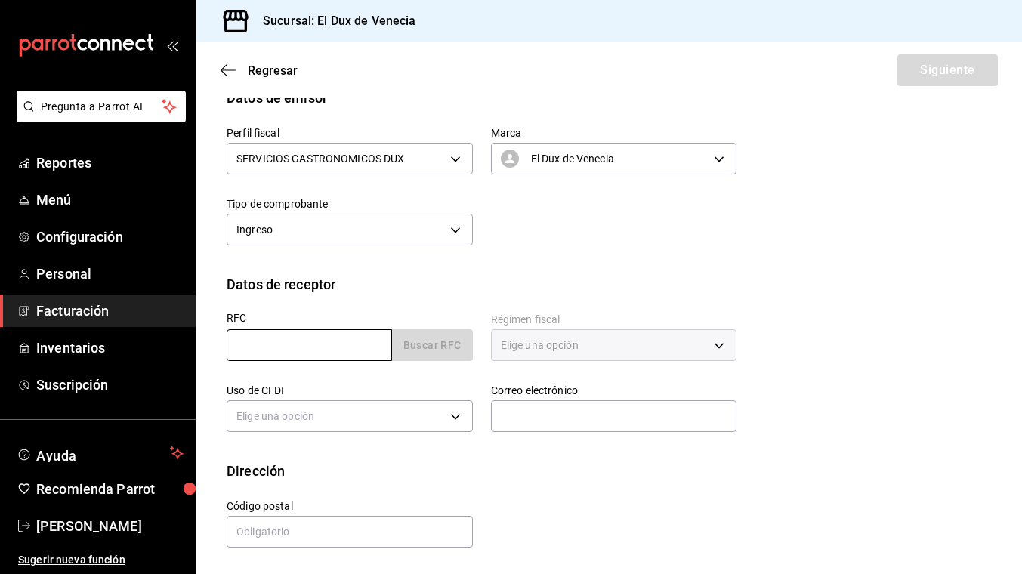
click at [367, 353] on input "text" at bounding box center [309, 345] width 165 height 32
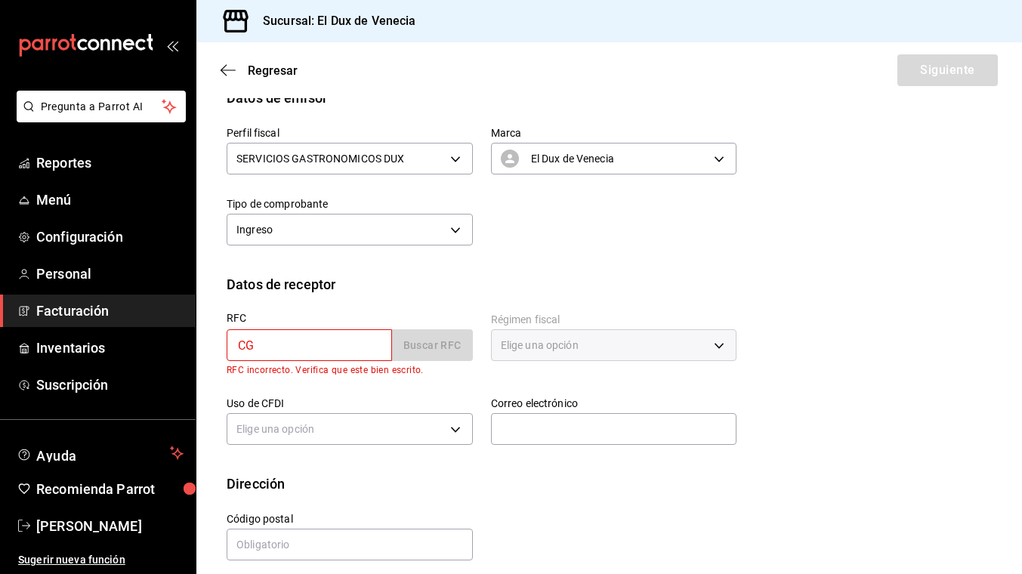
type input "CGB000214AM9"
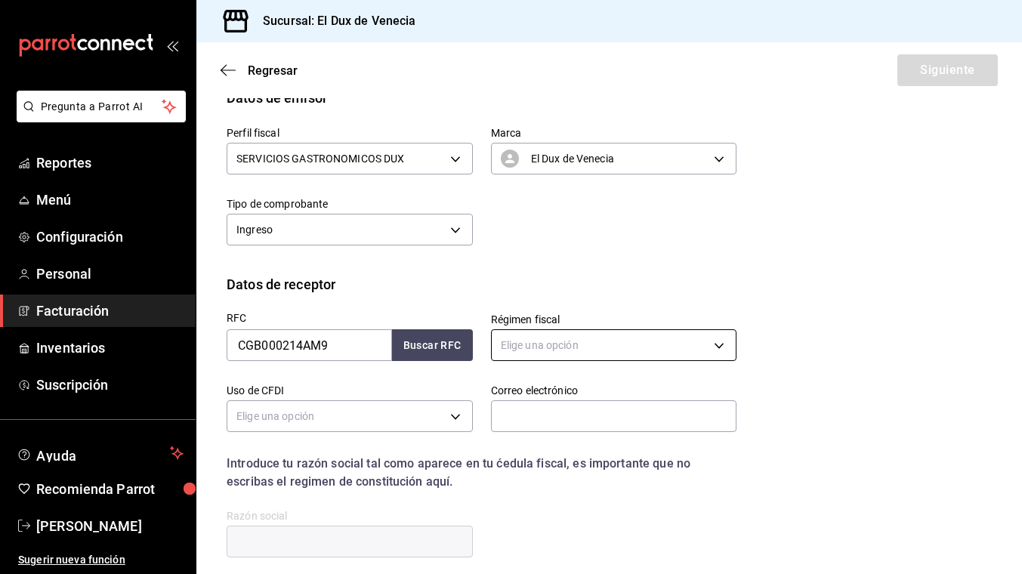
click at [546, 351] on body "Pregunta a Parrot AI Reportes Menú Configuración Personal Facturación Inventari…" at bounding box center [511, 287] width 1022 height 574
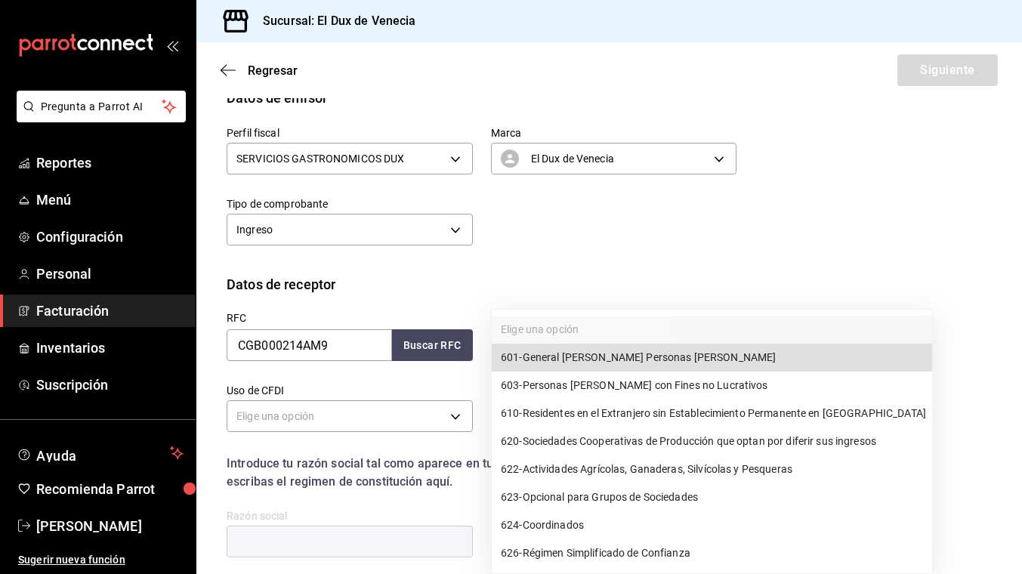
click at [546, 351] on span "601 - General [PERSON_NAME] Personas [PERSON_NAME]" at bounding box center [638, 358] width 275 height 16
type input "601"
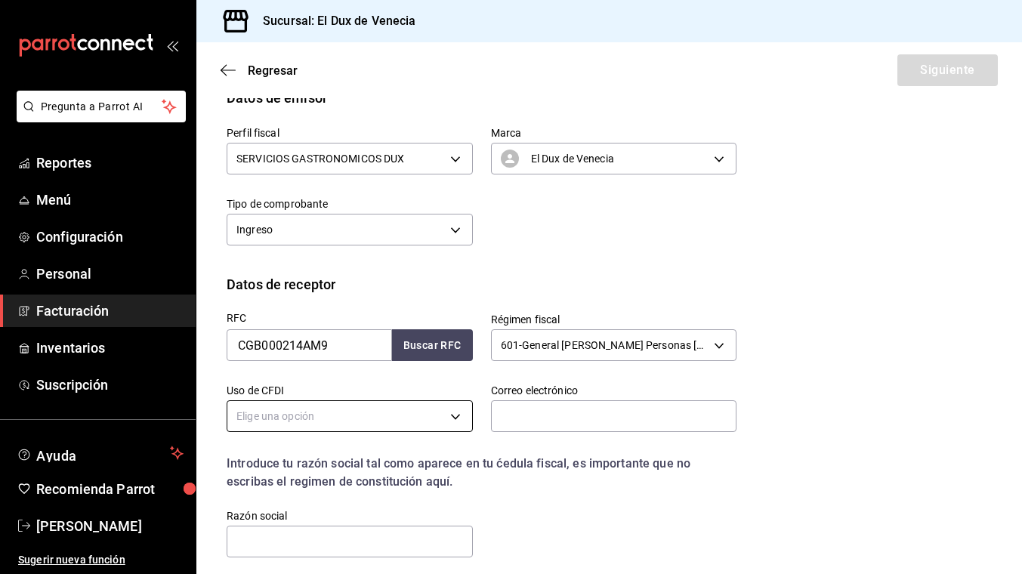
click at [339, 423] on body "Pregunta a Parrot AI Reportes Menú Configuración Personal Facturación Inventari…" at bounding box center [511, 287] width 1022 height 574
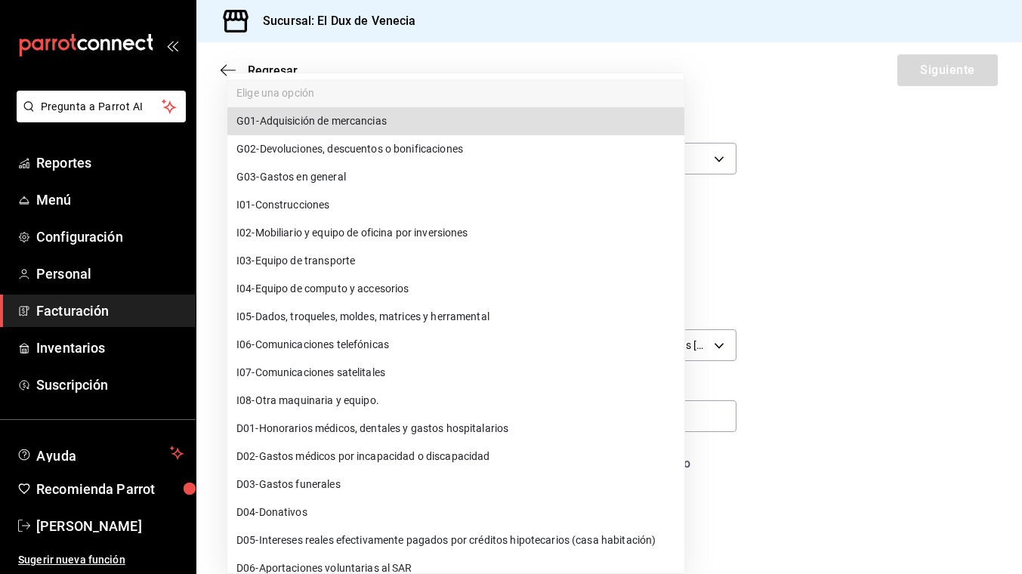
click at [309, 180] on span "G03 - Gastos en general" at bounding box center [291, 177] width 110 height 16
type input "G03"
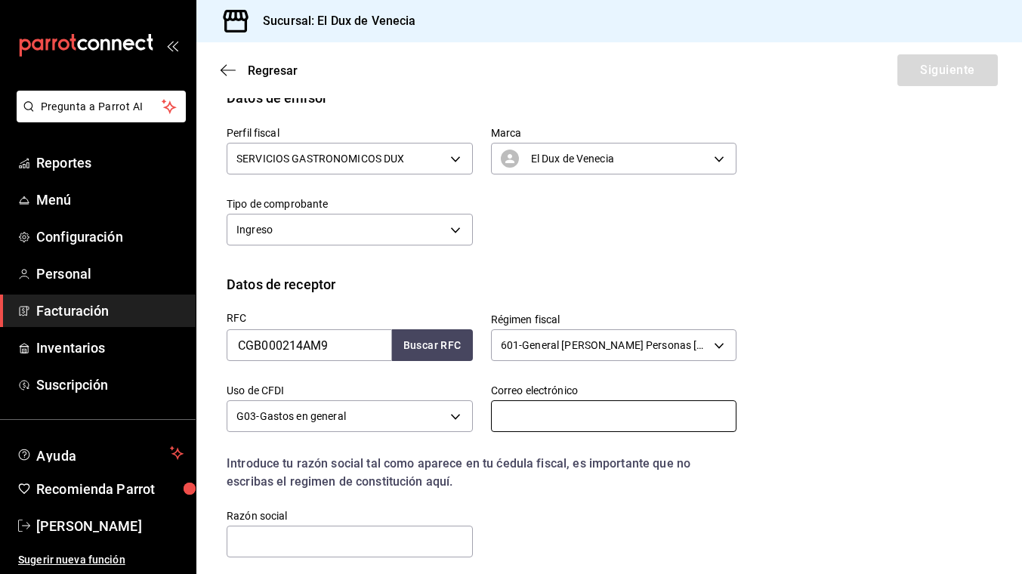
click at [617, 419] on input "text" at bounding box center [614, 416] width 246 height 32
type input "[EMAIL_ADDRESS][DOMAIN_NAME]"
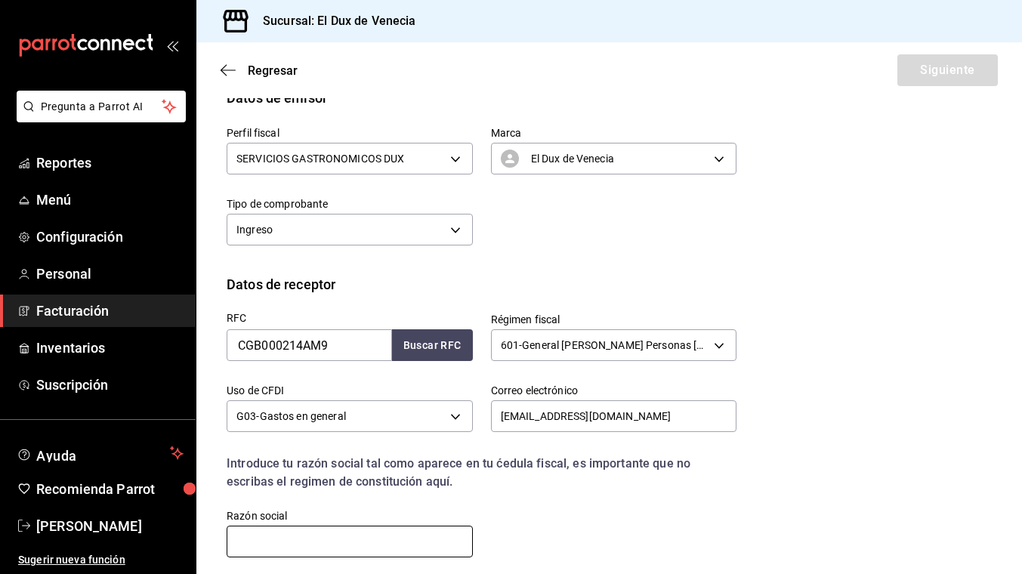
click at [360, 541] on input "text" at bounding box center [350, 542] width 246 height 32
type input "CORPORATIVO GRUPO BALO"
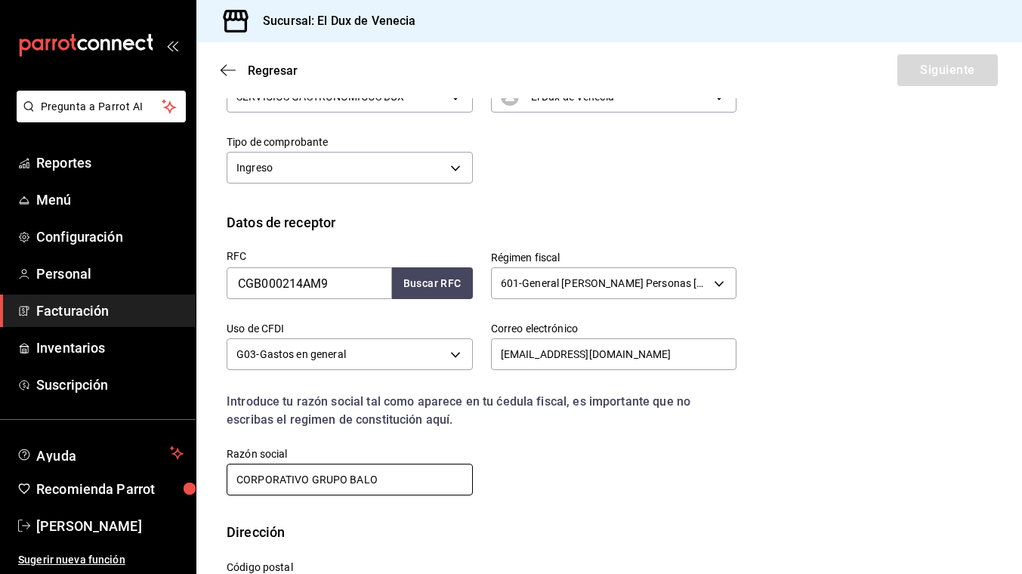
scroll to position [272, 0]
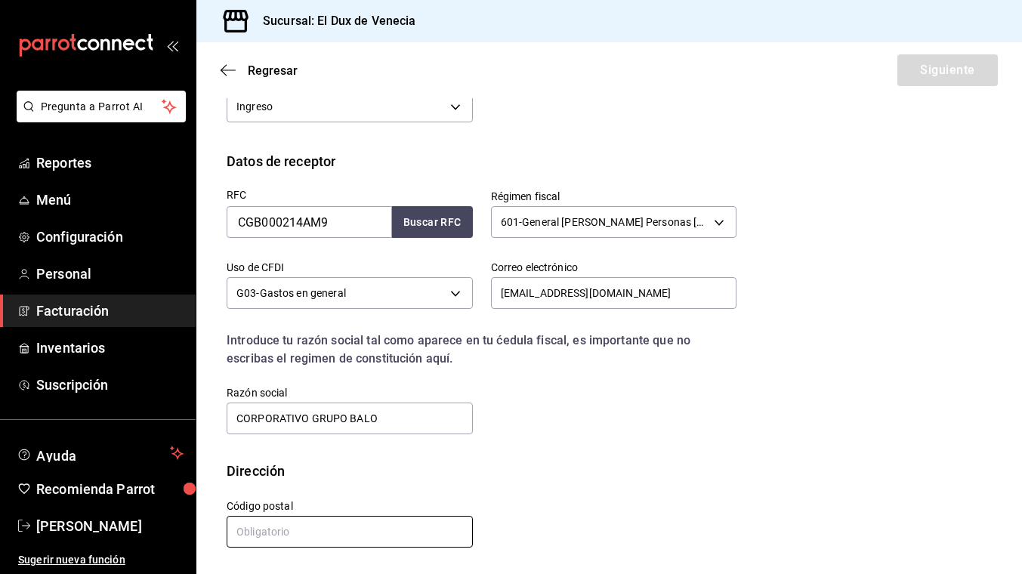
click at [317, 532] on input "text" at bounding box center [350, 532] width 246 height 32
type input "02720"
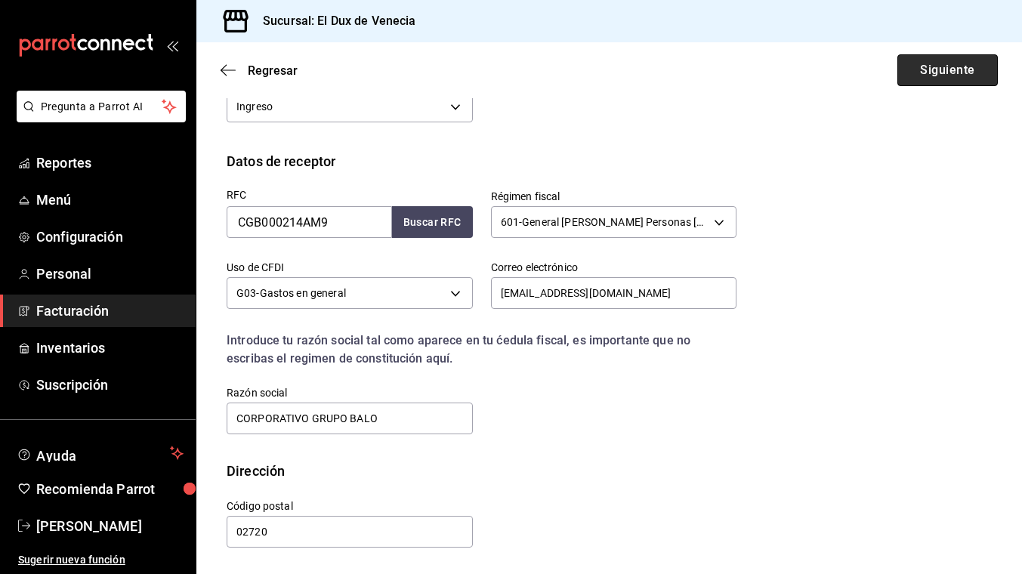
click at [926, 75] on button "Siguiente" at bounding box center [948, 70] width 100 height 32
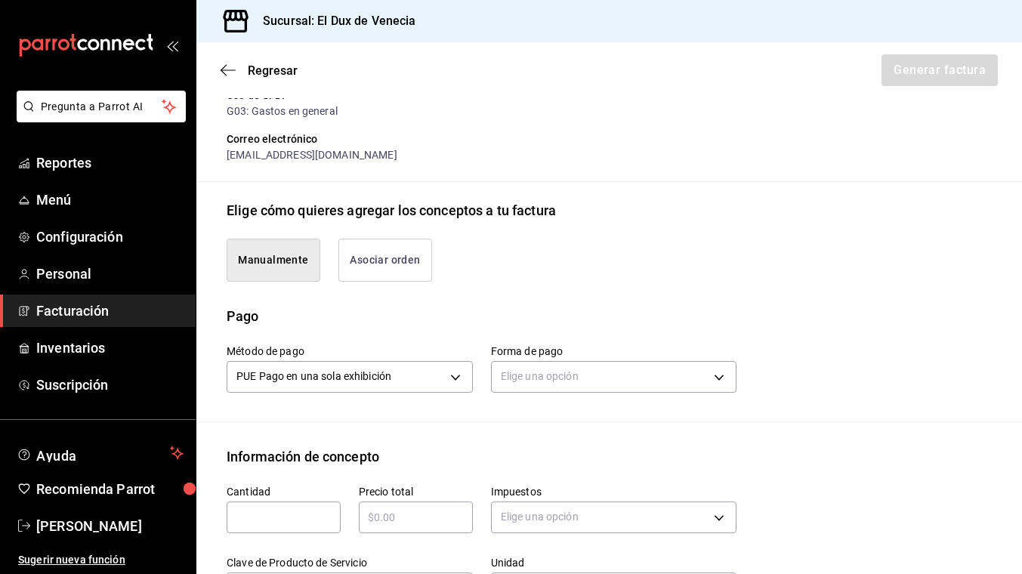
click at [428, 256] on button "Asociar orden" at bounding box center [385, 260] width 94 height 43
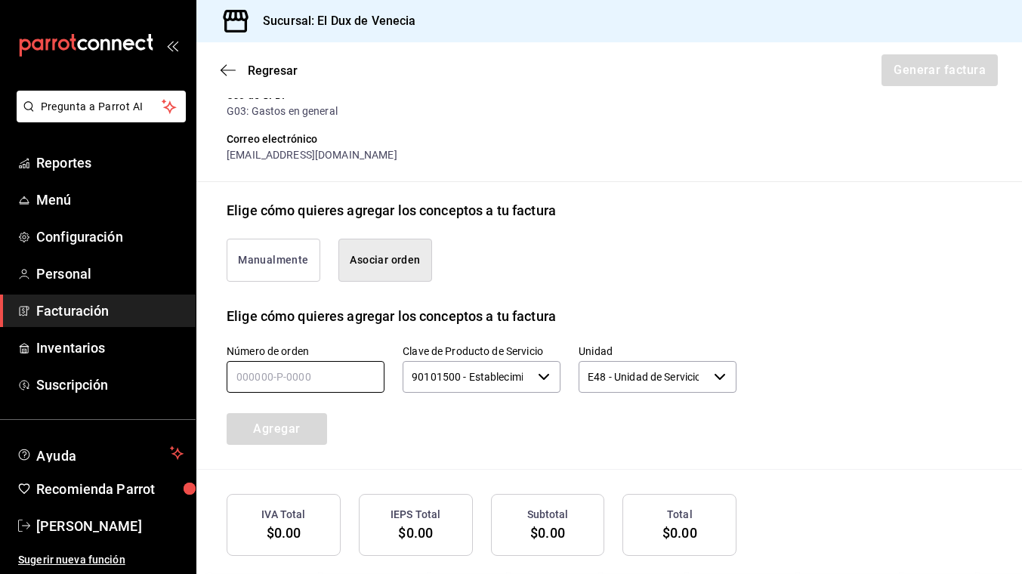
click at [347, 375] on input "text" at bounding box center [306, 377] width 158 height 32
type input "180925-p-0027"
click at [313, 437] on button "Agregar" at bounding box center [277, 429] width 100 height 32
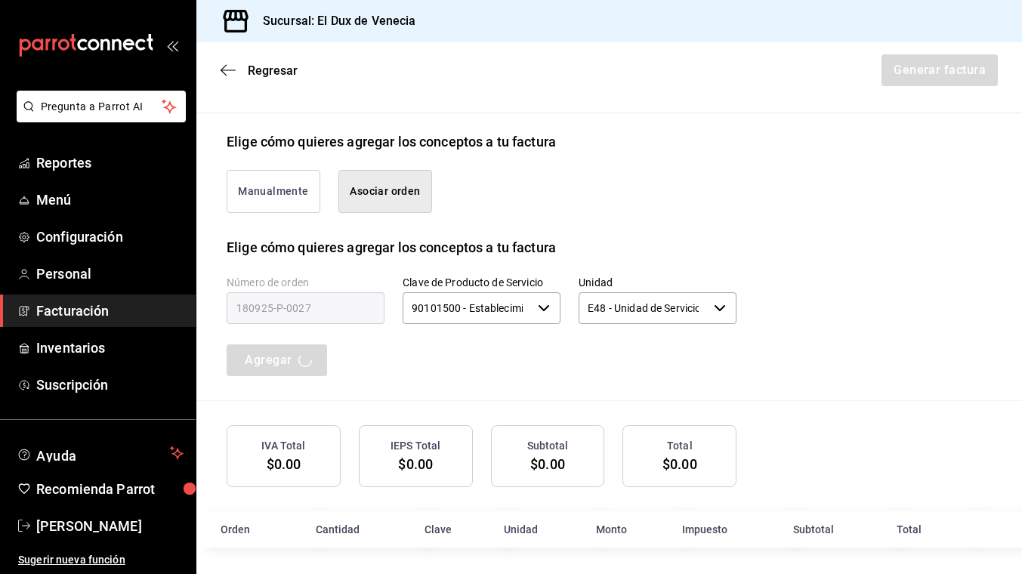
scroll to position [345, 0]
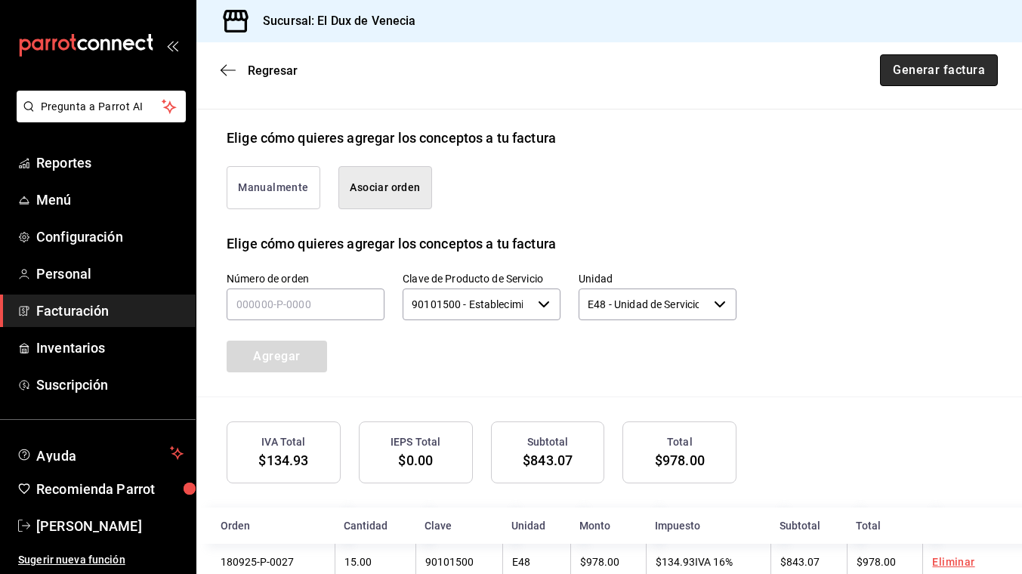
click at [914, 72] on button "Generar factura" at bounding box center [939, 70] width 118 height 32
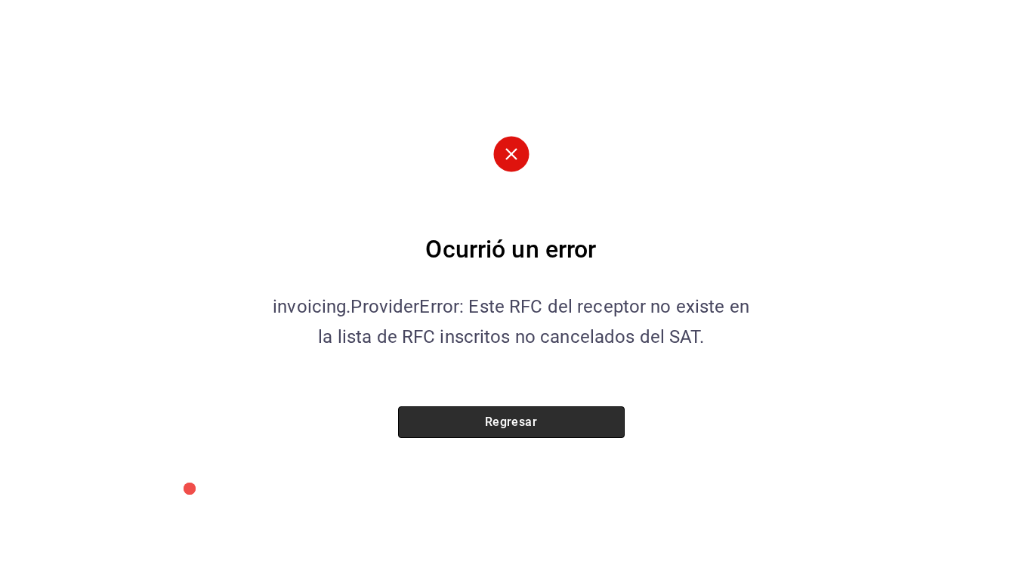
click at [508, 427] on button "Regresar" at bounding box center [511, 422] width 227 height 32
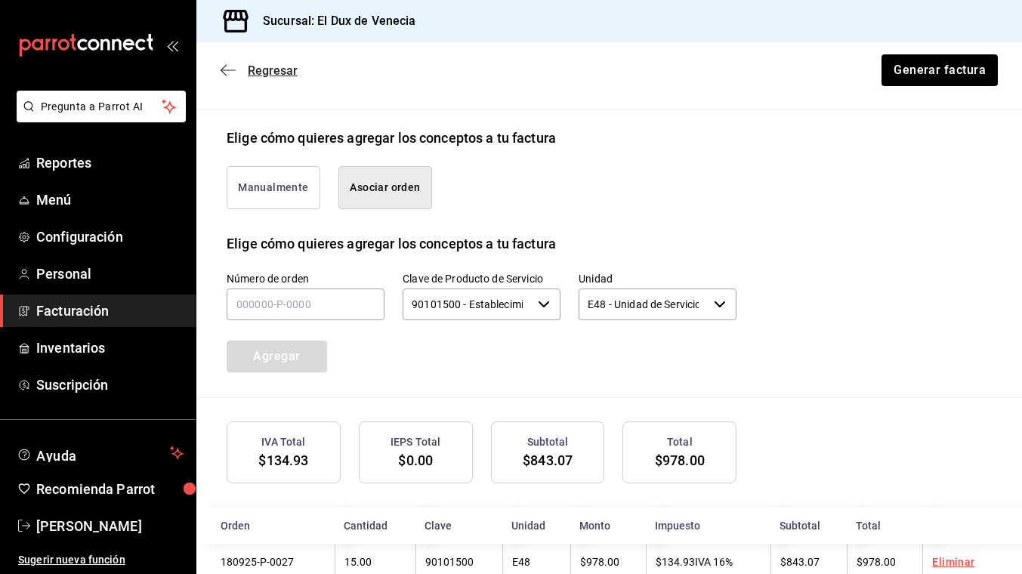
click at [278, 73] on span "Regresar" at bounding box center [273, 70] width 50 height 14
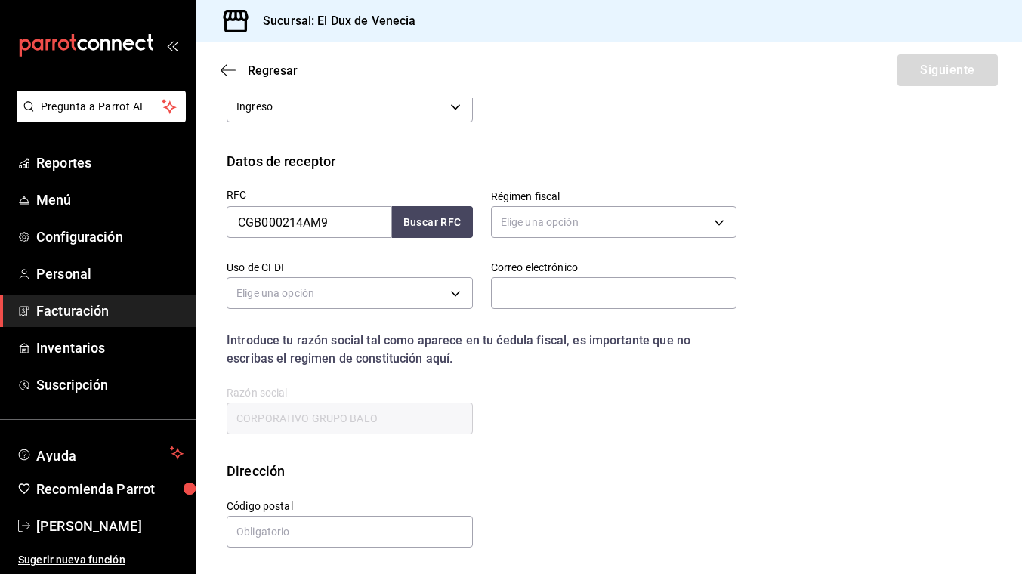
scroll to position [149, 0]
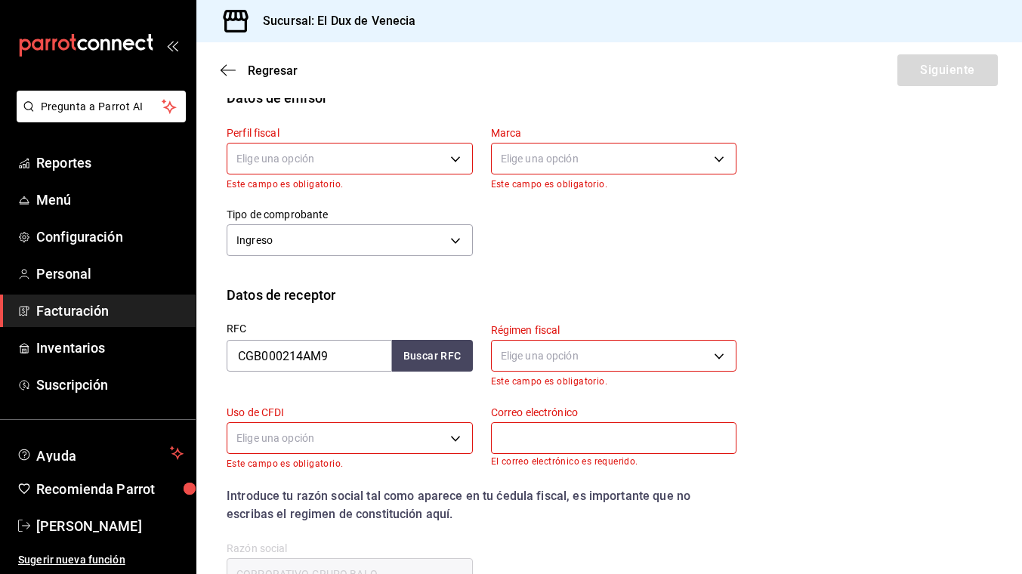
click at [315, 157] on body "Pregunta a Parrot AI Reportes Menú Configuración Personal Facturación Inventari…" at bounding box center [511, 287] width 1022 height 574
click at [310, 236] on li "SERVICIOS GASTRONOMICOS DUX" at bounding box center [349, 235] width 245 height 28
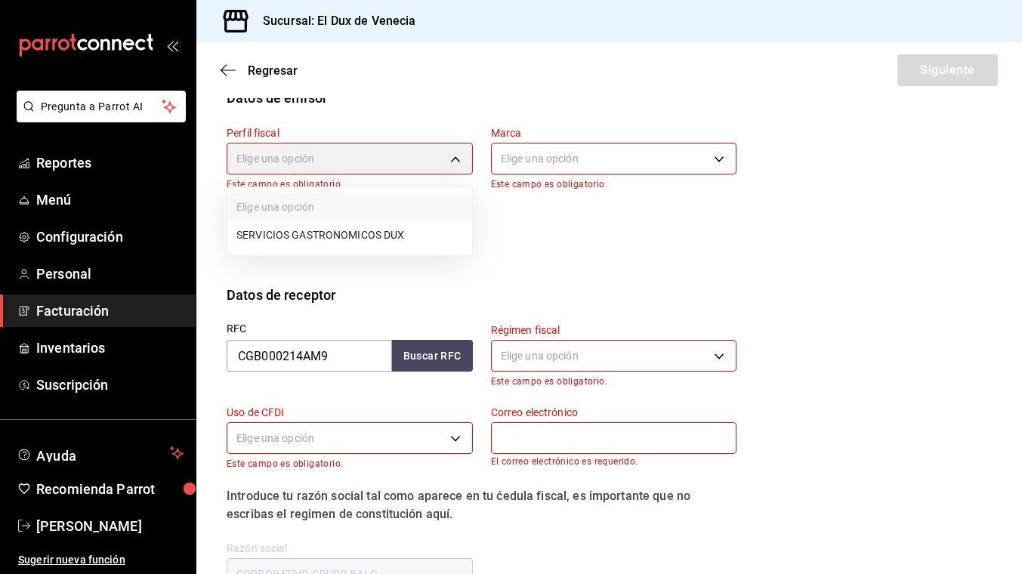
type input "ad96cacb-92e8-4d2f-92ca-51e359d4344b"
type input "aa834bd9-f698-407f-808f-611ad9be46c8"
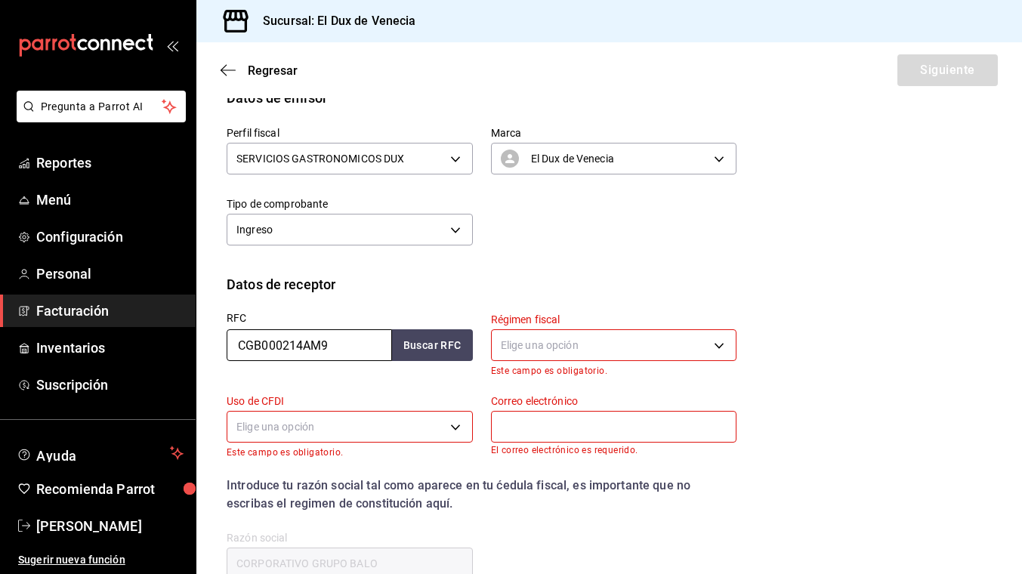
click at [338, 344] on input "CGB000214AM9" at bounding box center [309, 345] width 165 height 32
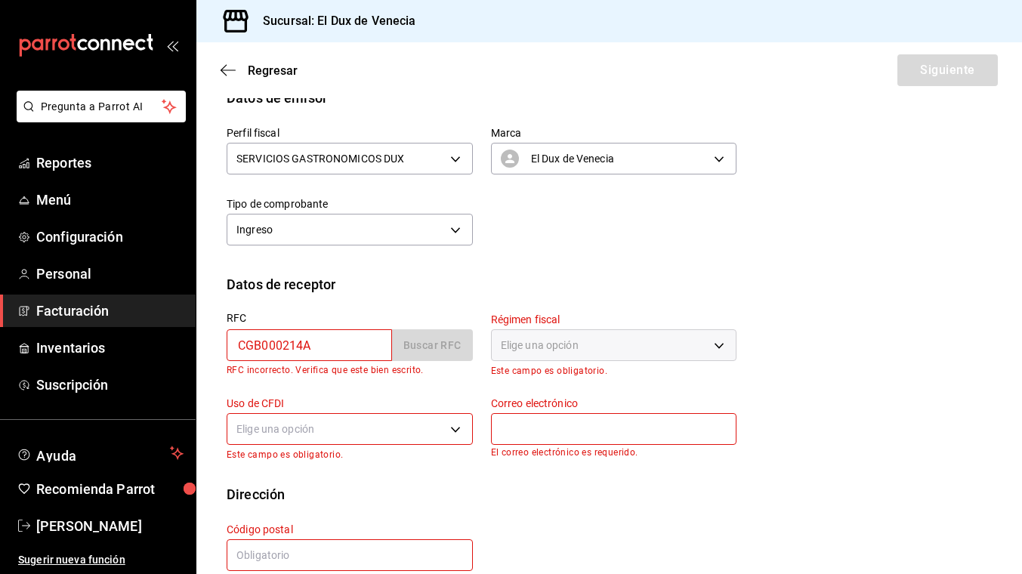
type input "CGB000214AU9"
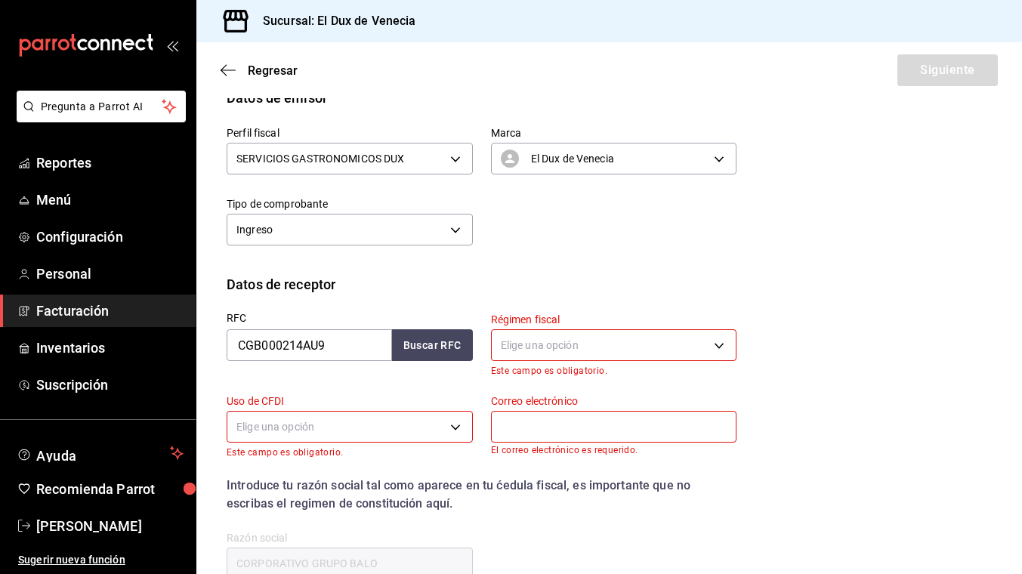
click at [570, 351] on body "Pregunta a Parrot AI Reportes Menú Configuración Personal Facturación Inventari…" at bounding box center [511, 287] width 1022 height 574
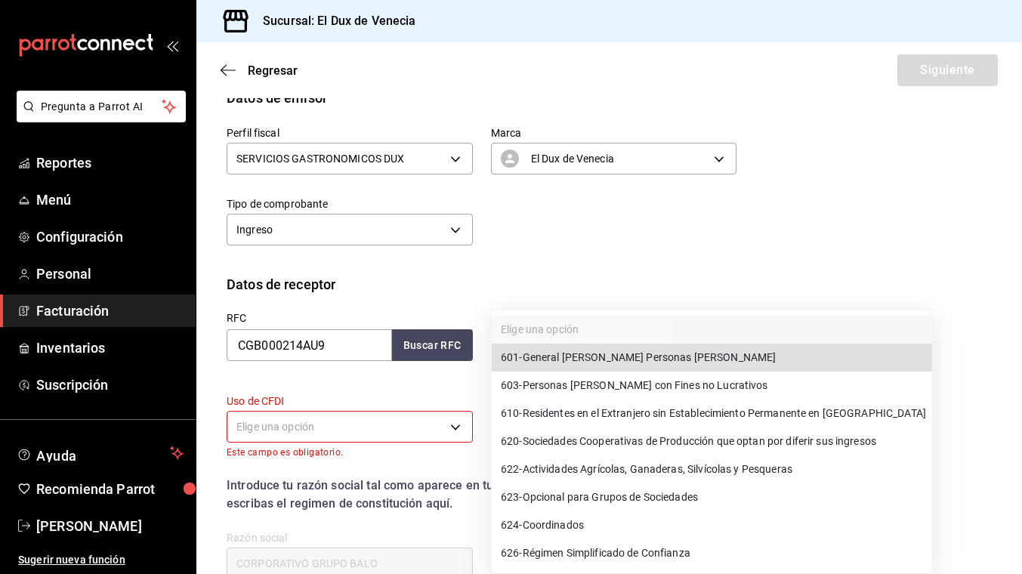
click at [570, 354] on span "601 - General [PERSON_NAME] Personas [PERSON_NAME]" at bounding box center [638, 358] width 275 height 16
type input "601"
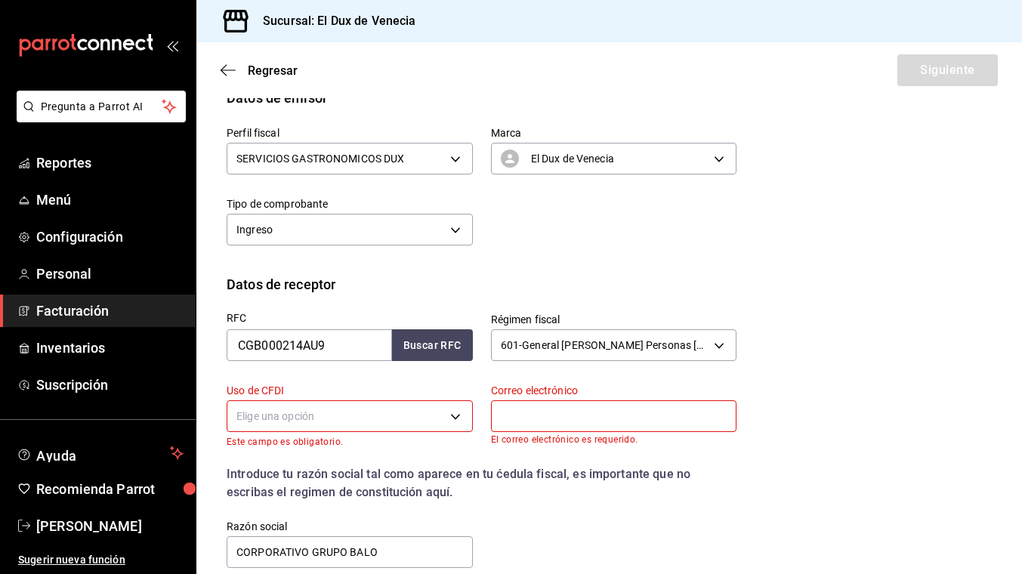
click at [351, 422] on body "Pregunta a Parrot AI Reportes Menú Configuración Personal Facturación Inventari…" at bounding box center [511, 287] width 1022 height 574
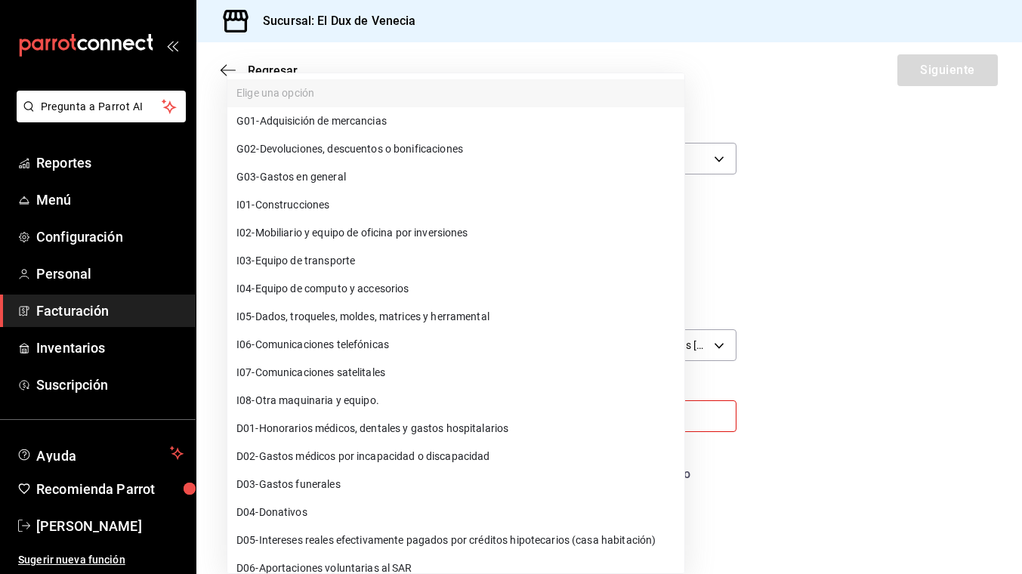
click at [319, 179] on span "G03 - Gastos en general" at bounding box center [291, 177] width 110 height 16
type input "G03"
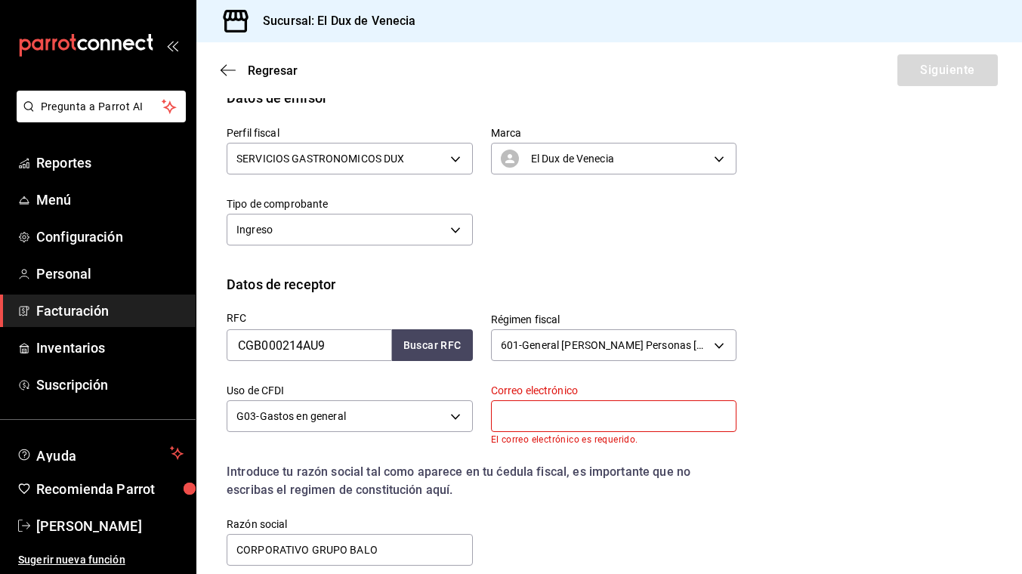
click at [586, 422] on input "text" at bounding box center [614, 416] width 246 height 32
type input "c"
type input "C"
type input "[EMAIL_ADDRESS][DOMAIN_NAME]"
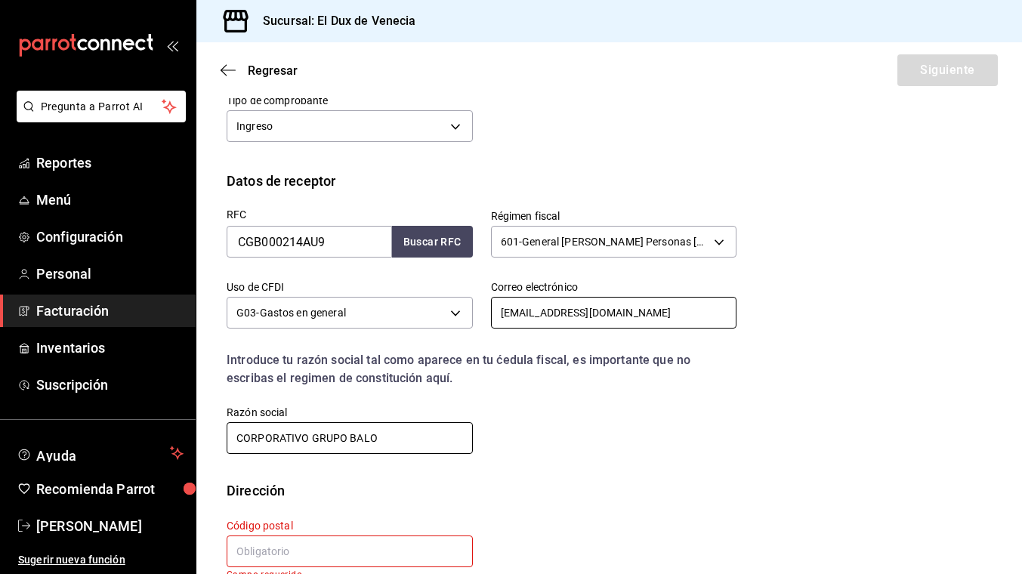
scroll to position [283, 0]
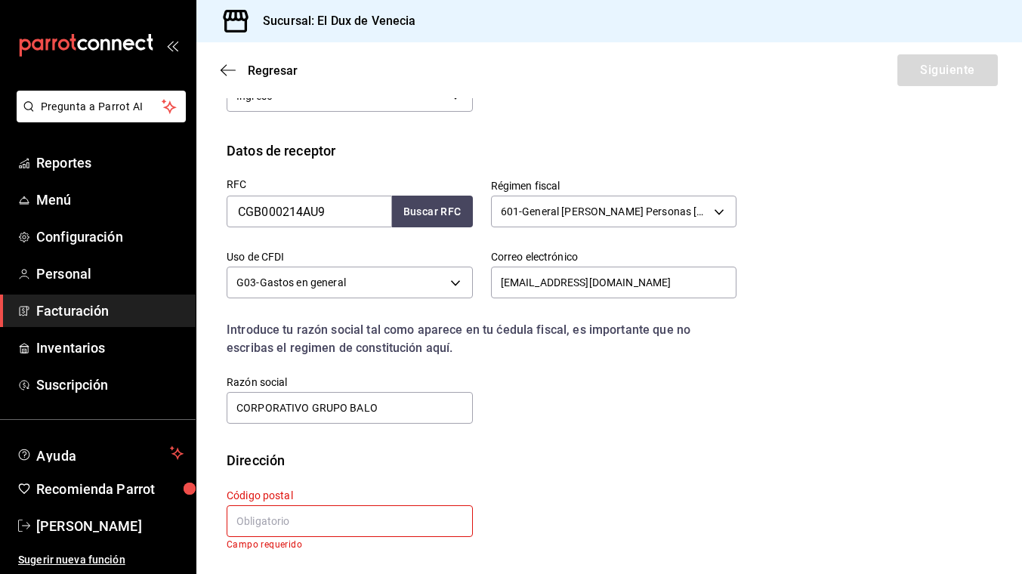
click at [391, 524] on input "text" at bounding box center [350, 521] width 246 height 32
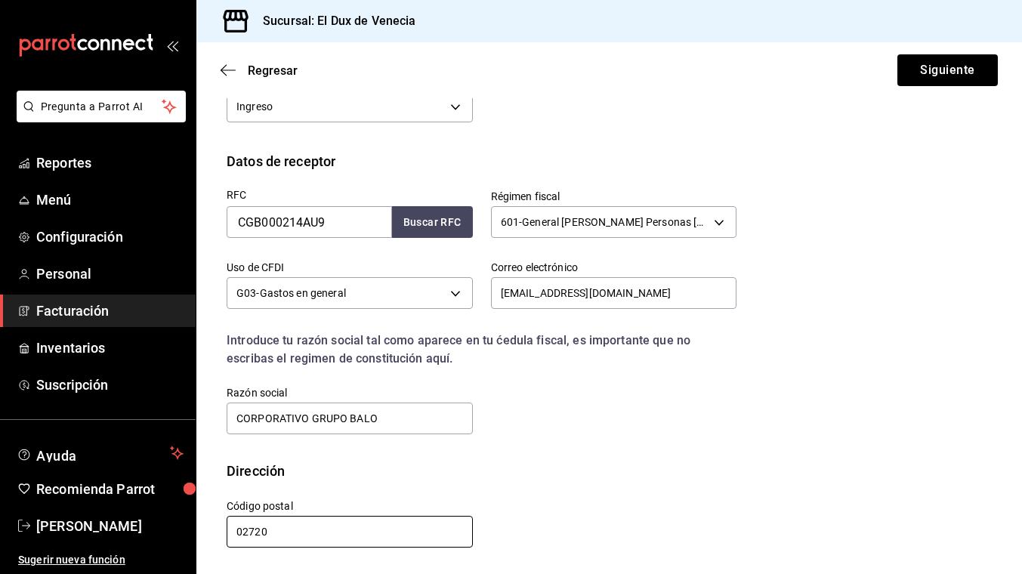
scroll to position [272, 0]
type input "02720"
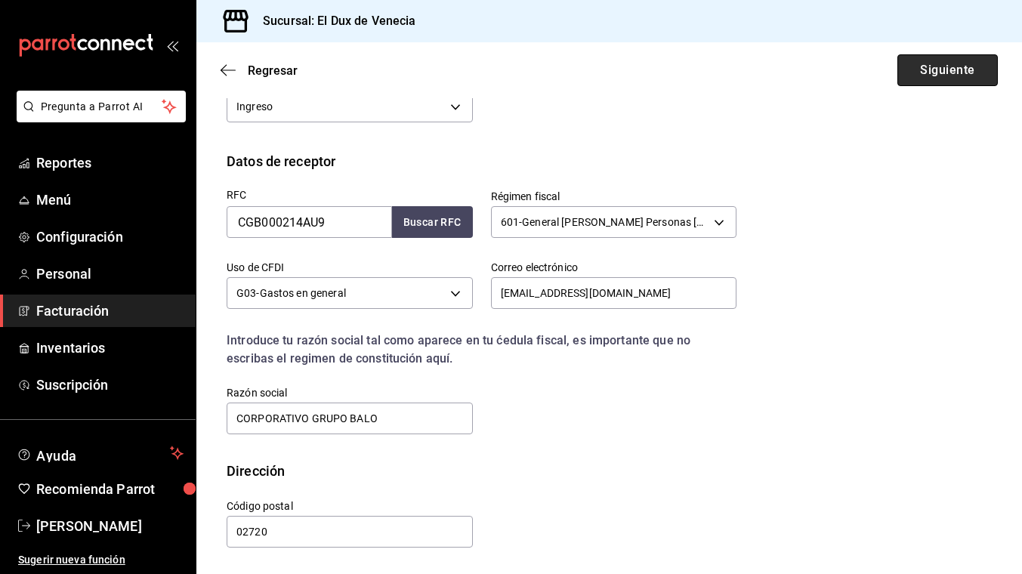
click at [928, 76] on button "Siguiente" at bounding box center [948, 70] width 100 height 32
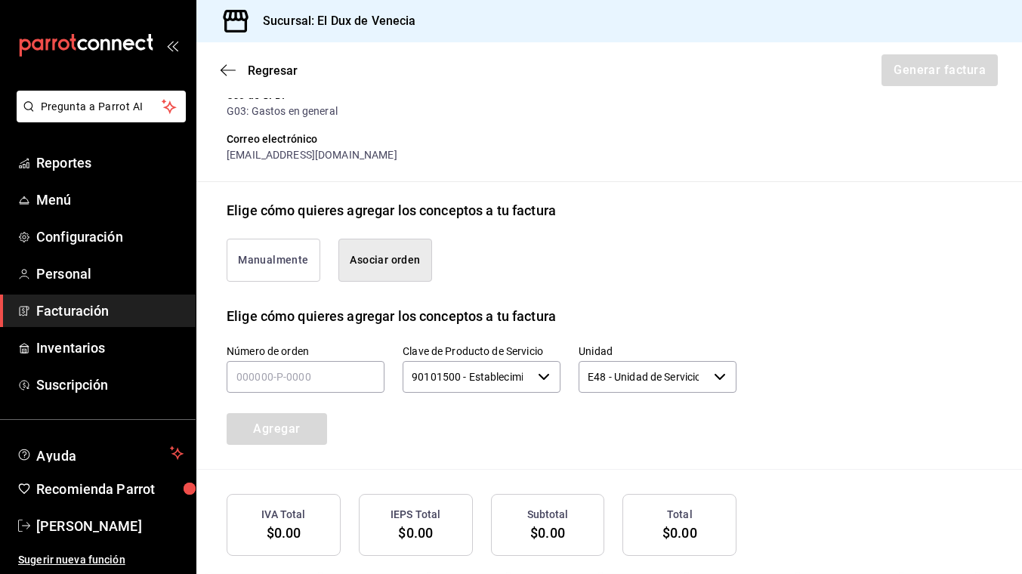
click at [388, 255] on button "Asociar orden" at bounding box center [385, 260] width 94 height 43
click at [280, 381] on input "text" at bounding box center [306, 377] width 158 height 32
type input "180925-p-0027"
click at [295, 428] on button "Agregar" at bounding box center [277, 429] width 100 height 32
click at [947, 72] on button "Generar factura" at bounding box center [939, 70] width 118 height 32
